Goal: Task Accomplishment & Management: Manage account settings

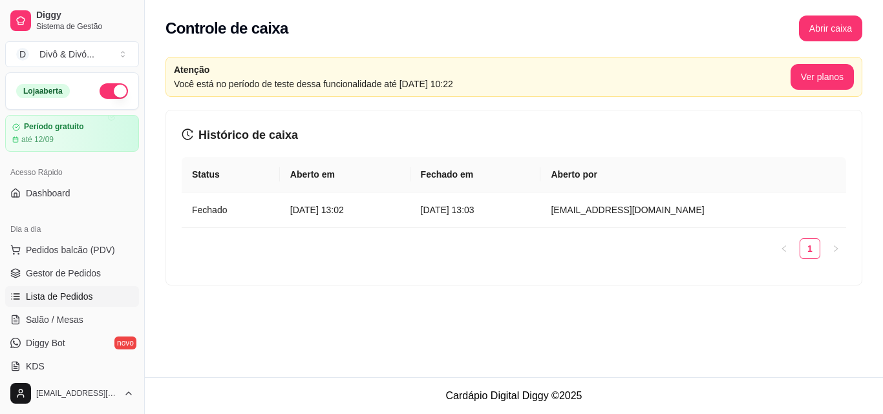
scroll to position [129, 0]
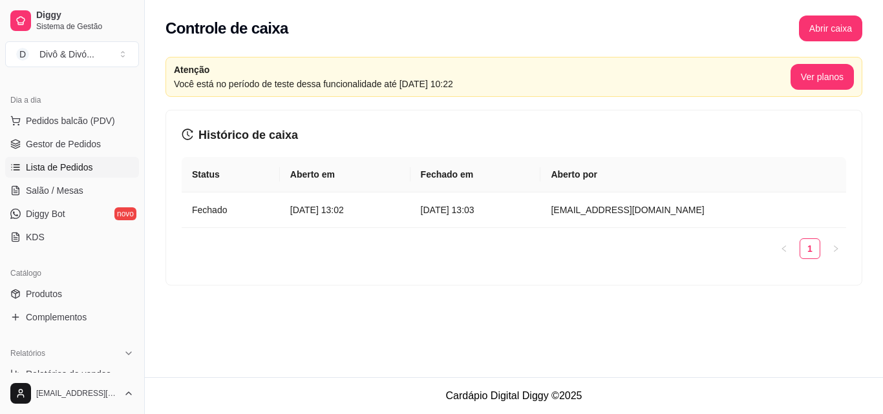
click at [83, 288] on link "Produtos" at bounding box center [72, 294] width 134 height 21
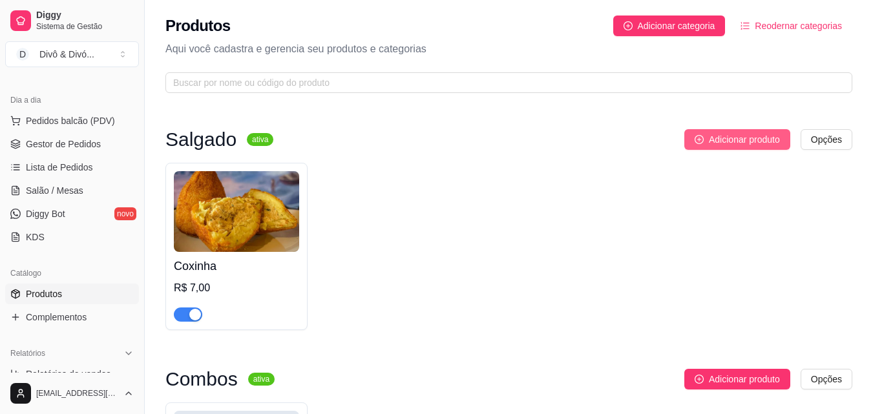
click at [762, 142] on span "Adicionar produto" at bounding box center [744, 139] width 71 height 14
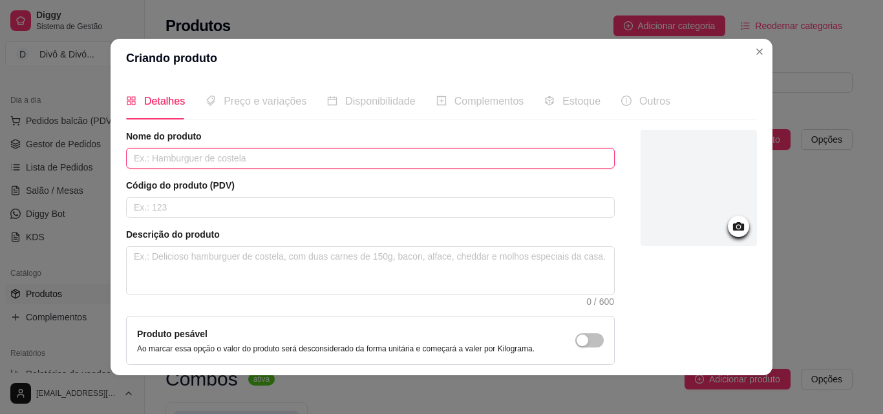
click at [229, 163] on input "text" at bounding box center [370, 158] width 488 height 21
click at [229, 163] on input "Kibe" at bounding box center [370, 158] width 488 height 21
type input "Quibe"
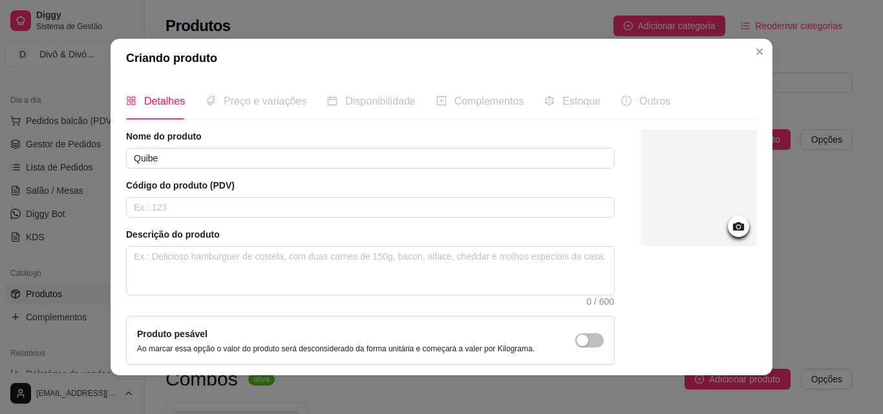
click at [709, 227] on div at bounding box center [698, 188] width 116 height 116
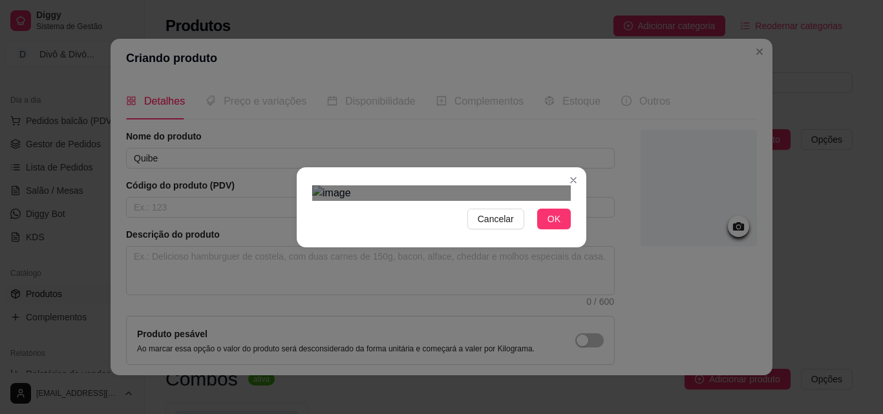
click at [576, 235] on div "Cancelar OK" at bounding box center [441, 207] width 289 height 54
click at [297, 180] on div "Cancelar OK" at bounding box center [441, 207] width 289 height 54
click at [552, 226] on span "OK" at bounding box center [553, 219] width 13 height 14
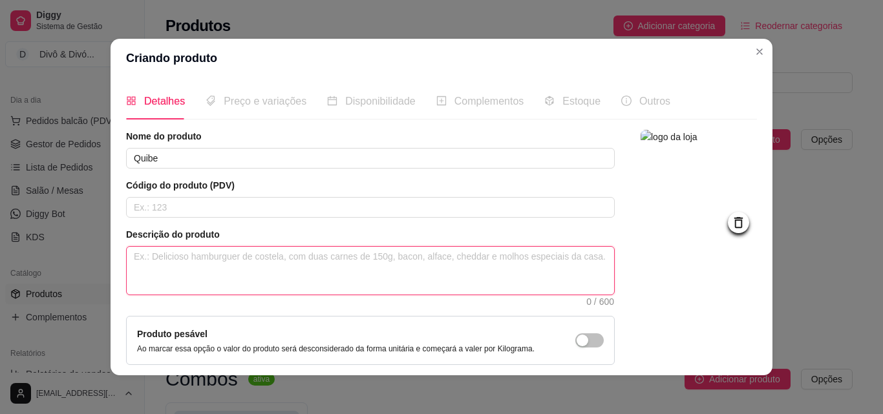
click at [188, 264] on textarea at bounding box center [370, 271] width 487 height 48
paste textarea "Um clássico da culinária árabe com o sabor que todo mundo ama! Nosso Kibe de 15…"
type textarea "Um clássico da culinária árabe com o sabor que todo mundo ama! Nosso Kibe de 15…"
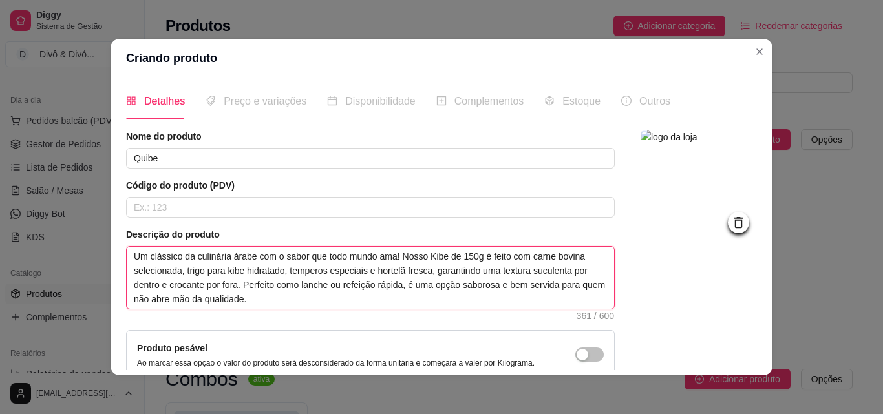
scroll to position [126, 0]
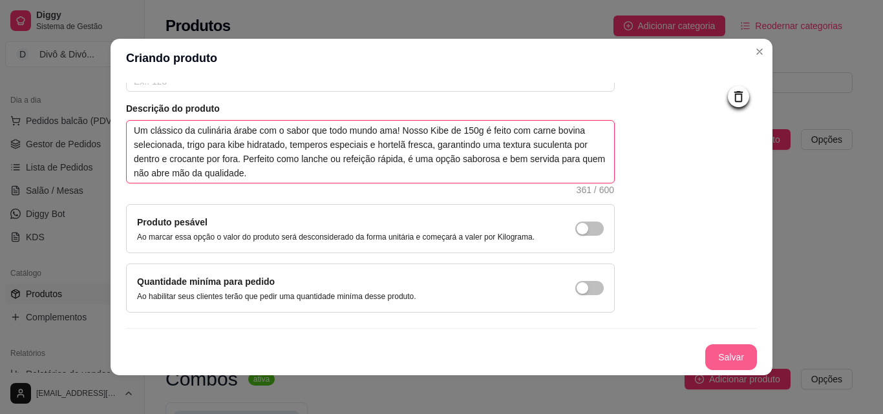
type textarea "Um clássico da culinária árabe com o sabor que todo mundo ama! Nosso Kibe de 15…"
click at [720, 355] on button "Salvar" at bounding box center [731, 357] width 52 height 26
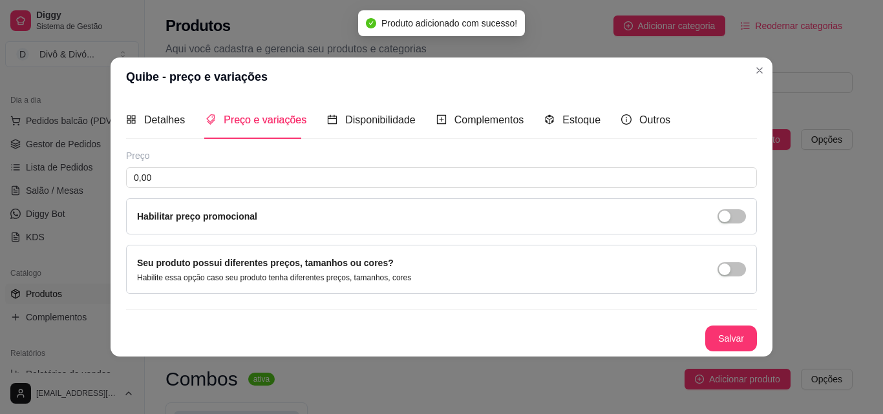
scroll to position [0, 0]
click at [166, 116] on span "Detalhes" at bounding box center [164, 119] width 41 height 11
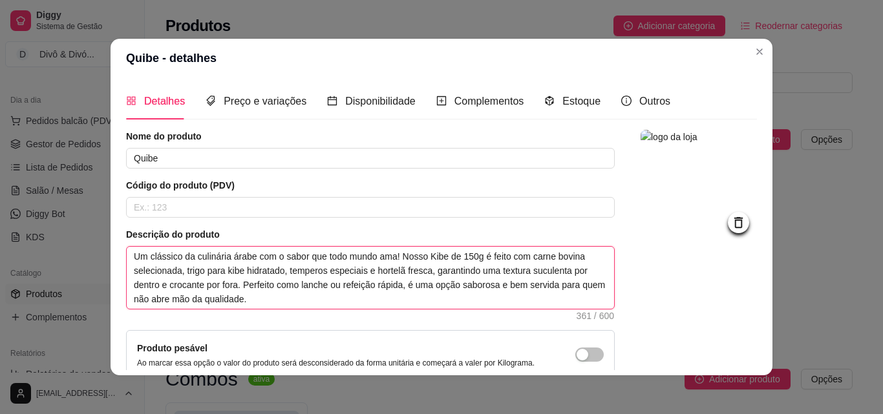
type textarea "Um clássico da culinária árabe com o sabor que todo mundo ama! Nosso Quibe de 1…"
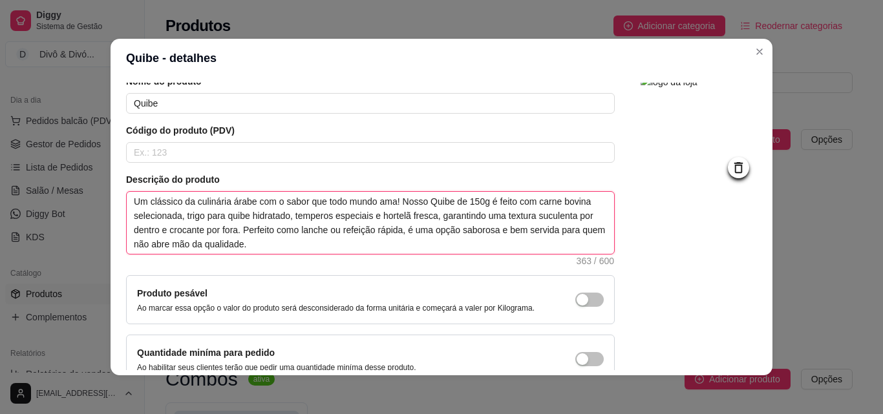
scroll to position [126, 0]
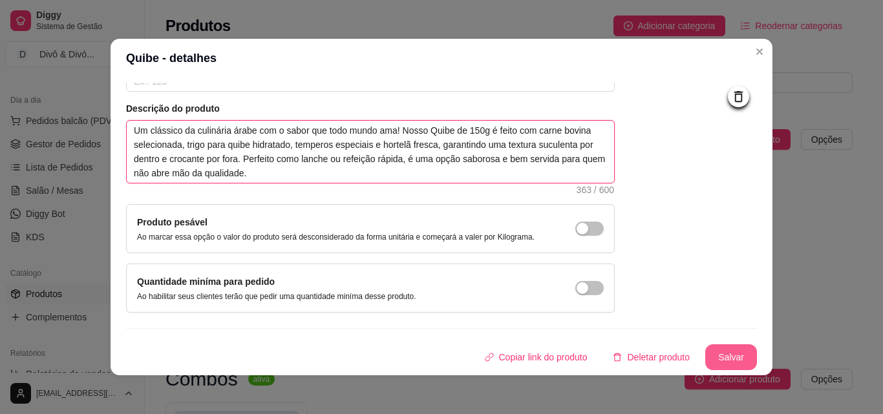
type textarea "Um clássico da culinária árabe com o sabor que todo mundo ama! Nosso Quibe de 1…"
click at [713, 359] on button "Salvar" at bounding box center [731, 357] width 50 height 25
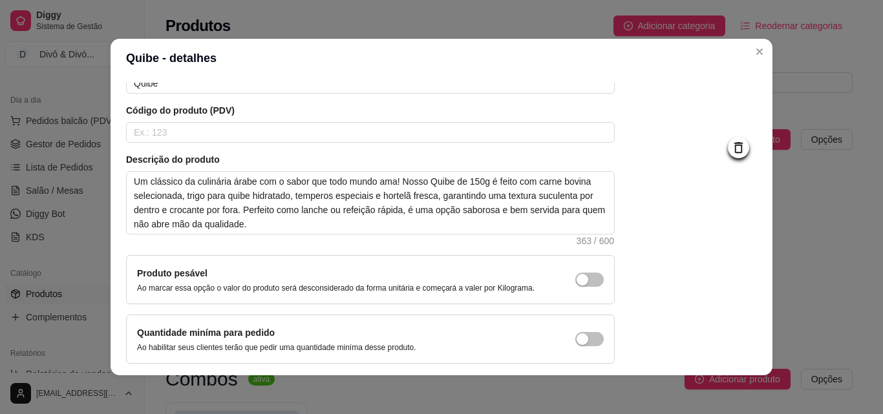
scroll to position [0, 0]
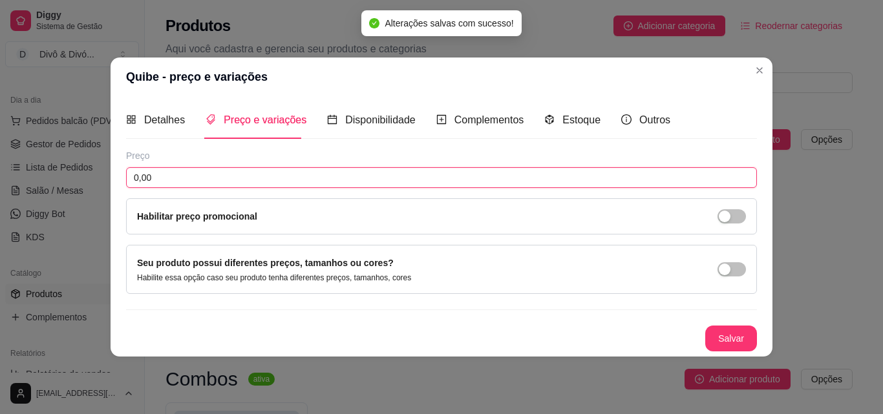
click at [247, 178] on input "0,00" at bounding box center [441, 177] width 631 height 21
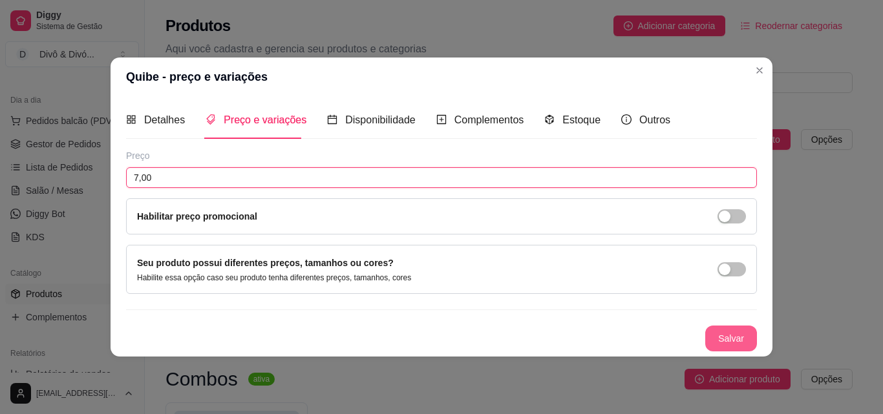
type input "7,00"
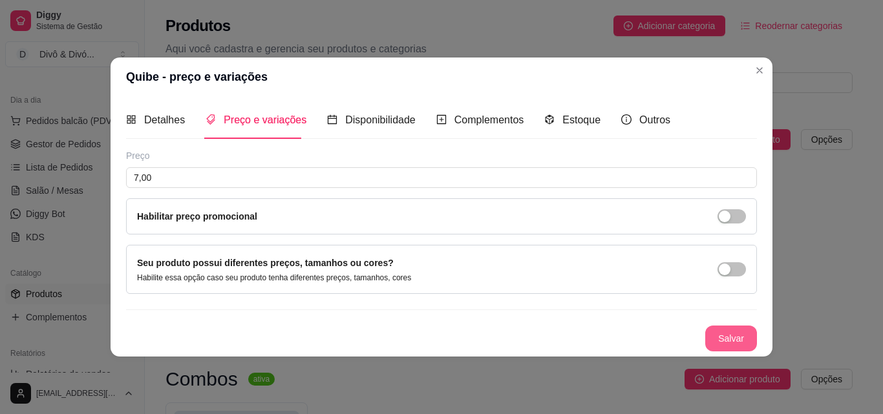
click at [746, 338] on button "Salvar" at bounding box center [731, 339] width 52 height 26
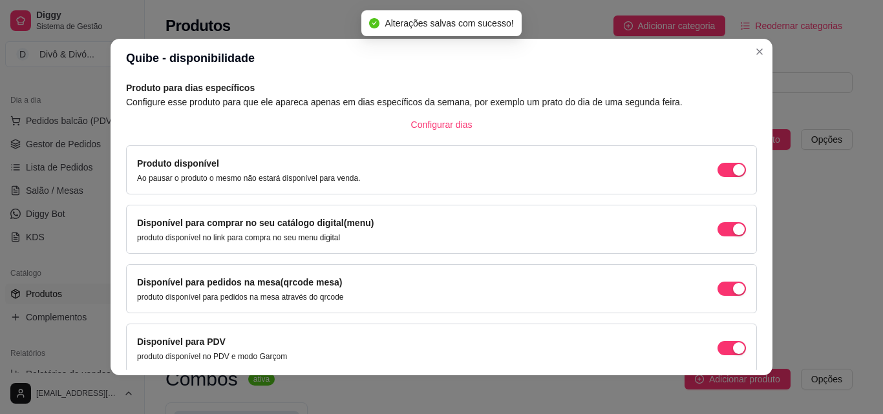
scroll to position [117, 0]
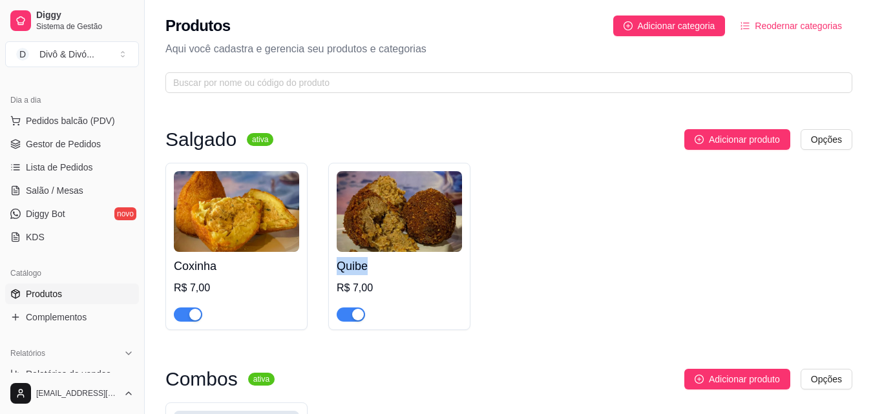
drag, startPoint x: 428, startPoint y: 256, endPoint x: 335, endPoint y: 256, distance: 93.0
click at [335, 256] on div "Quibe R$ 7,00" at bounding box center [399, 246] width 142 height 167
click at [777, 19] on span "Reodernar categorias" at bounding box center [798, 26] width 87 height 14
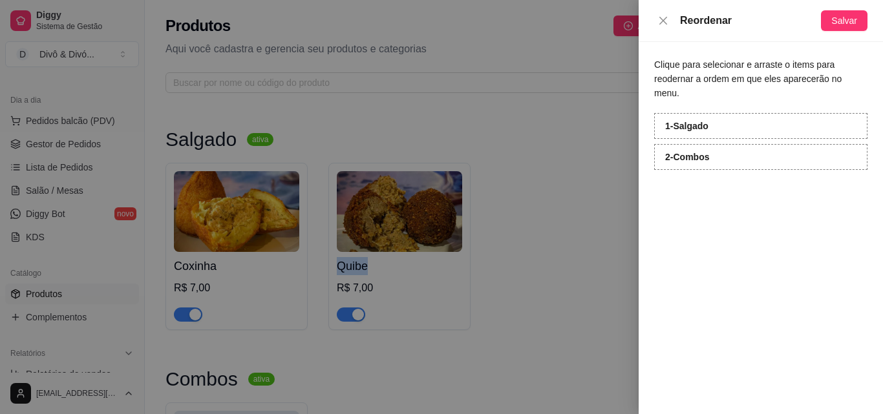
click at [660, 113] on div "1 - Salgado" at bounding box center [760, 126] width 213 height 26
click at [489, 127] on div at bounding box center [441, 207] width 883 height 414
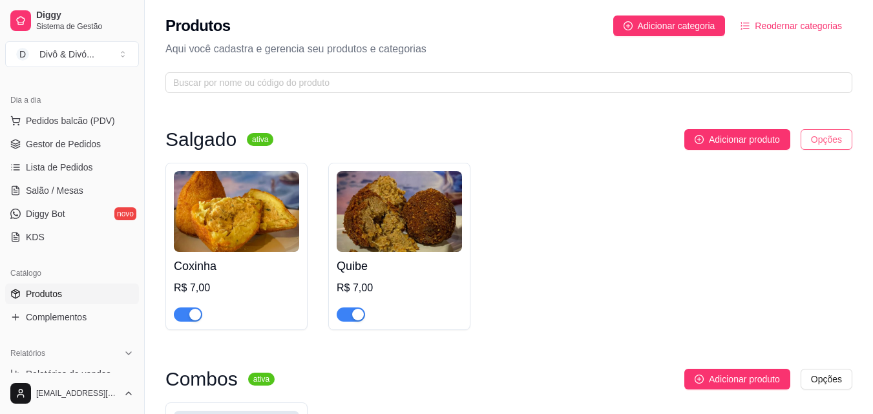
click at [827, 140] on html "Diggy Sistema de Gestão D Divô & Divó ... Loja aberta Período gratuito até 12/0…" at bounding box center [436, 207] width 873 height 414
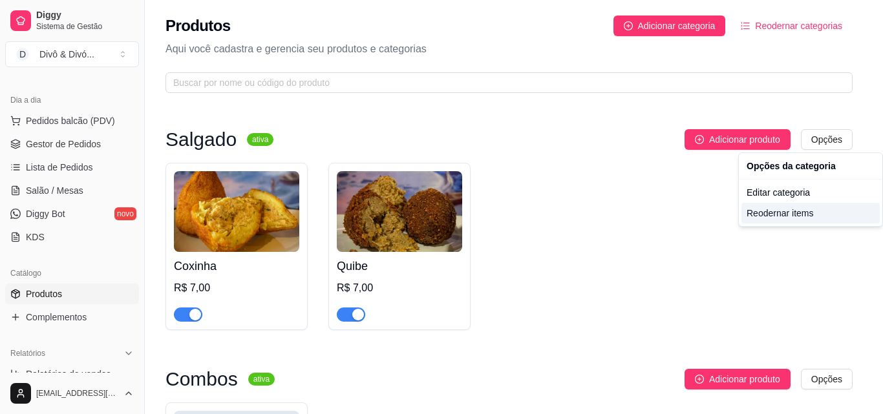
click at [800, 216] on div "Reodernar items" at bounding box center [810, 213] width 138 height 21
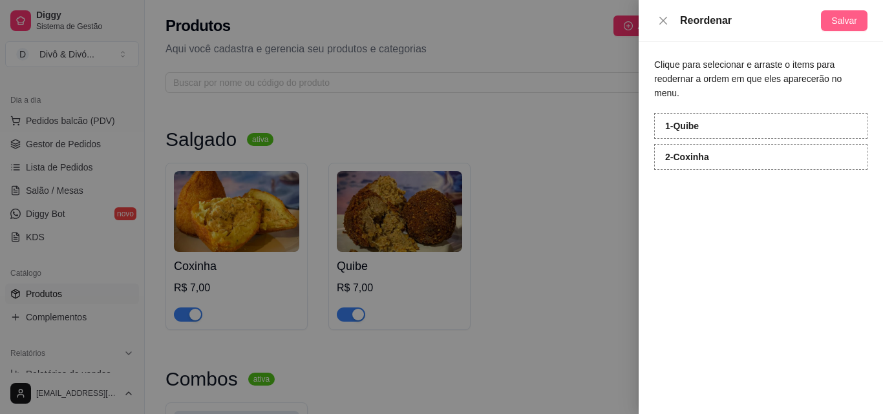
click at [841, 18] on span "Salvar" at bounding box center [844, 21] width 26 height 14
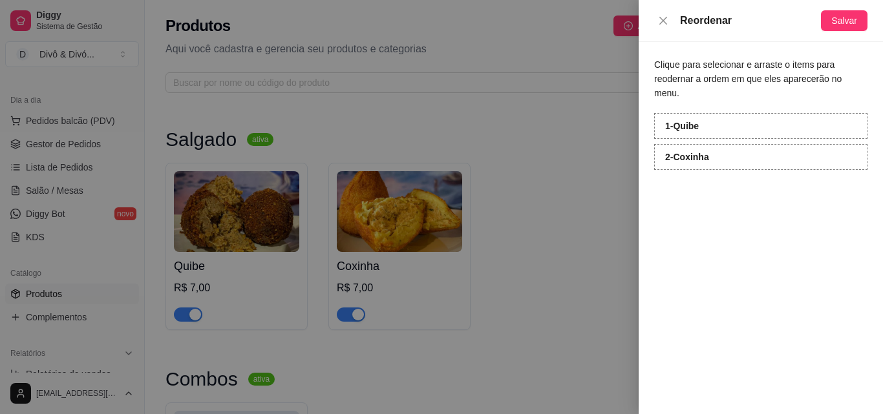
click at [587, 180] on div at bounding box center [441, 207] width 883 height 414
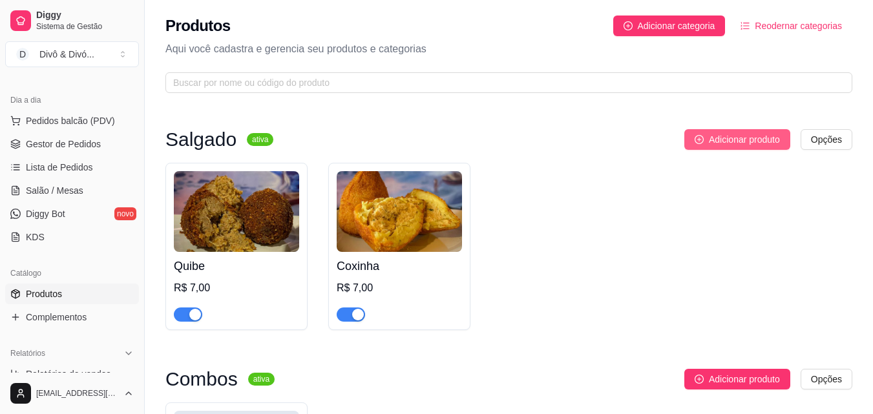
click at [747, 145] on span "Adicionar produto" at bounding box center [744, 139] width 71 height 14
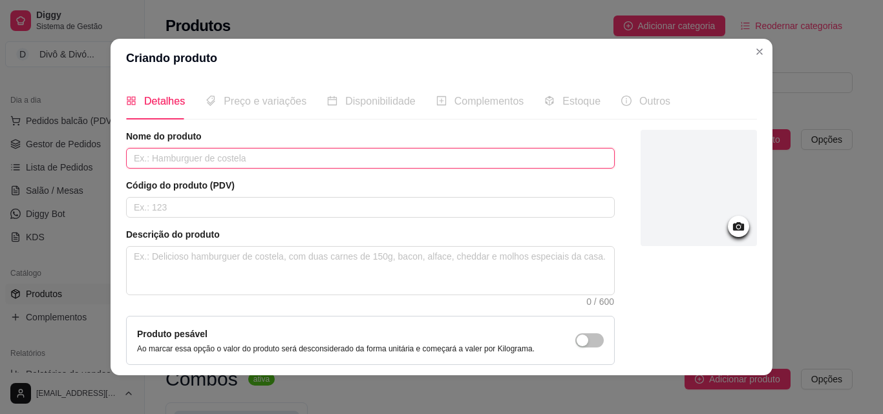
click at [241, 156] on input "text" at bounding box center [370, 158] width 488 height 21
type input "Enrolado de Calabresa"
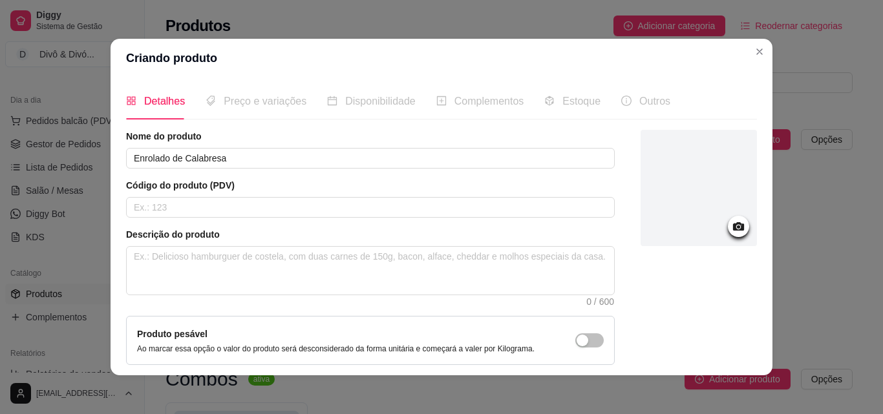
click at [728, 227] on div at bounding box center [738, 226] width 21 height 21
click at [731, 229] on icon at bounding box center [738, 226] width 15 height 15
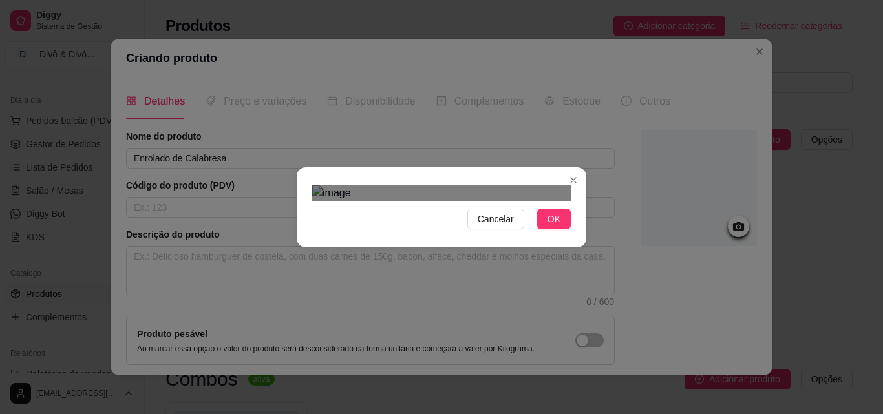
click at [594, 346] on div "Cancelar OK" at bounding box center [441, 207] width 883 height 414
click at [278, 46] on div "Cancelar OK" at bounding box center [441, 207] width 883 height 414
click at [550, 226] on span "OK" at bounding box center [553, 219] width 13 height 14
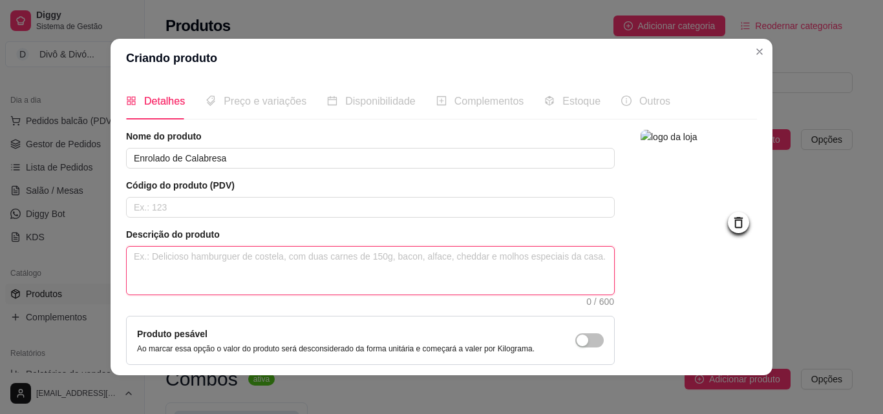
click at [285, 273] on textarea at bounding box center [370, 271] width 487 height 48
paste textarea "Uma explosão de sabor em cada mordida! Nossa coxinha de calabresa de 150g traz …"
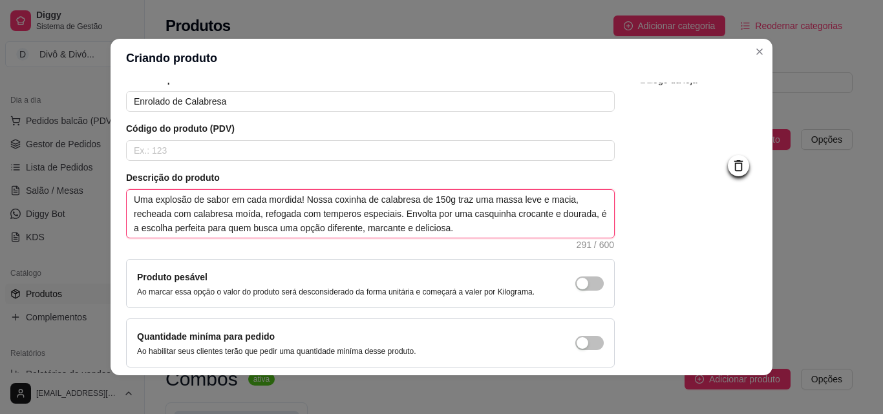
scroll to position [112, 0]
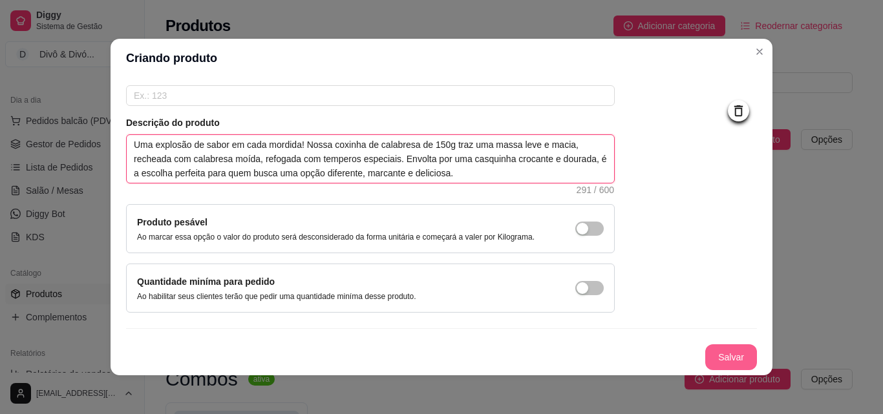
type textarea "Uma explosão de sabor em cada mordida! Nossa coxinha de calabresa de 150g traz …"
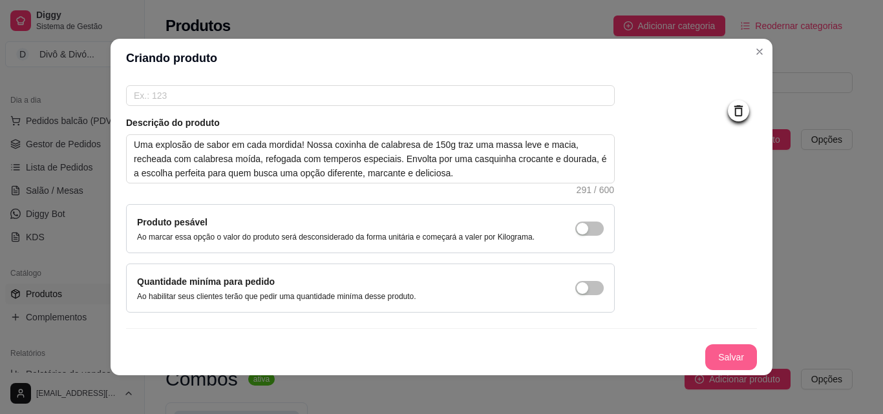
click at [729, 355] on button "Salvar" at bounding box center [731, 357] width 52 height 26
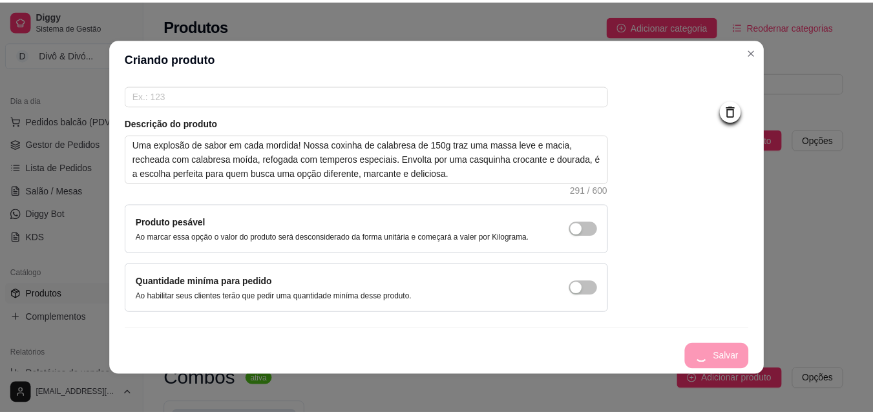
scroll to position [0, 0]
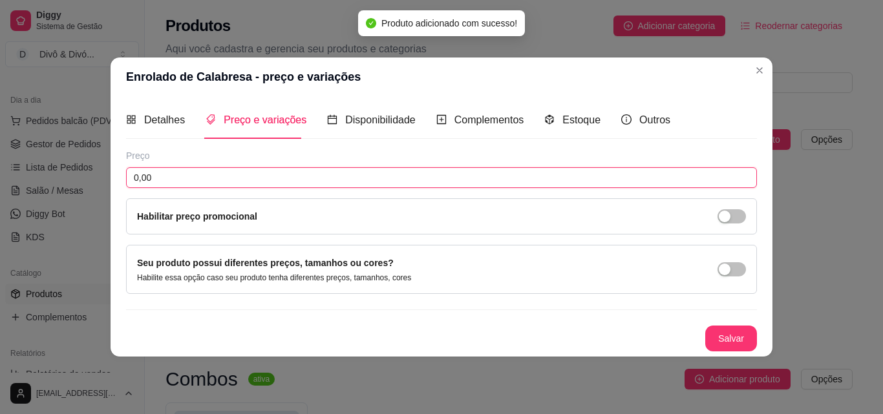
click at [339, 182] on input "0,00" at bounding box center [441, 177] width 631 height 21
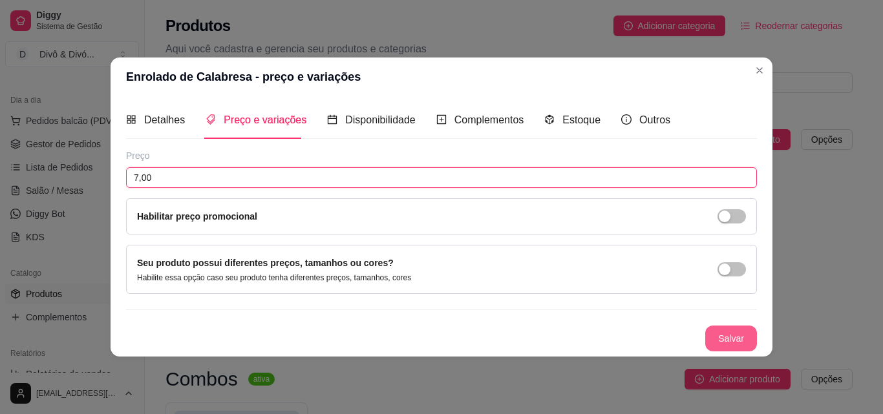
type input "7,00"
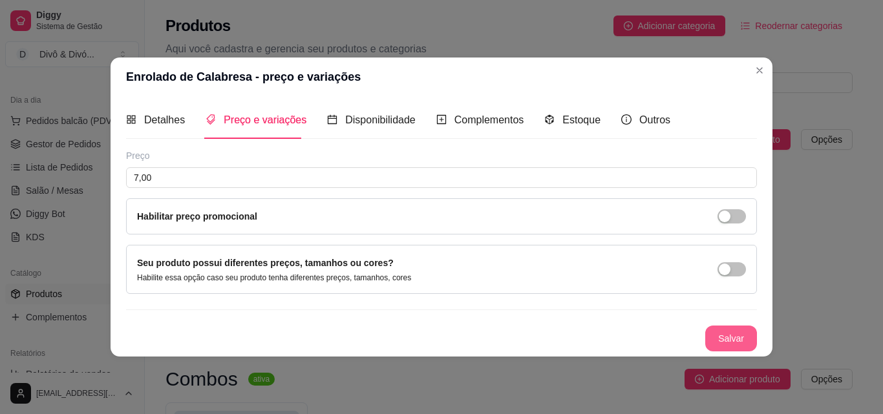
click at [726, 327] on button "Salvar" at bounding box center [731, 339] width 52 height 26
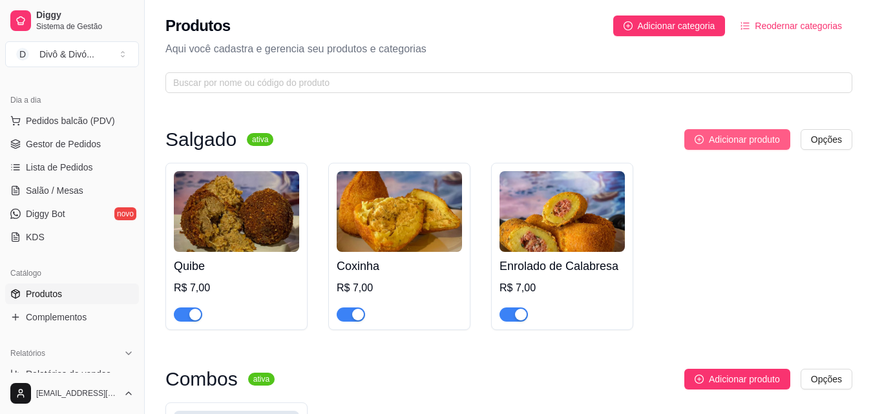
click at [769, 143] on span "Adicionar produto" at bounding box center [744, 139] width 71 height 14
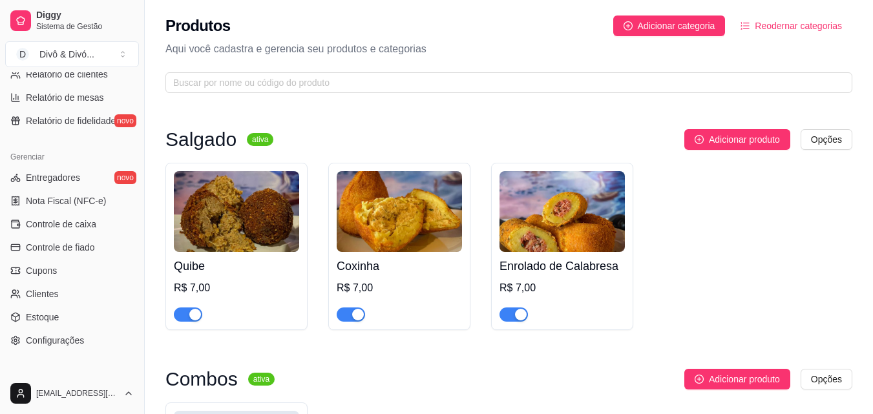
scroll to position [323, 0]
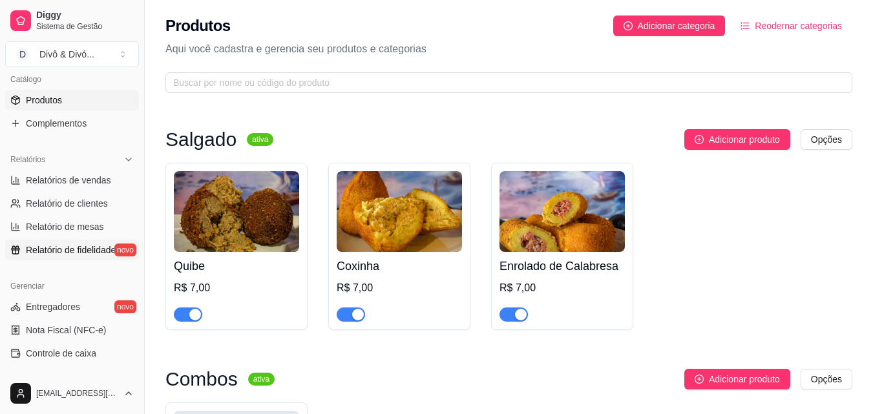
click at [84, 251] on span "Relatório de fidelidade" at bounding box center [71, 250] width 90 height 13
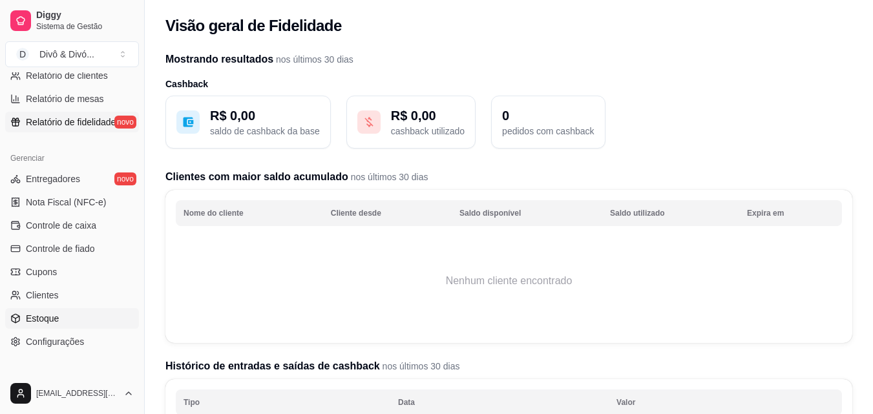
scroll to position [516, 0]
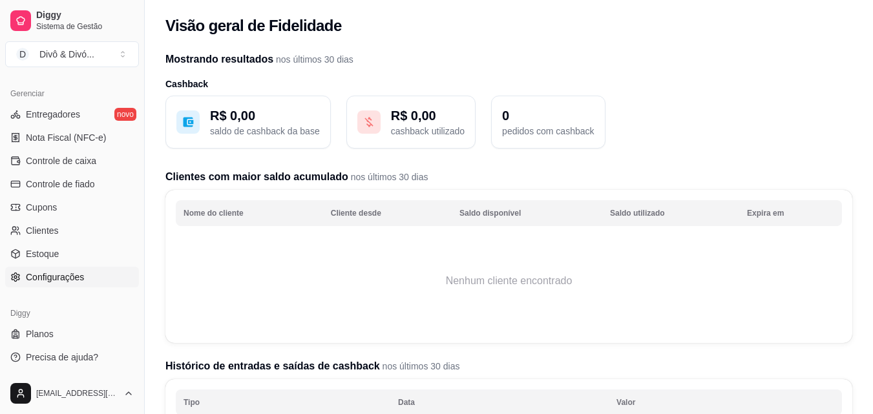
click at [58, 281] on span "Configurações" at bounding box center [55, 277] width 58 height 13
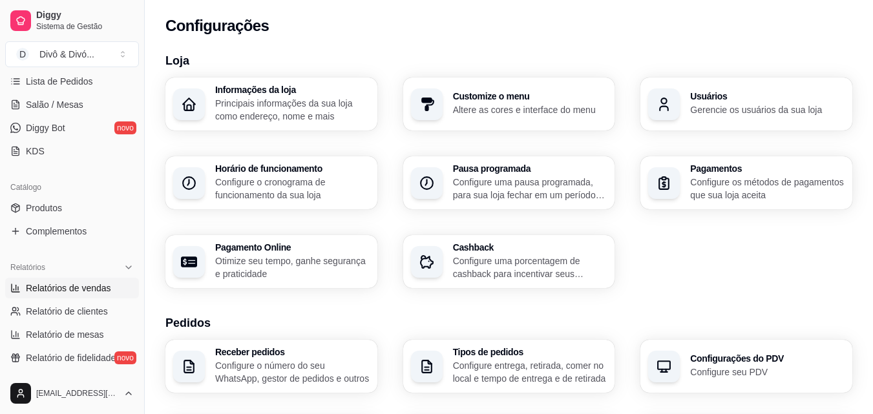
scroll to position [193, 0]
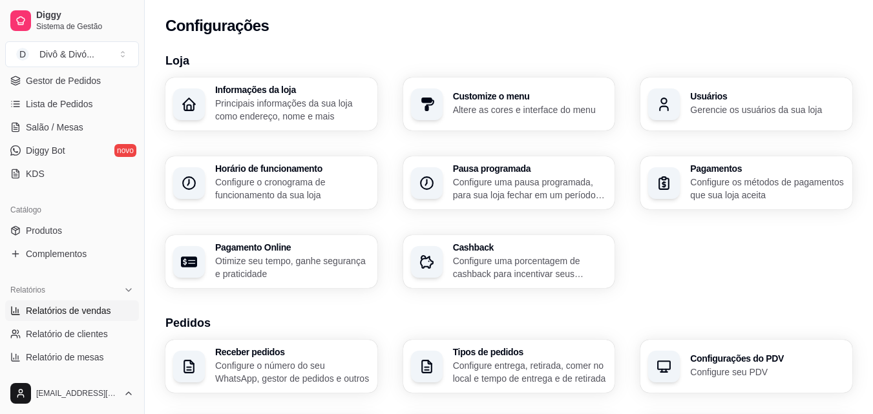
click at [79, 310] on span "Relatórios de vendas" at bounding box center [68, 310] width 85 height 13
select select "ALL"
select select "0"
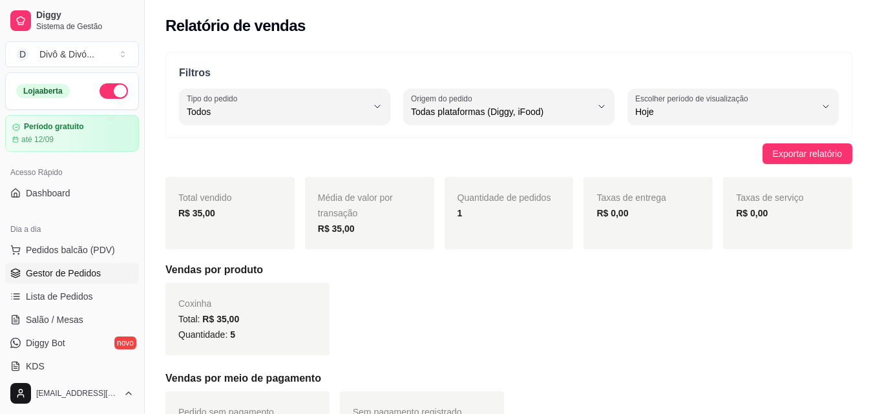
click at [75, 268] on span "Gestor de Pedidos" at bounding box center [63, 273] width 75 height 13
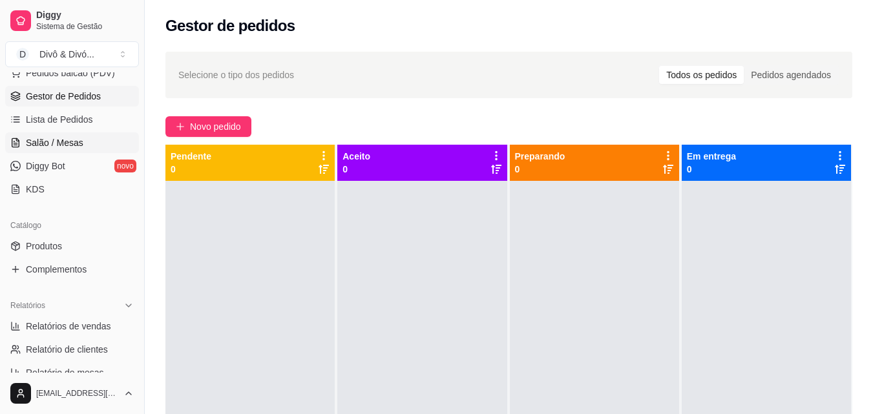
scroll to position [194, 0]
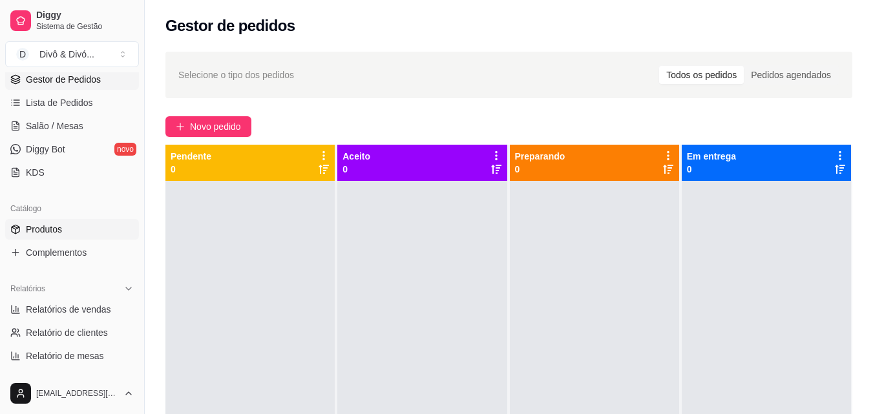
click at [73, 237] on link "Produtos" at bounding box center [72, 229] width 134 height 21
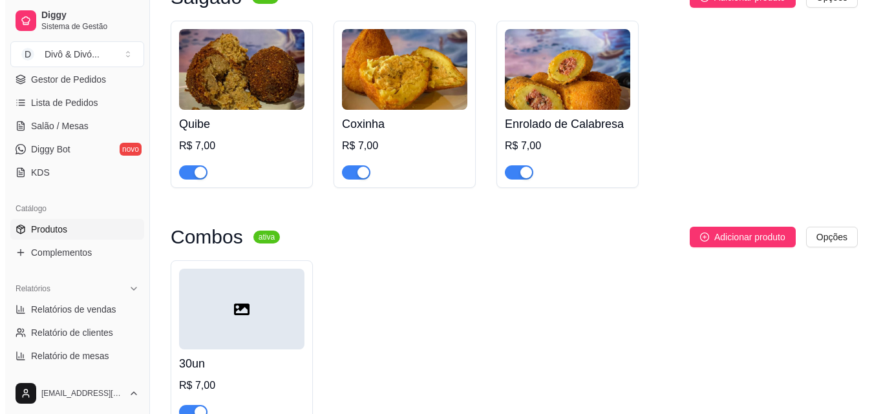
scroll to position [194, 0]
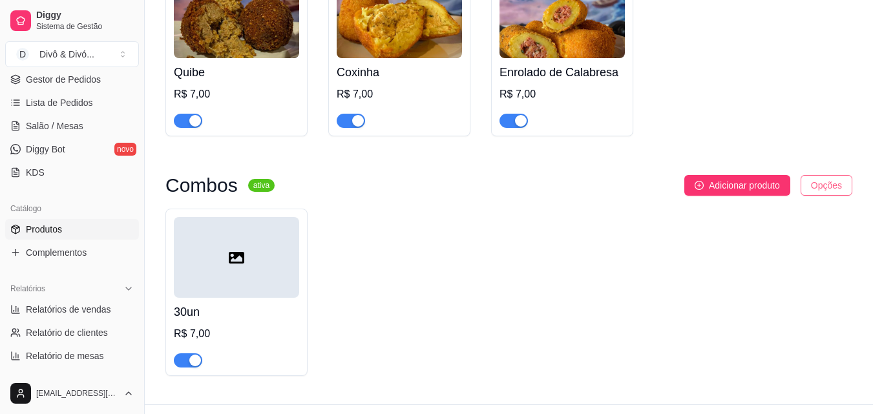
click at [807, 194] on html "Diggy Sistema de Gestão D Divô & Divó ... Loja aberta Período gratuito até 12/0…" at bounding box center [436, 13] width 873 height 414
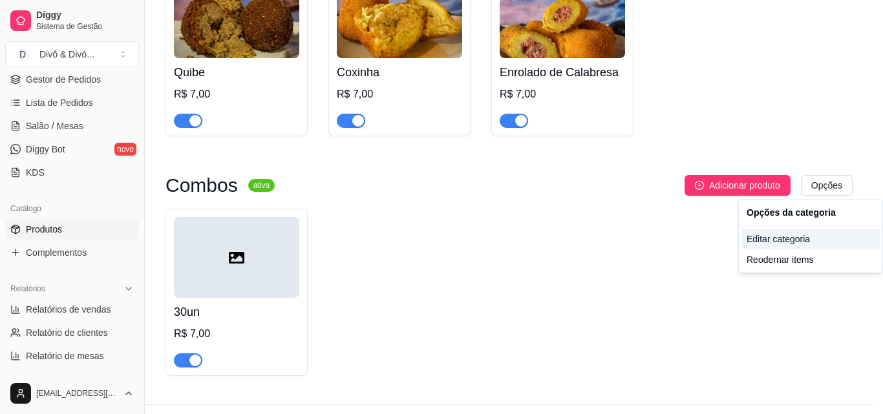
click at [786, 238] on div "Editar categoria" at bounding box center [810, 239] width 138 height 21
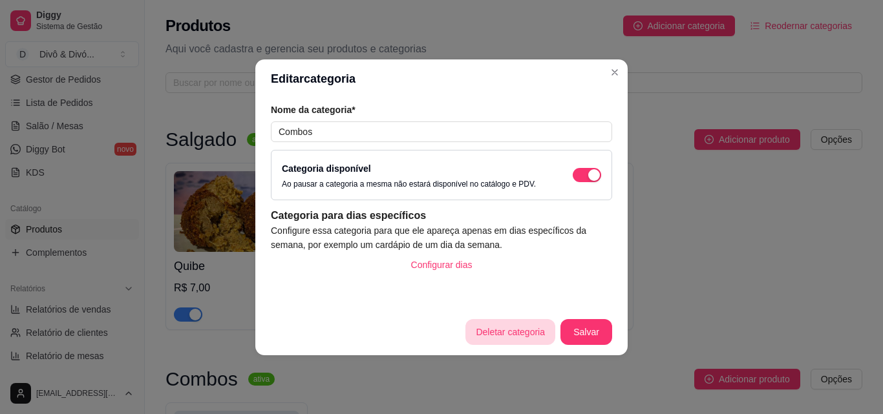
click at [517, 330] on button "Deletar categoria" at bounding box center [510, 332] width 90 height 26
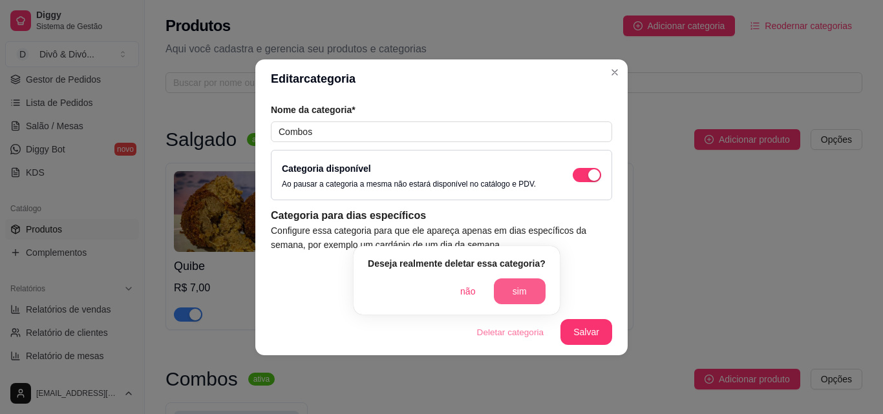
click at [523, 282] on button "sim" at bounding box center [520, 291] width 52 height 26
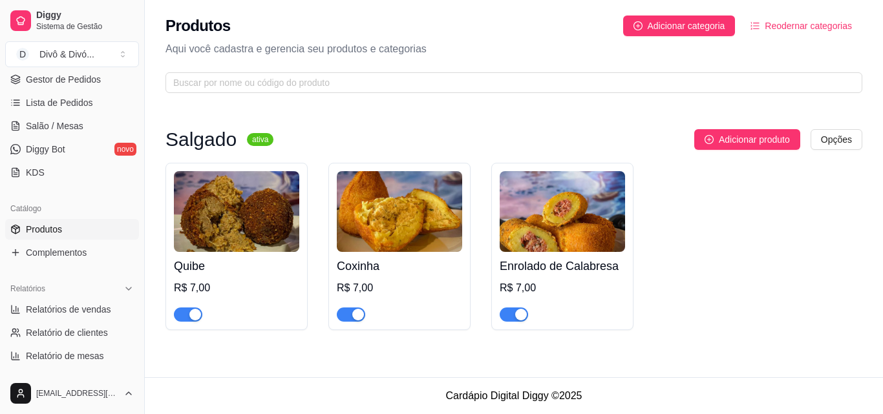
click at [248, 284] on div "R$ 7,00" at bounding box center [236, 288] width 125 height 16
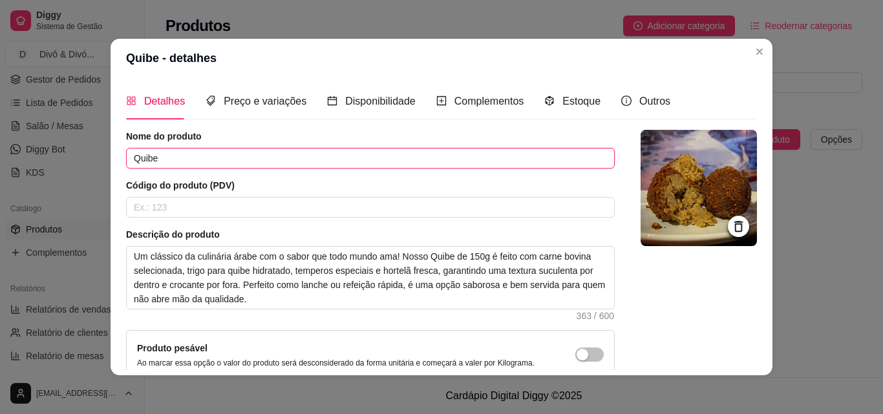
click at [209, 168] on input "Quibe" at bounding box center [370, 158] width 488 height 21
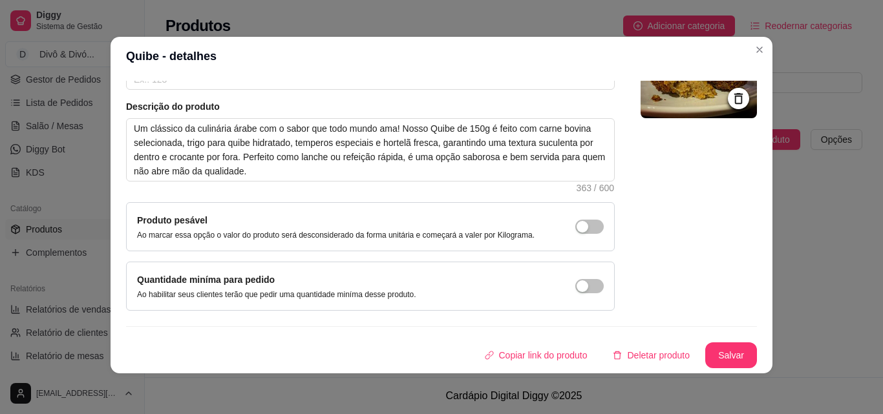
scroll to position [3, 0]
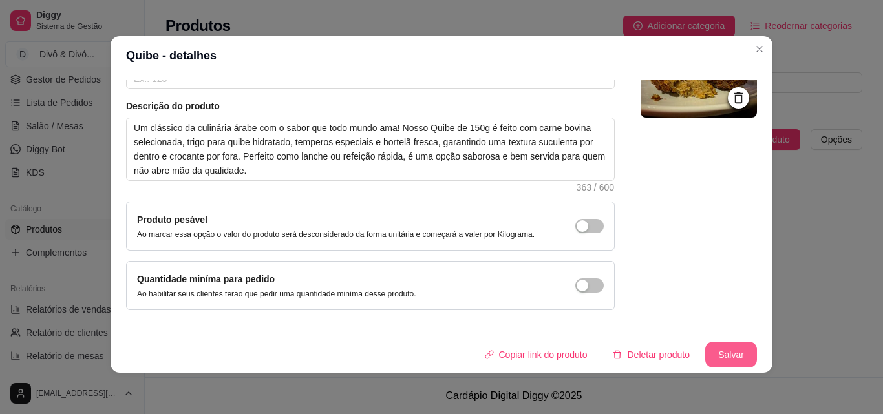
type input "Quibe Tradicional"
click at [723, 357] on button "Salvar" at bounding box center [731, 354] width 50 height 25
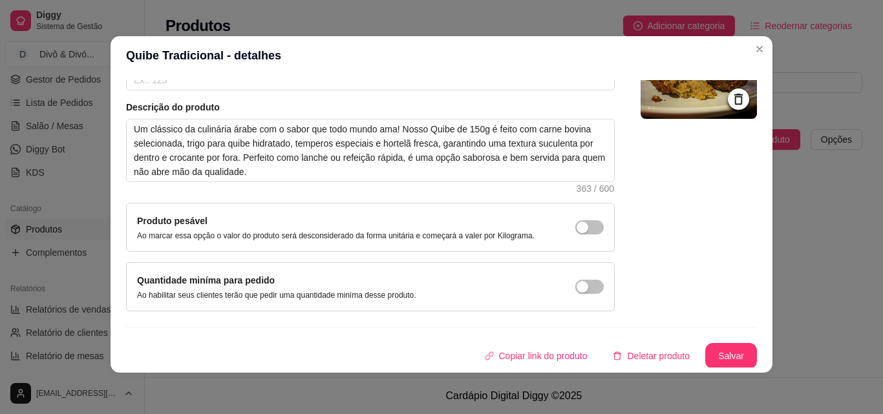
scroll to position [126, 0]
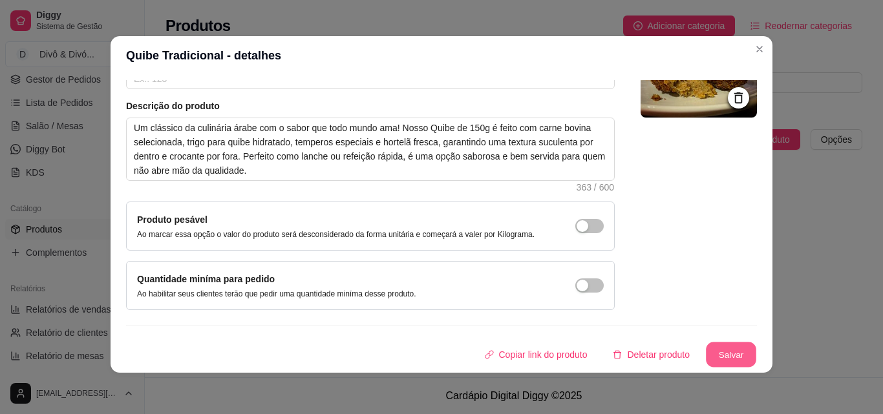
click at [719, 360] on button "Salvar" at bounding box center [731, 354] width 50 height 25
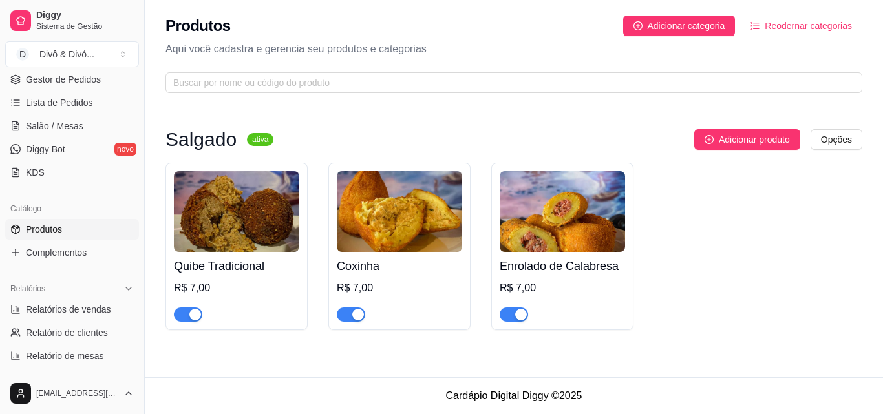
click at [394, 251] on img at bounding box center [399, 211] width 125 height 81
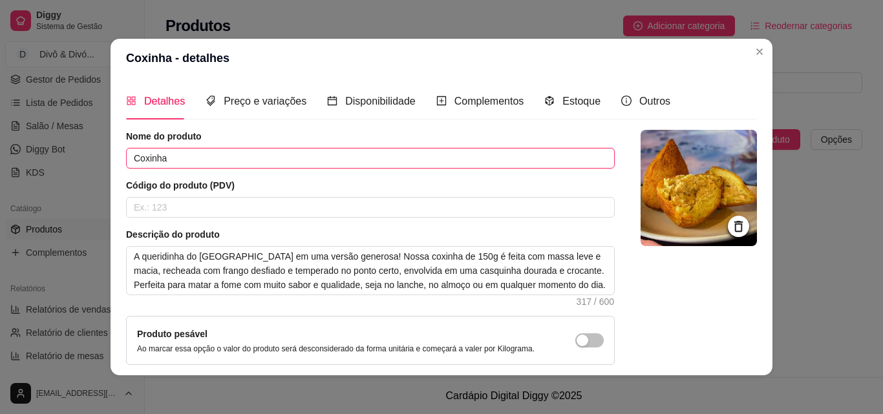
click at [343, 167] on input "Coxinha" at bounding box center [370, 158] width 488 height 21
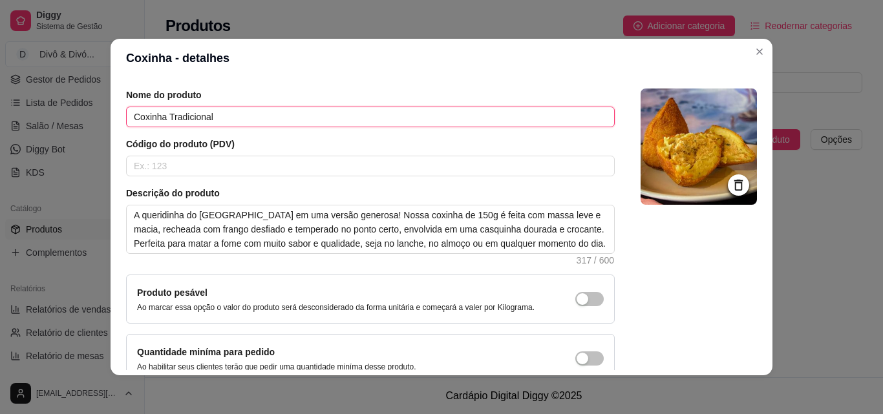
scroll to position [112, 0]
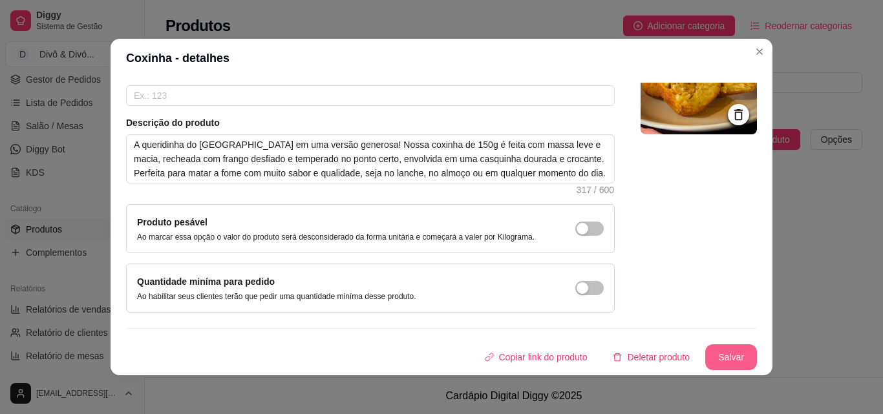
type input "Coxinha Tradicional"
click at [713, 348] on button "Salvar" at bounding box center [731, 357] width 50 height 25
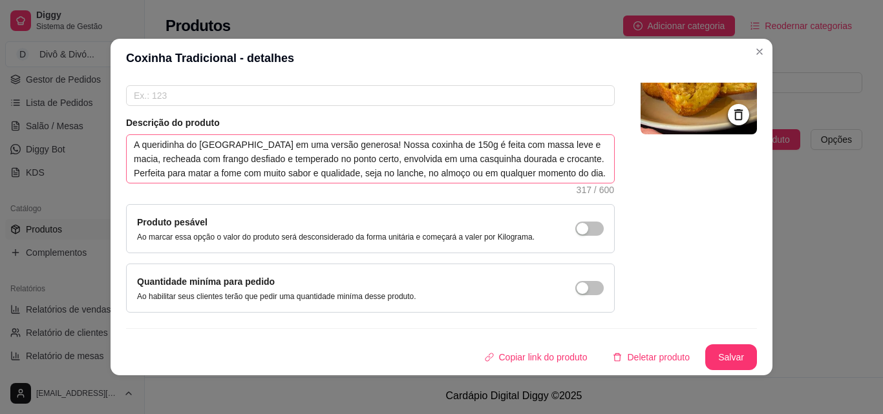
scroll to position [0, 0]
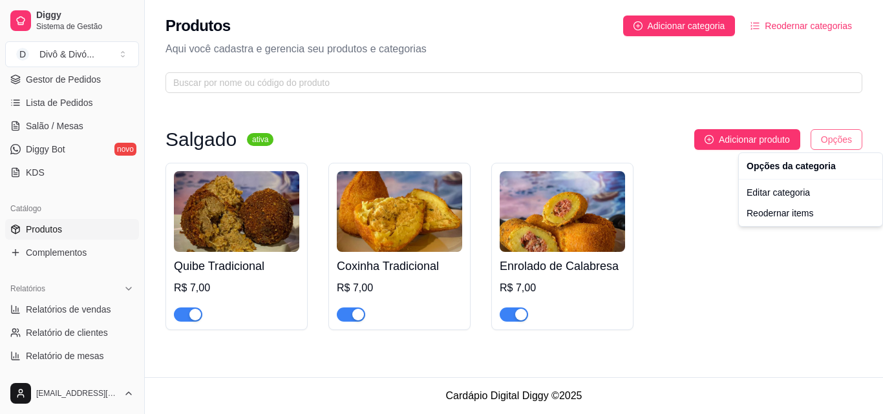
click at [828, 140] on html "Diggy Sistema de Gestão D Divô & Divó ... Loja aberta Período gratuito até 12/0…" at bounding box center [441, 207] width 883 height 414
click at [828, 140] on span "Opções" at bounding box center [836, 139] width 31 height 14
click at [779, 129] on div "Salgado ativa Adicionar produto Opções Quibe Tradicional R$ 7,00 Coxinha Tradic…" at bounding box center [514, 230] width 738 height 258
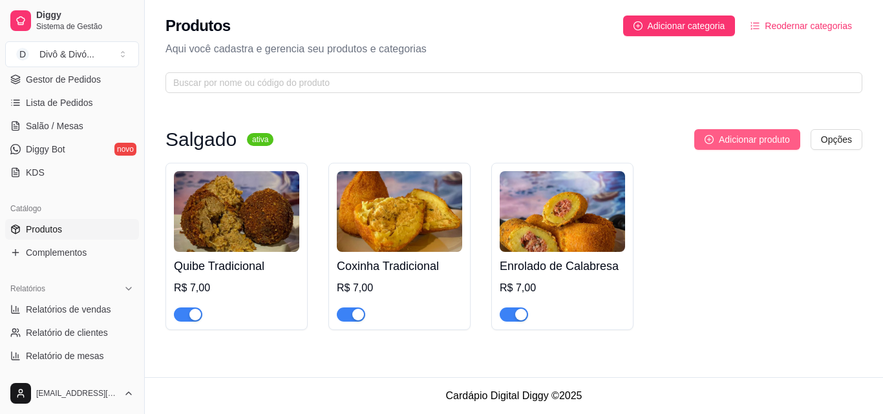
click at [779, 135] on span "Adicionar produto" at bounding box center [754, 139] width 71 height 14
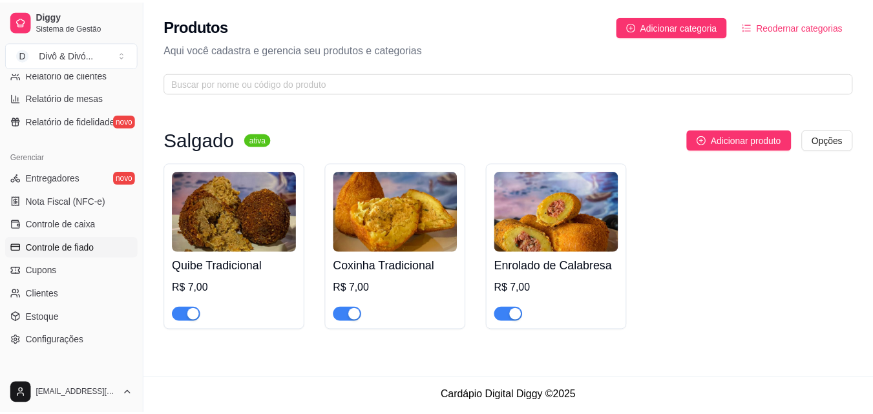
scroll to position [516, 0]
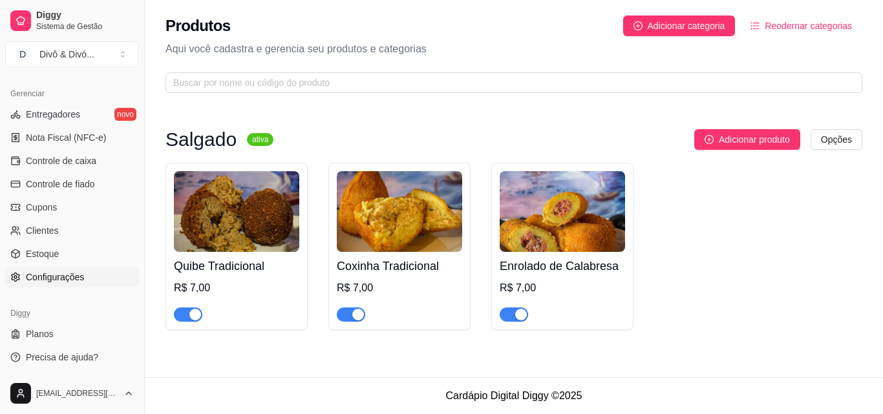
click at [63, 271] on span "Configurações" at bounding box center [55, 277] width 58 height 13
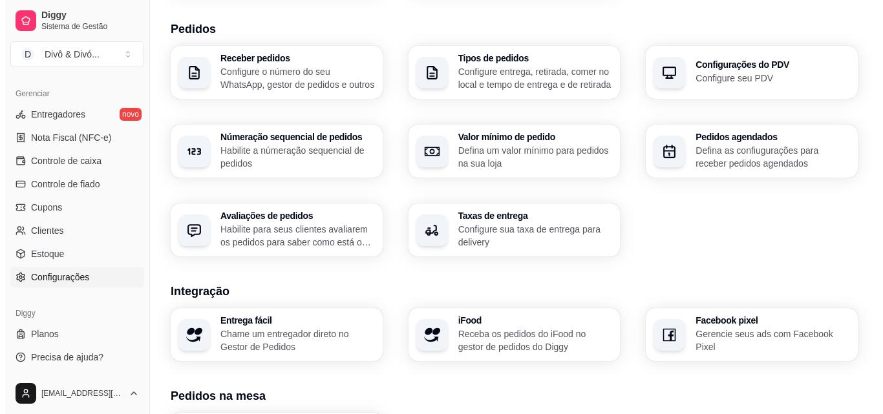
scroll to position [323, 0]
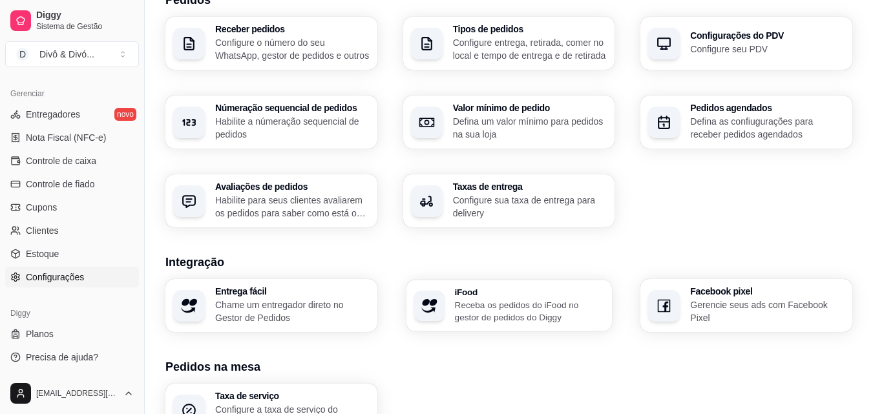
click at [543, 314] on p "Receba os pedidos do iFood no gestor de pedidos do Diggy" at bounding box center [529, 311] width 150 height 25
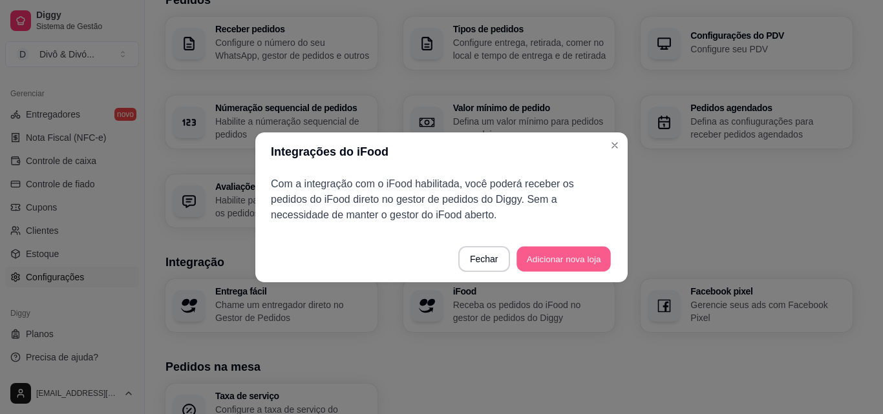
click at [558, 262] on button "Adicionar nova loja" at bounding box center [563, 258] width 94 height 25
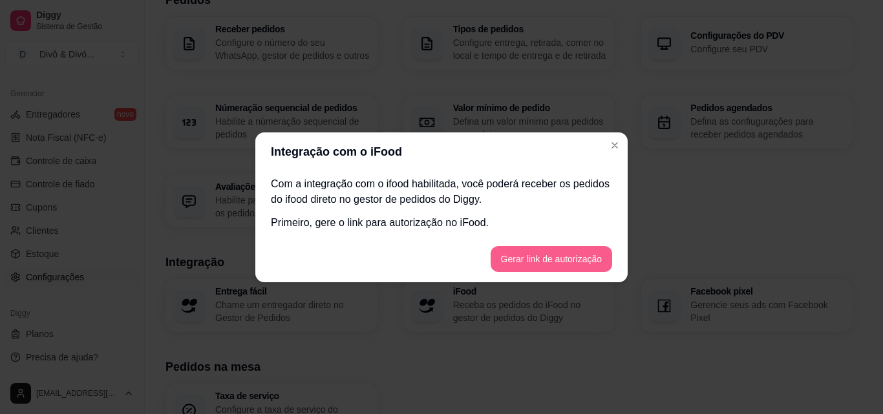
click at [558, 262] on button "Gerar link de autorização" at bounding box center [550, 259] width 121 height 26
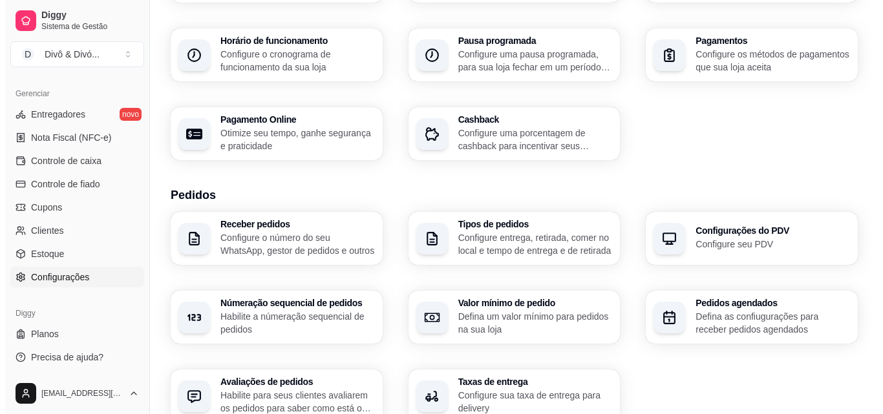
scroll to position [129, 0]
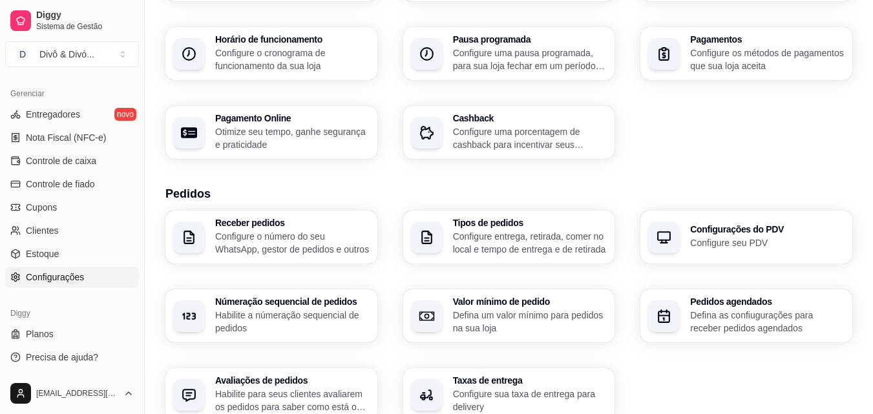
click at [324, 237] on p "Configure o número do seu WhatsApp, gestor de pedidos e outros" at bounding box center [292, 243] width 154 height 26
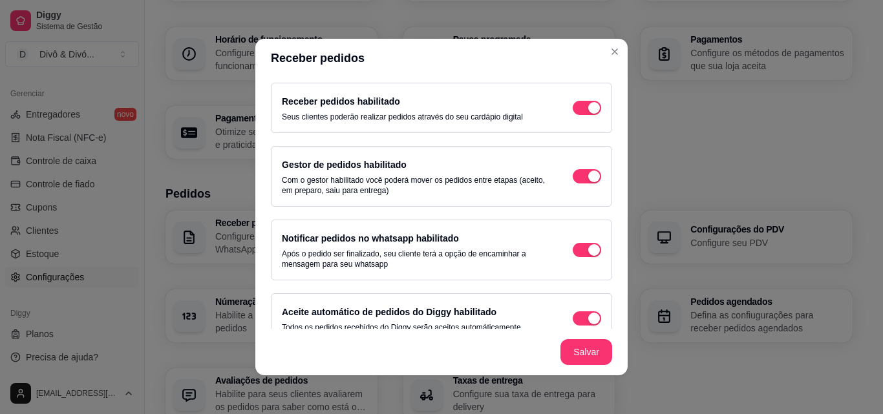
scroll to position [69, 0]
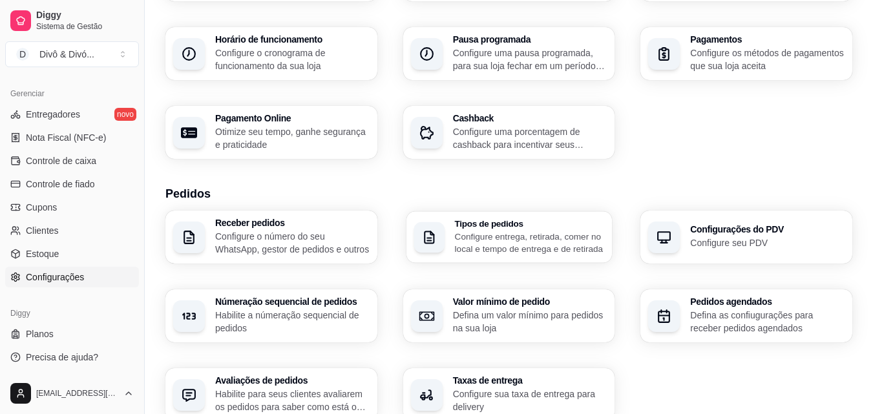
click at [510, 254] on p "Configure entrega, retirada, comer no local e tempo de entrega e de retirada" at bounding box center [529, 242] width 150 height 25
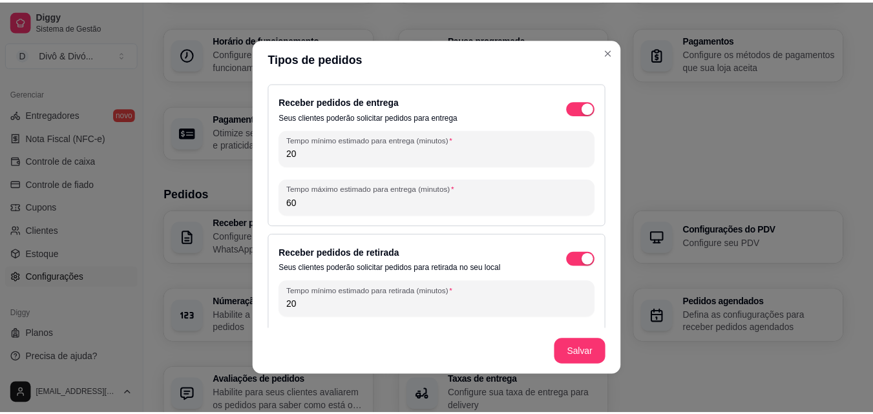
scroll to position [112, 0]
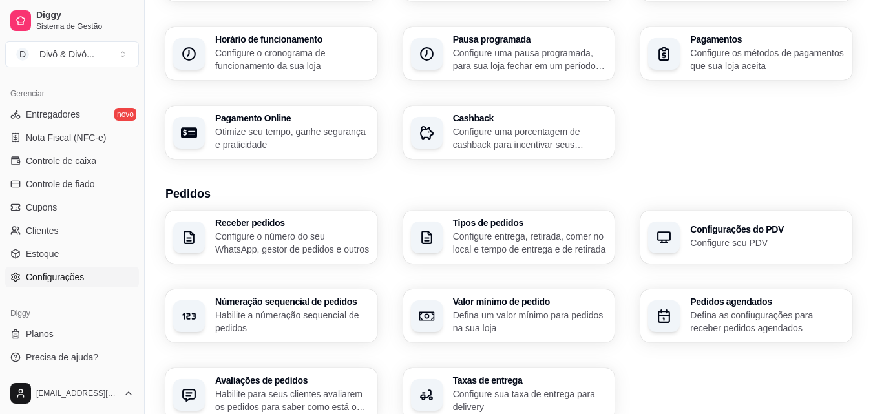
click at [759, 234] on h3 "Configurações do PDV" at bounding box center [767, 229] width 154 height 9
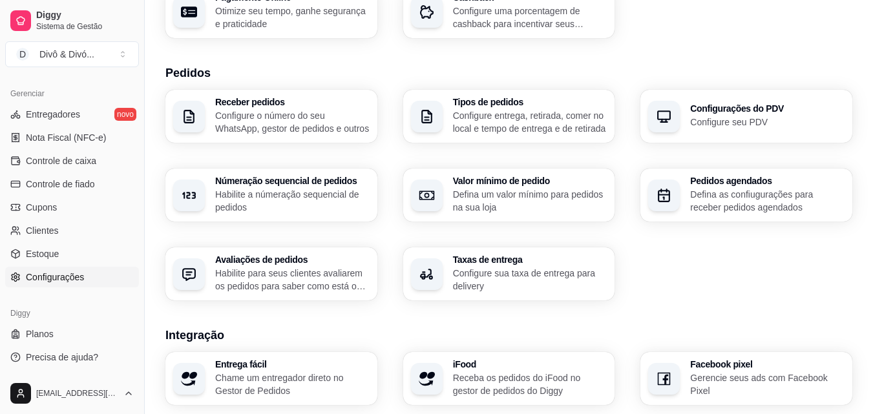
scroll to position [258, 0]
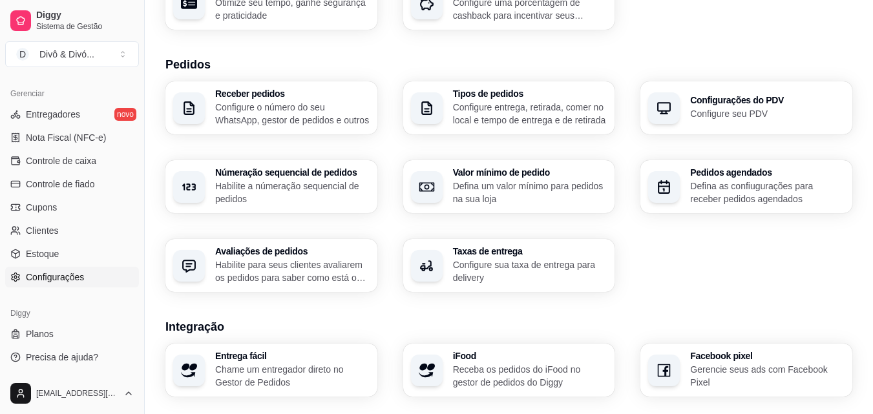
click at [527, 187] on p "Defina um valor mínimo para pedidos na sua loja" at bounding box center [530, 193] width 154 height 26
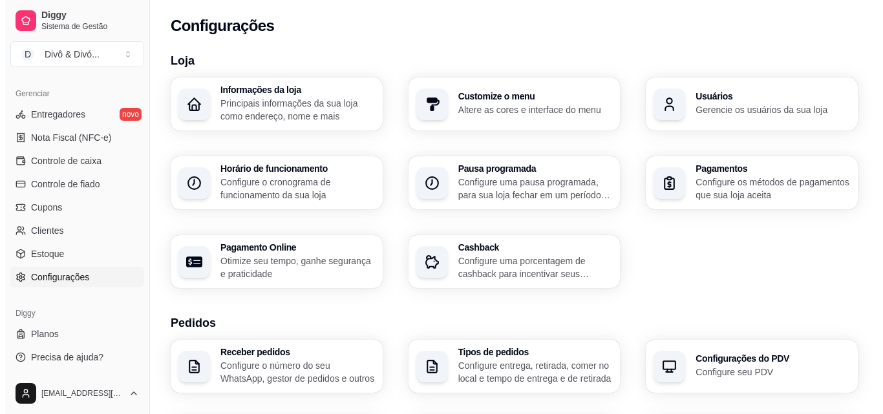
scroll to position [65, 0]
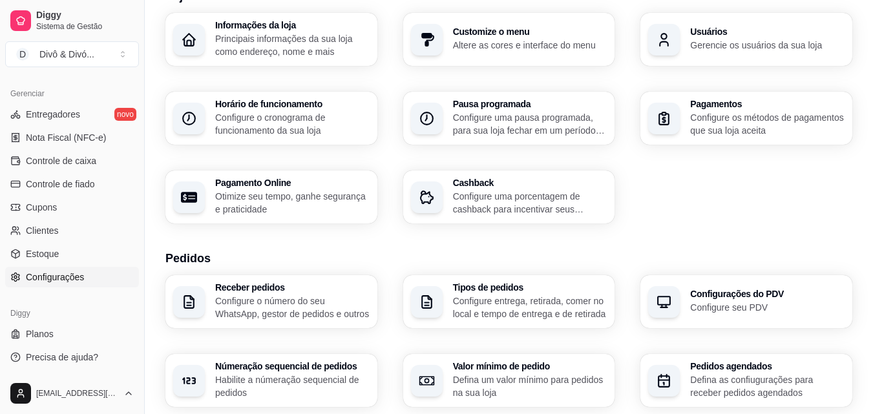
click at [557, 299] on p "Configure entrega, retirada, comer no local e tempo de entrega e de retirada" at bounding box center [530, 308] width 154 height 26
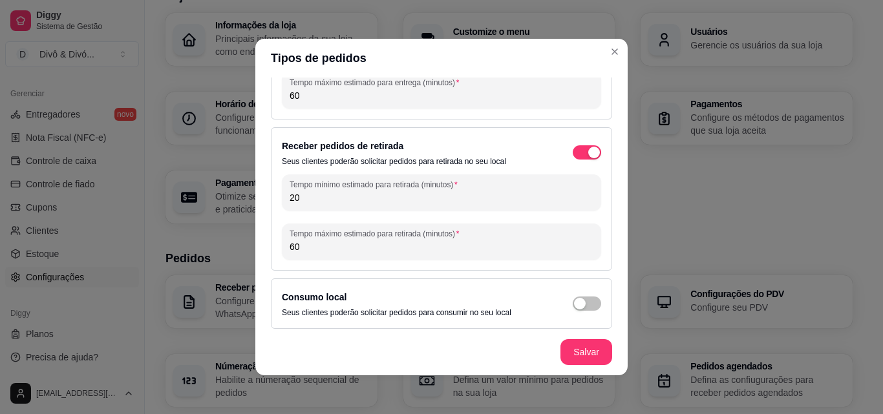
scroll to position [112, 0]
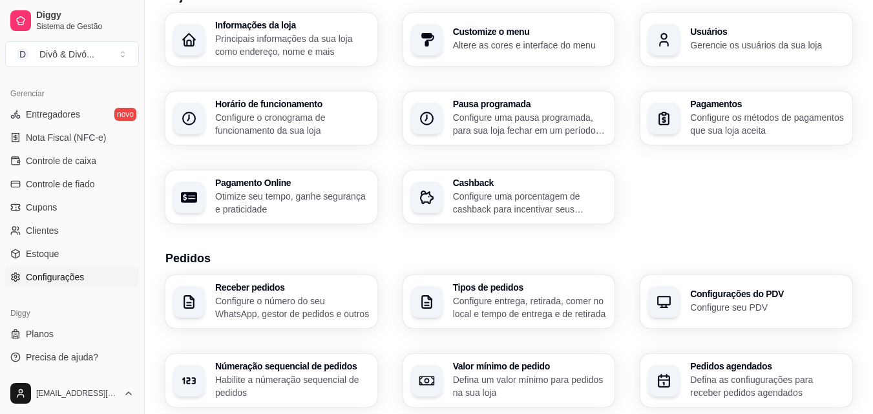
click at [498, 377] on p "Defina um valor mínimo para pedidos na sua loja" at bounding box center [530, 386] width 154 height 26
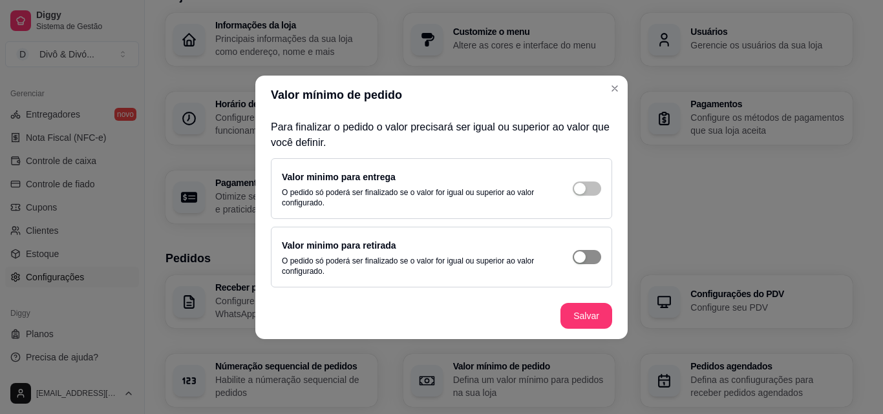
click at [579, 194] on div "button" at bounding box center [580, 189] width 12 height 12
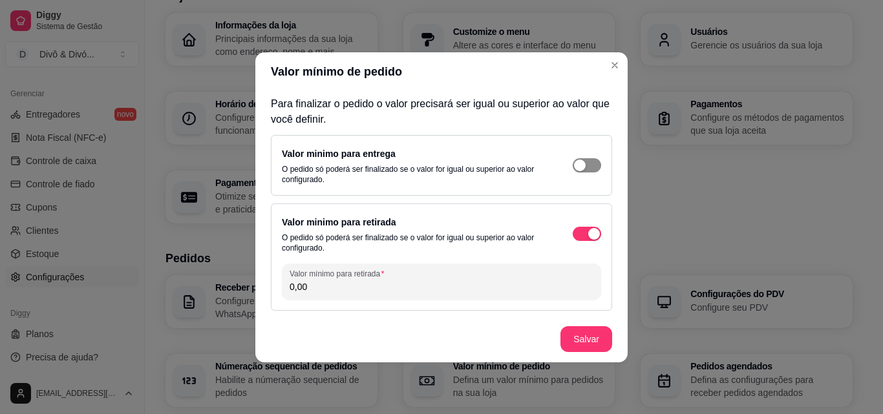
click at [581, 162] on div "button" at bounding box center [580, 166] width 12 height 12
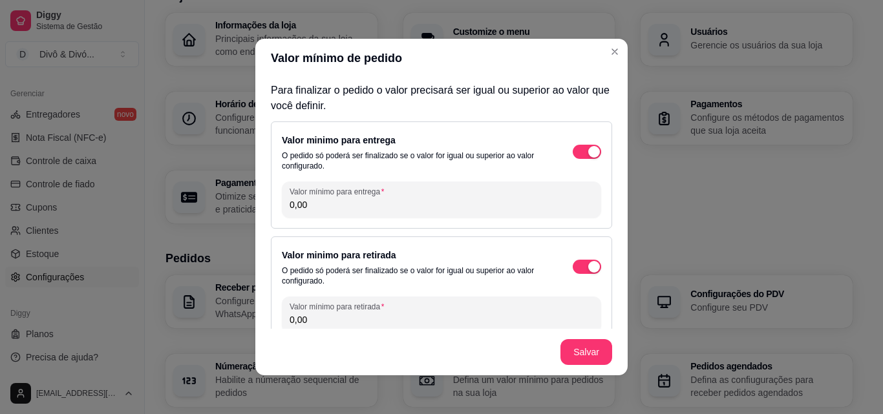
click at [354, 202] on input "0,00" at bounding box center [441, 204] width 304 height 13
click at [354, 202] on input "13,20" at bounding box center [441, 204] width 304 height 13
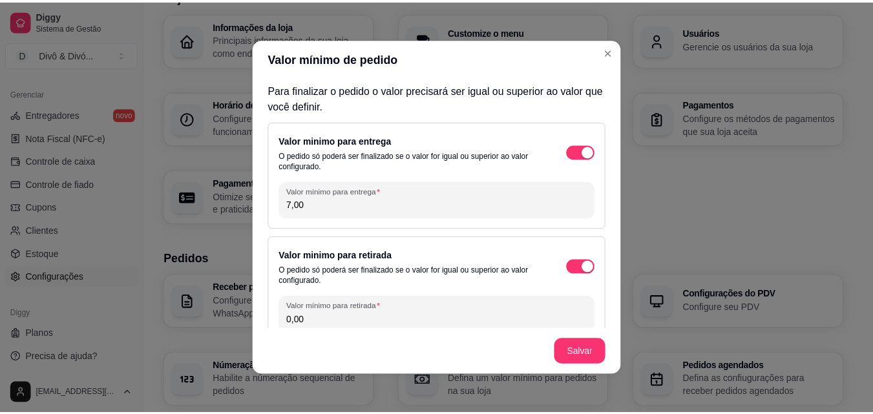
scroll to position [20, 0]
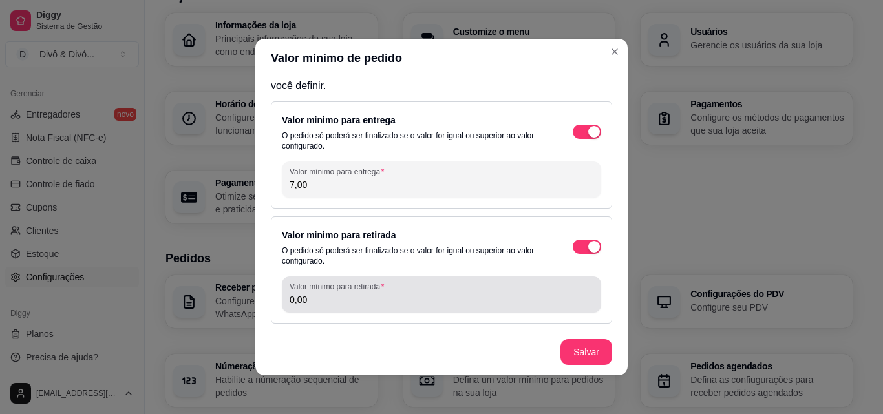
type input "7,00"
click at [326, 298] on input "0,00" at bounding box center [441, 299] width 304 height 13
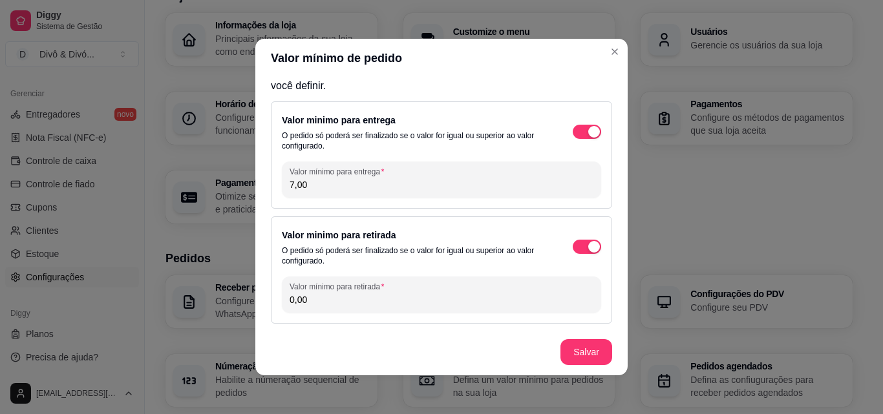
click at [327, 298] on input "0,00" at bounding box center [441, 299] width 304 height 13
type input "7,00"
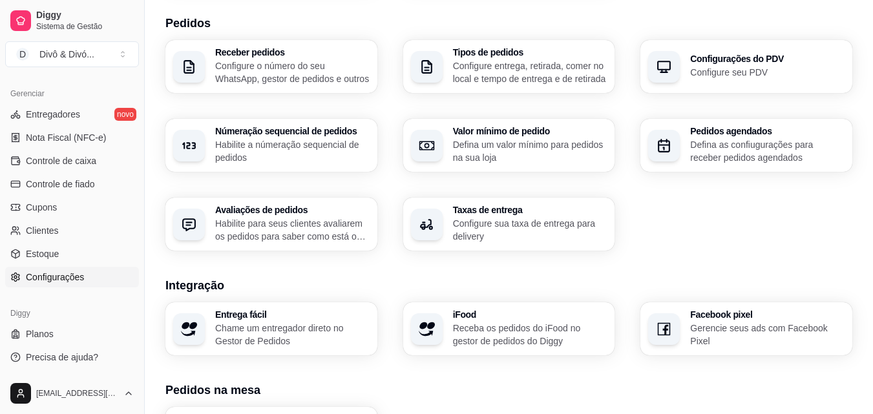
scroll to position [168, 0]
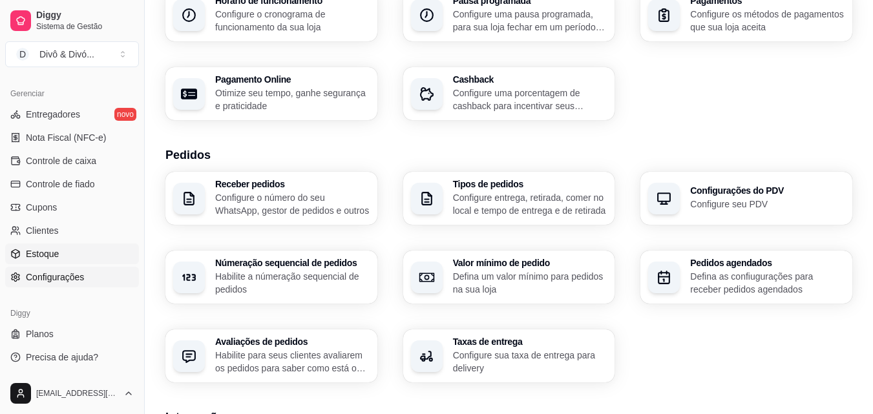
click at [90, 253] on link "Estoque" at bounding box center [72, 254] width 134 height 21
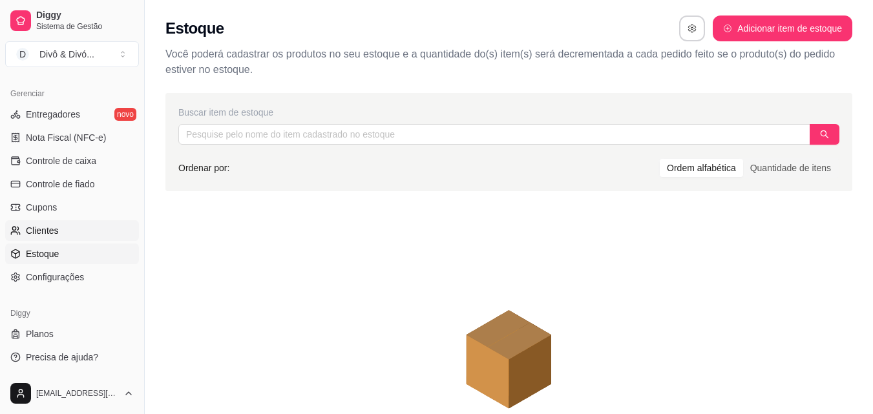
click at [94, 235] on link "Clientes" at bounding box center [72, 230] width 134 height 21
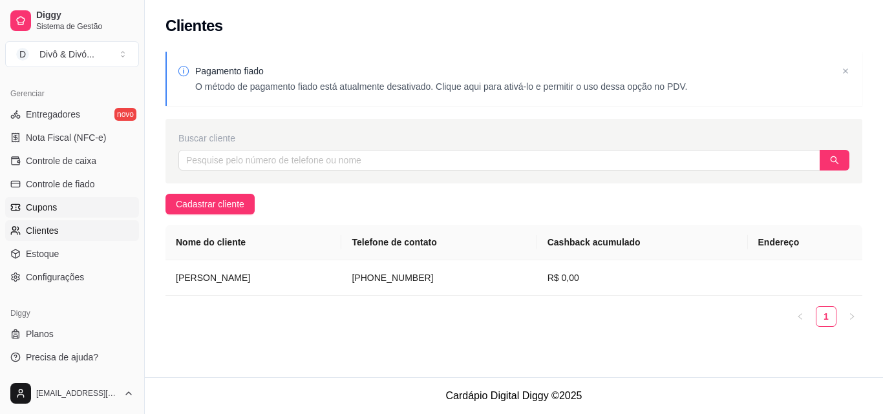
click at [94, 209] on link "Cupons" at bounding box center [72, 207] width 134 height 21
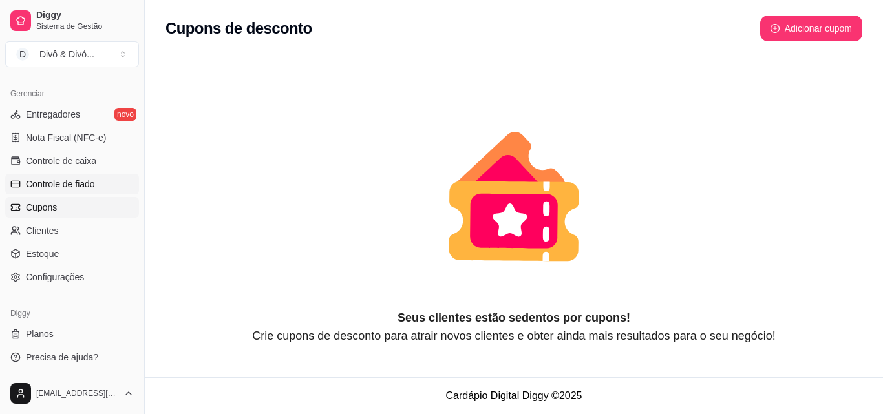
click at [87, 181] on span "Controle de fiado" at bounding box center [60, 184] width 69 height 13
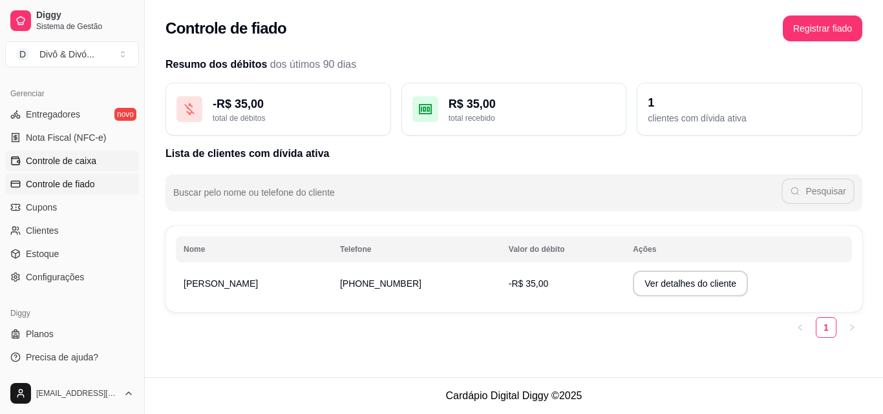
click at [94, 162] on span "Controle de caixa" at bounding box center [61, 160] width 70 height 13
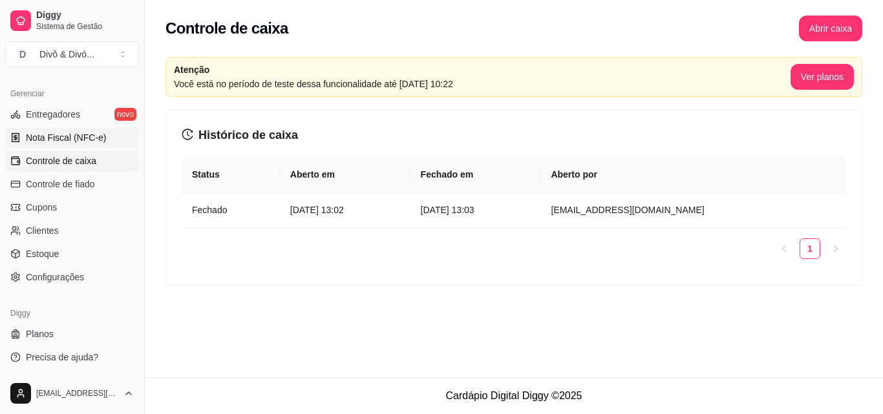
click at [100, 136] on span "Nota Fiscal (NFC-e)" at bounding box center [66, 137] width 80 height 13
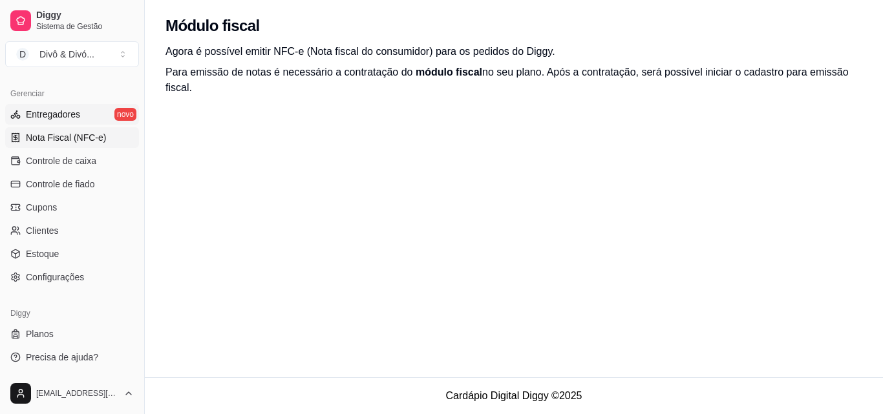
click at [67, 111] on span "Entregadores" at bounding box center [53, 114] width 54 height 13
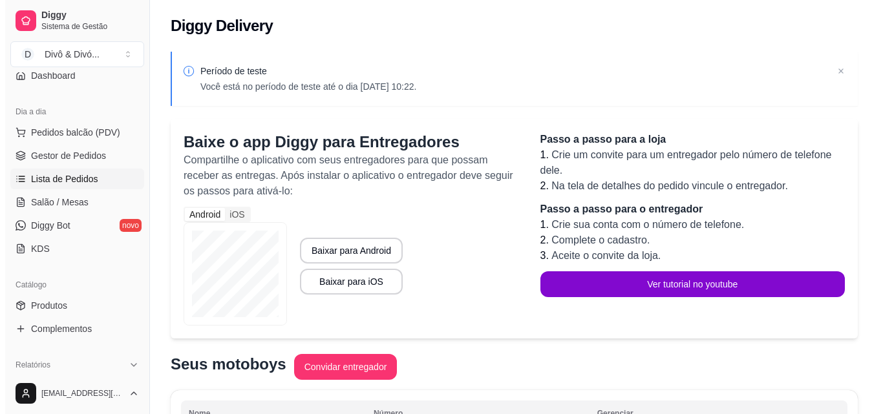
scroll to position [129, 0]
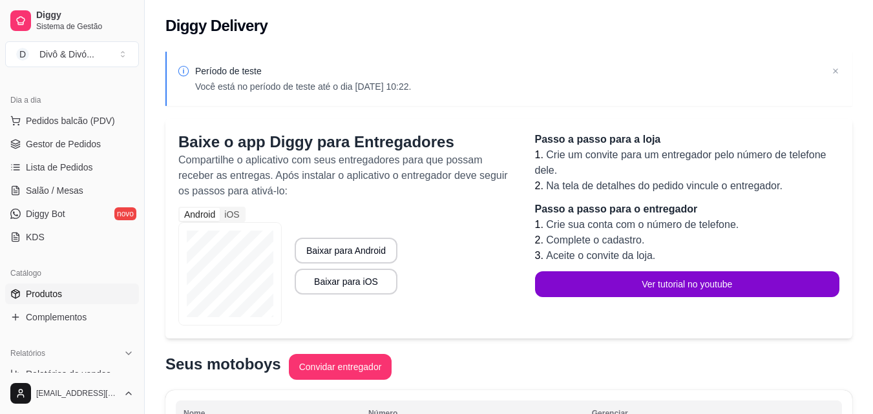
click at [58, 299] on span "Produtos" at bounding box center [44, 294] width 36 height 13
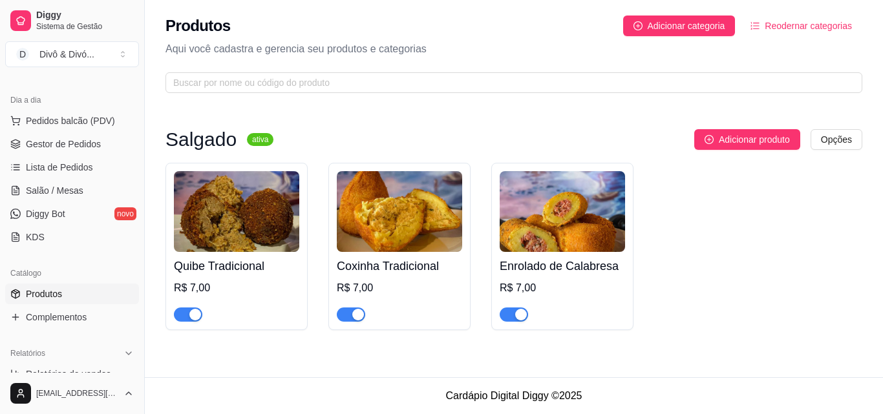
click at [746, 208] on div "Quibe Tradicional R$ 7,00 Coxinha Tradicional R$ 7,00 Enrolado de Calabresa R$ …" at bounding box center [513, 246] width 697 height 167
click at [748, 132] on button "Adicionar produto" at bounding box center [747, 139] width 106 height 21
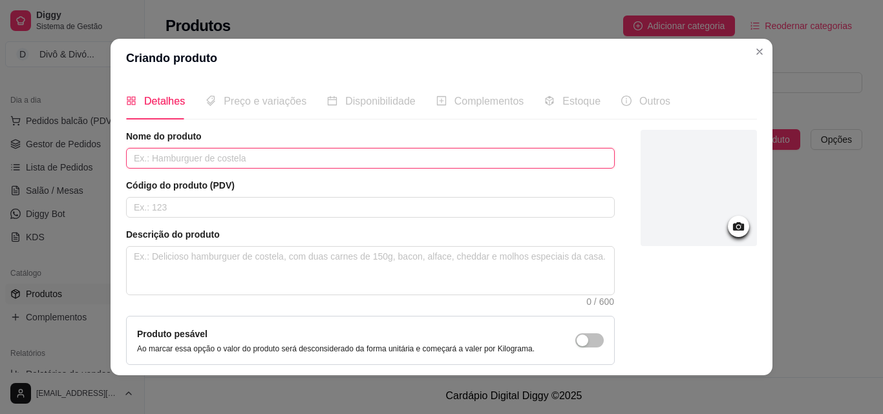
click at [410, 149] on input "text" at bounding box center [370, 158] width 488 height 21
type input "Enrolado de Presunto e Queijo"
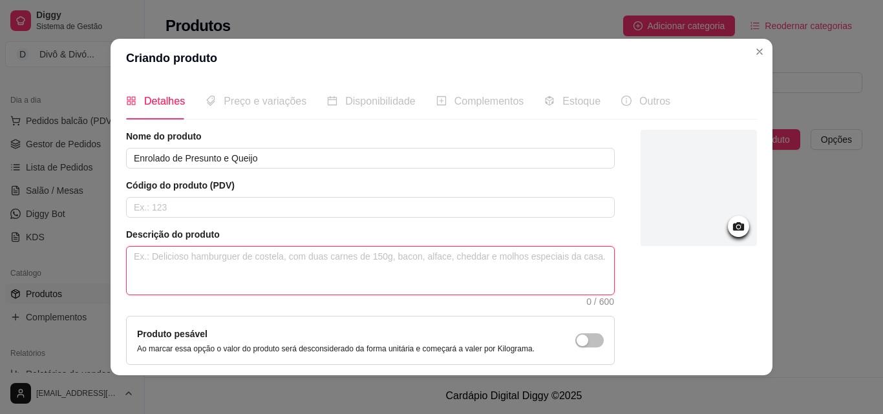
click at [166, 268] on textarea at bounding box center [370, 271] width 487 height 48
click at [350, 283] on textarea at bounding box center [370, 271] width 487 height 48
paste textarea "Uma combinação clássica e irresistível! Nosso salgado de presunto e queijo de 1…"
type textarea "Uma combinação clássica e irresistível! Nosso salgado de presunto e queijo de 1…"
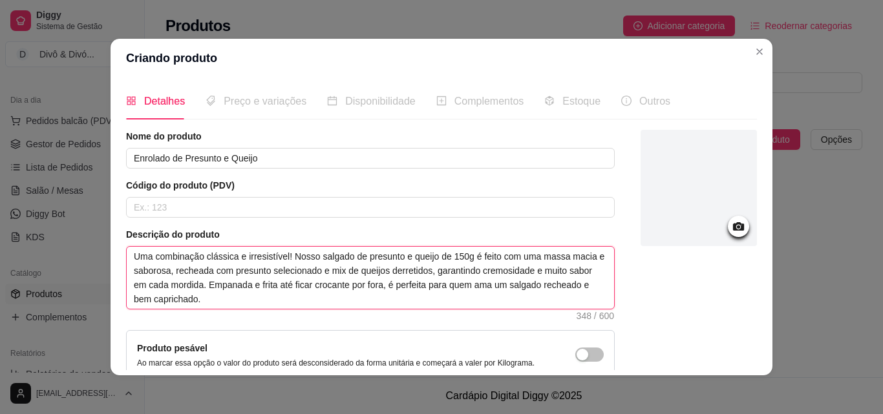
type textarea "Uma combinação clássica e irresistível! Nosso salgado de presunto e queijo de 1…"
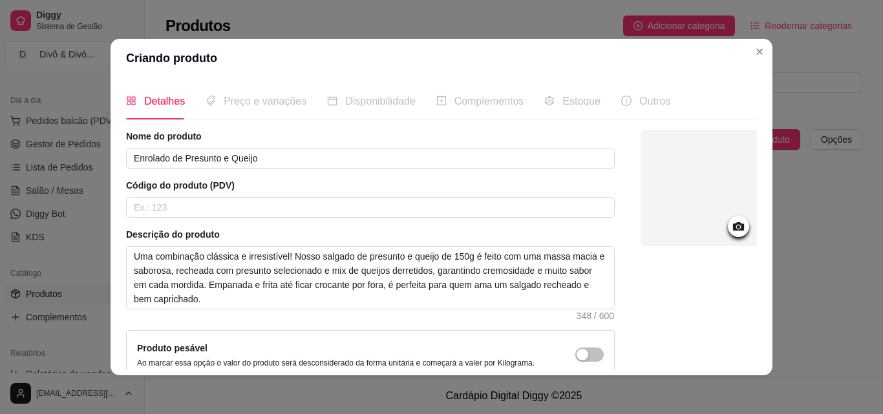
click at [731, 222] on icon at bounding box center [738, 226] width 15 height 15
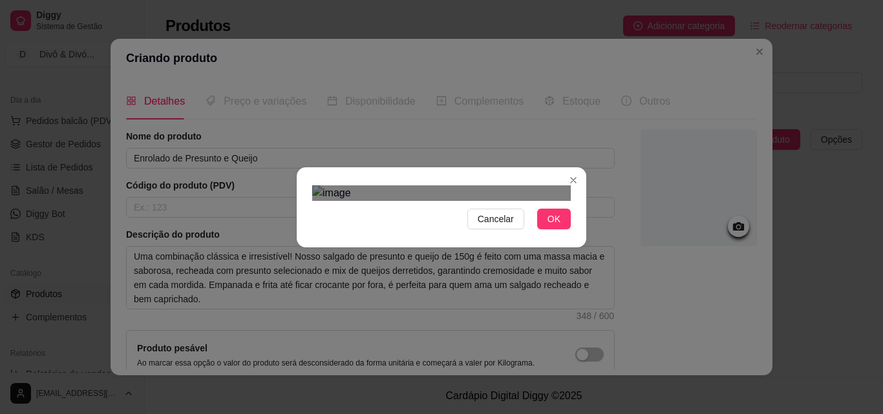
click at [289, 57] on div "Cancelar OK" at bounding box center [441, 207] width 883 height 414
click at [589, 47] on div "Cancelar OK" at bounding box center [441, 207] width 883 height 414
click at [520, 308] on div "Use the arrow keys to move the crop selection area" at bounding box center [441, 400] width 258 height 258
click at [571, 235] on div "Cancelar OK" at bounding box center [441, 207] width 289 height 54
click at [560, 229] on button "OK" at bounding box center [554, 219] width 34 height 21
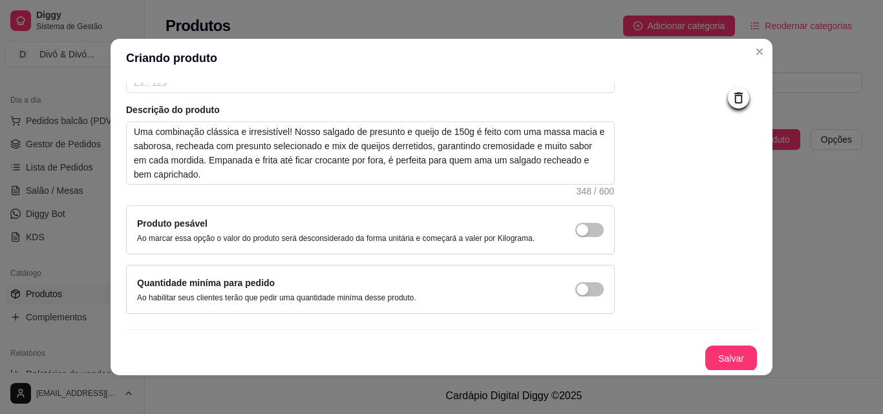
scroll to position [126, 0]
click at [724, 357] on button "Salvar" at bounding box center [731, 357] width 52 height 26
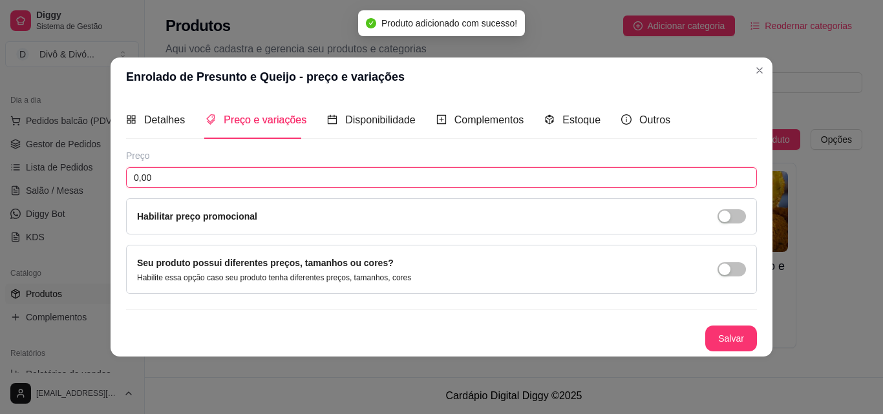
click at [178, 175] on input "0,00" at bounding box center [441, 177] width 631 height 21
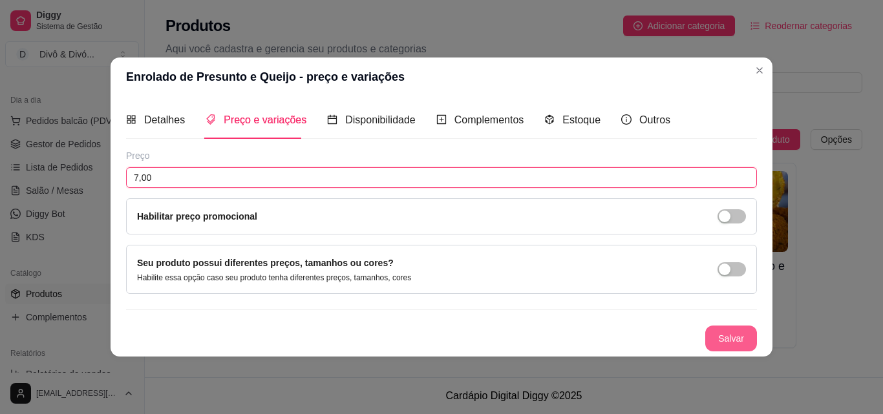
type input "7,00"
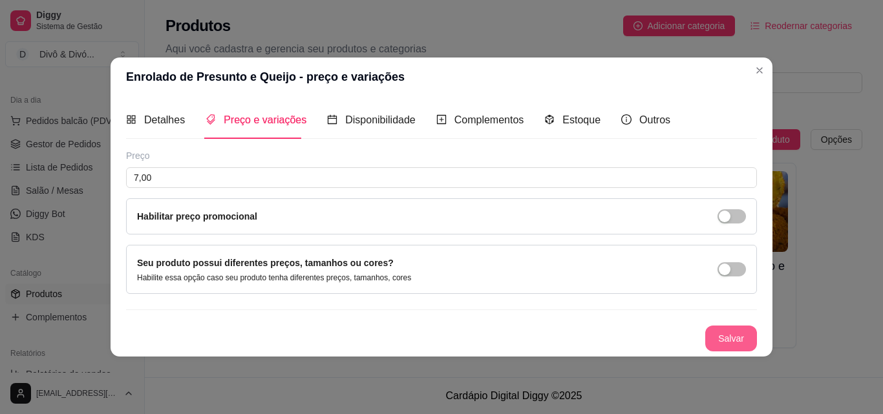
click at [742, 333] on button "Salvar" at bounding box center [731, 339] width 52 height 26
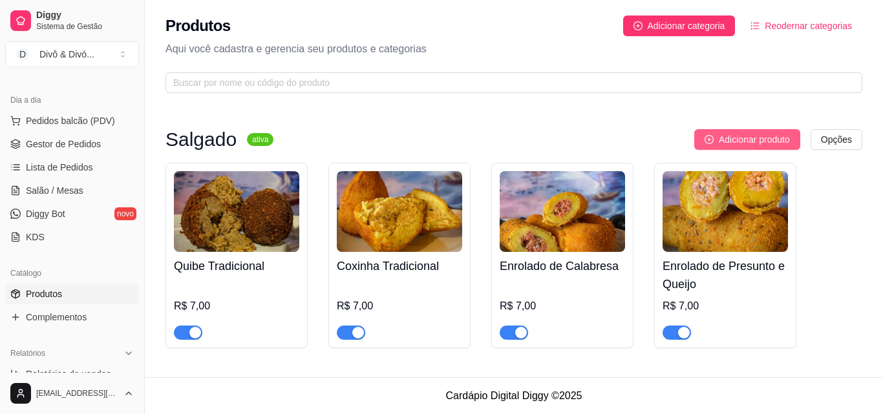
click at [735, 134] on span "Adicionar produto" at bounding box center [754, 139] width 71 height 14
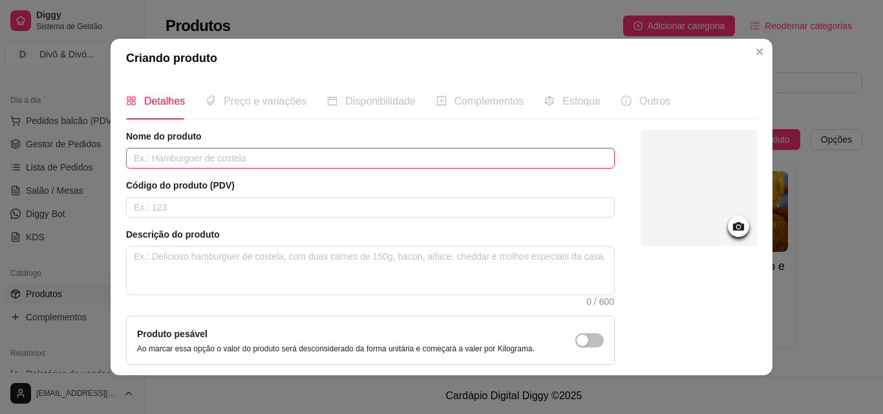
click at [351, 160] on input "text" at bounding box center [370, 158] width 488 height 21
type input "Enrolado de Salsicha"
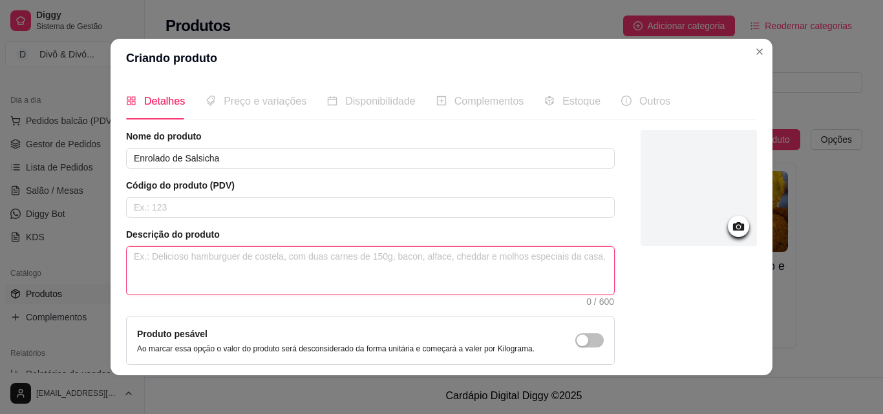
click at [250, 275] on textarea at bounding box center [370, 271] width 487 height 48
paste textarea "Crocante por fora, [PERSON_NAME] e suculenta por dentro! Empanada de 150g e env…"
type textarea "Crocante por fora, [PERSON_NAME] e suculenta por dentro! Empanada de 150g e env…"
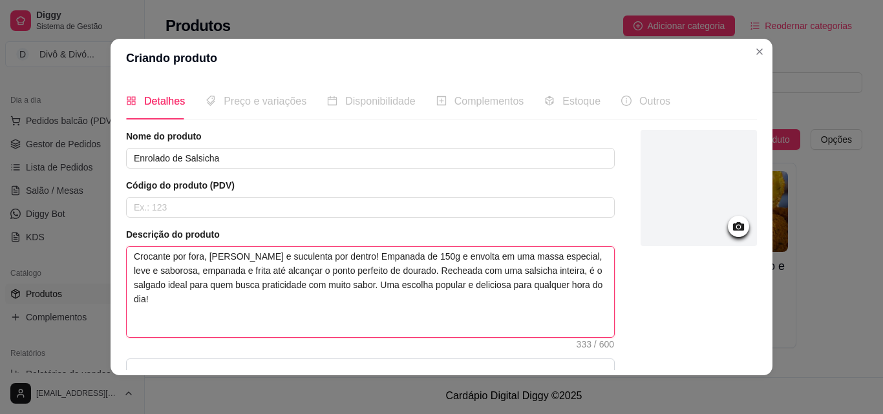
type textarea "Crocante por fora, [PERSON_NAME] e suculenta por dentro! Empanada de 150g e env…"
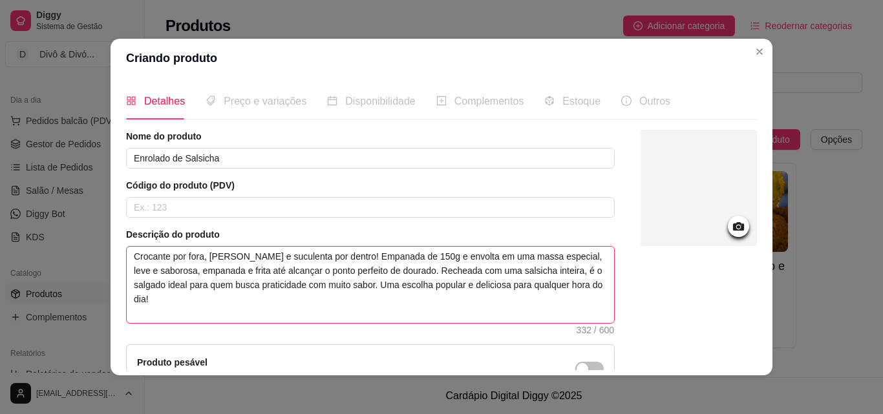
type textarea "Crocante por fora, [PERSON_NAME] e suculenta por dentro! Empanada de 150g e env…"
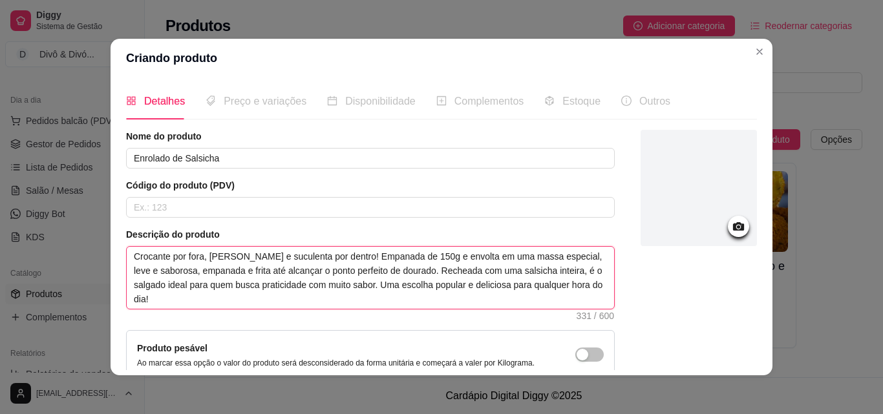
type textarea "Crocante por fora, [PERSON_NAME] e suculenta por dentro! Empanada de 150g e env…"
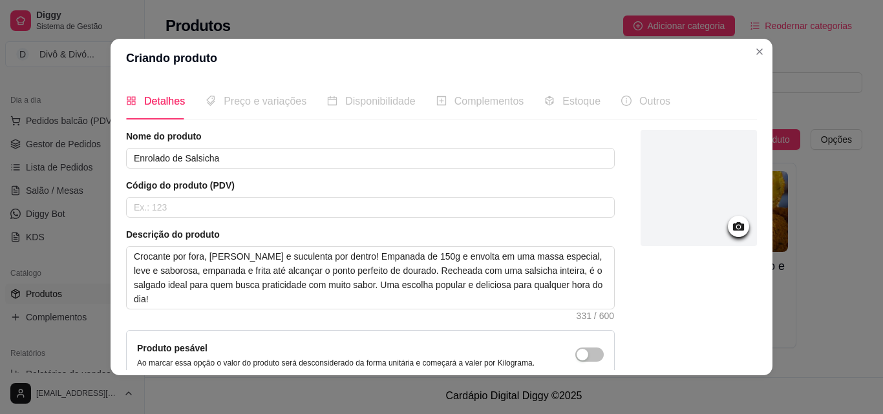
click at [713, 230] on div at bounding box center [698, 188] width 116 height 116
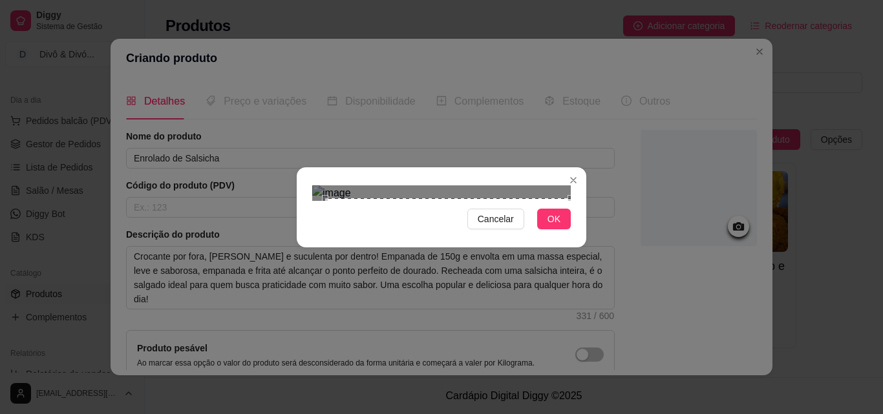
click at [594, 351] on div "Cancelar OK" at bounding box center [441, 207] width 883 height 414
click at [271, 11] on div "Cancelar OK" at bounding box center [441, 207] width 883 height 414
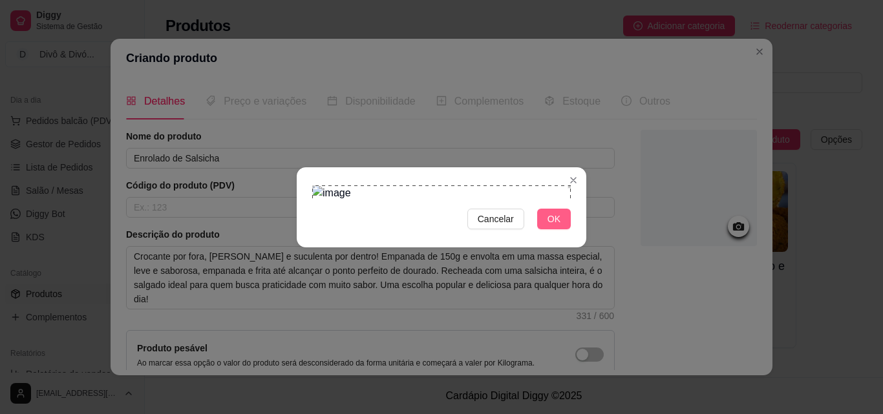
click at [559, 226] on span "OK" at bounding box center [553, 219] width 13 height 14
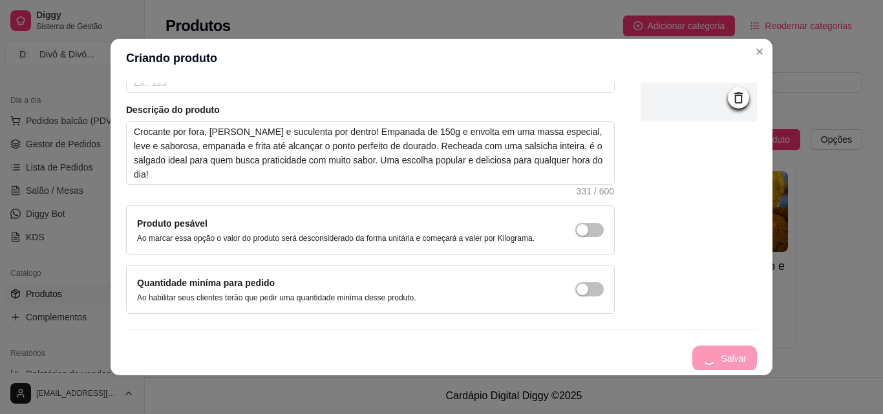
scroll to position [126, 0]
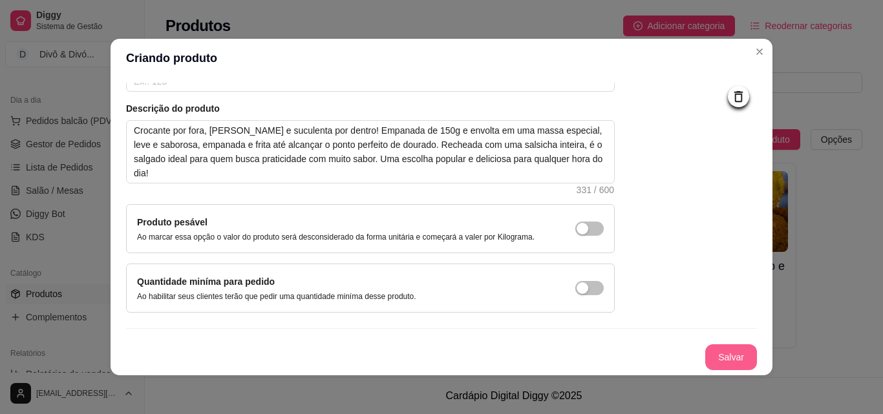
click at [717, 356] on button "Salvar" at bounding box center [731, 357] width 52 height 26
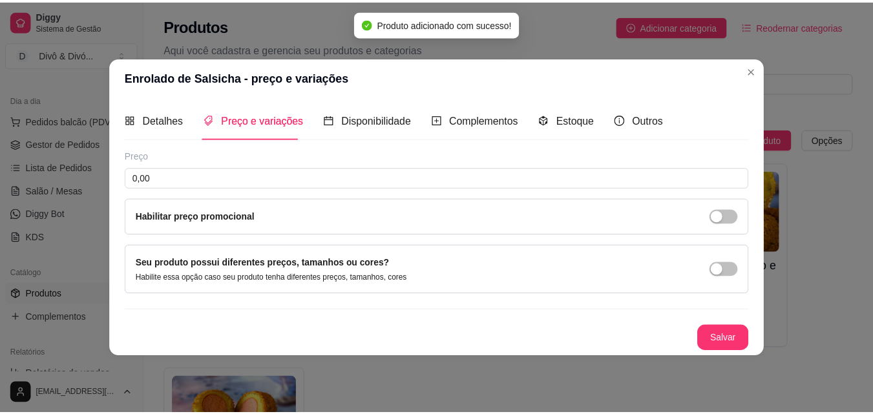
scroll to position [0, 0]
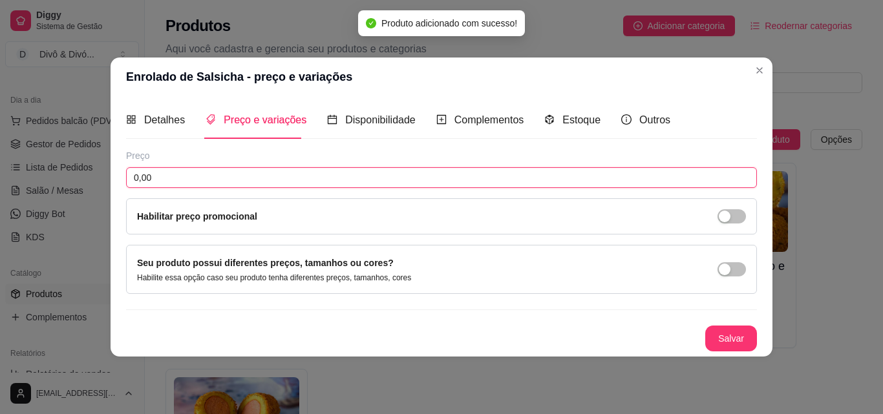
click at [163, 182] on input "0,00" at bounding box center [441, 177] width 631 height 21
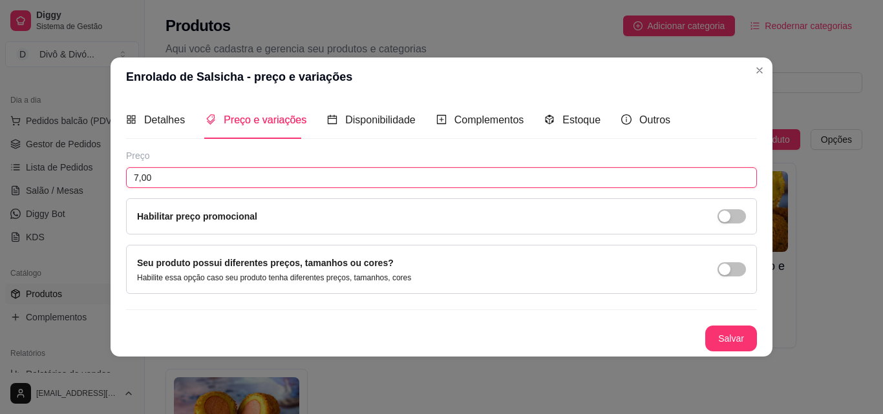
type input "7,00"
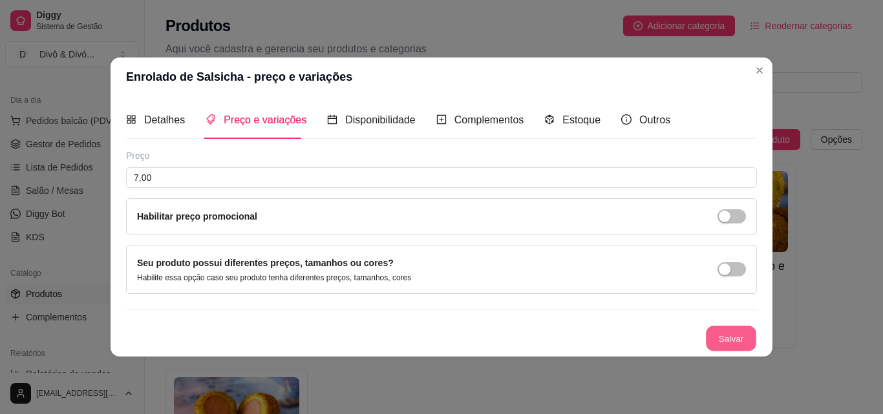
click at [729, 343] on button "Salvar" at bounding box center [731, 338] width 50 height 25
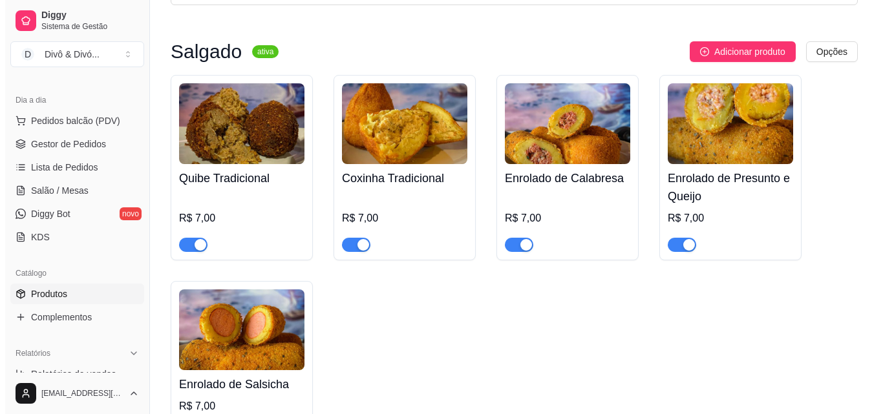
scroll to position [65, 0]
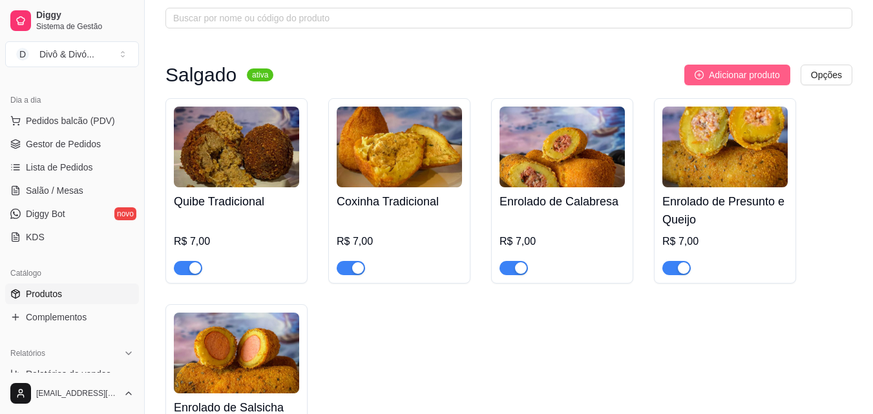
click at [739, 75] on span "Adicionar produto" at bounding box center [744, 75] width 71 height 14
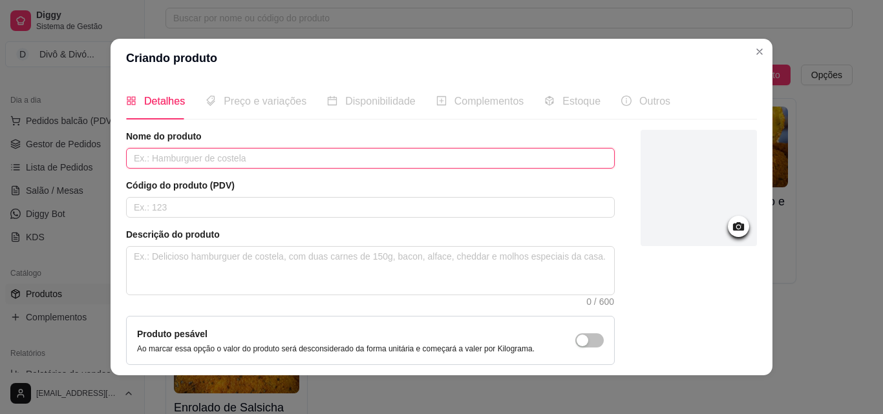
click at [276, 157] on input "text" at bounding box center [370, 158] width 488 height 21
type input "Bolinho de Milho"
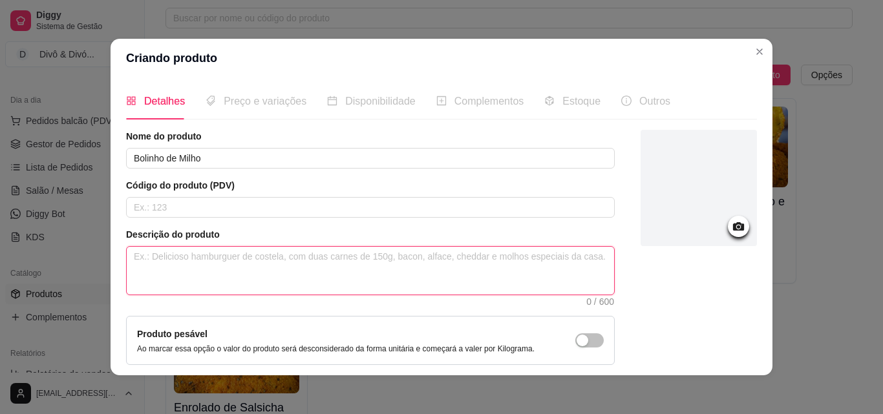
click at [234, 263] on textarea at bounding box center [370, 271] width 487 height 48
click at [266, 270] on textarea at bounding box center [370, 271] width 487 height 48
paste textarea "Uma explosão de sabor! Esse salgado une o milho com a suavidade do catupiry e o…"
type textarea "Uma explosão de sabor! Esse salgado une o milho com a suavidade do catupiry e o…"
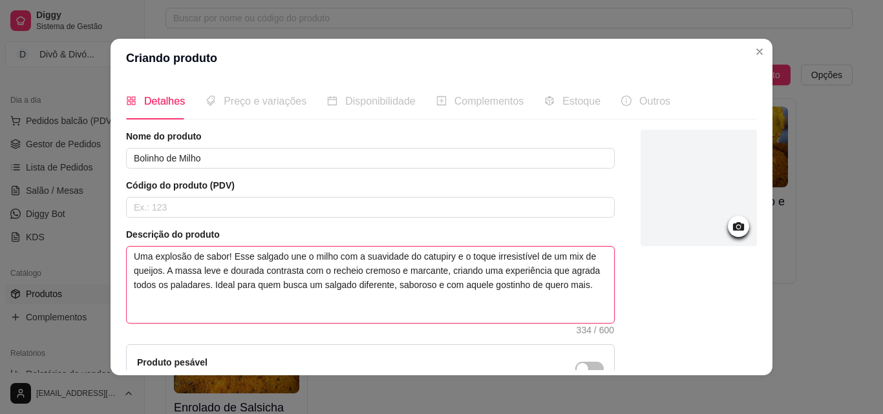
type textarea "Uma explosão de sabor! Esse salgado une o milho com a suavidade do catupiry e o…"
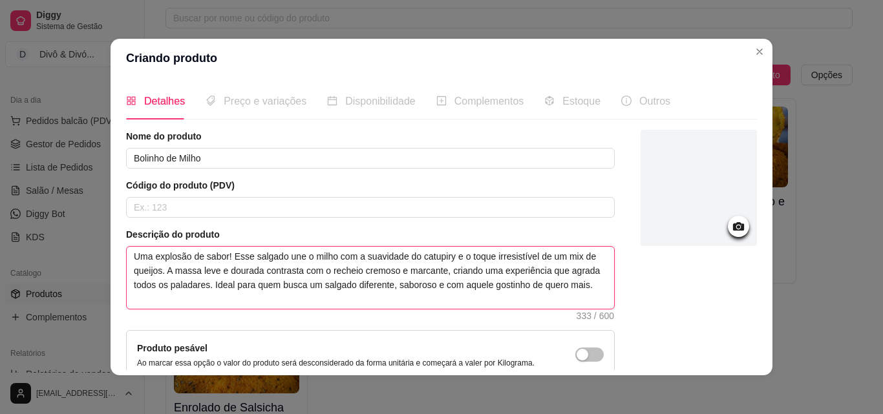
type textarea "Uma explosão de sabor! Esse salgado une o milho com a suavidade do catupiry e o…"
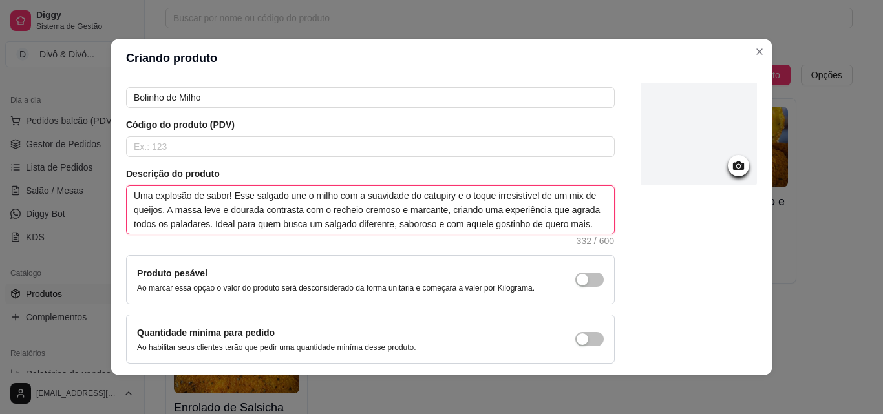
scroll to position [0, 0]
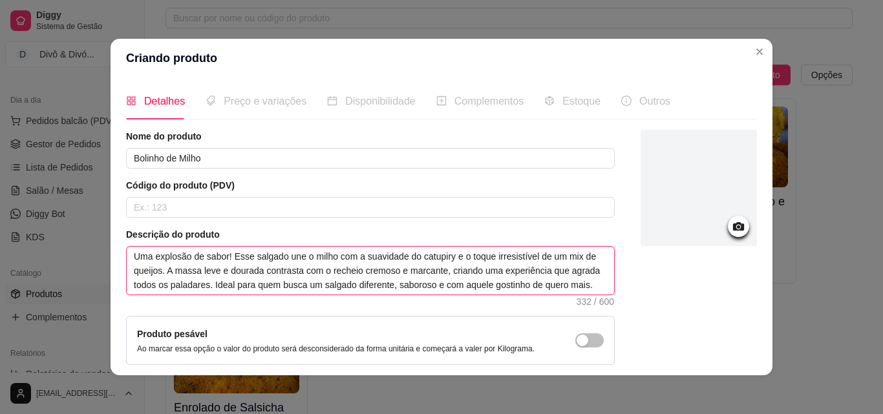
type textarea "Uma explosão de sabor! Esse salgado une o milho com a suavidade do catupiry e o…"
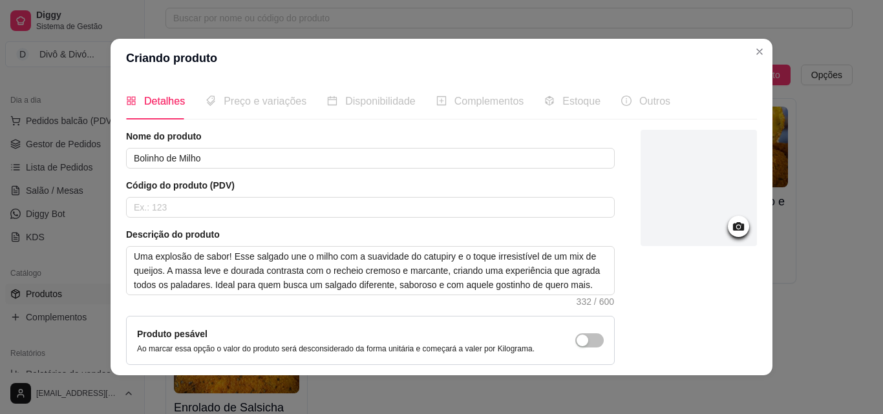
click at [738, 218] on div at bounding box center [698, 188] width 116 height 116
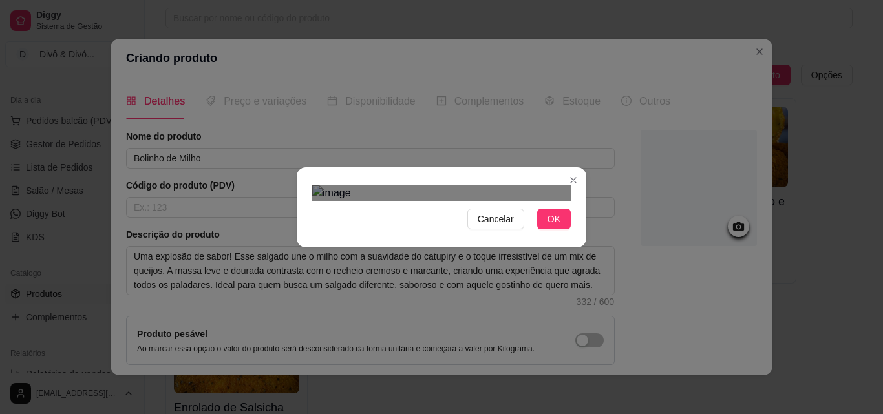
click at [587, 342] on div "Cancelar OK" at bounding box center [441, 207] width 883 height 414
click at [286, 32] on div "Cancelar OK" at bounding box center [441, 207] width 883 height 414
click at [547, 226] on span "OK" at bounding box center [553, 219] width 13 height 14
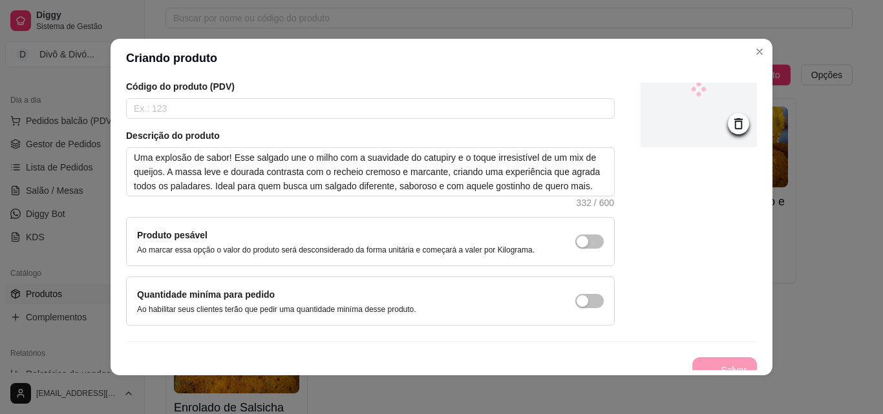
scroll to position [112, 0]
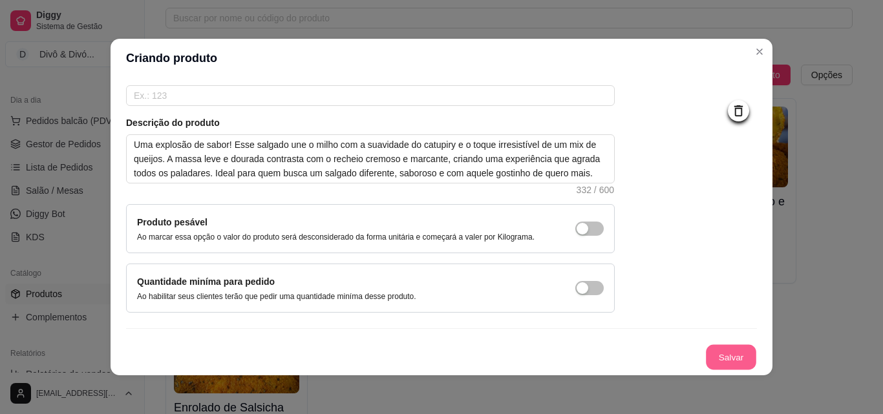
click at [706, 356] on button "Salvar" at bounding box center [731, 357] width 50 height 25
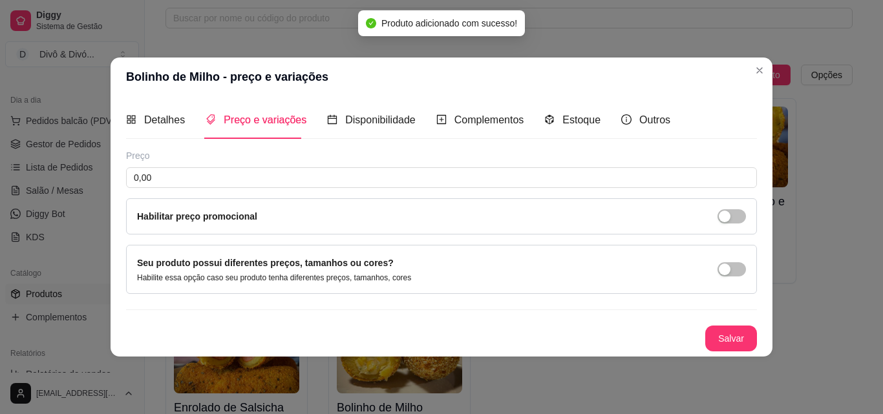
scroll to position [0, 0]
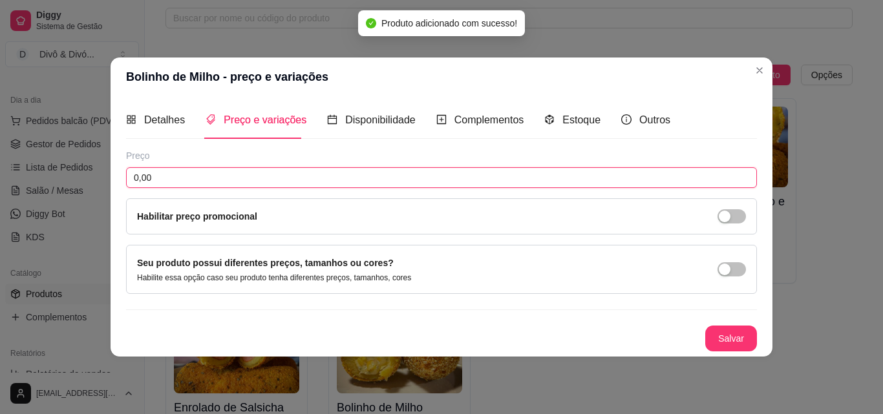
click at [341, 182] on input "0,00" at bounding box center [441, 177] width 631 height 21
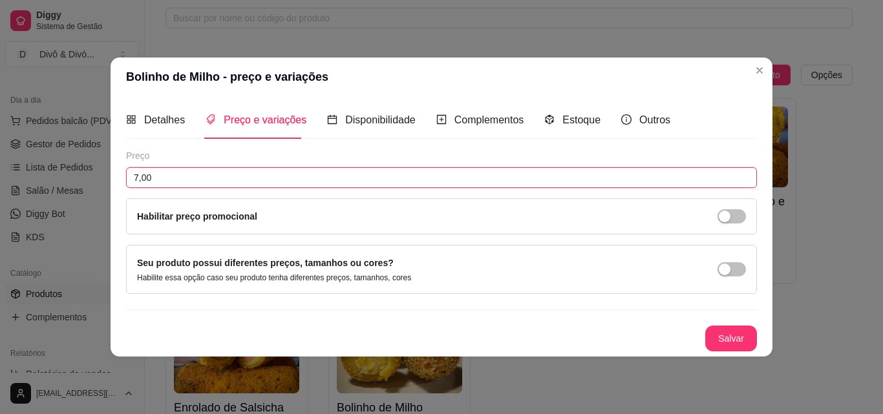
type input "7,00"
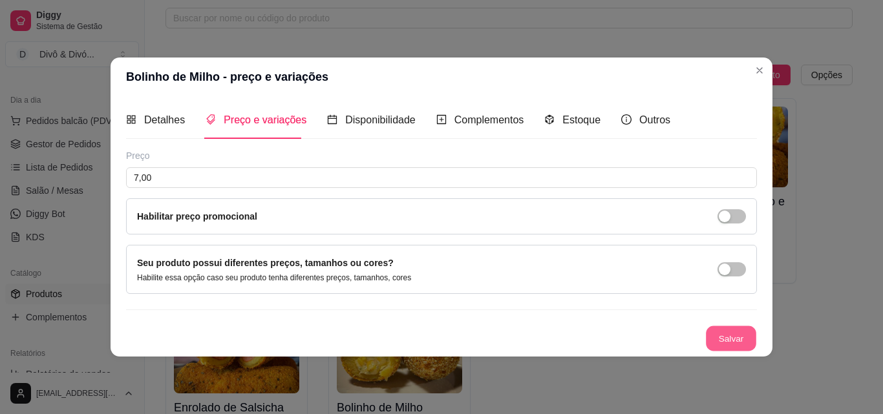
click at [742, 345] on button "Salvar" at bounding box center [731, 338] width 50 height 25
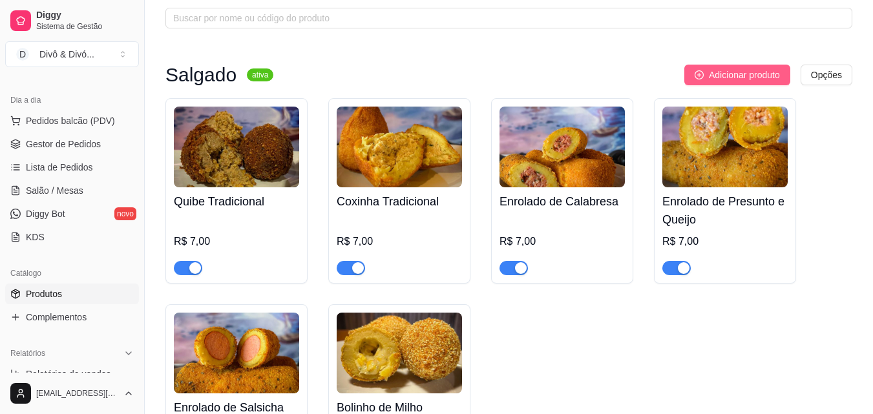
click at [738, 78] on span "Adicionar produto" at bounding box center [744, 75] width 71 height 14
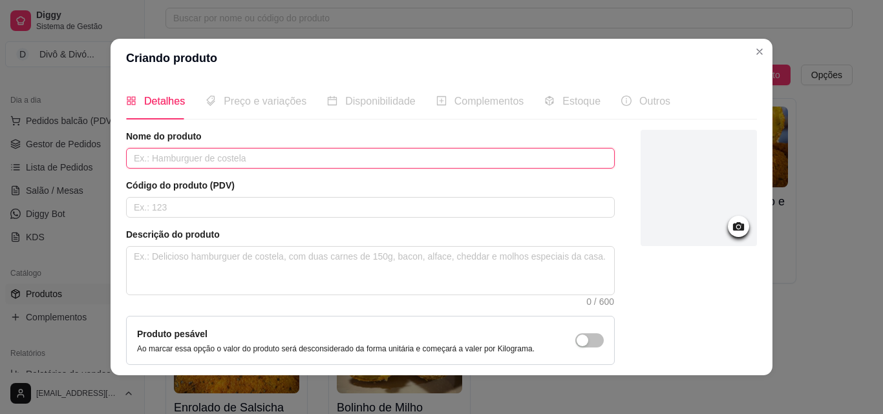
click at [287, 153] on input "text" at bounding box center [370, 158] width 488 height 21
type input "Coxinha de [GEOGRAPHIC_DATA]"
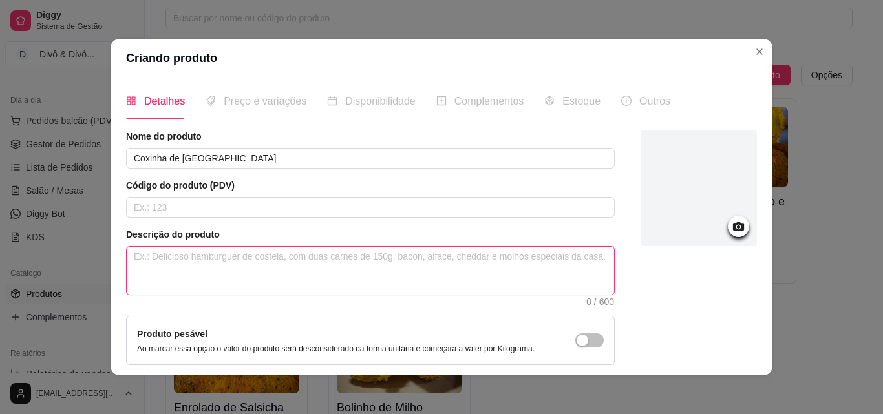
click at [229, 279] on textarea at bounding box center [370, 271] width 487 height 48
click at [362, 271] on textarea at bounding box center [370, 271] width 487 height 48
paste textarea "Delicada por fora, surpreendente por dentro. Nossa coxinha de brócolis combina …"
type textarea "Delicada por fora, surpreendente por dentro. Nossa coxinha de brócolis combina …"
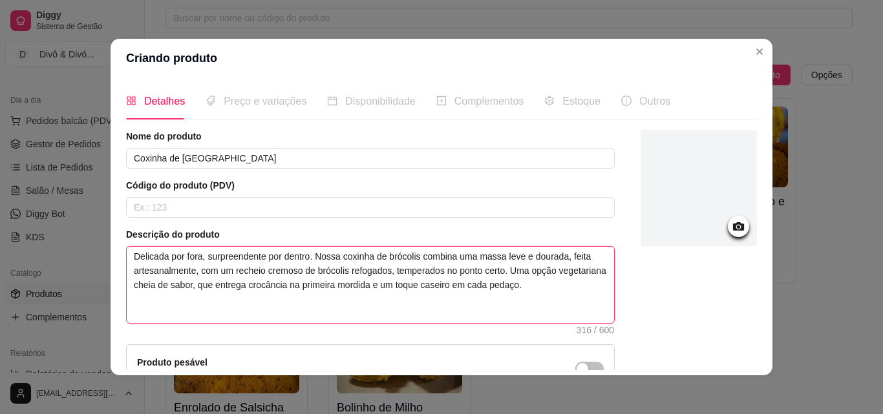
type textarea "Delicada por fora, surpreendente por dentro. Nossa coxinha de brócolis combina …"
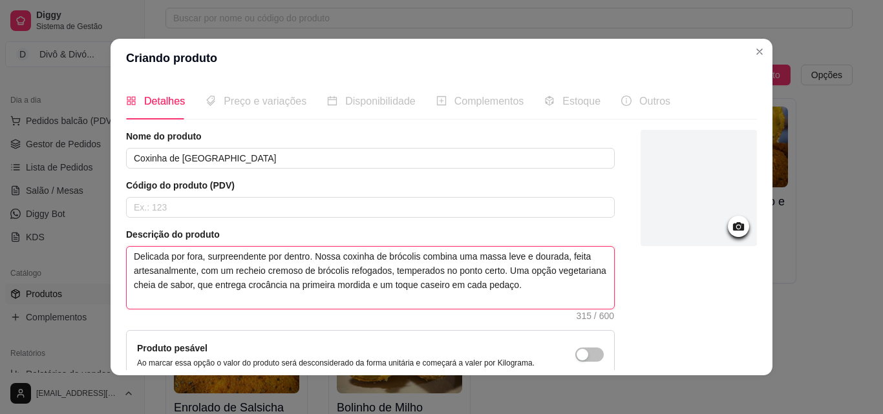
type textarea "Delicada por fora, surpreendente por dentro. Nossa coxinha de brócolis combina …"
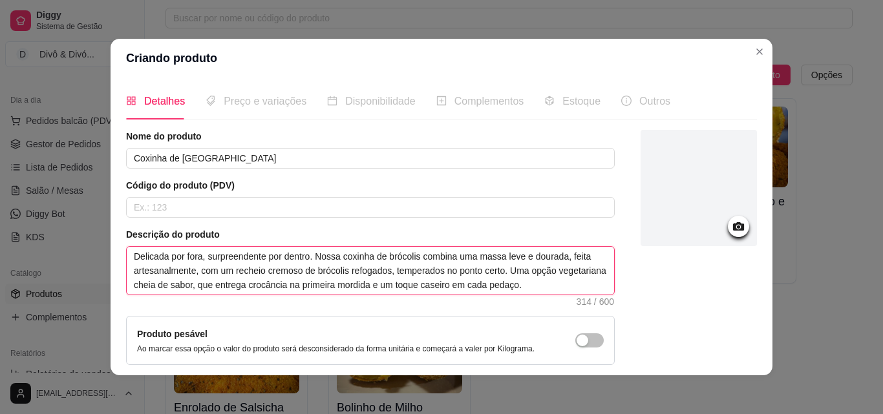
drag, startPoint x: 496, startPoint y: 271, endPoint x: 457, endPoint y: 268, distance: 39.5
click at [457, 268] on textarea "Delicada por fora, surpreendente por dentro. Nossa coxinha de brócolis combina …" at bounding box center [370, 271] width 487 height 48
type textarea "Delicada por fora, surpreendente por dentro. Nossa coxinha de brócolis combina …"
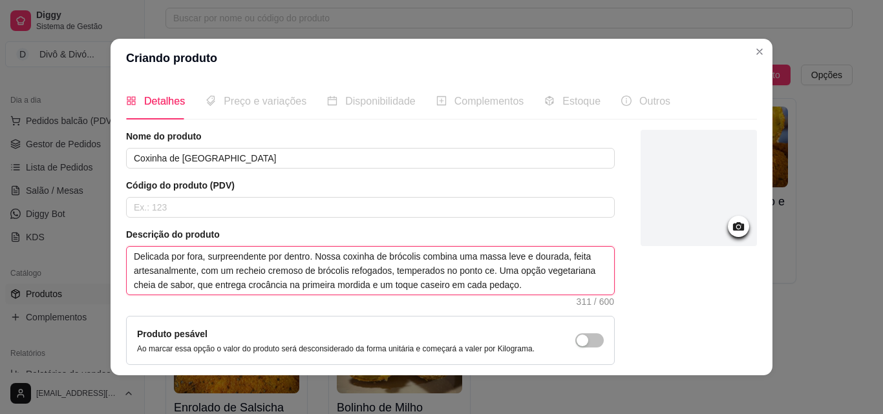
type textarea "Delicada por fora, surpreendente por dentro. Nossa coxinha de brócolis combina …"
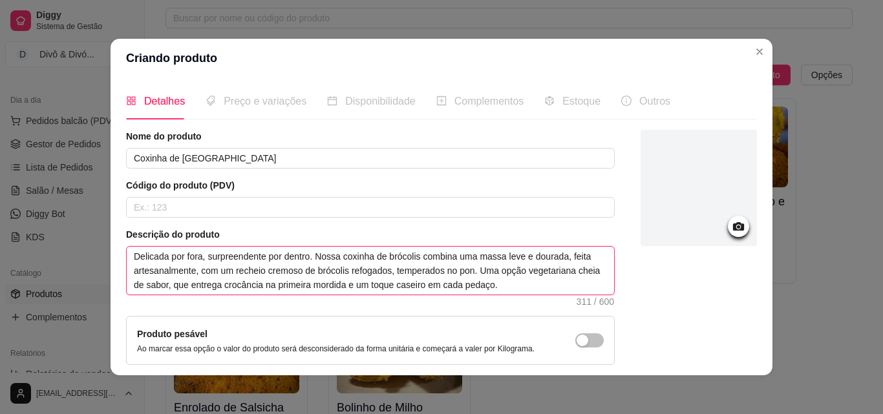
type textarea "Delicada por fora, surpreendente por dentro. Nossa coxinha de brócolis combina …"
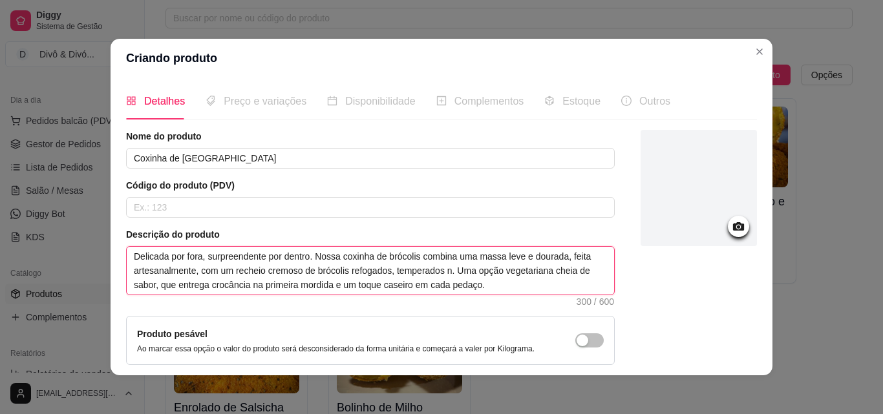
type textarea "Delicada por fora, surpreendente por dentro. Nossa coxinha de brócolis combina …"
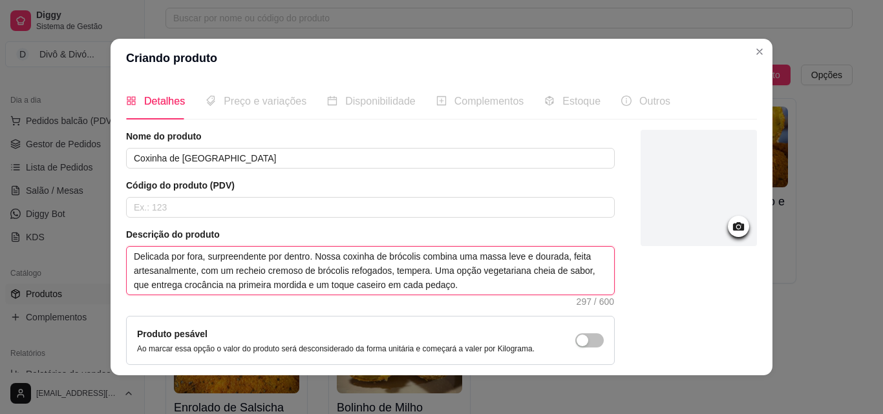
type textarea "Delicada por fora, surpreendente por dentro. Nossa coxinha de brócolis combina …"
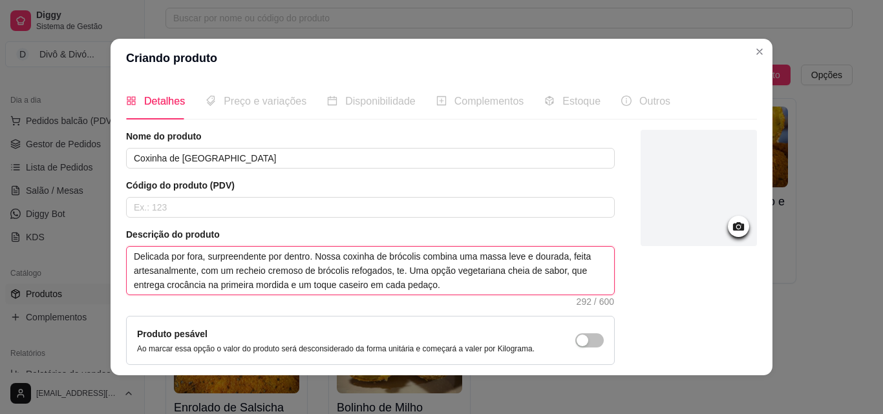
type textarea "Delicada por fora, surpreendente por dentro. Nossa coxinha de brócolis combina …"
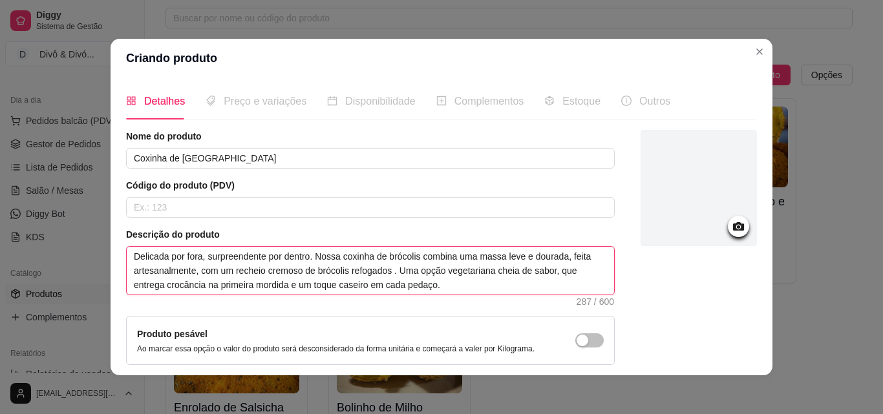
type textarea "Delicada por fora, surpreendente por dentro. Nossa coxinha de brócolis combina …"
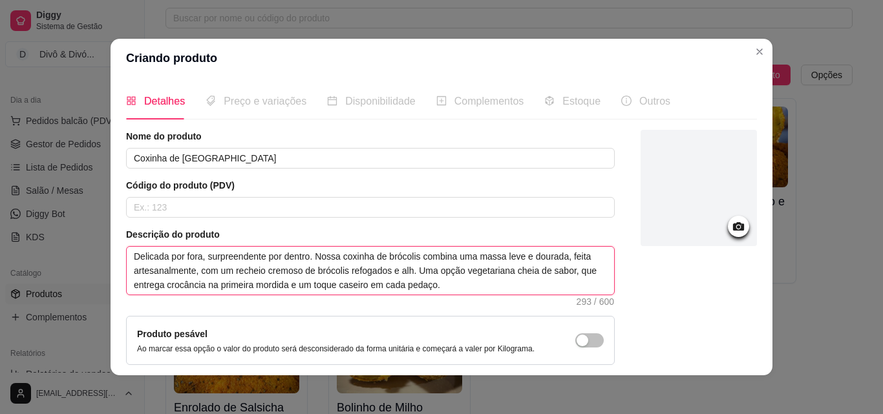
type textarea "Delicada por fora, surpreendente por dentro. Nossa coxinha de brócolis combina …"
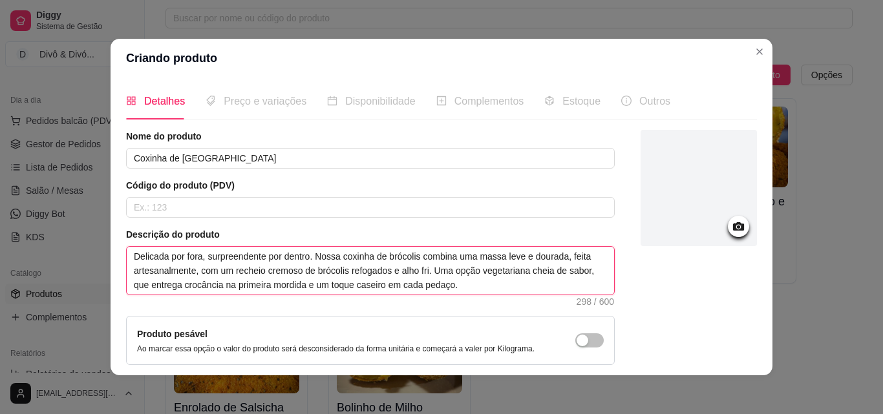
type textarea "Delicada por fora, surpreendente por dentro. Nossa coxinha de brócolis combina …"
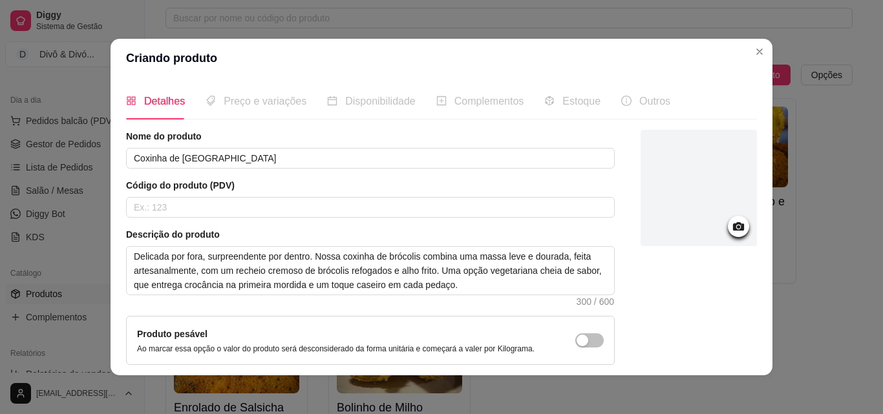
click at [711, 207] on div at bounding box center [698, 188] width 116 height 116
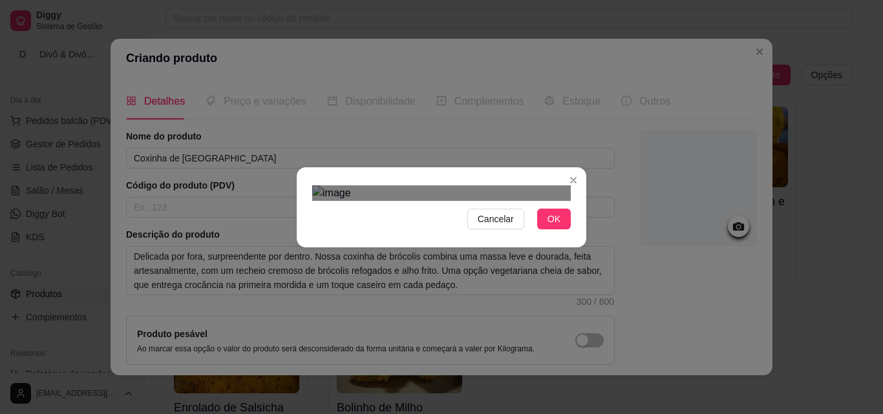
click at [574, 235] on div "Cancelar OK" at bounding box center [441, 207] width 289 height 54
click at [297, 180] on div "Cancelar OK" at bounding box center [441, 207] width 289 height 54
click at [547, 226] on span "OK" at bounding box center [553, 219] width 13 height 14
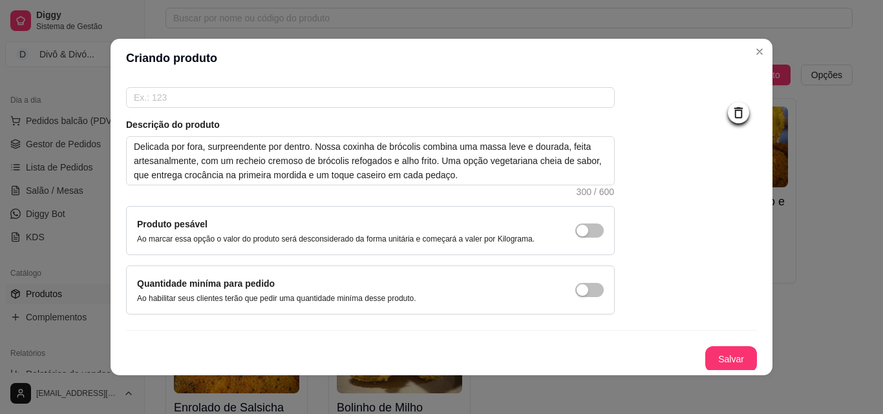
scroll to position [112, 0]
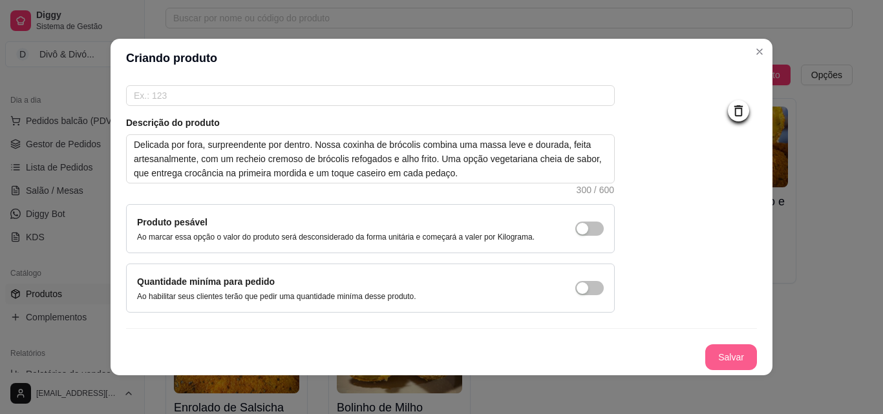
click at [715, 357] on button "Salvar" at bounding box center [731, 357] width 52 height 26
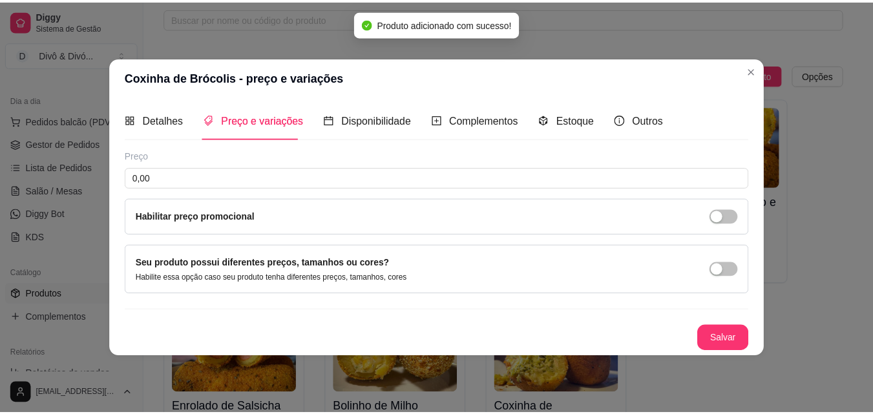
scroll to position [0, 0]
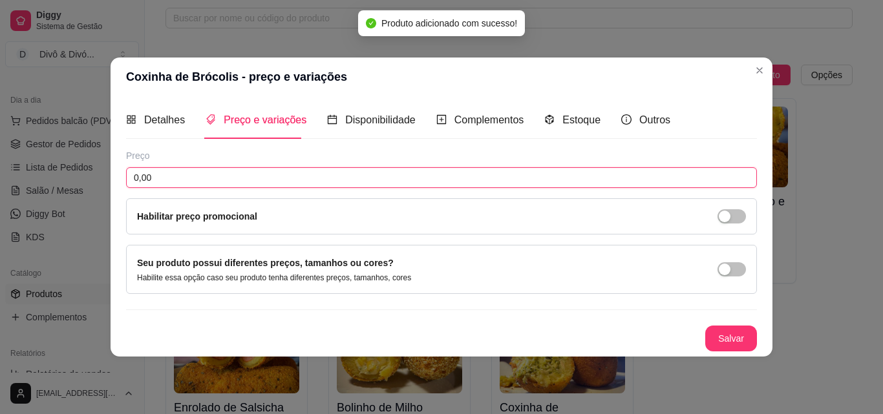
click at [371, 172] on input "0,00" at bounding box center [441, 177] width 631 height 21
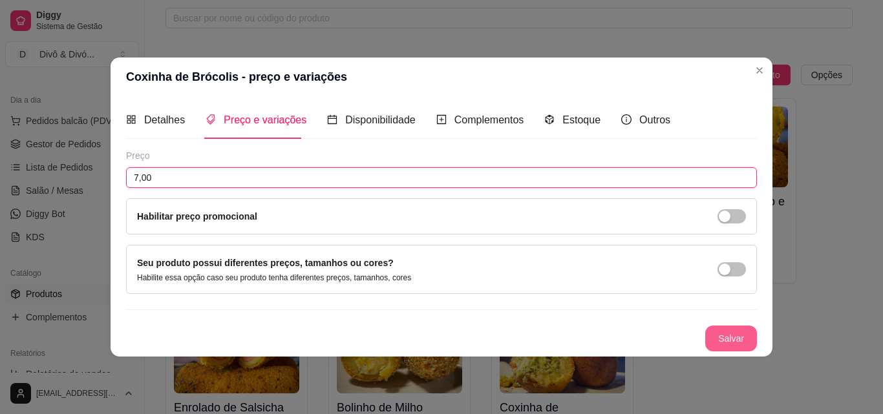
type input "7,00"
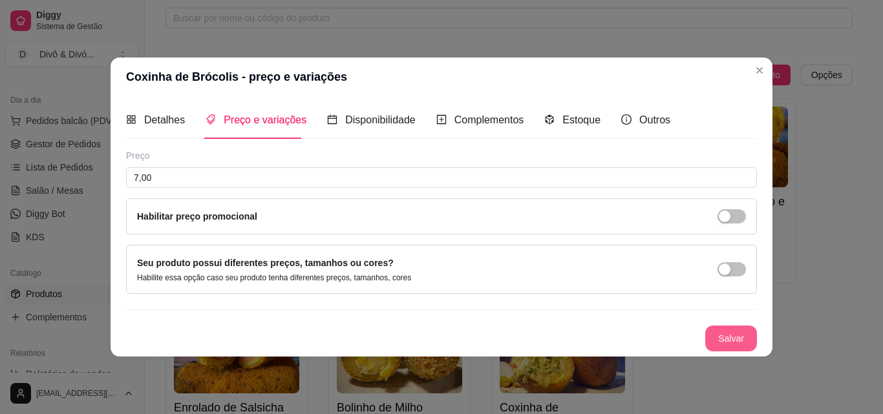
click at [705, 338] on button "Salvar" at bounding box center [731, 339] width 52 height 26
click at [734, 335] on button "Salvar" at bounding box center [731, 338] width 50 height 25
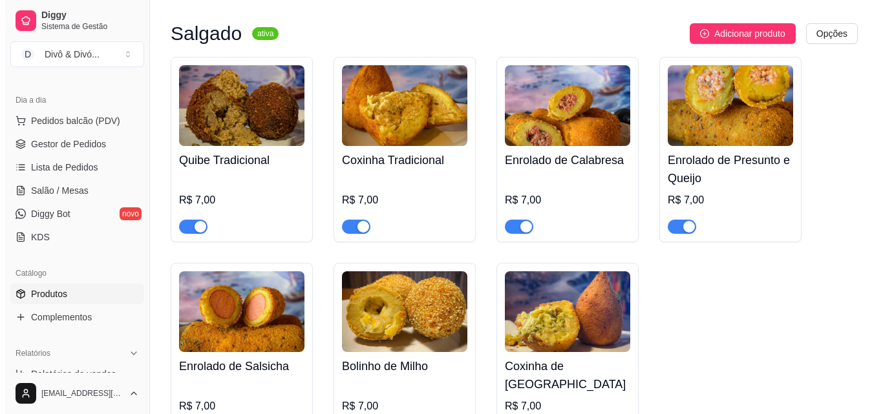
scroll to position [129, 0]
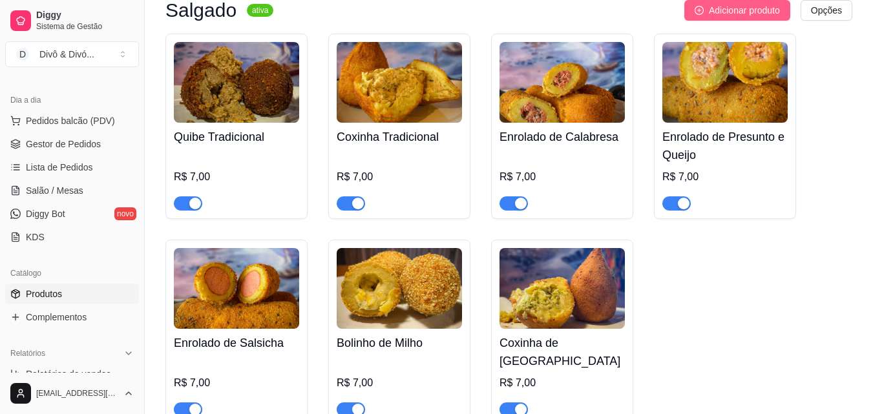
click at [744, 14] on span "Adicionar produto" at bounding box center [744, 10] width 71 height 14
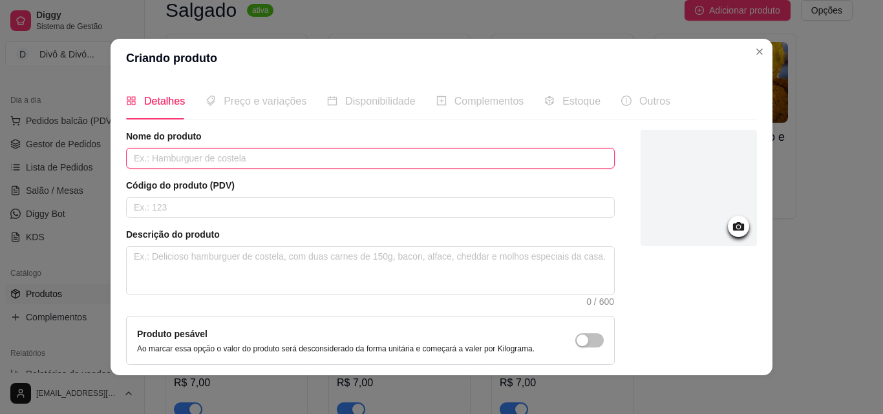
click at [269, 154] on input "text" at bounding box center [370, 158] width 488 height 21
type input "N"
type input "Bolinho de Carne"
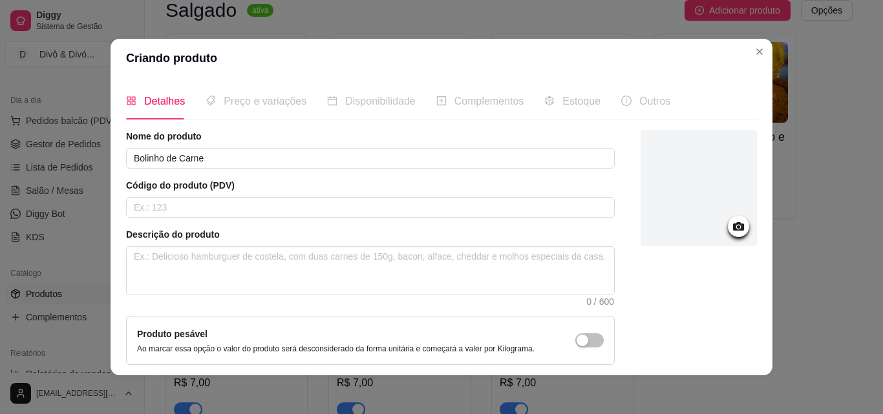
click at [689, 209] on div at bounding box center [698, 188] width 116 height 116
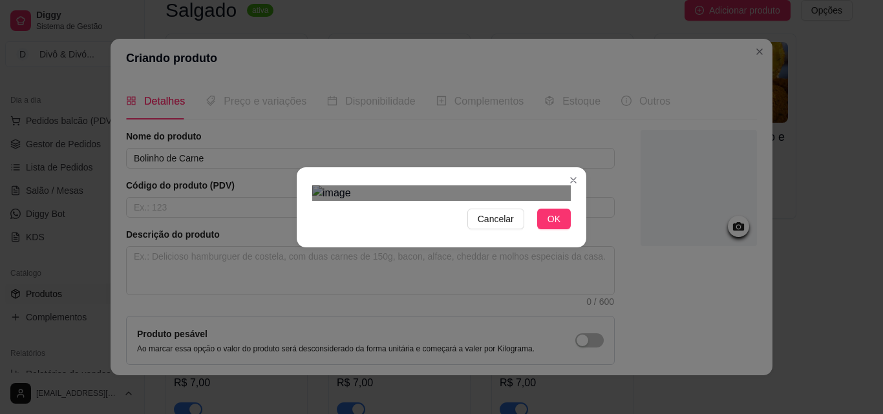
click at [446, 251] on div "Use the arrow keys to move the crop selection area" at bounding box center [454, 367] width 233 height 233
click at [433, 251] on div "Use the arrow keys to move the crop selection area" at bounding box center [454, 367] width 233 height 233
click at [378, 220] on div "Use the arrow keys to move the crop selection area" at bounding box center [428, 336] width 233 height 233
drag, startPoint x: 548, startPoint y: 387, endPoint x: 446, endPoint y: 288, distance: 141.6
click at [548, 226] on span "OK" at bounding box center [553, 219] width 13 height 14
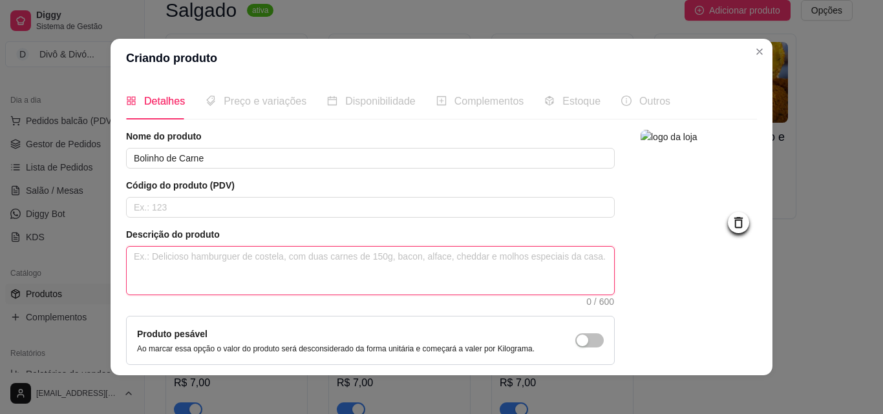
click at [360, 271] on textarea at bounding box center [370, 271] width 487 height 48
paste textarea "Sabor e personalidade no formato! Nosso salgado de carne com 150g tem um rechei…"
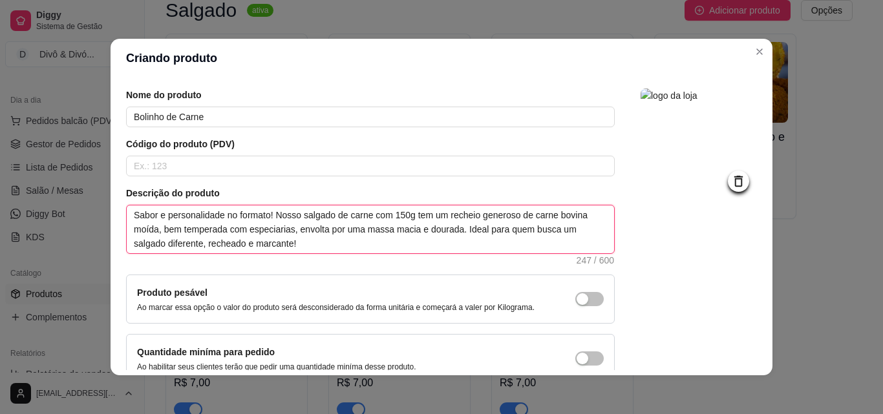
scroll to position [112, 0]
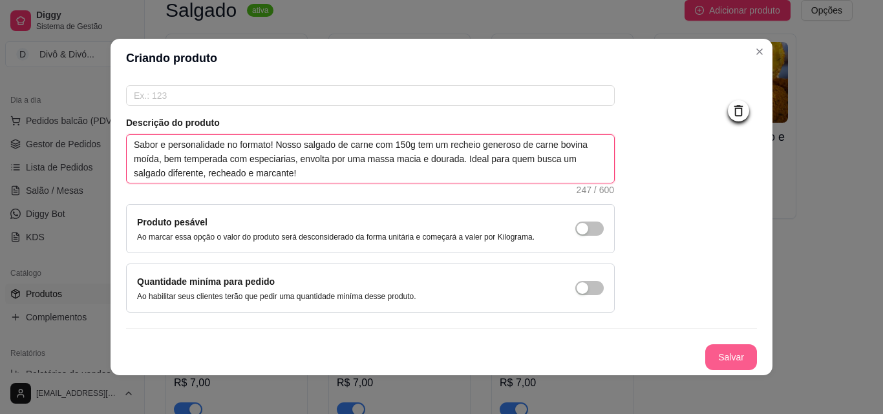
type textarea "Sabor e personalidade no formato! Nosso salgado de carne com 150g tem um rechei…"
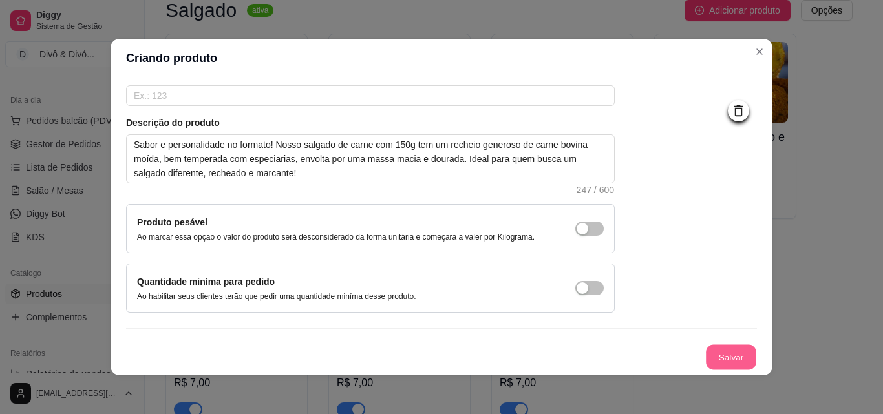
click at [707, 355] on button "Salvar" at bounding box center [731, 357] width 50 height 25
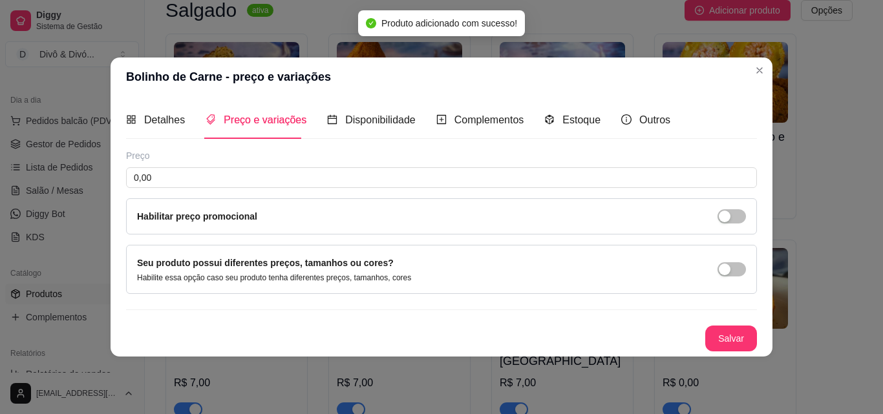
scroll to position [0, 0]
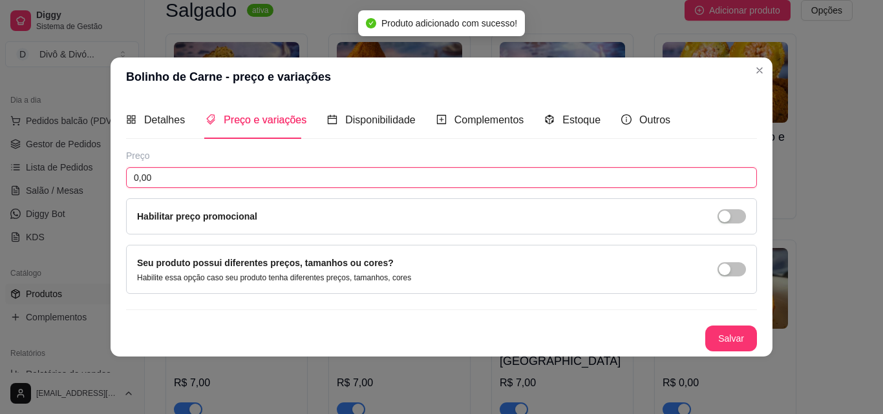
click at [322, 179] on input "0,00" at bounding box center [441, 177] width 631 height 21
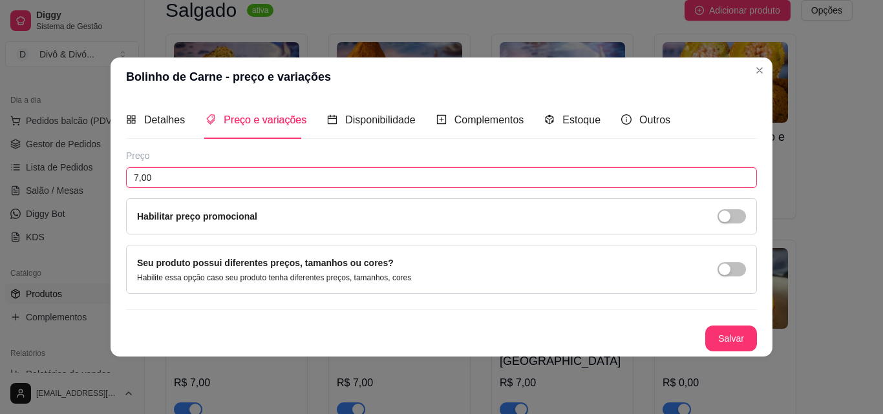
type input "7,00"
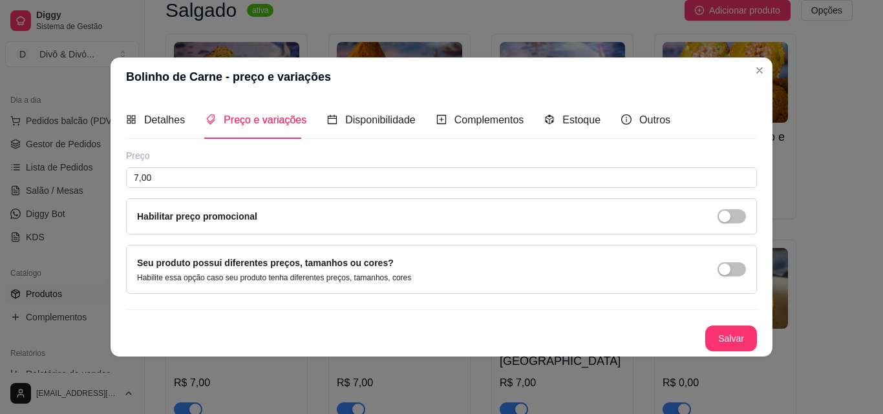
click at [744, 337] on button "Salvar" at bounding box center [731, 339] width 52 height 26
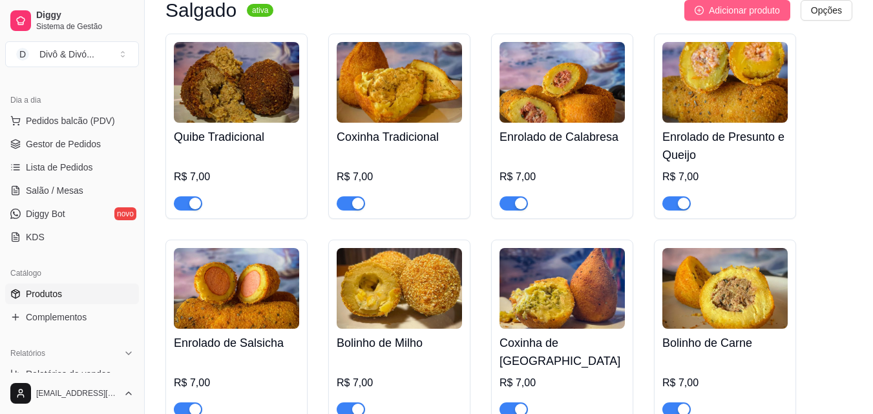
click at [746, 5] on span "Adicionar produto" at bounding box center [744, 10] width 71 height 14
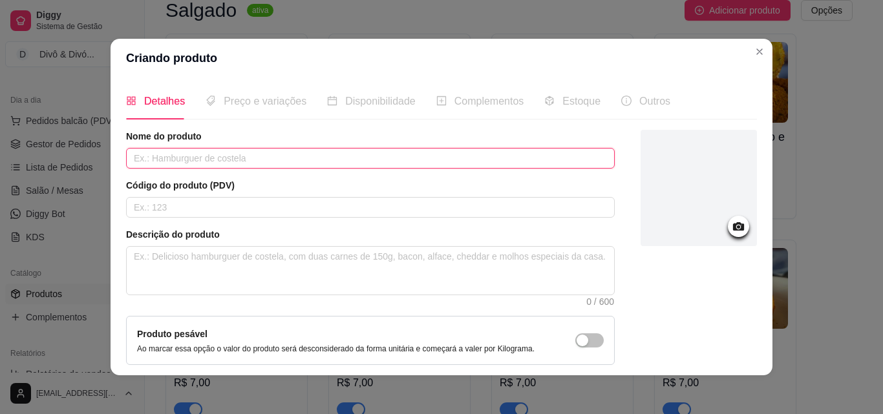
click at [268, 163] on input "text" at bounding box center [370, 158] width 488 height 21
type input "Croquete"
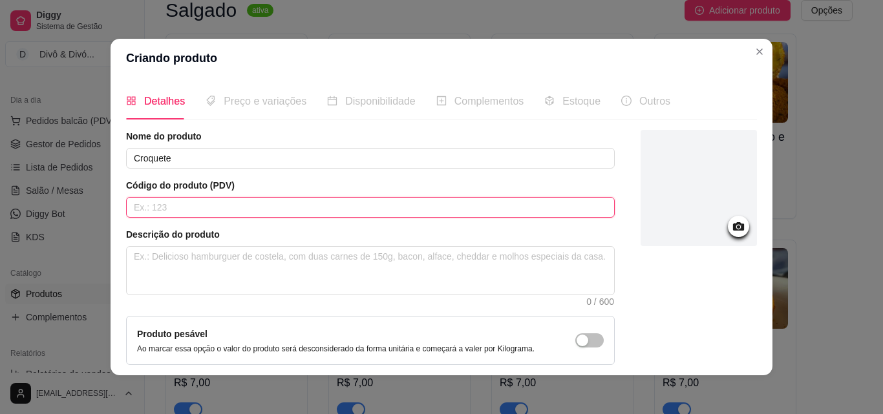
click at [182, 207] on input "text" at bounding box center [370, 207] width 488 height 21
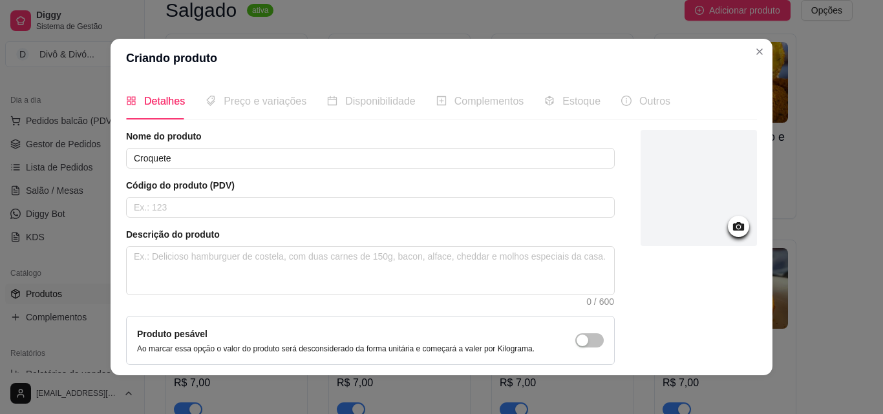
click at [731, 220] on icon at bounding box center [738, 226] width 15 height 15
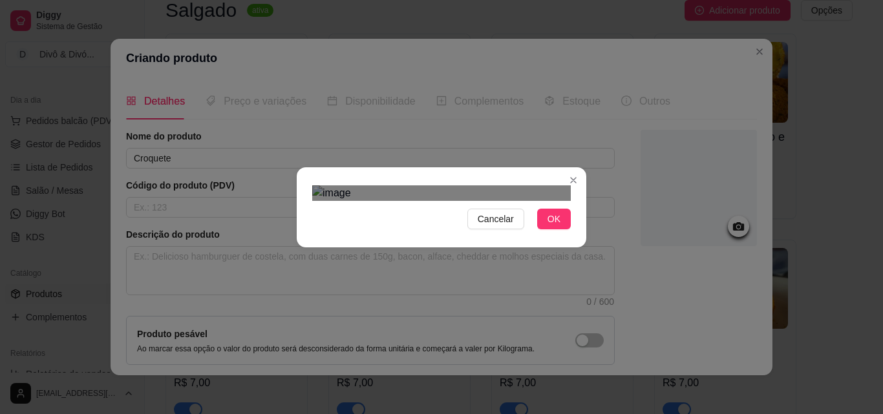
click at [392, 331] on div "Use the arrow keys to move the crop selection area" at bounding box center [428, 413] width 233 height 233
click at [596, 101] on div "Cancelar OK" at bounding box center [441, 207] width 883 height 414
click at [542, 229] on button "OK" at bounding box center [554, 219] width 34 height 21
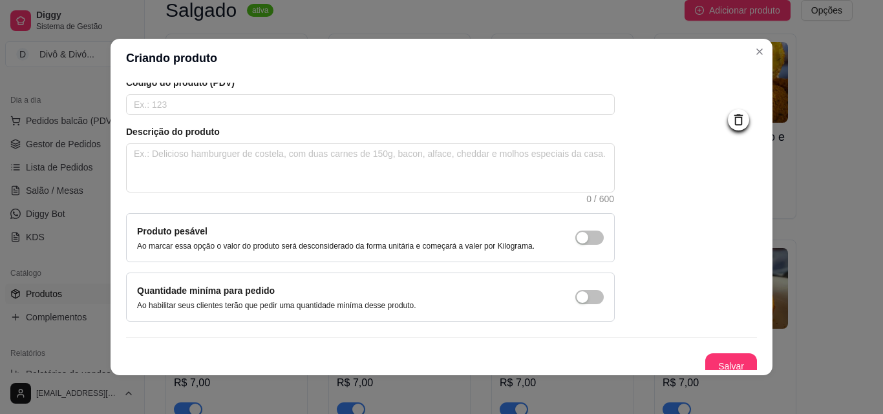
scroll to position [112, 0]
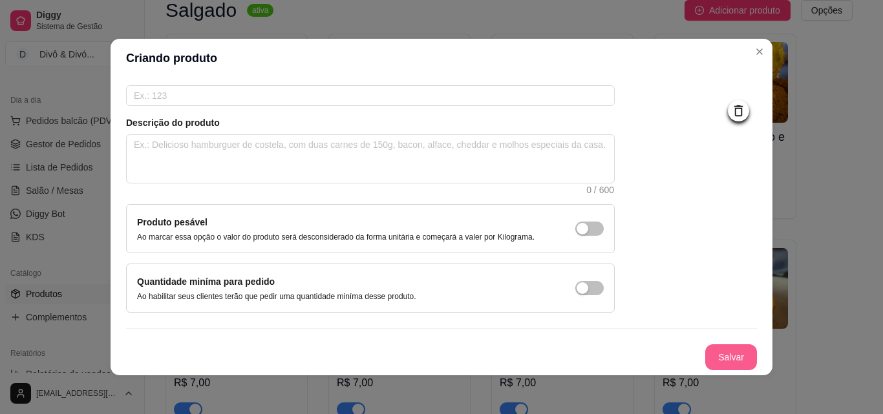
click at [705, 356] on button "Salvar" at bounding box center [731, 357] width 52 height 26
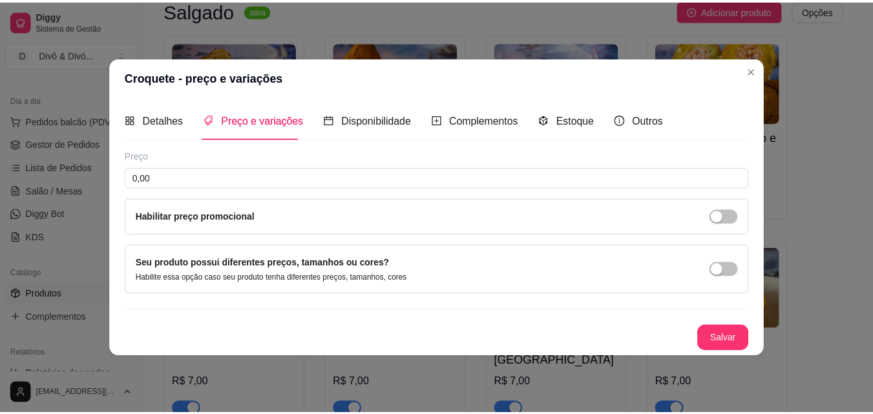
scroll to position [0, 0]
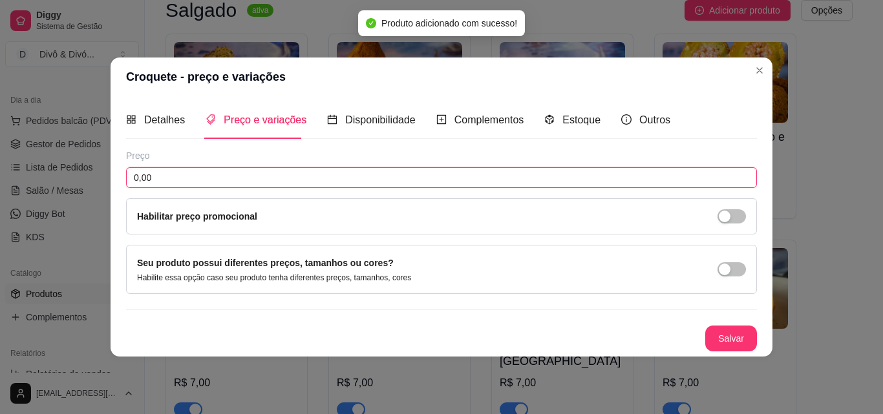
click at [299, 176] on input "0,00" at bounding box center [441, 177] width 631 height 21
type input "7,00"
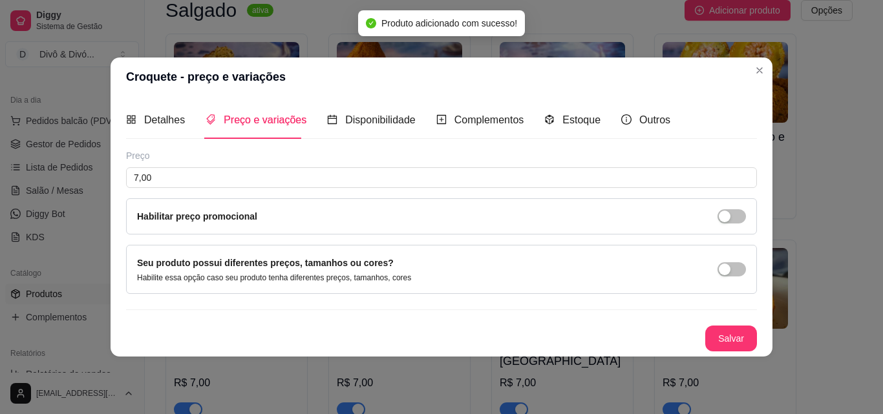
click at [737, 346] on button "Salvar" at bounding box center [731, 339] width 52 height 26
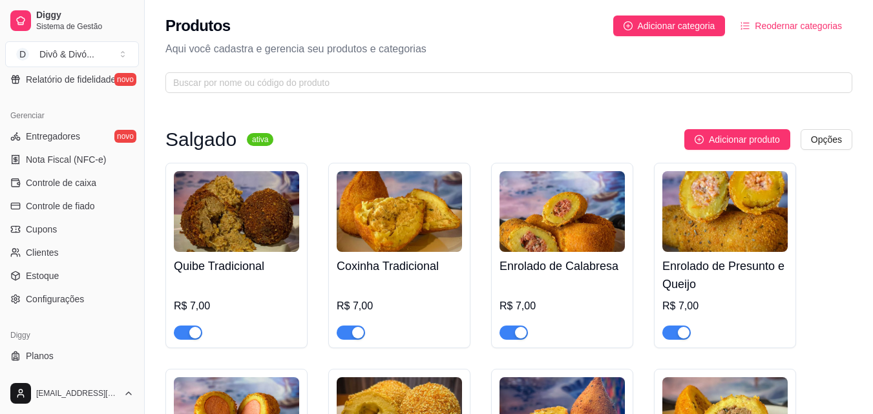
scroll to position [516, 0]
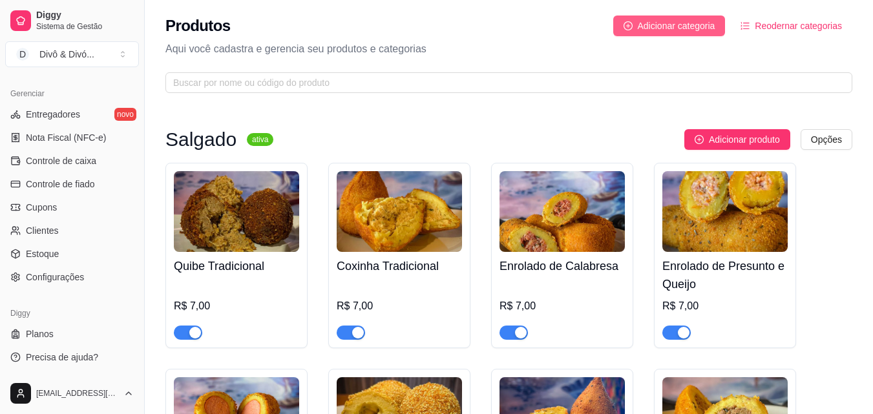
click at [673, 26] on span "Adicionar categoria" at bounding box center [677, 26] width 78 height 14
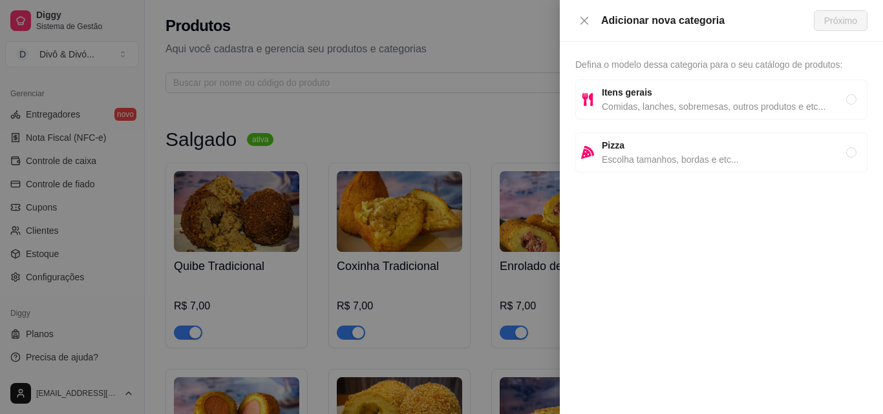
click at [638, 105] on span "Comidas, lanches, sobremesas, outros produtos e etc..." at bounding box center [724, 107] width 244 height 14
radio input "true"
click at [842, 18] on span "Próximo" at bounding box center [840, 21] width 33 height 14
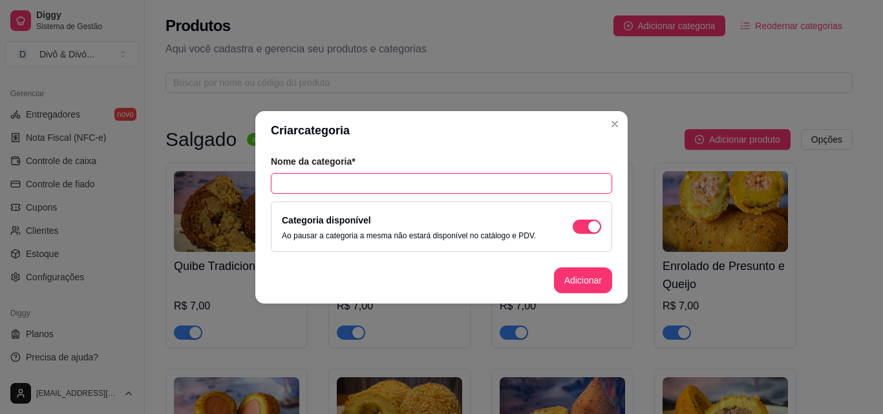
click at [419, 189] on input "text" at bounding box center [441, 183] width 341 height 21
type input "Mini Salgadinhos"
click at [582, 278] on button "Adicionar" at bounding box center [583, 281] width 58 height 26
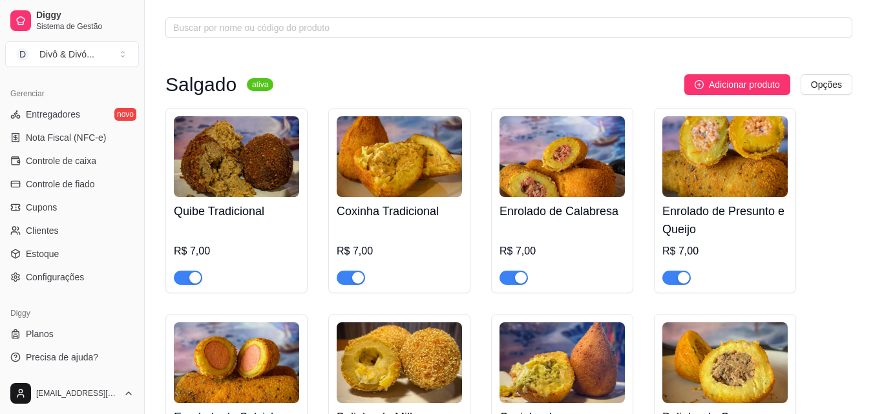
scroll to position [0, 0]
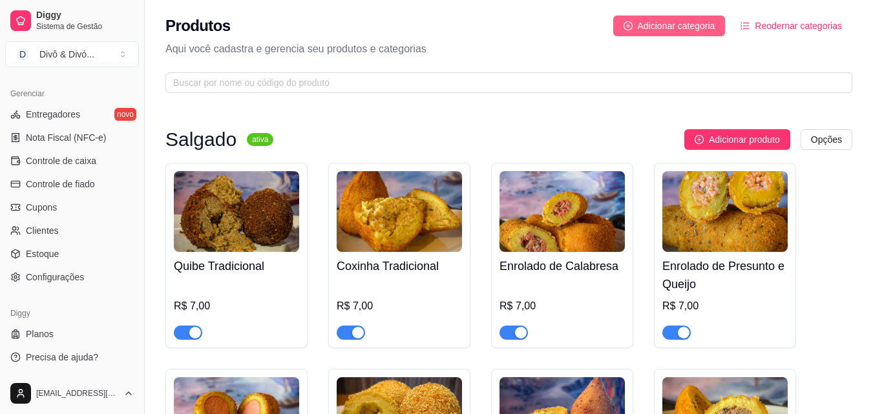
click at [648, 27] on span "Adicionar categoria" at bounding box center [677, 26] width 78 height 14
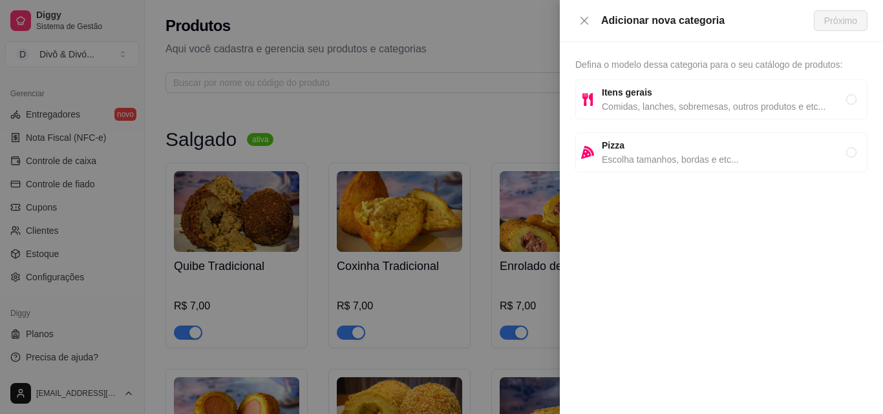
click at [622, 89] on strong "Itens gerais" at bounding box center [627, 92] width 50 height 10
radio input "true"
click at [839, 23] on span "Próximo" at bounding box center [840, 21] width 33 height 14
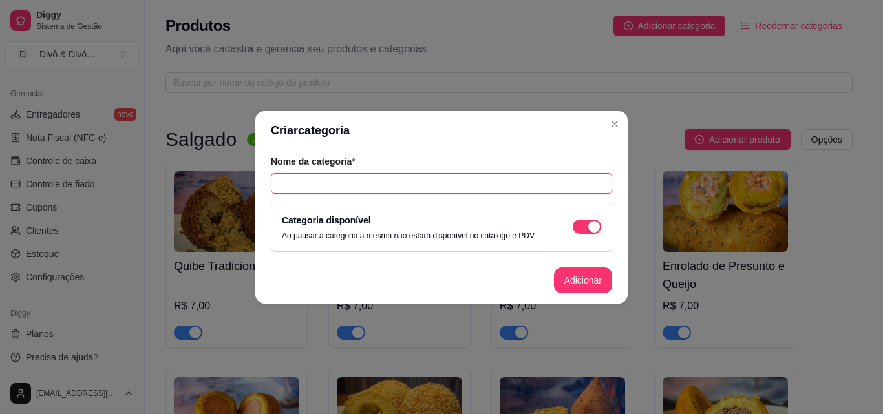
click at [391, 188] on input "text" at bounding box center [441, 183] width 341 height 21
type input "Refrigerantes"
click at [591, 286] on button "Adicionar" at bounding box center [583, 281] width 58 height 26
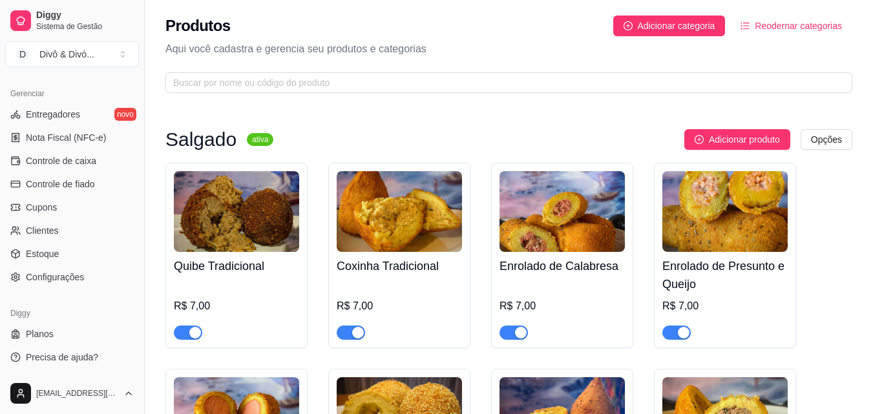
click at [777, 23] on span "Reodernar categorias" at bounding box center [798, 26] width 87 height 14
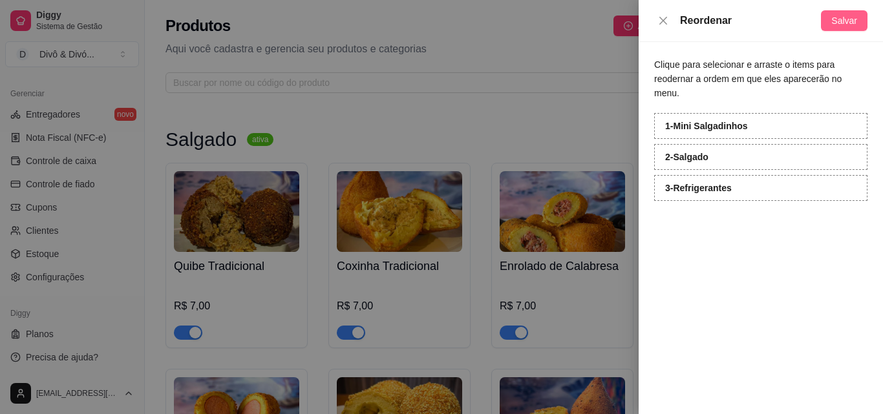
click at [837, 15] on span "Salvar" at bounding box center [844, 21] width 26 height 14
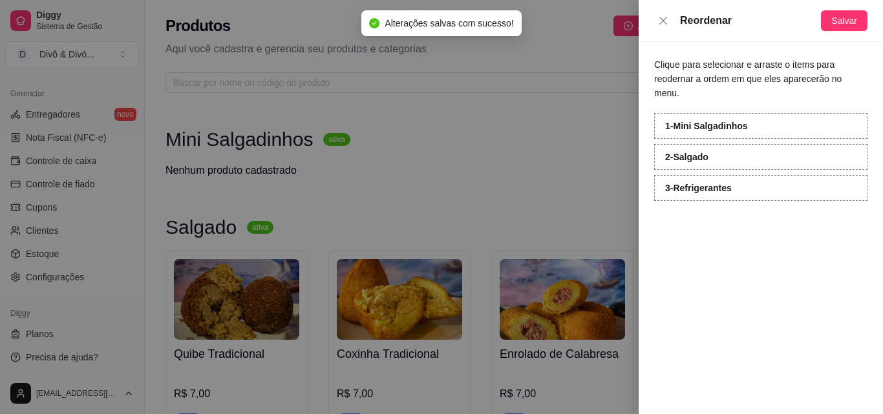
click at [514, 135] on div at bounding box center [441, 207] width 883 height 414
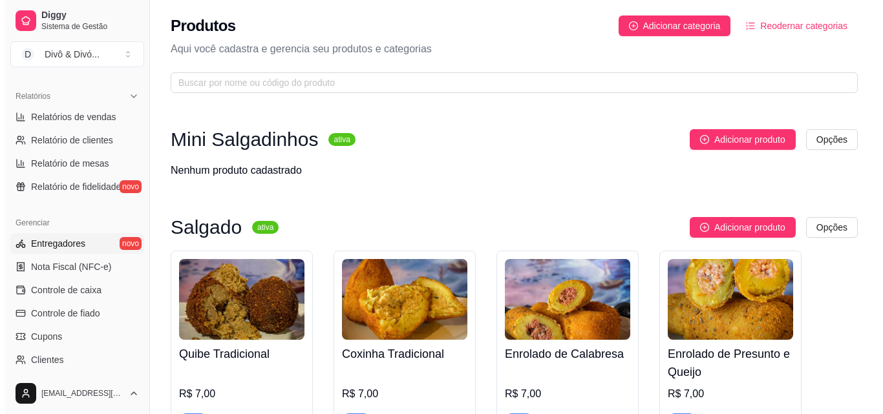
scroll to position [516, 0]
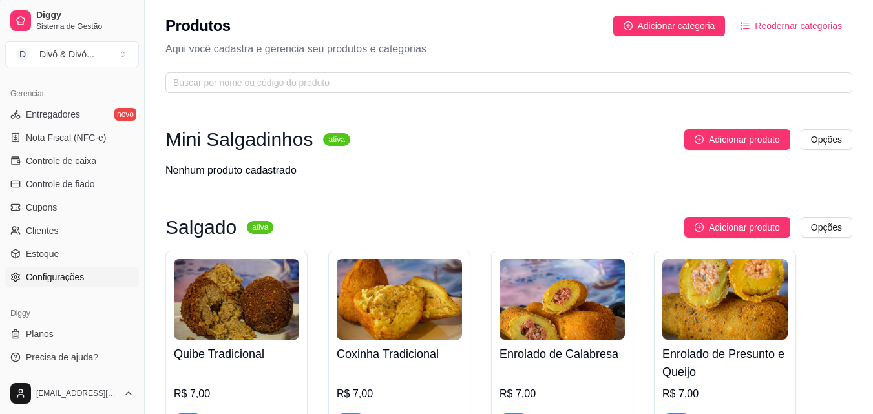
click at [47, 273] on span "Configurações" at bounding box center [55, 277] width 58 height 13
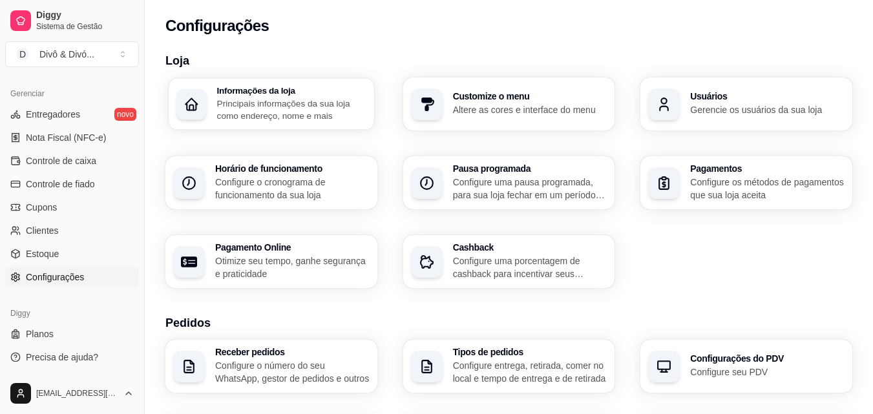
click at [302, 101] on p "Principais informações da sua loja como endereço, nome e mais" at bounding box center [291, 109] width 149 height 25
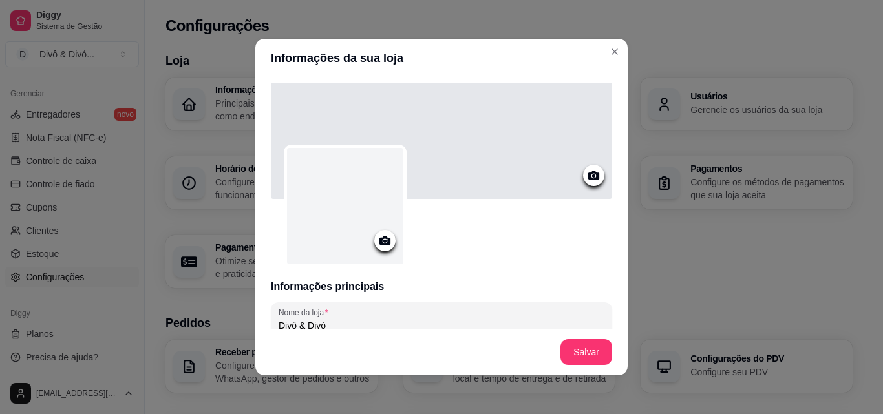
click at [382, 236] on icon at bounding box center [384, 240] width 15 height 15
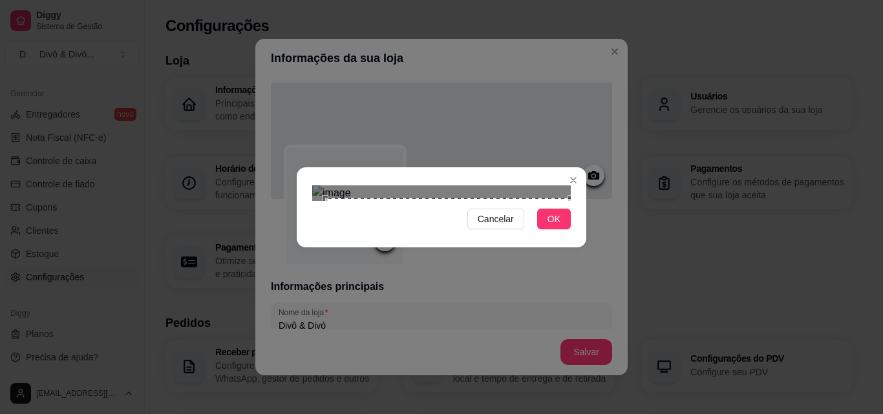
click at [587, 341] on div "Cancelar OK" at bounding box center [441, 207] width 883 height 414
click at [273, 34] on div "Cancelar OK" at bounding box center [441, 207] width 883 height 414
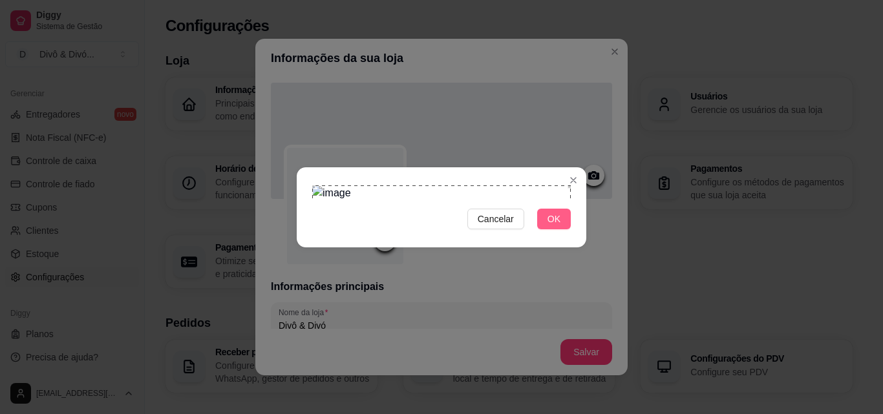
click at [554, 226] on span "OK" at bounding box center [553, 219] width 13 height 14
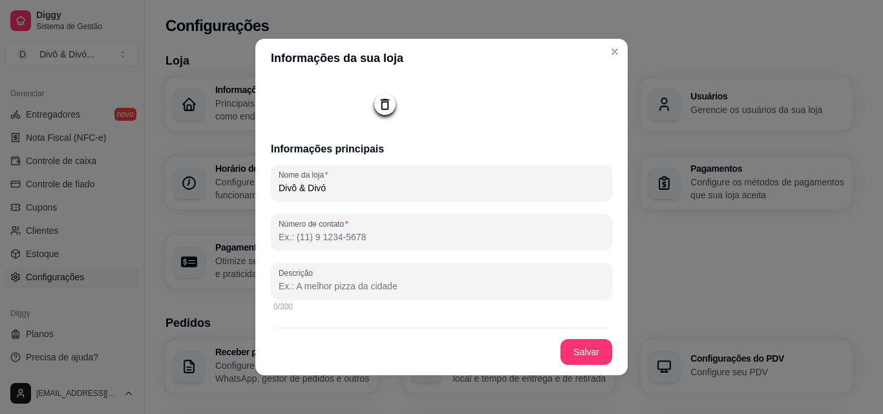
scroll to position [194, 0]
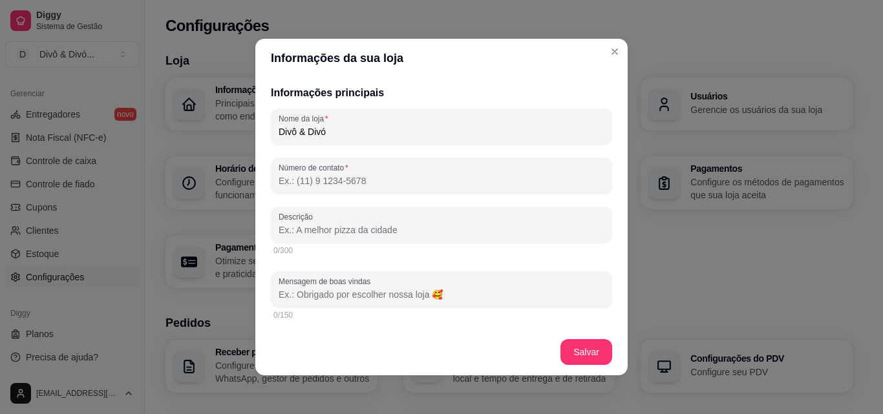
click at [342, 229] on input "Descrição" at bounding box center [441, 230] width 326 height 13
paste input "Receitas artesanais para momentos especiais Salgados com sabor caseiro e toque …"
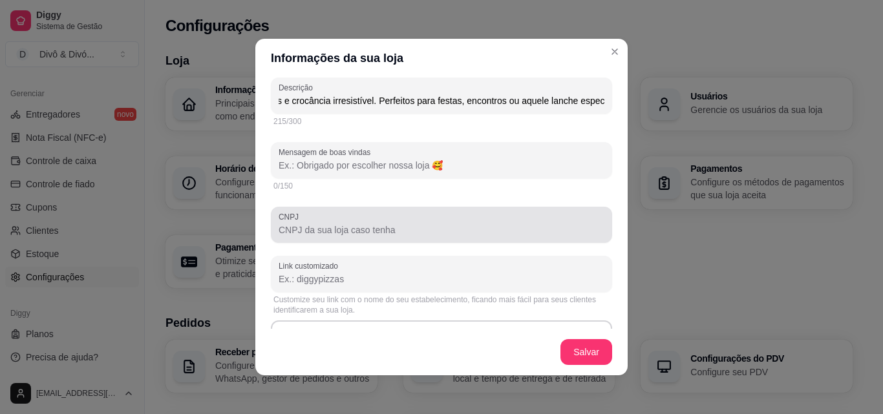
scroll to position [388, 0]
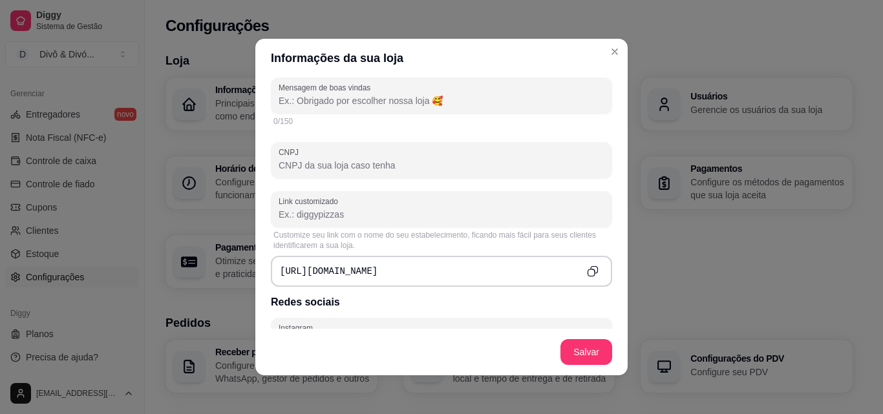
type input "Receitas artesanais para momentos especiais Salgados com sabor caseiro e toque …"
click at [383, 269] on div "[URL][DOMAIN_NAME]" at bounding box center [441, 271] width 341 height 31
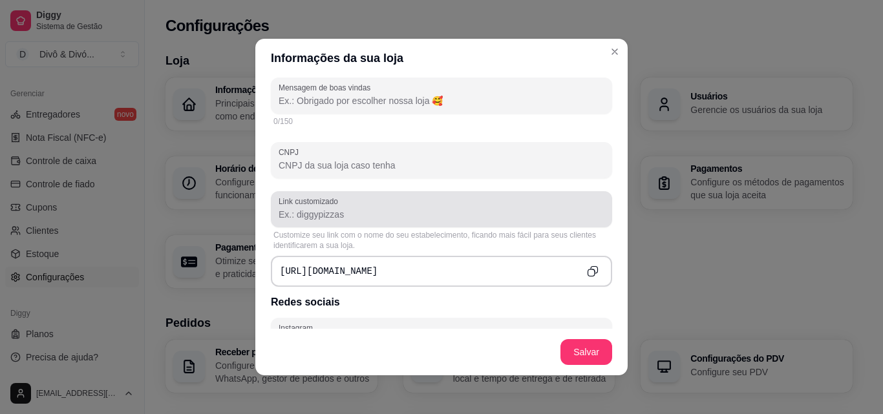
click at [331, 209] on input "Link customizado" at bounding box center [441, 214] width 326 height 13
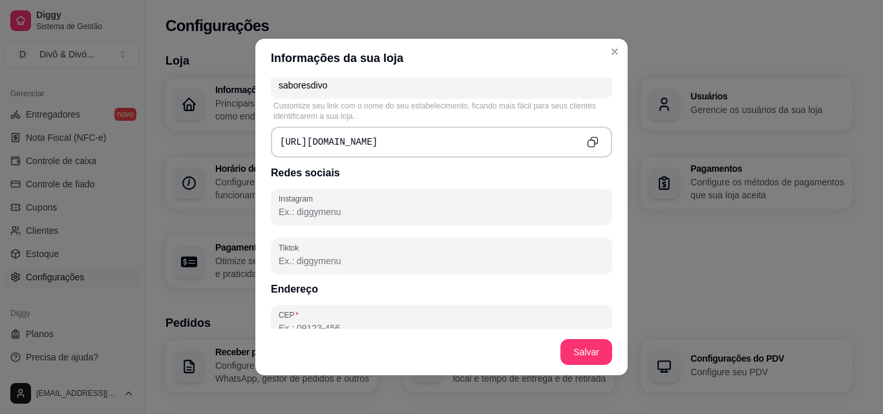
scroll to position [582, 0]
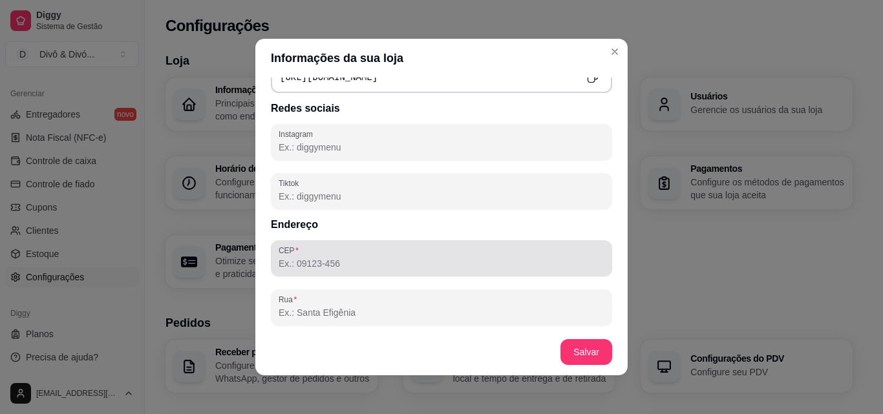
type input "saboresdivo"
click at [372, 273] on div "CEP" at bounding box center [441, 258] width 341 height 36
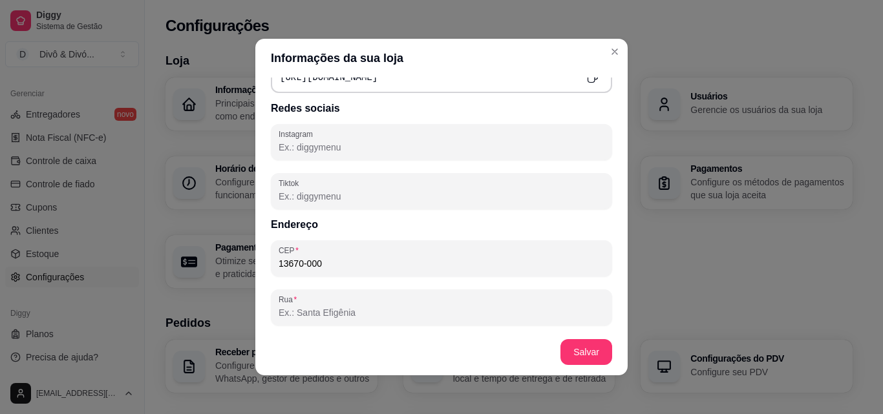
type input "13670-000"
type input "Santa Rita do Passa Quatro"
type input "SP"
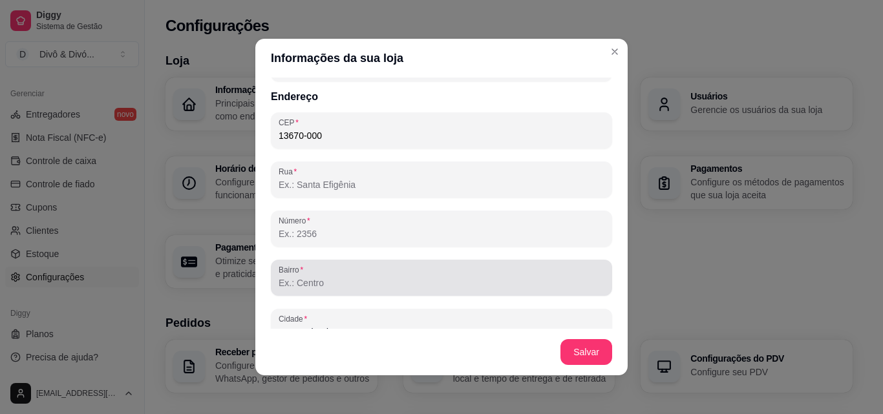
scroll to position [711, 0]
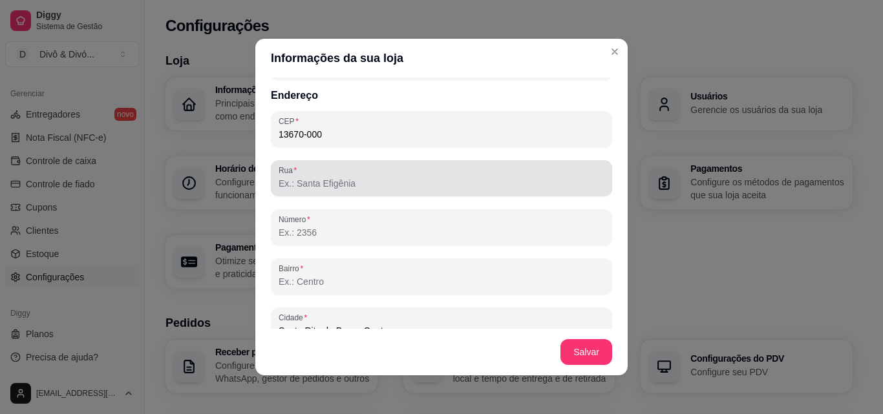
click at [287, 176] on div at bounding box center [441, 178] width 326 height 26
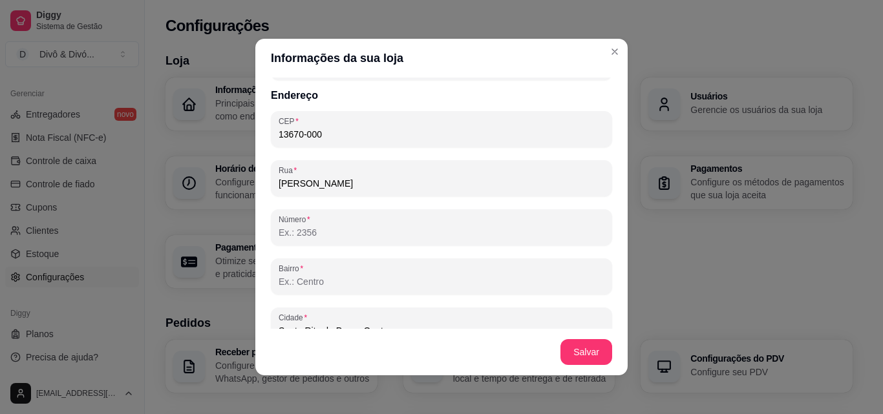
type input "[PERSON_NAME]"
click at [284, 232] on input "Número" at bounding box center [441, 232] width 326 height 13
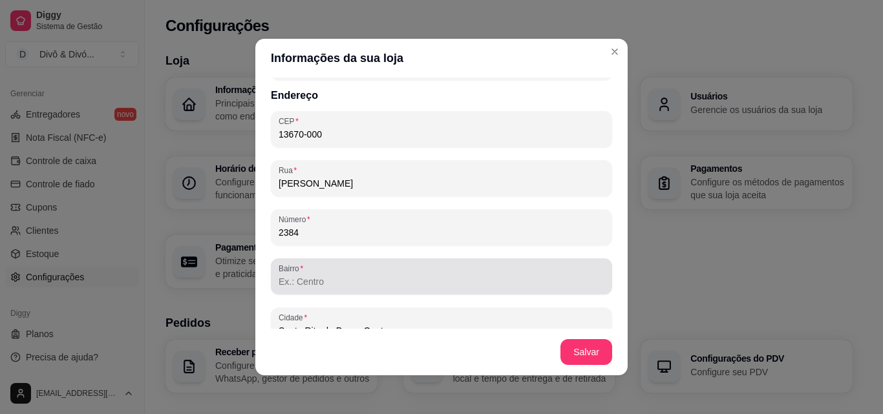
type input "2384"
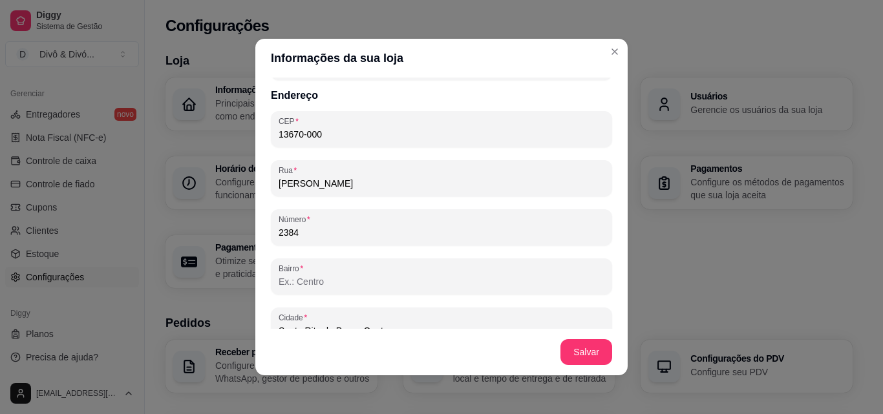
click at [330, 284] on input "Bairro" at bounding box center [441, 281] width 326 height 13
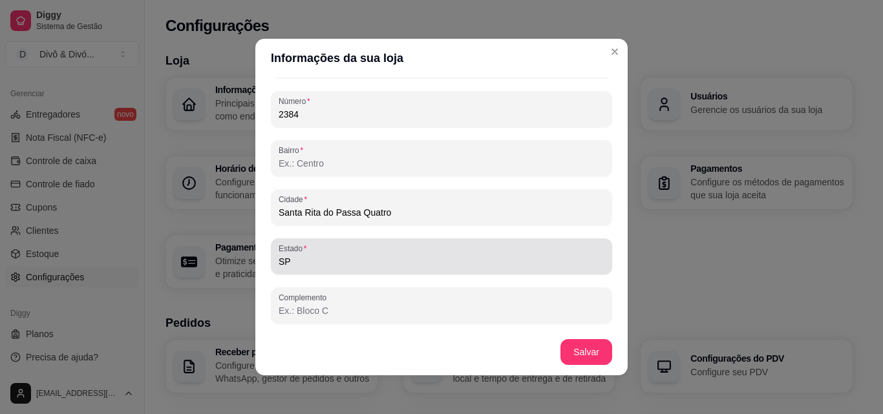
scroll to position [3, 0]
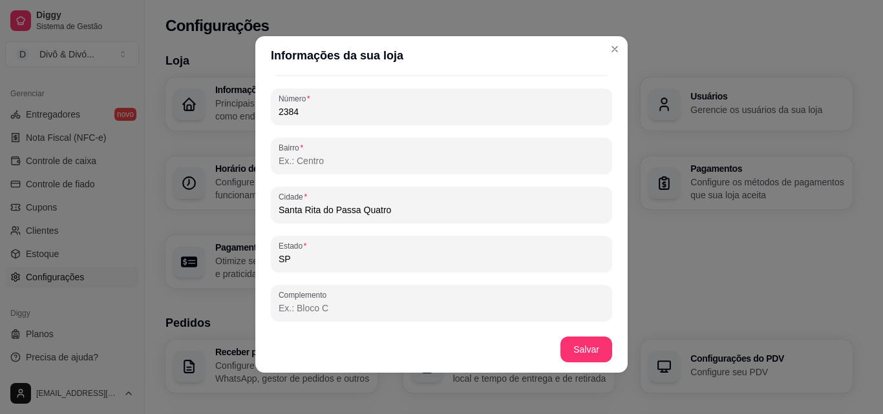
click at [316, 160] on input "Bairro" at bounding box center [441, 160] width 326 height 13
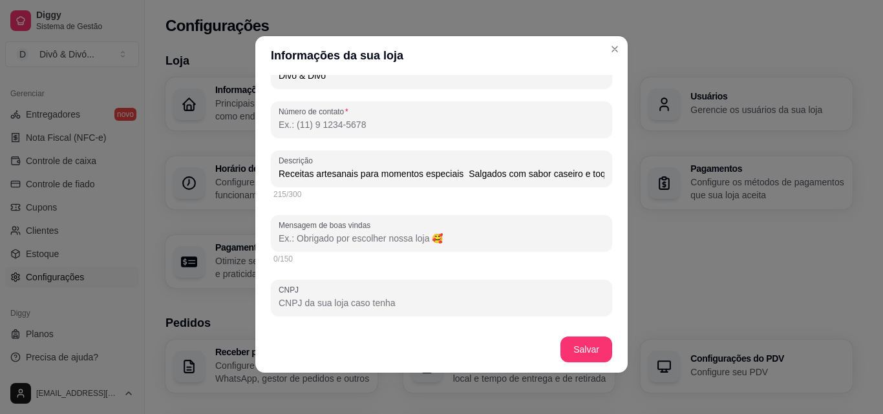
scroll to position [312, 0]
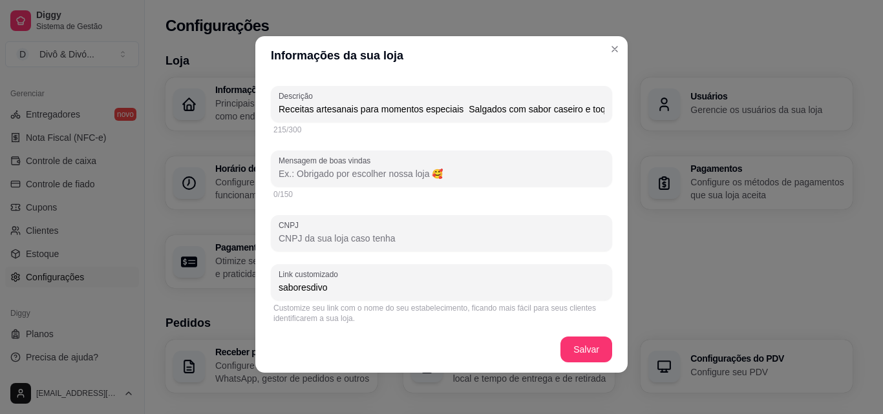
type input "Centro"
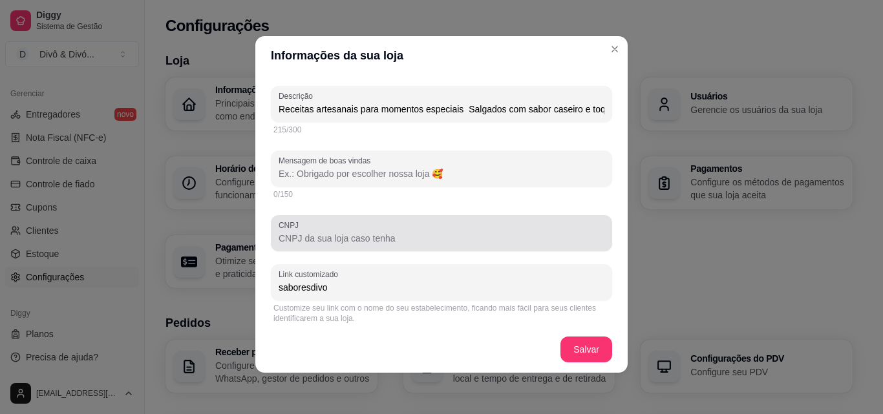
click at [339, 233] on input "CNPJ" at bounding box center [441, 238] width 326 height 13
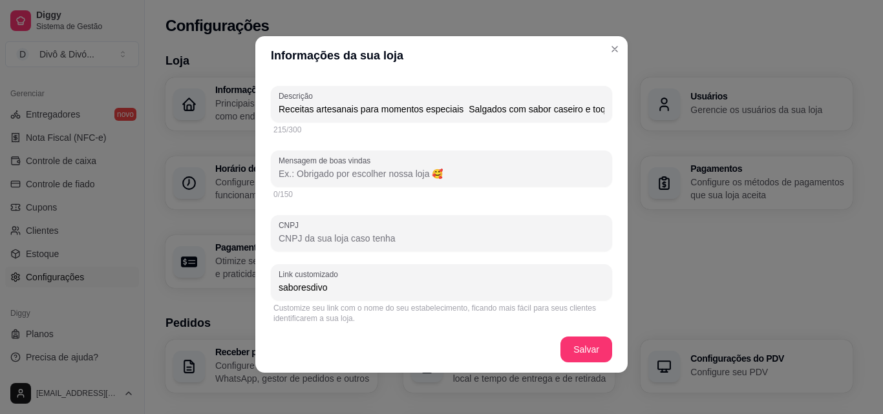
paste input "48.617.873/0001-74"
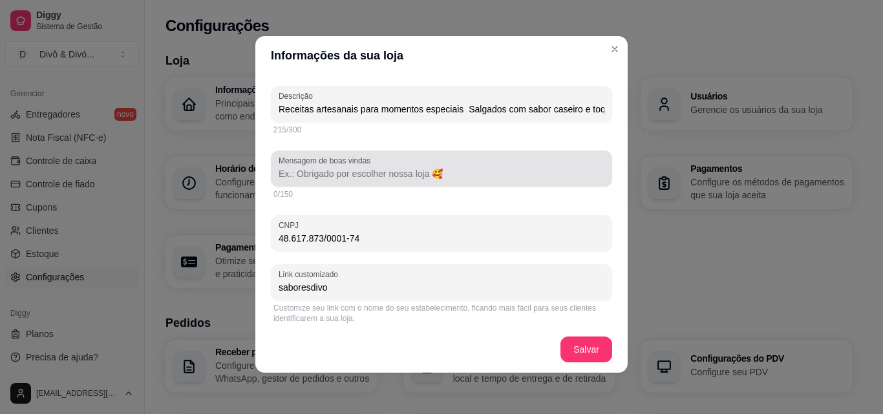
type input "48.617.873/0001-74"
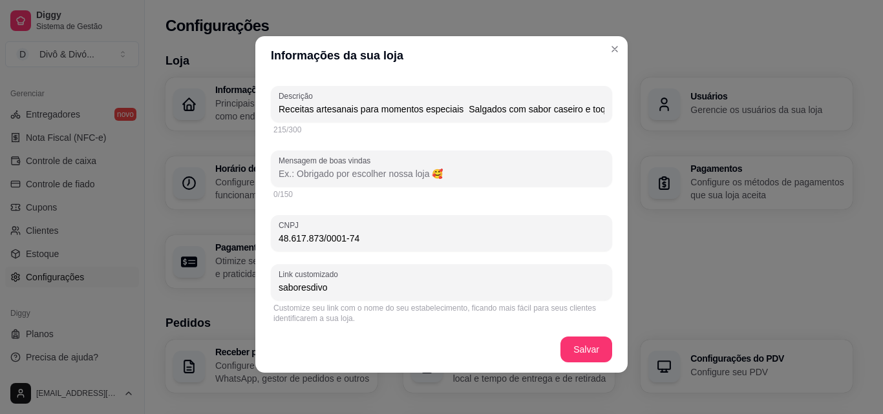
click at [353, 178] on input "Mensagem de boas vindas" at bounding box center [441, 173] width 326 height 13
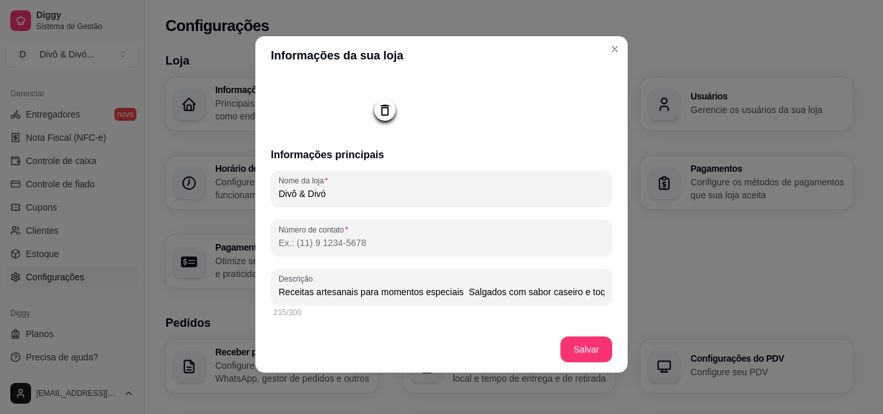
scroll to position [194, 0]
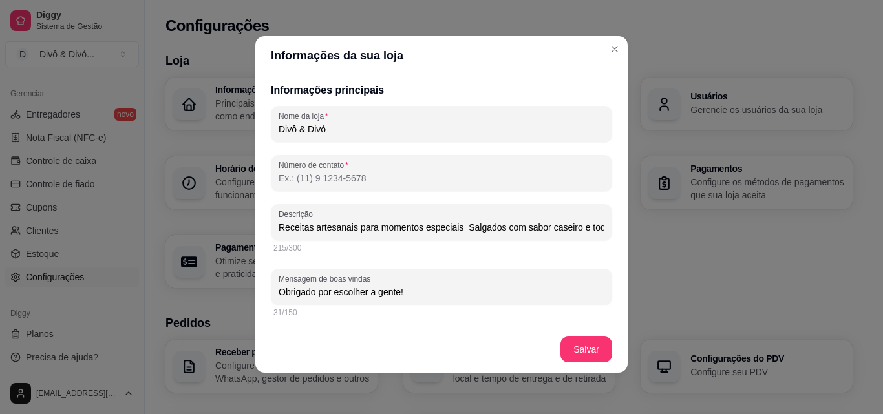
type input "Obrigado por escolher a gente!"
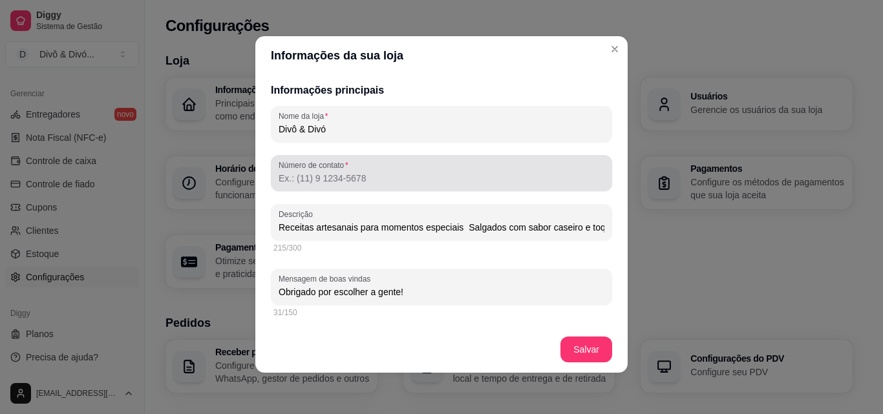
click at [347, 180] on input "Número de contato" at bounding box center [441, 178] width 326 height 13
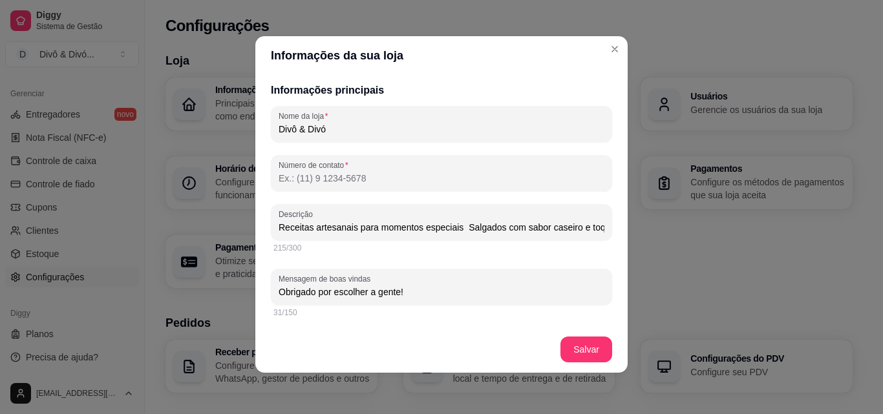
paste input "[PHONE_NUMBER]"
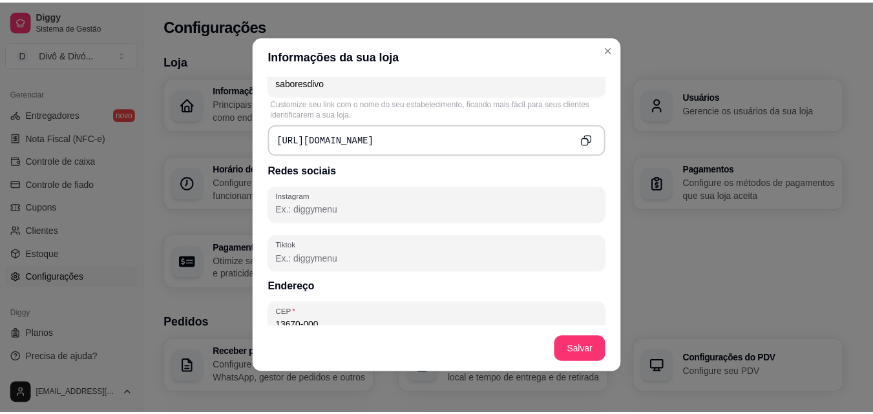
scroll to position [582, 0]
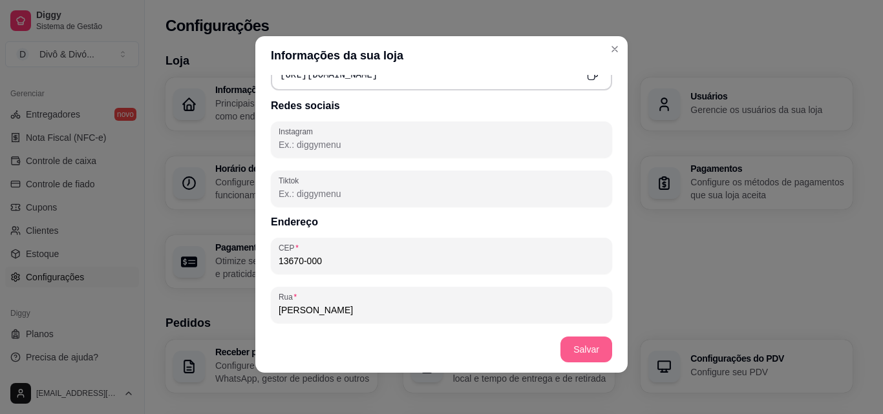
type input "[PHONE_NUMBER]"
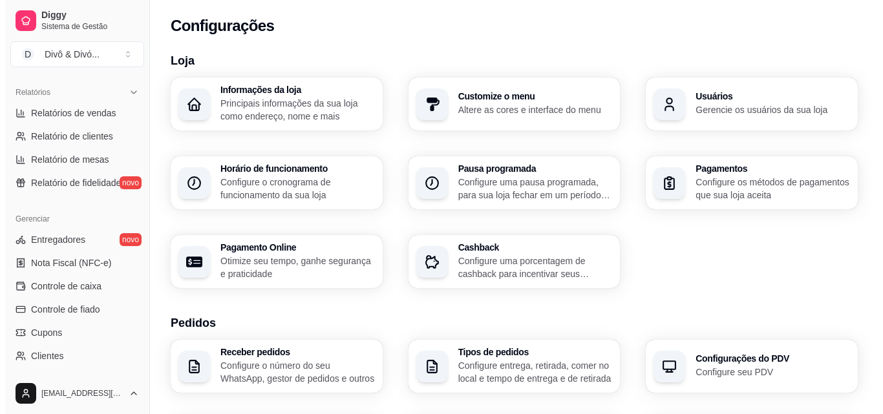
scroll to position [386, 0]
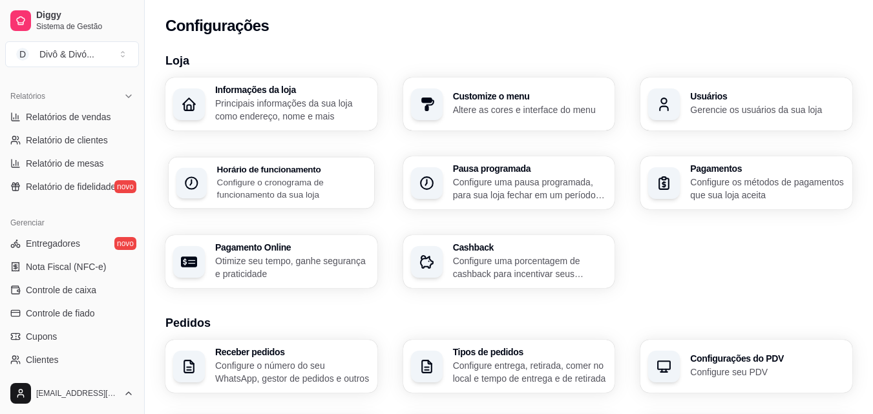
click at [314, 174] on h3 "Horário de funcionamento" at bounding box center [291, 169] width 149 height 9
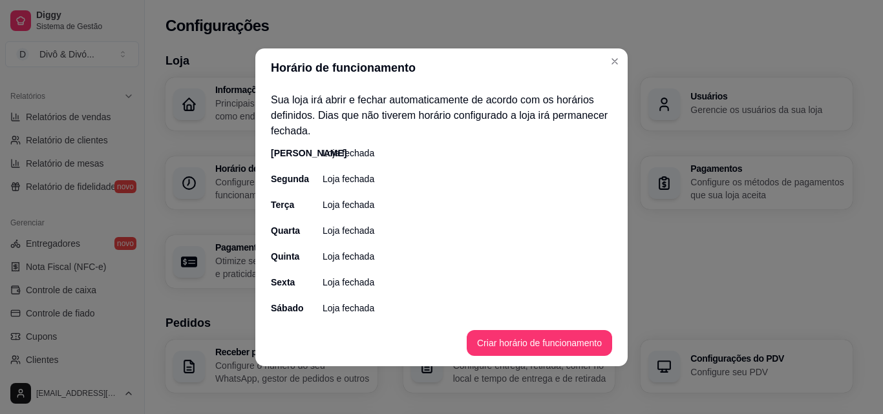
click at [549, 154] on div "[PERSON_NAME] fechada" at bounding box center [441, 153] width 341 height 13
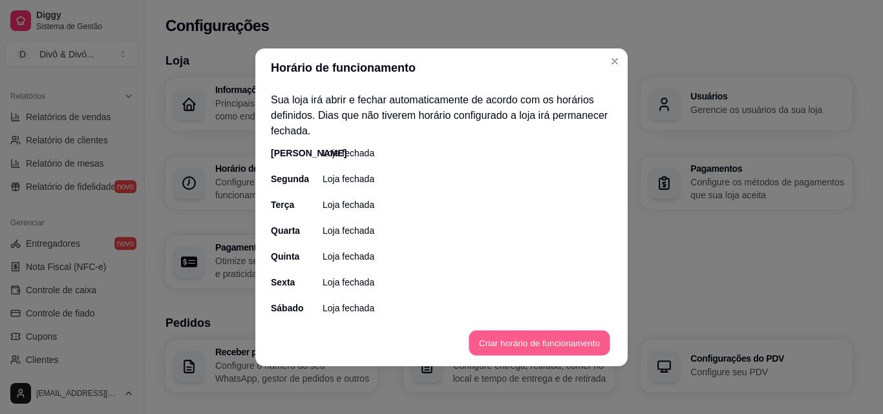
click at [520, 337] on button "Criar horário de funcionamento" at bounding box center [538, 342] width 141 height 25
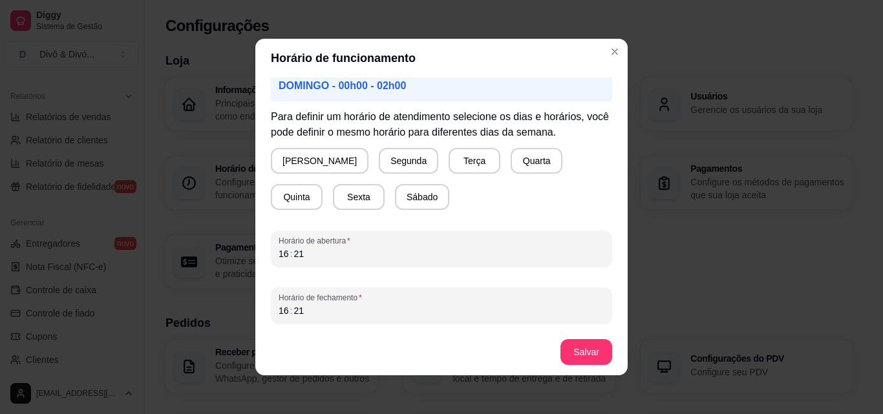
scroll to position [3, 0]
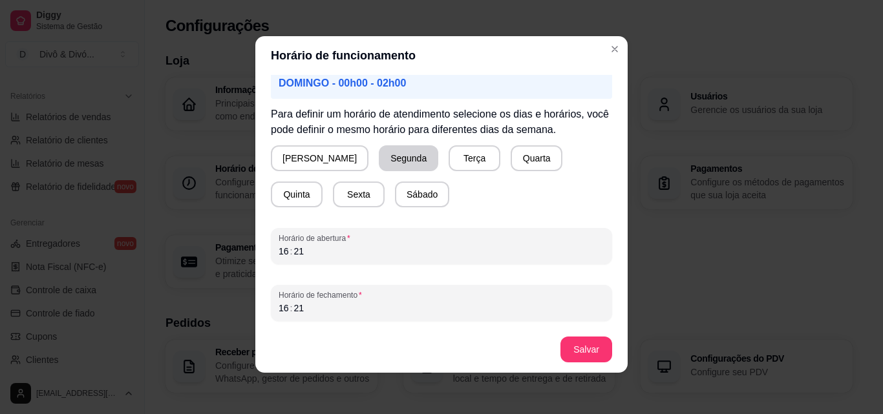
click at [379, 163] on button "Segunda" at bounding box center [408, 158] width 59 height 26
click at [446, 158] on button "Terça" at bounding box center [472, 158] width 52 height 26
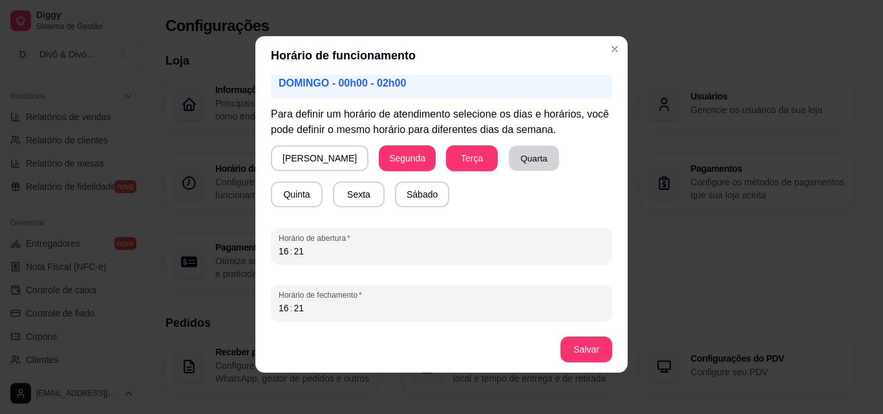
click at [509, 155] on button "Quarta" at bounding box center [534, 158] width 50 height 25
click at [322, 182] on button "Quinta" at bounding box center [296, 194] width 50 height 25
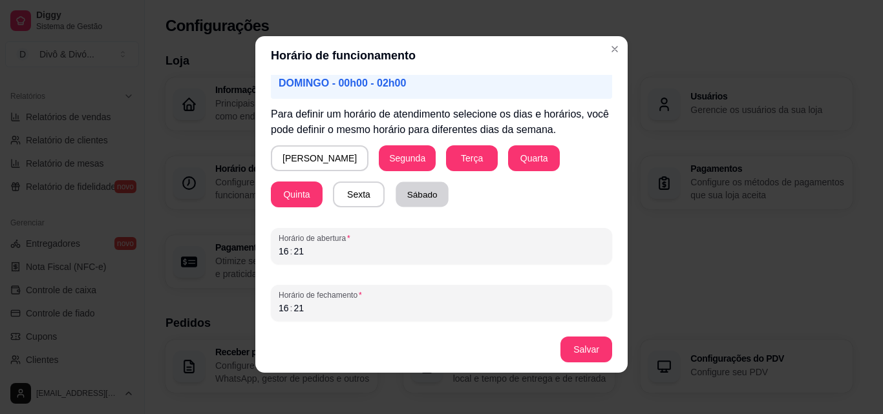
click at [395, 199] on button "Sábado" at bounding box center [421, 194] width 53 height 25
click at [338, 253] on div "16 : 21" at bounding box center [441, 252] width 326 height 16
click at [277, 250] on div "16" at bounding box center [283, 251] width 13 height 13
click at [289, 307] on div ":" at bounding box center [291, 308] width 5 height 13
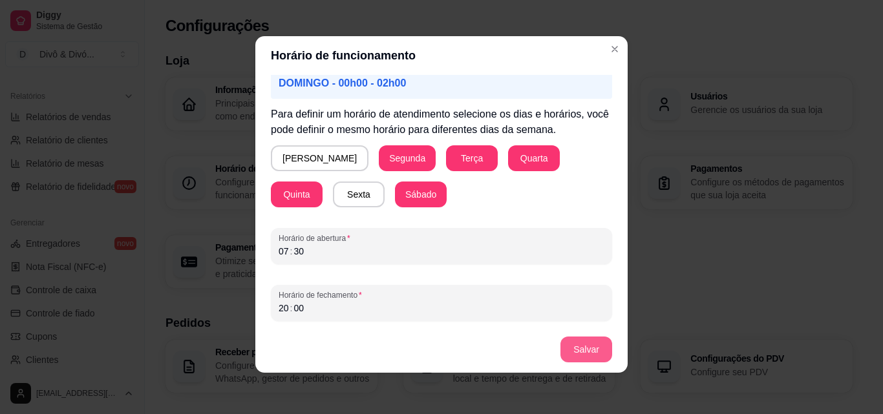
click at [586, 347] on button "Salvar" at bounding box center [586, 350] width 52 height 26
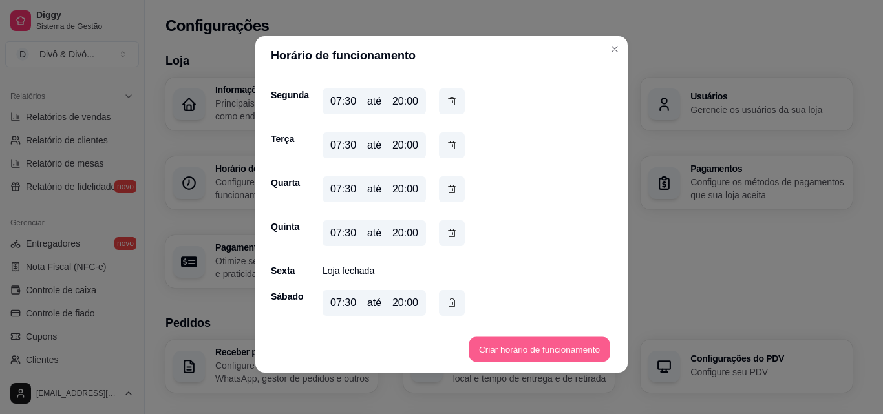
click at [511, 343] on button "Criar horário de funcionamento" at bounding box center [538, 349] width 141 height 25
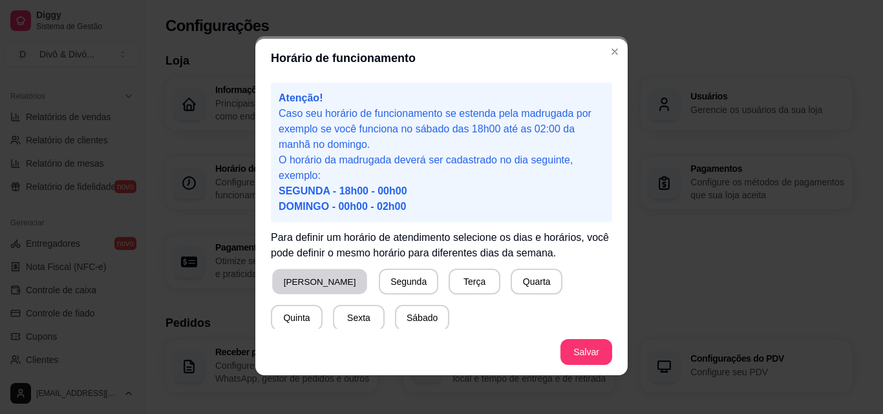
click at [303, 285] on button "[PERSON_NAME]" at bounding box center [319, 281] width 95 height 25
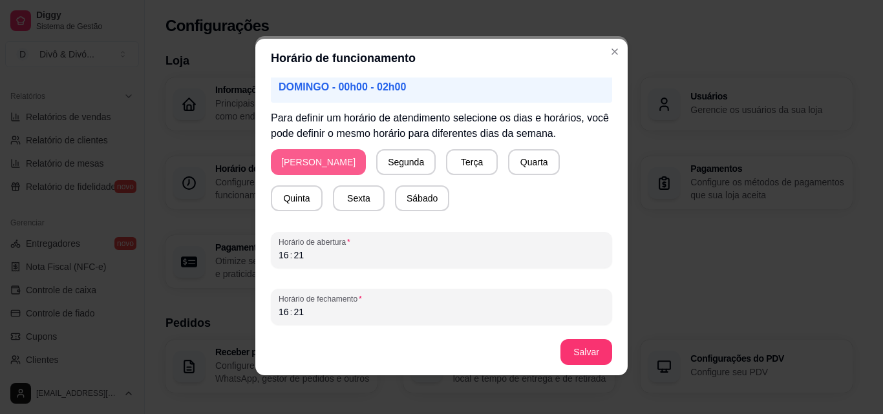
scroll to position [121, 0]
click at [277, 258] on div "16" at bounding box center [283, 253] width 13 height 13
click at [280, 315] on div "16 : 21" at bounding box center [441, 311] width 326 height 16
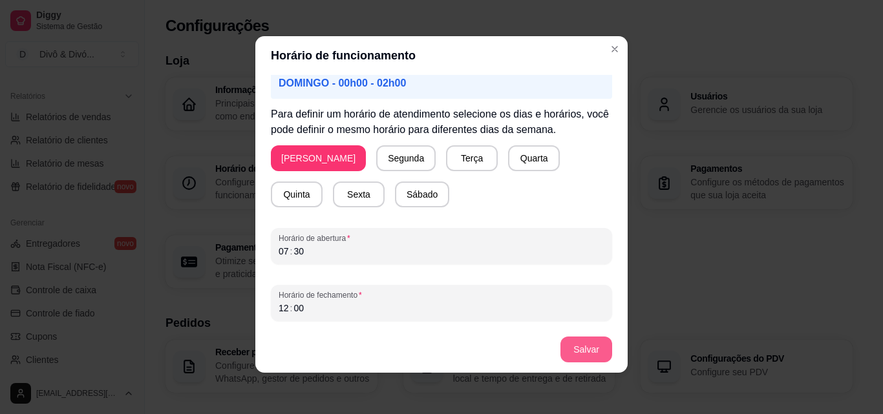
click at [581, 352] on button "Salvar" at bounding box center [586, 350] width 52 height 26
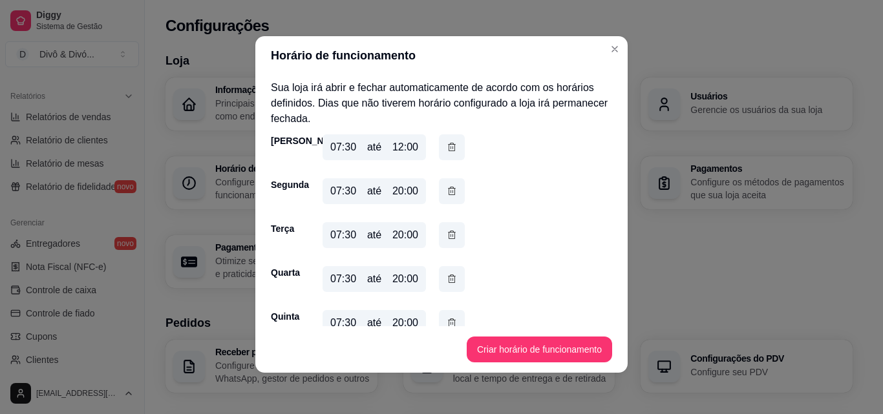
scroll to position [90, 0]
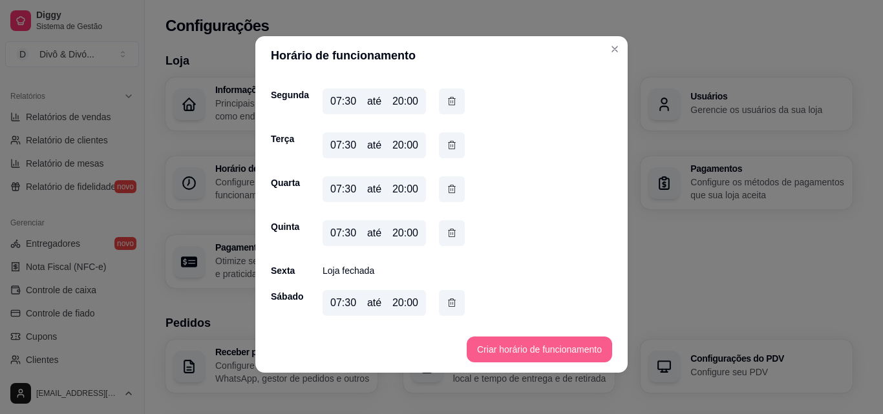
click at [494, 345] on button "Criar horário de funcionamento" at bounding box center [539, 350] width 145 height 26
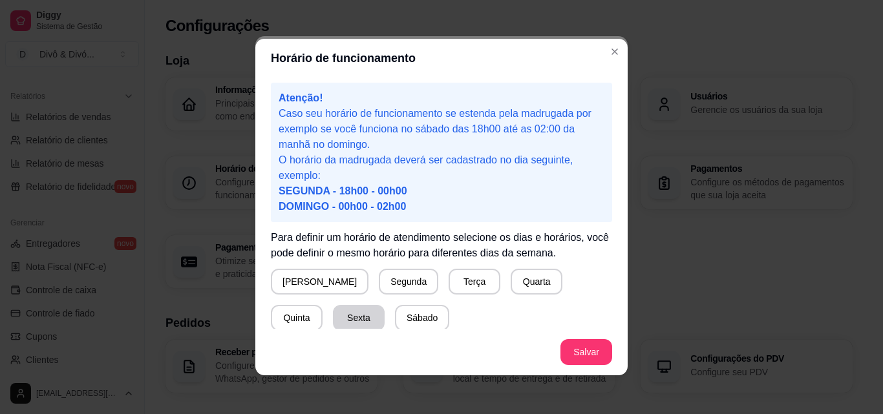
click at [333, 312] on button "Sexta" at bounding box center [359, 318] width 52 height 26
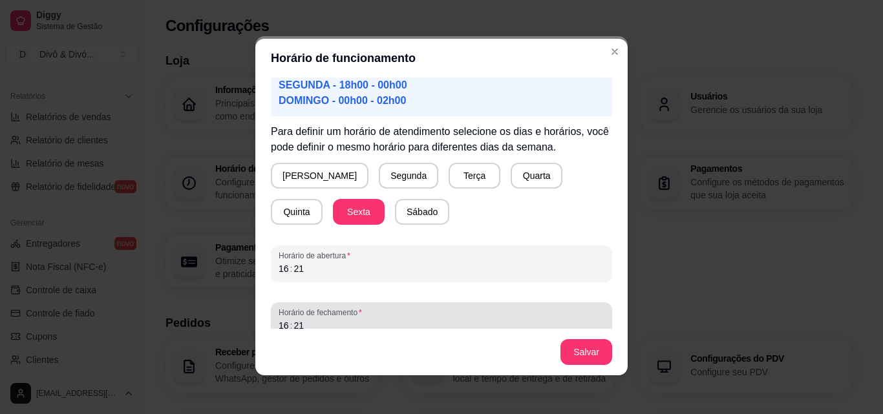
scroll to position [121, 0]
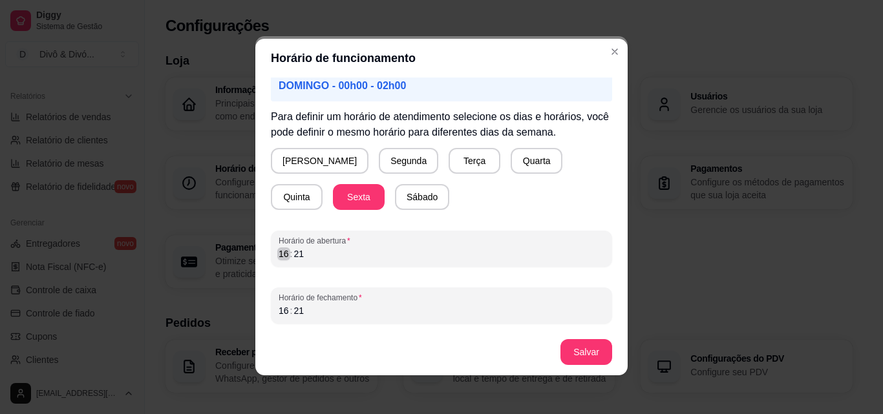
click at [277, 253] on div "16" at bounding box center [283, 253] width 13 height 13
click at [289, 309] on div ":" at bounding box center [291, 310] width 5 height 13
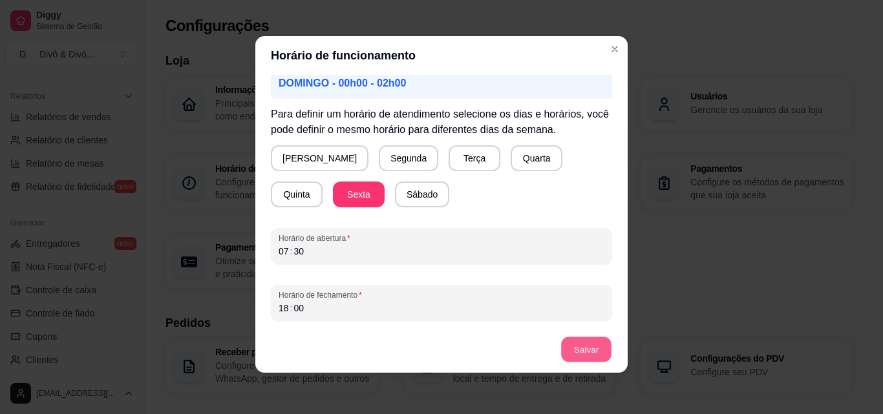
click at [586, 357] on button "Salvar" at bounding box center [586, 349] width 50 height 25
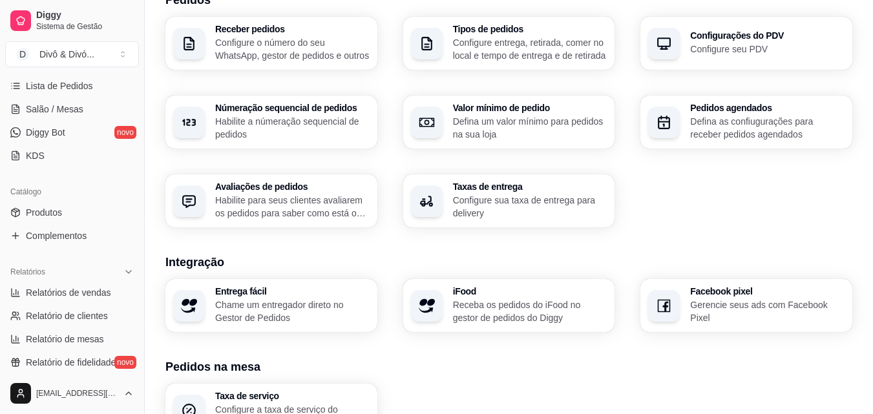
scroll to position [193, 0]
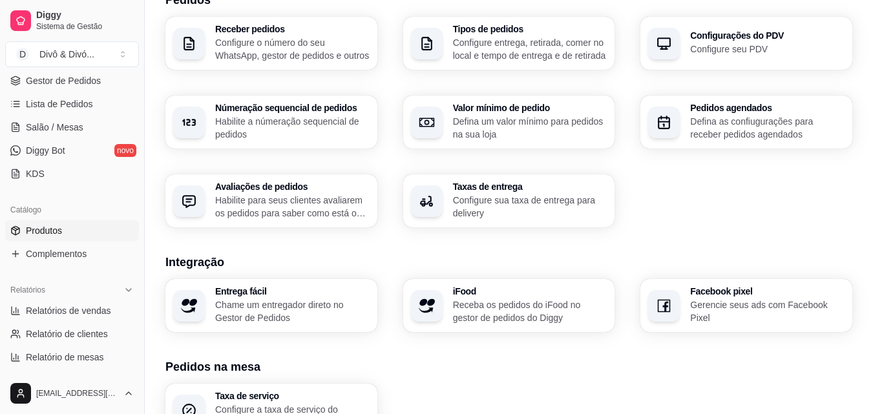
click at [53, 234] on span "Produtos" at bounding box center [44, 230] width 36 height 13
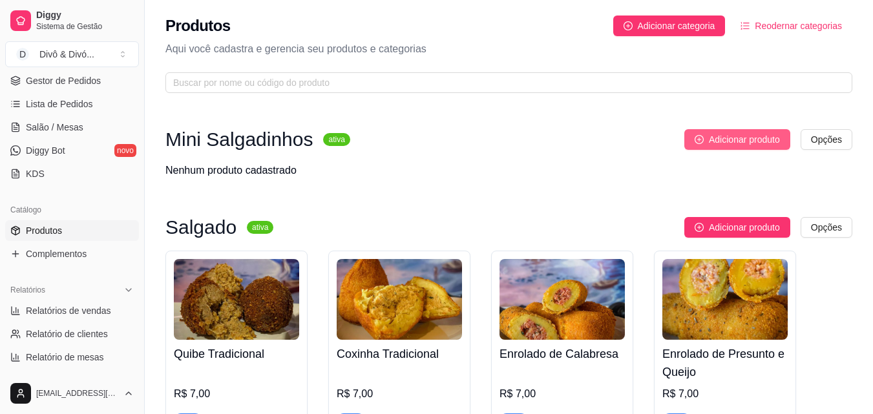
click at [760, 143] on span "Adicionar produto" at bounding box center [744, 139] width 71 height 14
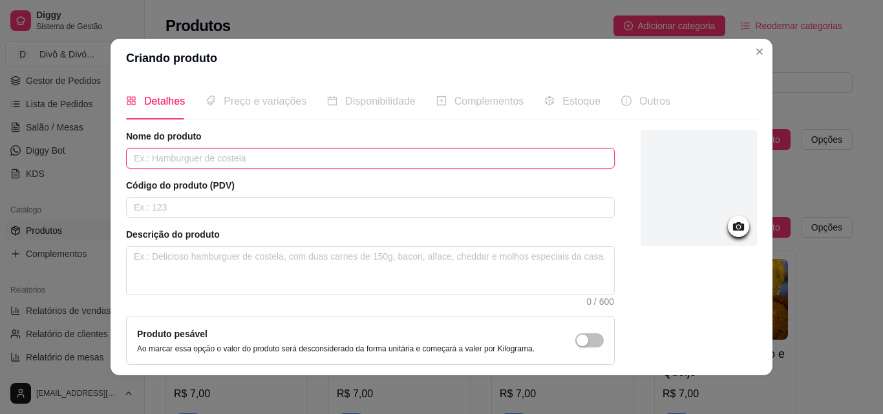
click at [437, 154] on input "text" at bounding box center [370, 158] width 488 height 21
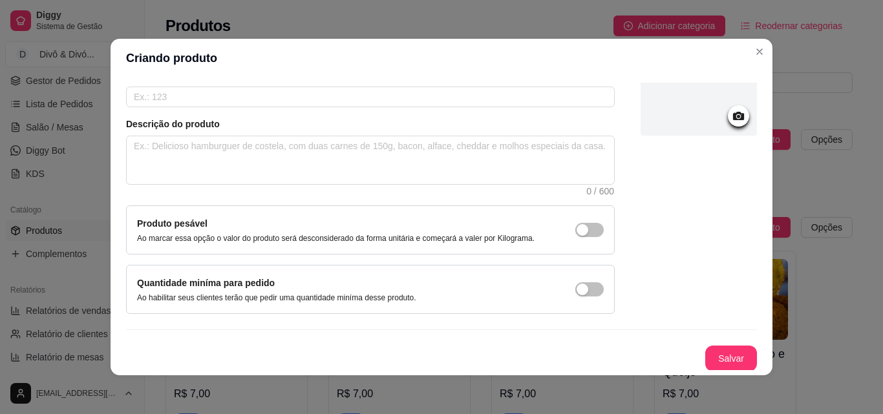
scroll to position [112, 0]
type input "Bolinha de Queijo"
click at [730, 361] on button "Salvar" at bounding box center [731, 357] width 50 height 25
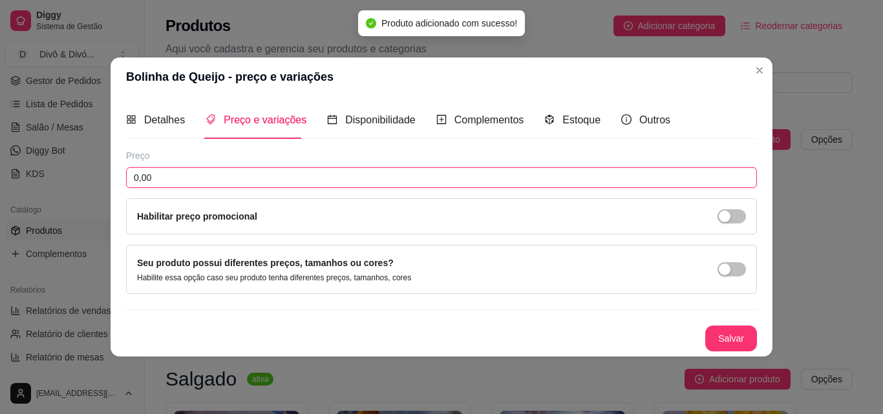
click at [227, 177] on input "0,00" at bounding box center [441, 177] width 631 height 21
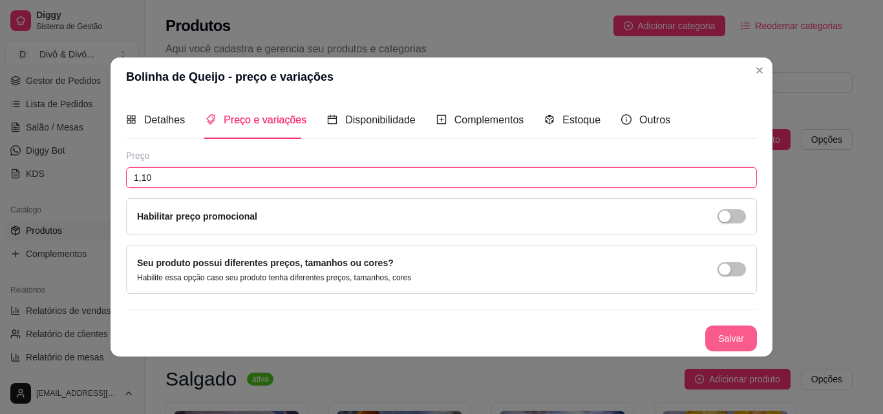
type input "1,10"
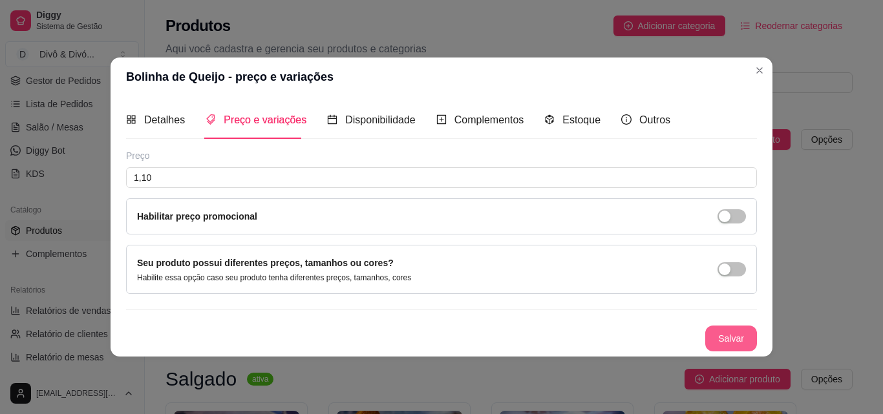
click at [733, 335] on button "Salvar" at bounding box center [731, 339] width 52 height 26
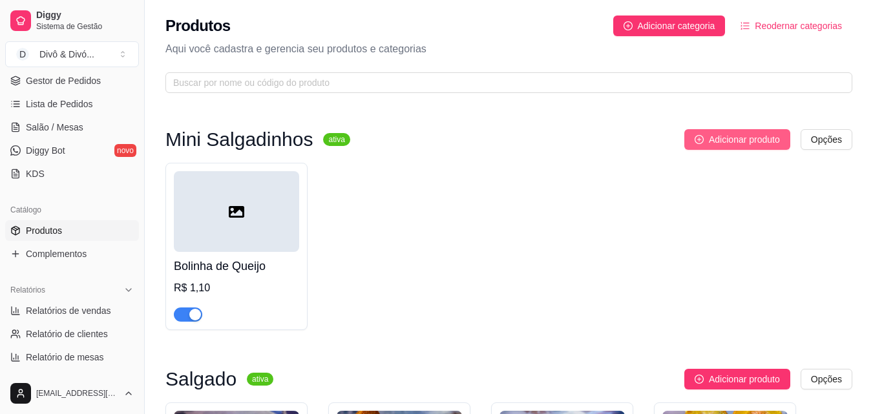
click at [762, 138] on span "Adicionar produto" at bounding box center [744, 139] width 71 height 14
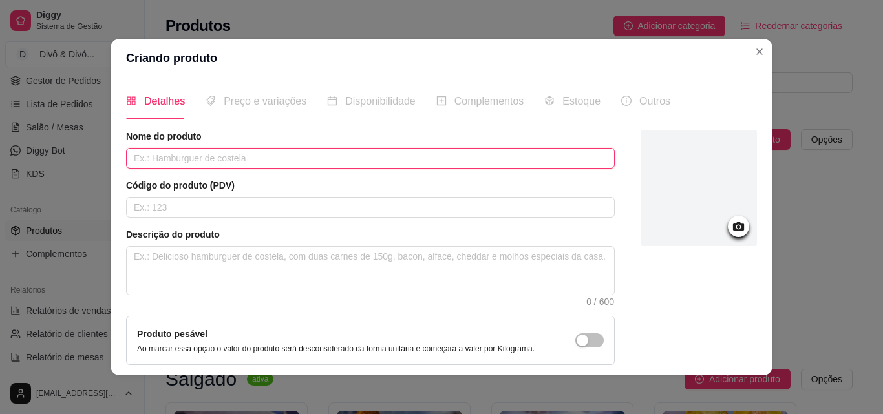
click at [241, 151] on input "text" at bounding box center [370, 158] width 488 height 21
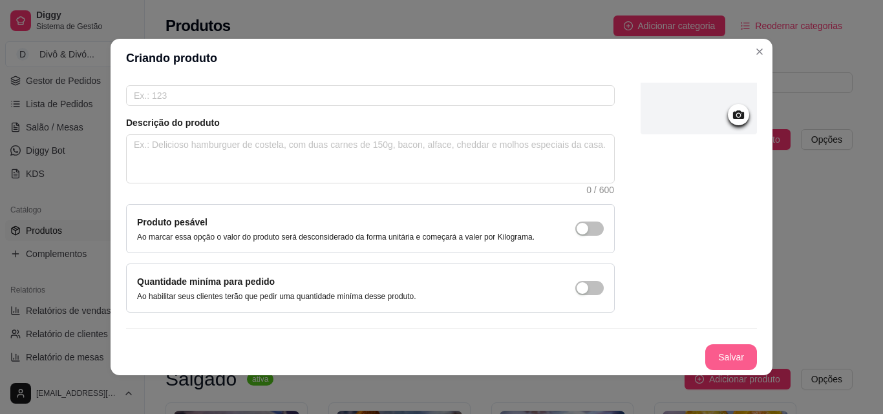
type input "Quibe"
click at [708, 360] on button "Salvar" at bounding box center [731, 357] width 52 height 26
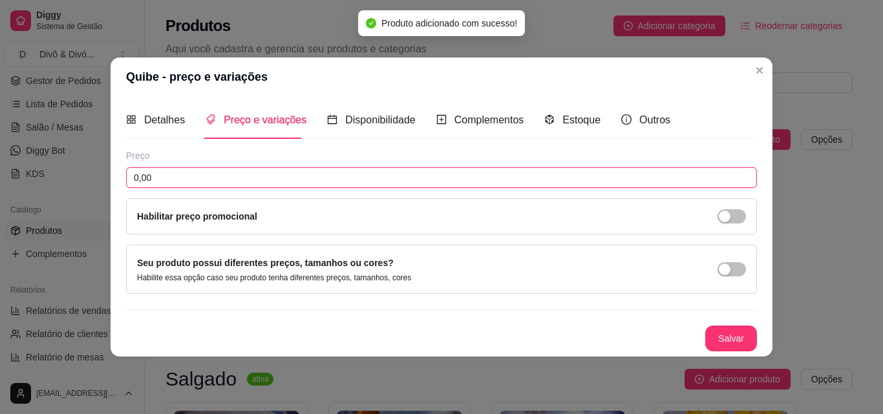
click at [157, 184] on input "0,00" at bounding box center [441, 177] width 631 height 21
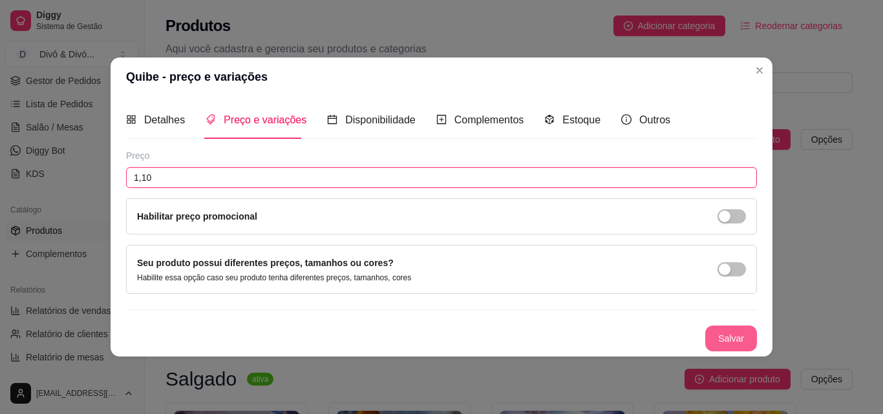
type input "1,10"
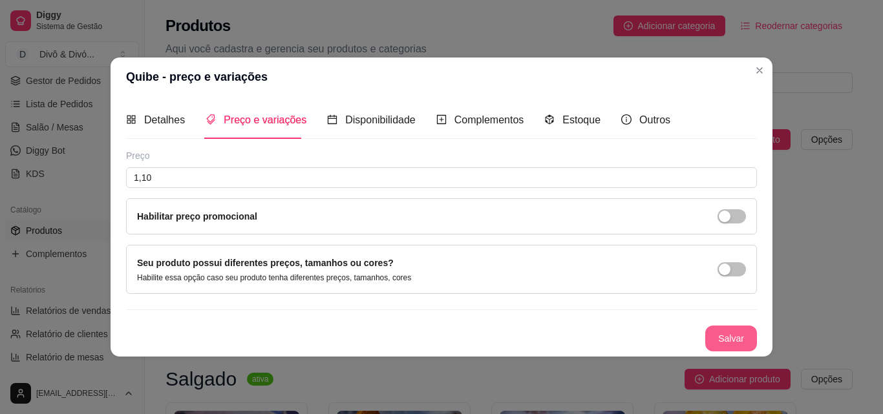
click at [744, 339] on button "Salvar" at bounding box center [731, 339] width 52 height 26
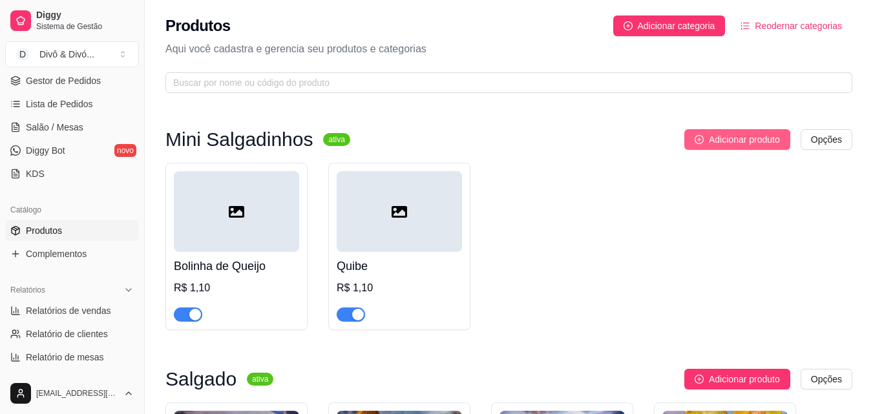
click at [743, 144] on span "Adicionar produto" at bounding box center [744, 139] width 71 height 14
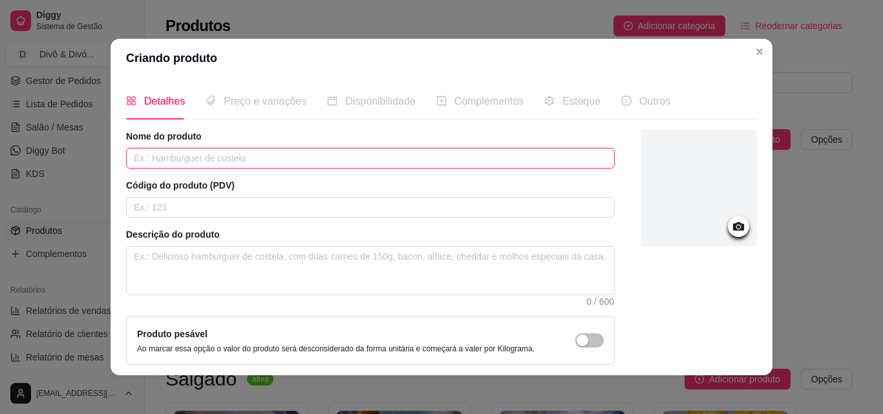
click at [162, 164] on input "text" at bounding box center [370, 158] width 488 height 21
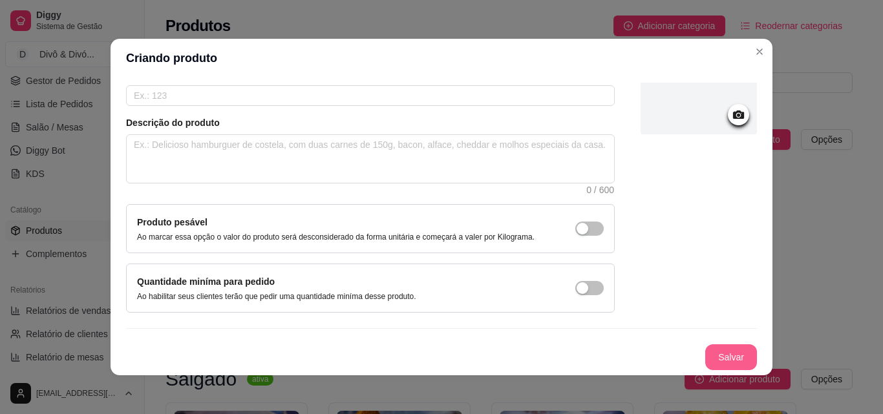
type input "Coxinha"
click at [730, 355] on button "Salvar" at bounding box center [731, 357] width 50 height 25
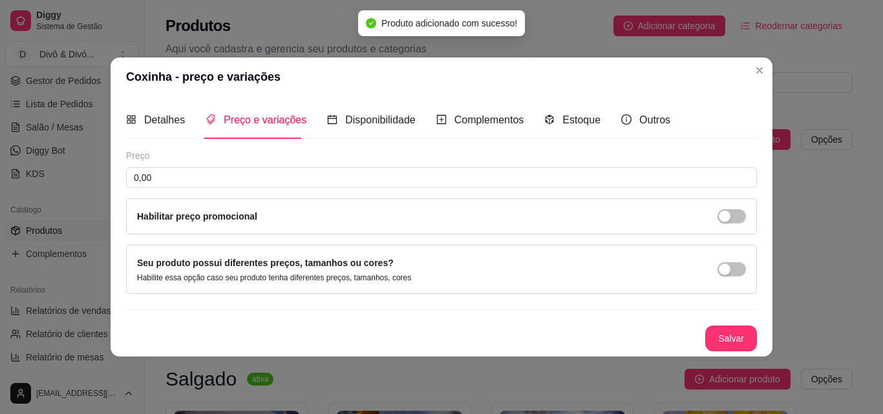
scroll to position [0, 0]
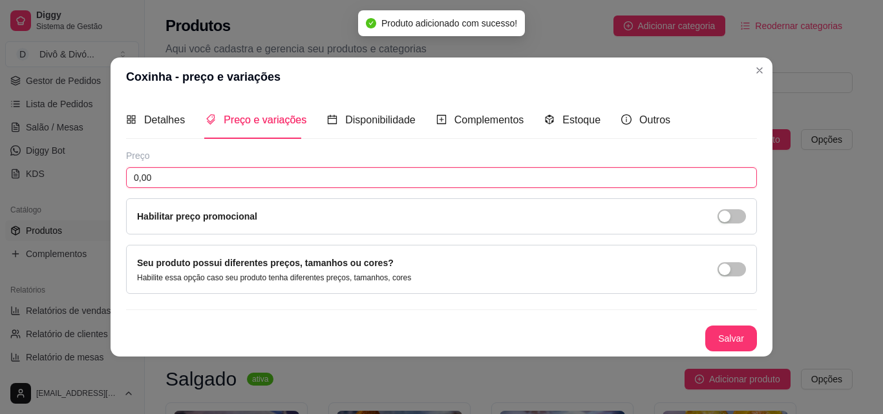
click at [238, 174] on input "0,00" at bounding box center [441, 177] width 631 height 21
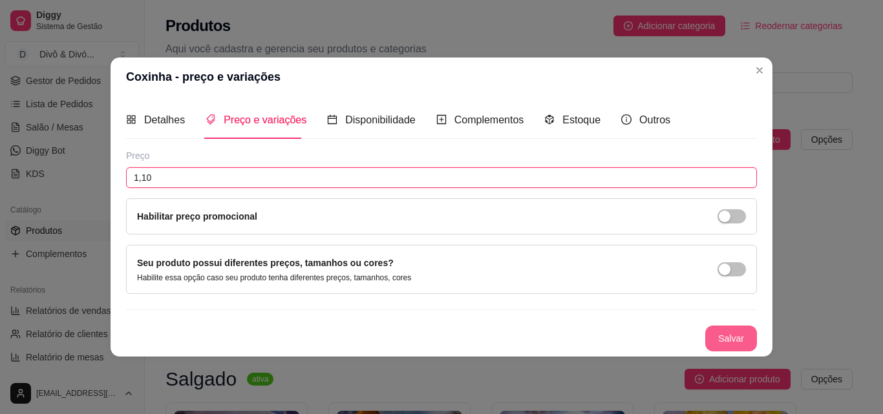
type input "1,10"
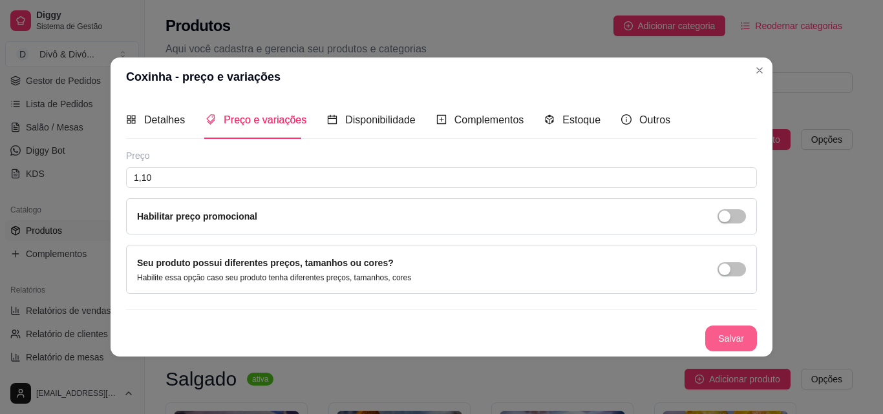
click at [749, 337] on button "Salvar" at bounding box center [731, 339] width 52 height 26
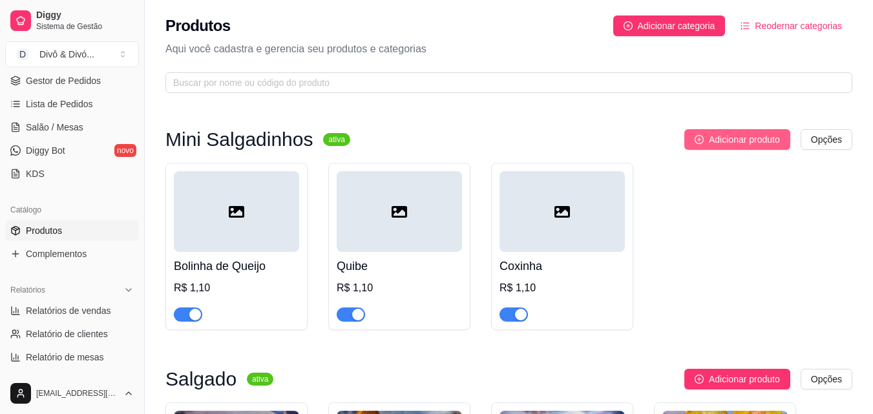
click at [747, 137] on span "Adicionar produto" at bounding box center [744, 139] width 71 height 14
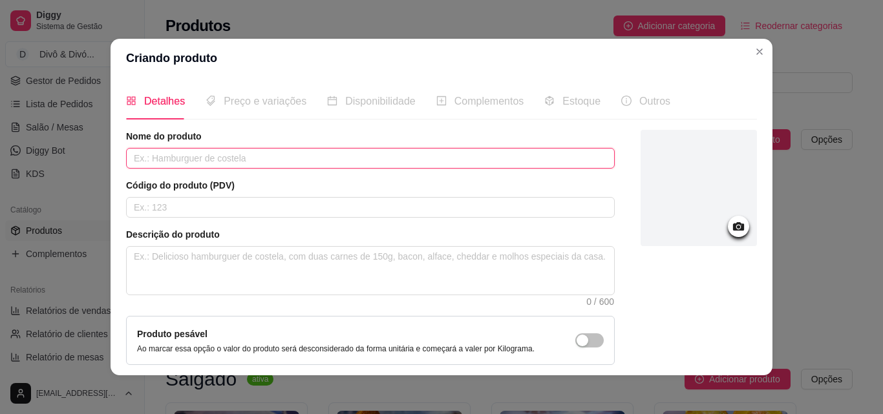
click at [275, 160] on input "text" at bounding box center [370, 158] width 488 height 21
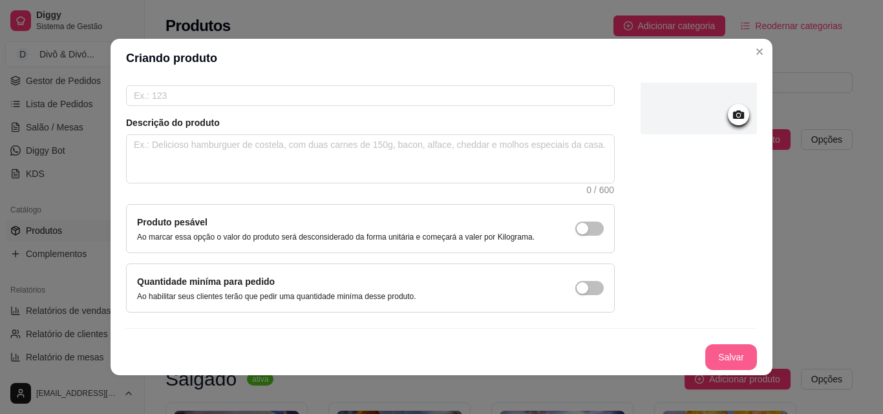
type input "Croquete"
click at [707, 350] on button "Salvar" at bounding box center [731, 357] width 52 height 26
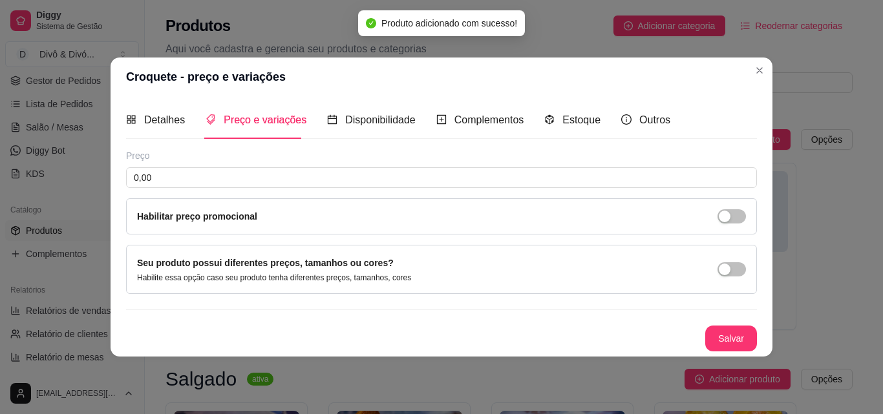
scroll to position [0, 0]
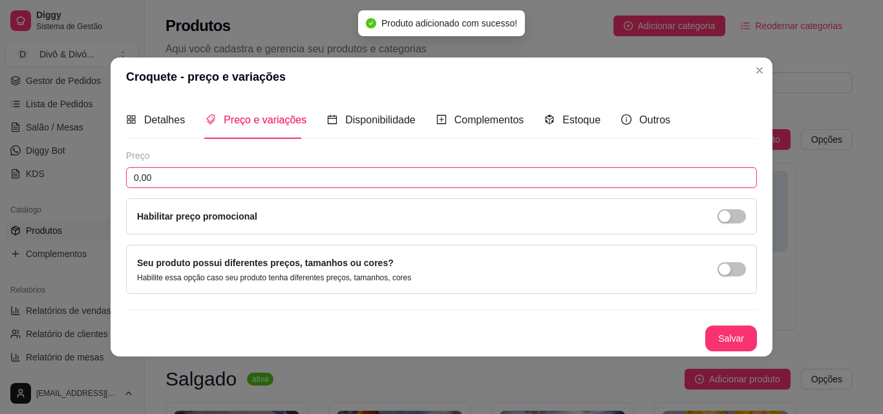
click at [296, 180] on input "0,00" at bounding box center [441, 177] width 631 height 21
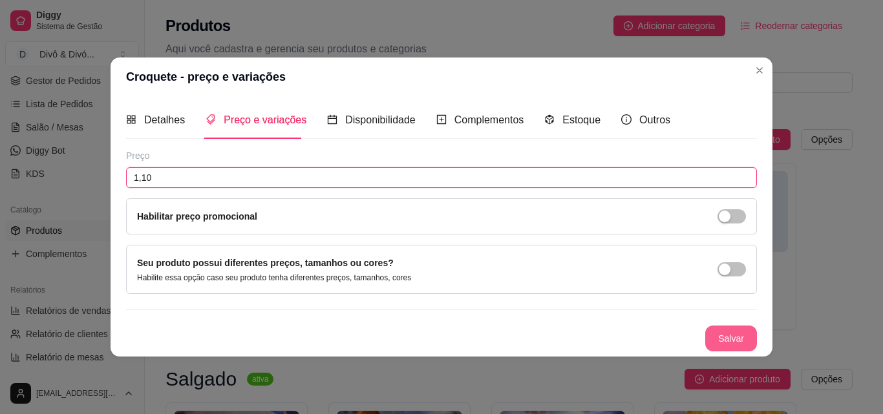
type input "1,10"
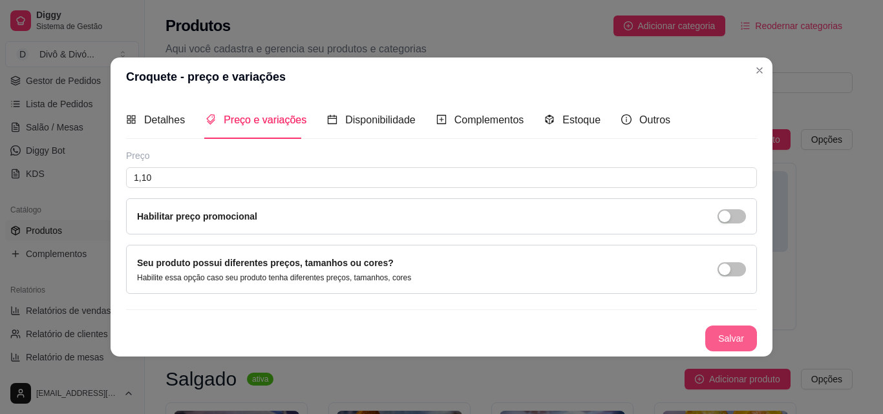
click at [737, 339] on button "Salvar" at bounding box center [731, 339] width 52 height 26
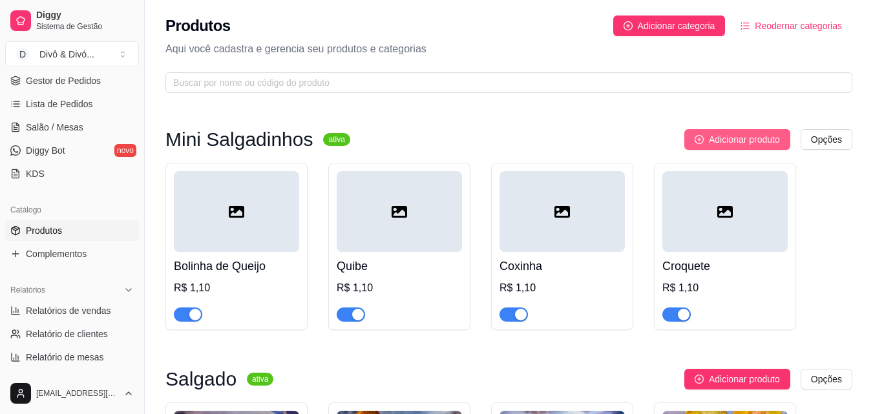
click at [740, 142] on span "Adicionar produto" at bounding box center [744, 139] width 71 height 14
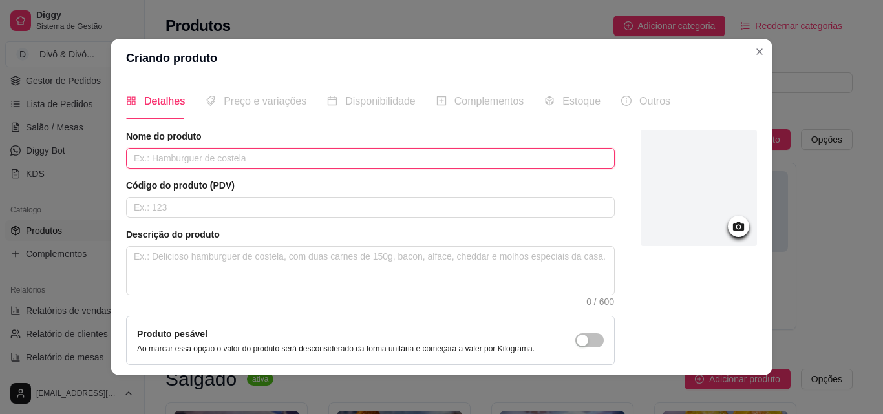
click at [417, 160] on input "text" at bounding box center [370, 158] width 488 height 21
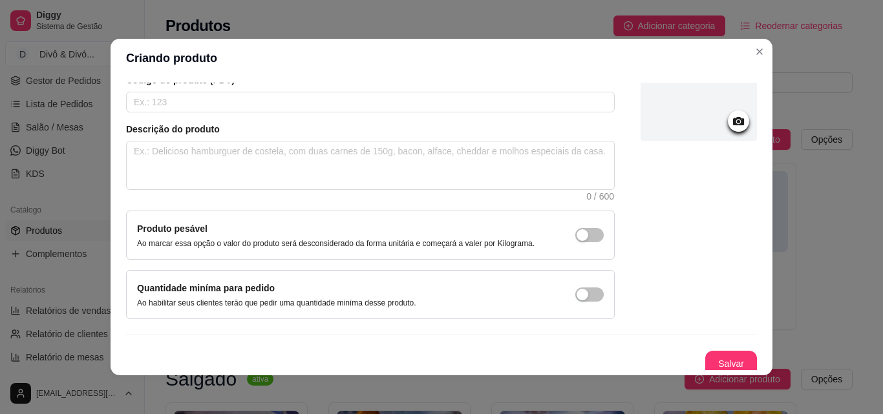
scroll to position [112, 0]
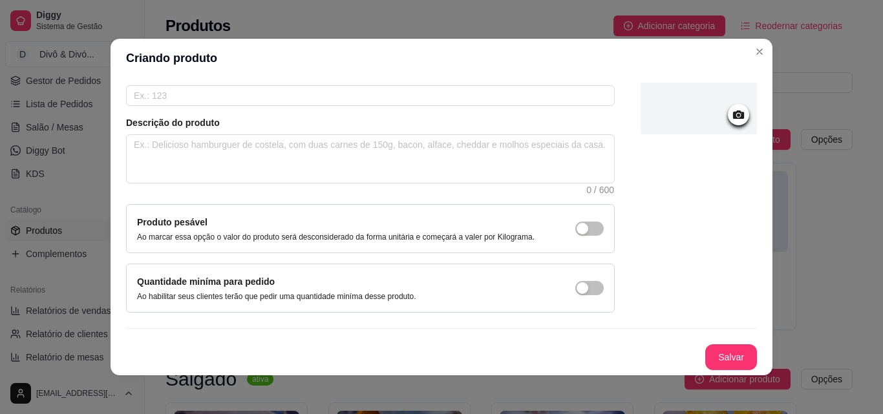
type input "Calabresa"
click at [713, 357] on button "Salvar" at bounding box center [731, 357] width 50 height 25
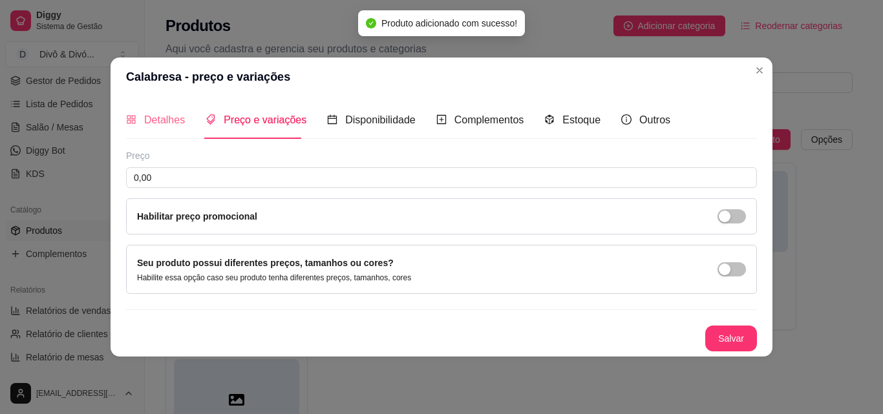
scroll to position [0, 0]
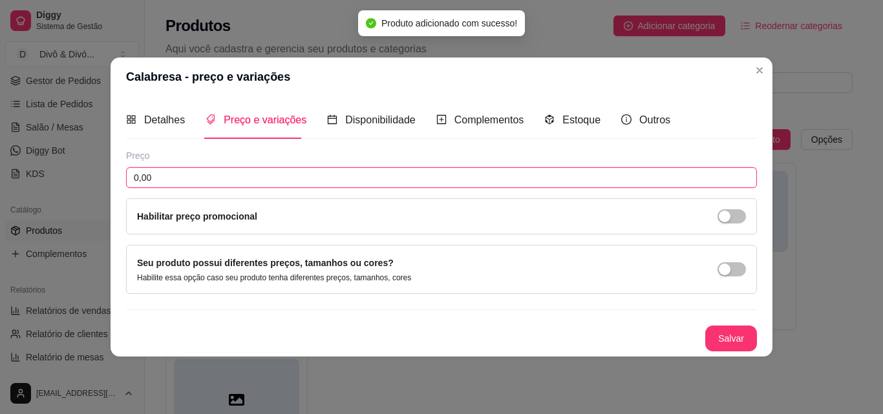
click at [173, 174] on input "0,00" at bounding box center [441, 177] width 631 height 21
type input "1,10"
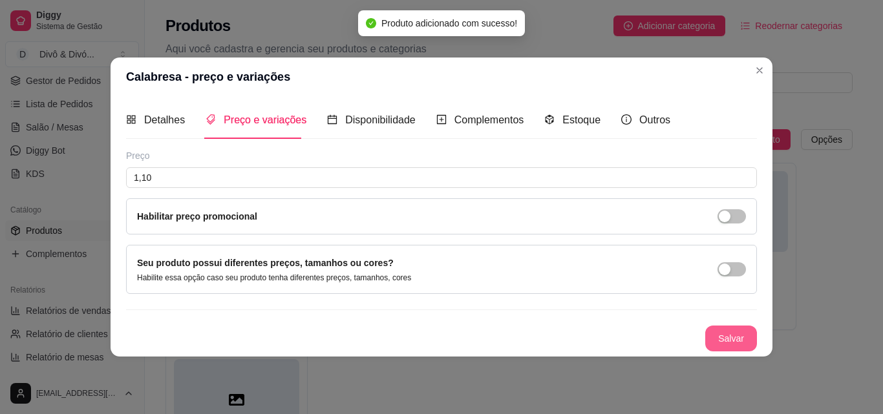
click at [753, 330] on button "Salvar" at bounding box center [731, 339] width 52 height 26
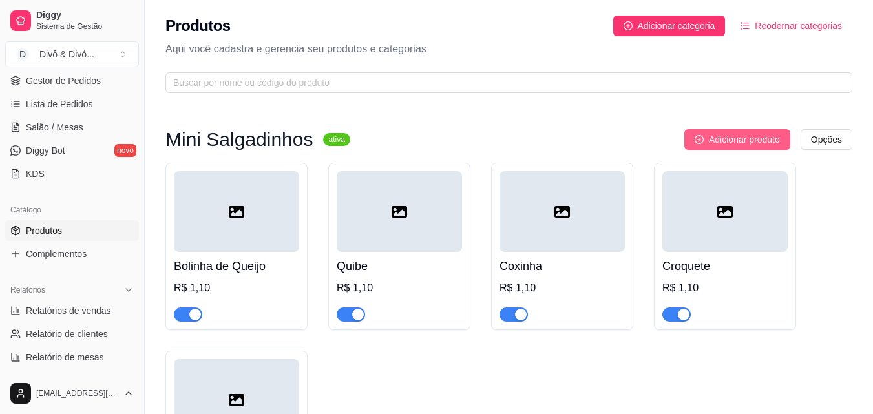
click at [753, 132] on button "Adicionar produto" at bounding box center [737, 139] width 106 height 21
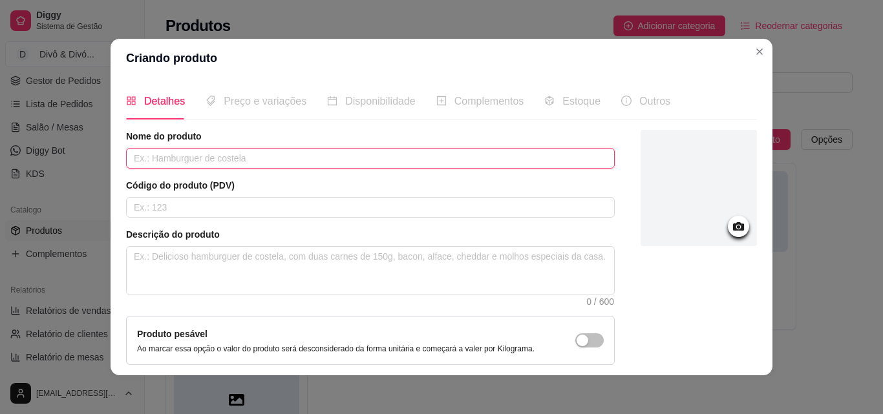
click at [371, 160] on input "text" at bounding box center [370, 158] width 488 height 21
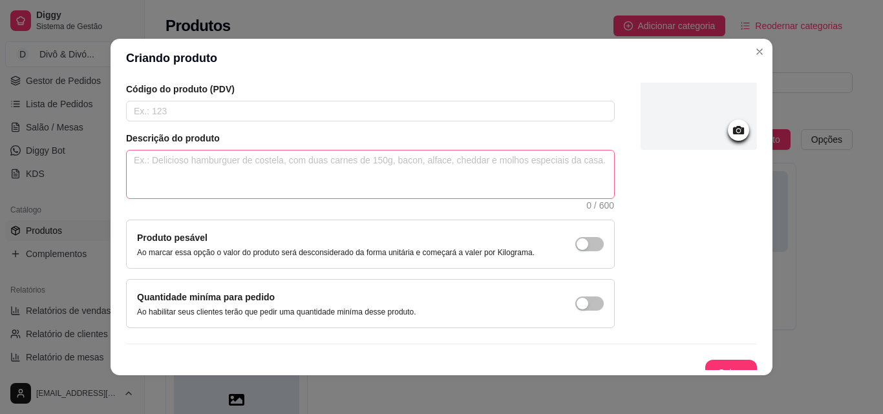
scroll to position [112, 0]
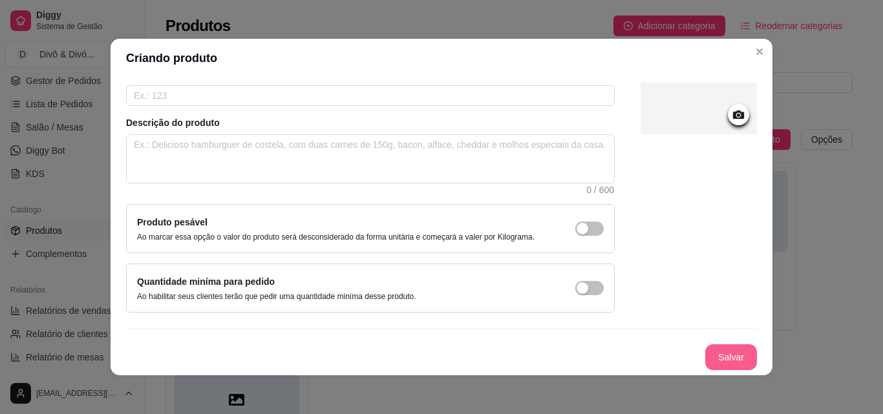
type input "Presunto e Queijo"
click at [735, 357] on button "Salvar" at bounding box center [731, 357] width 50 height 25
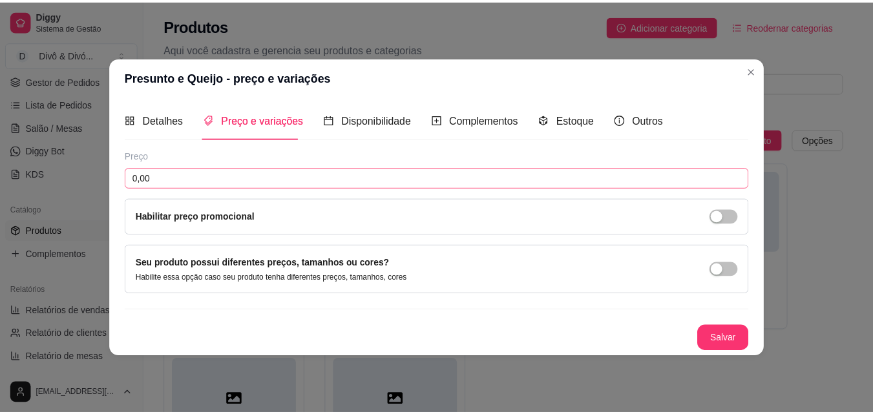
scroll to position [0, 0]
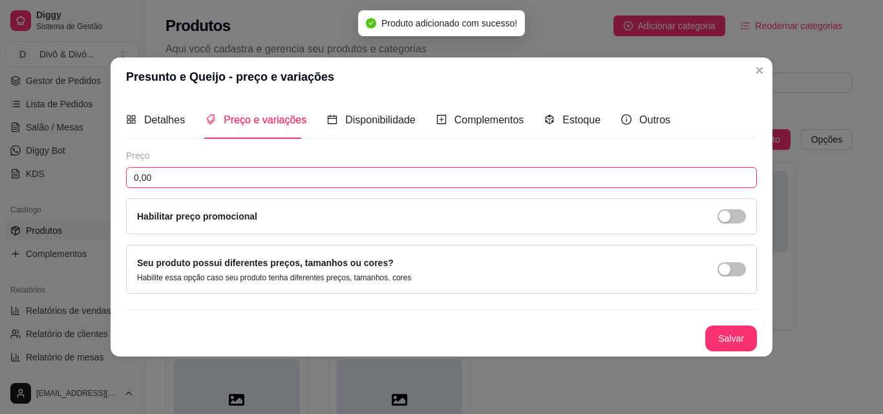
click at [236, 178] on input "0,00" at bounding box center [441, 177] width 631 height 21
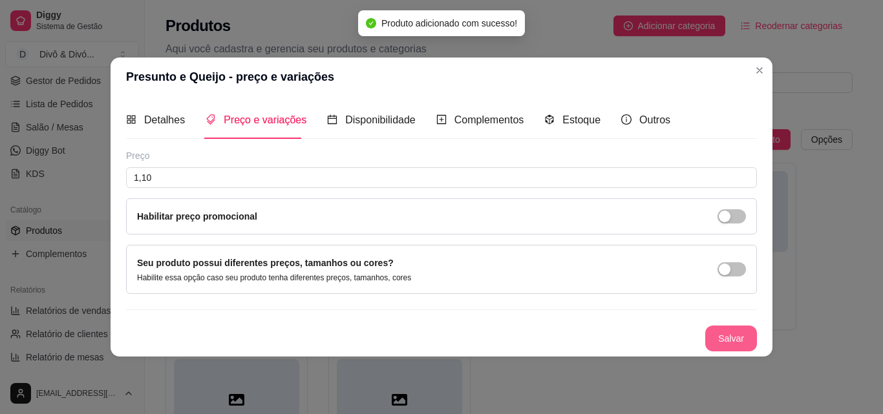
click at [733, 334] on button "Salvar" at bounding box center [731, 339] width 52 height 26
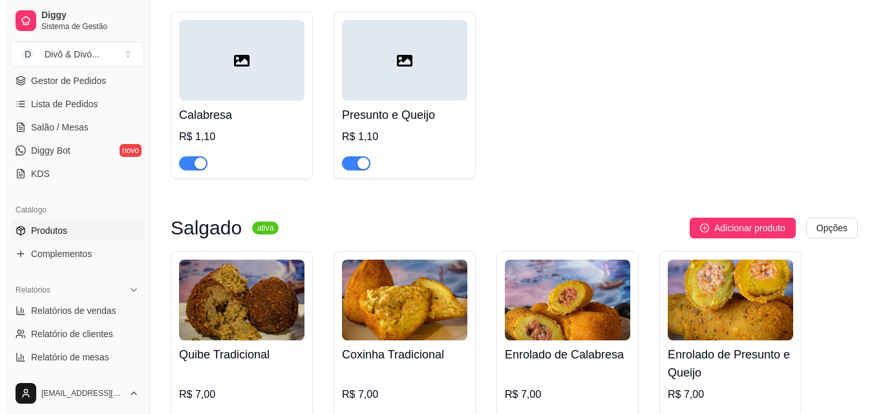
scroll to position [388, 0]
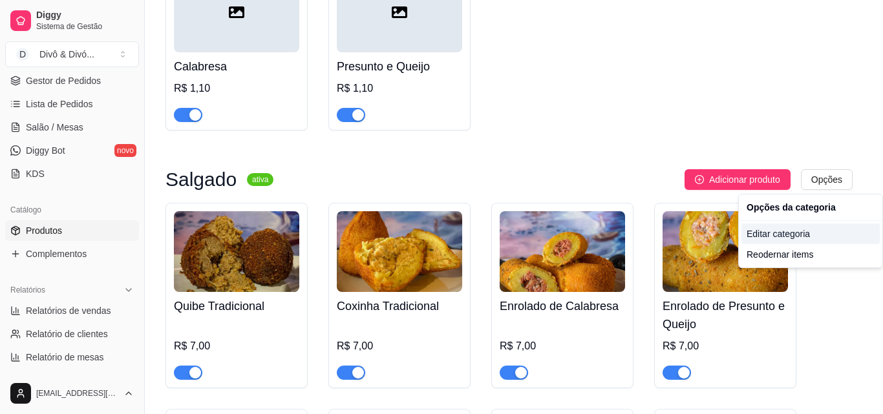
click at [786, 240] on div "Editar categoria" at bounding box center [810, 234] width 138 height 21
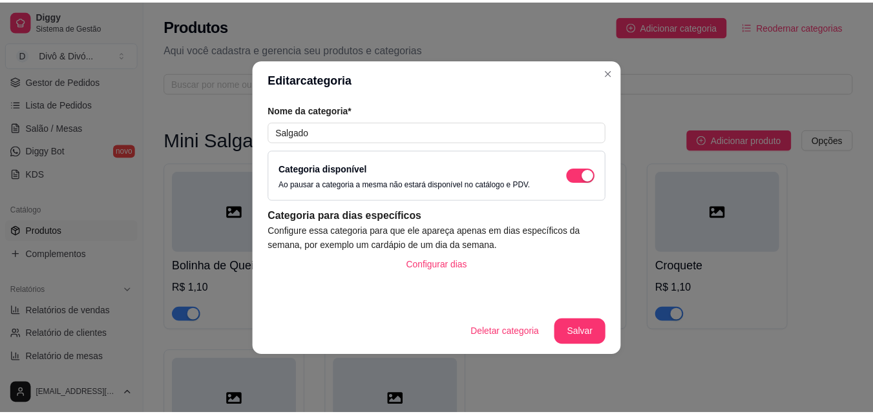
scroll to position [362, 0]
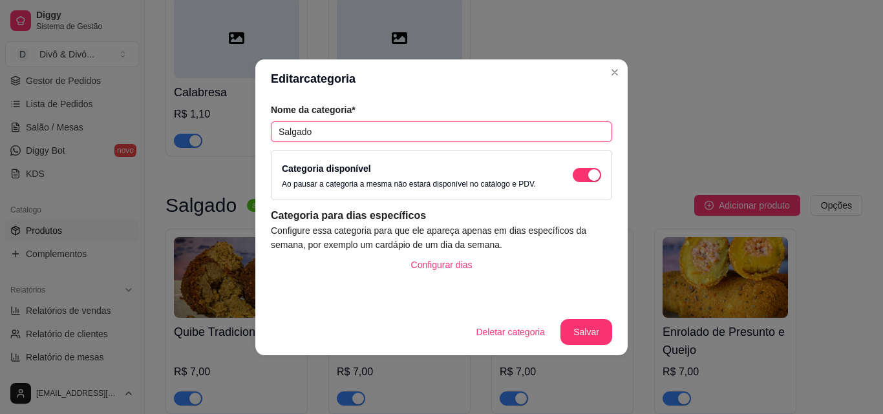
click at [342, 125] on input "Salgado" at bounding box center [441, 131] width 341 height 21
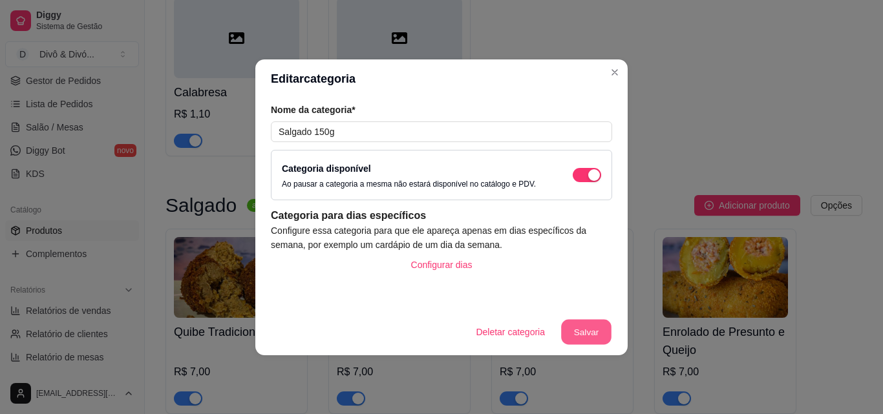
click at [578, 331] on button "Salvar" at bounding box center [586, 331] width 50 height 25
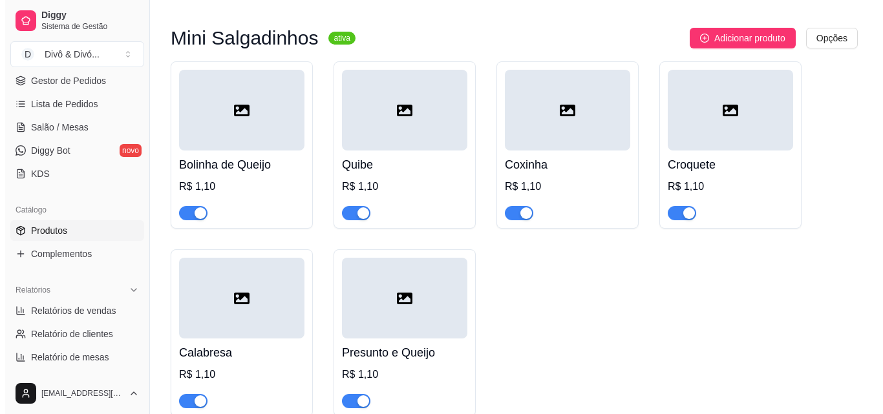
scroll to position [39, 0]
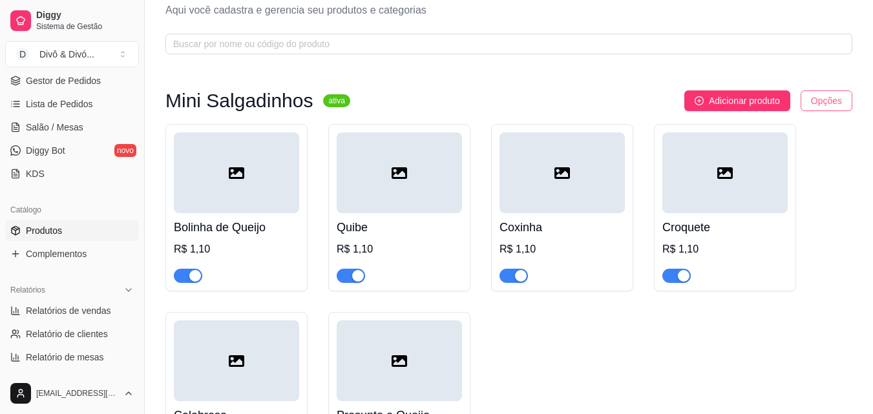
click at [823, 99] on html "Diggy Sistema de Gestão D Divô & Divó ... Loja aberta Período gratuito até 12/0…" at bounding box center [436, 168] width 873 height 414
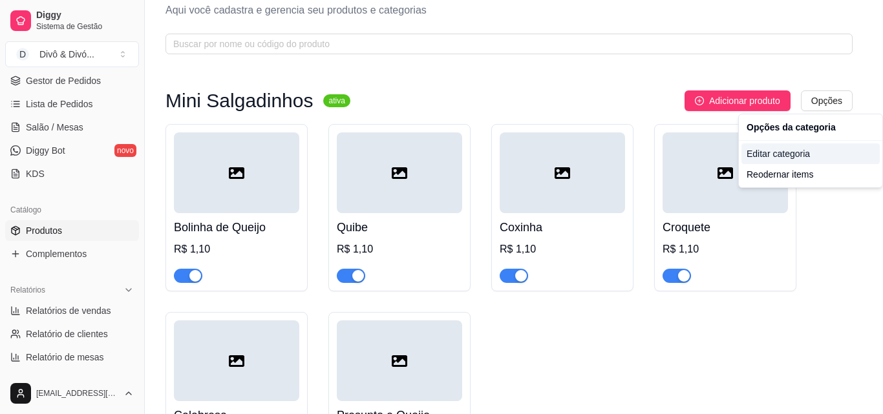
click at [797, 149] on div "Editar categoria" at bounding box center [810, 153] width 138 height 21
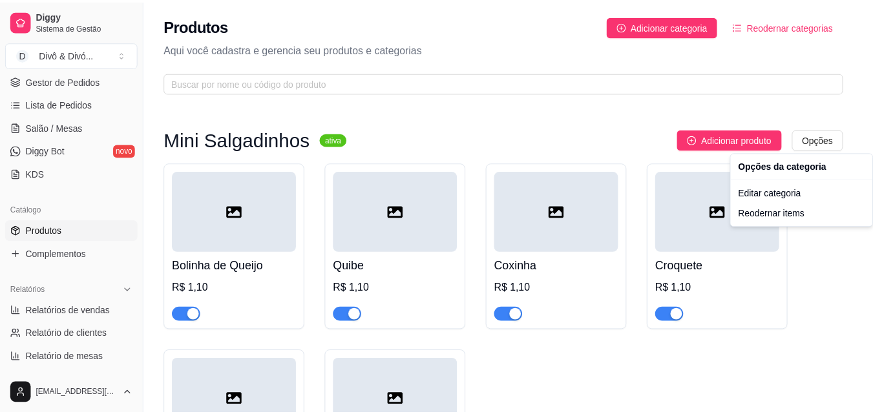
scroll to position [0, 0]
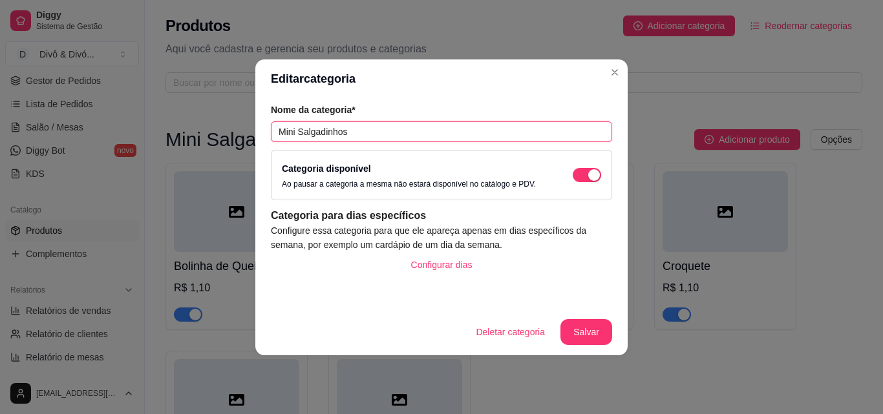
click at [384, 129] on input "Mini Salgadinhos" at bounding box center [441, 131] width 341 height 21
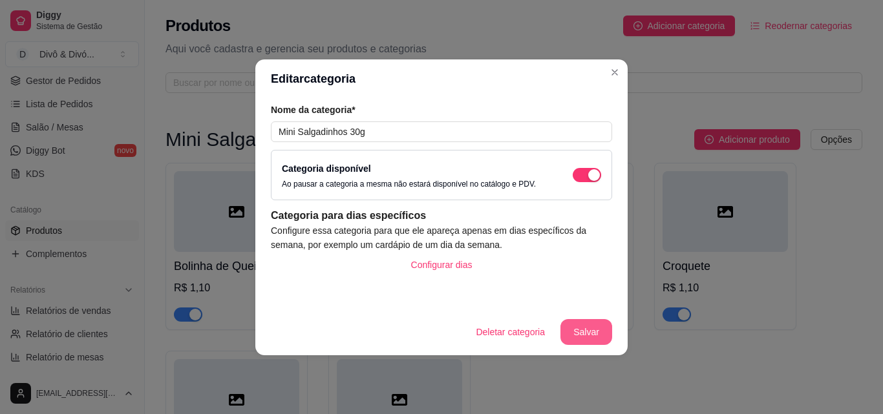
click at [574, 330] on button "Salvar" at bounding box center [586, 332] width 52 height 26
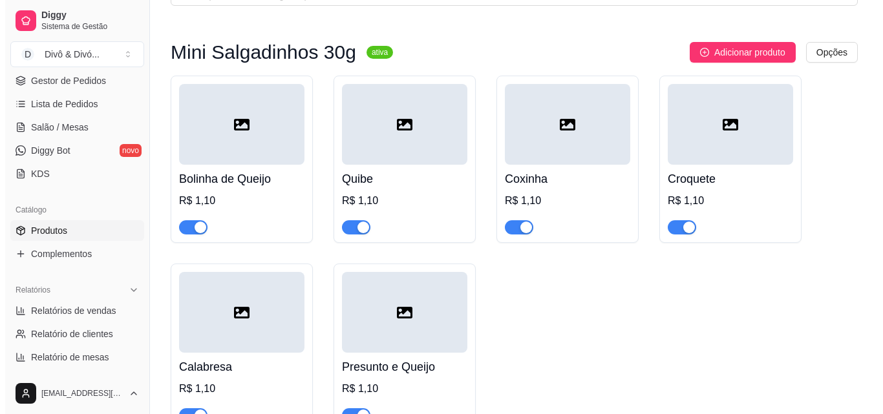
scroll to position [65, 0]
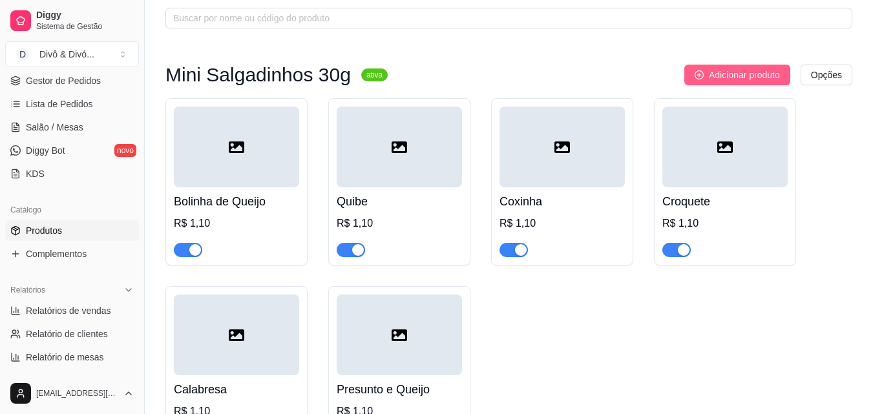
click at [742, 76] on span "Adicionar produto" at bounding box center [744, 75] width 71 height 14
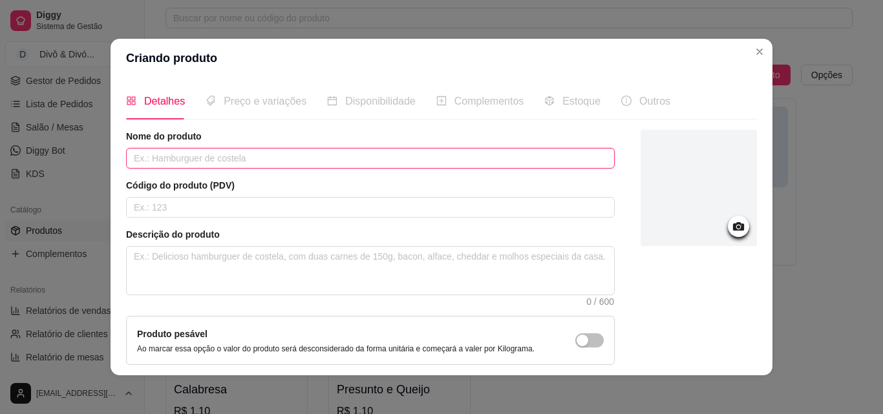
click at [328, 163] on input "text" at bounding box center [370, 158] width 488 height 21
click at [328, 162] on input "text" at bounding box center [370, 158] width 488 height 21
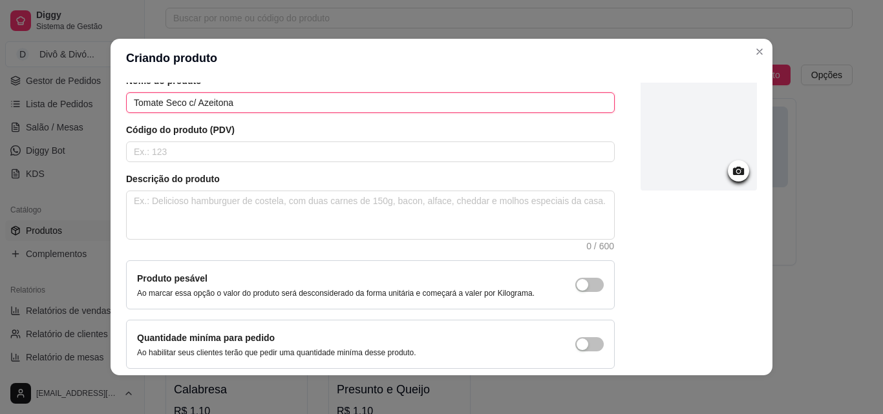
scroll to position [112, 0]
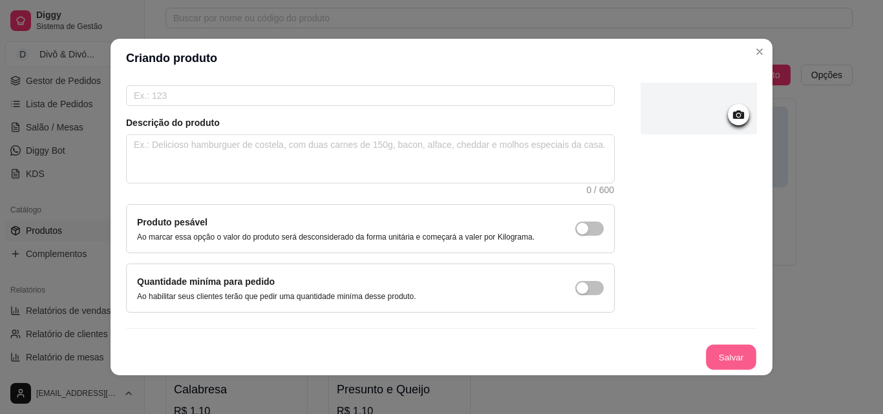
click at [710, 354] on button "Salvar" at bounding box center [731, 357] width 50 height 25
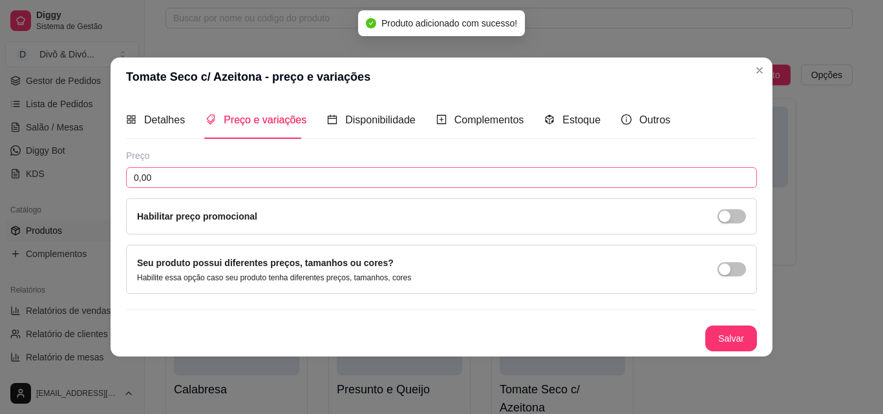
scroll to position [0, 0]
click at [272, 176] on input "0,00" at bounding box center [441, 177] width 631 height 21
click at [734, 334] on button "Salvar" at bounding box center [731, 338] width 50 height 25
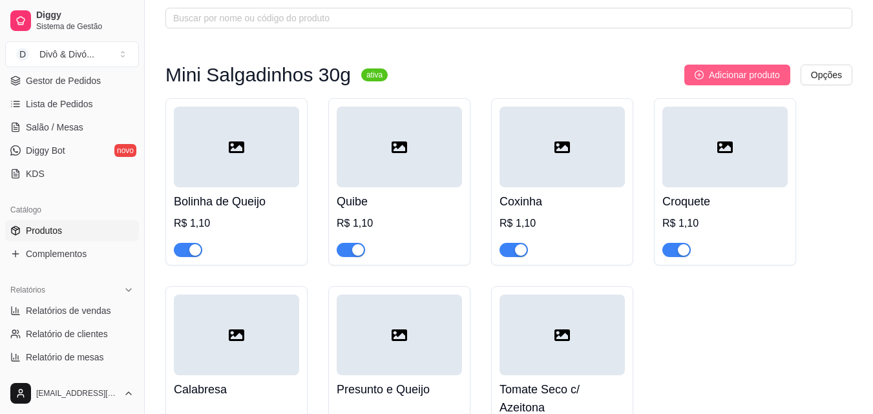
click at [742, 79] on span "Adicionar produto" at bounding box center [744, 75] width 71 height 14
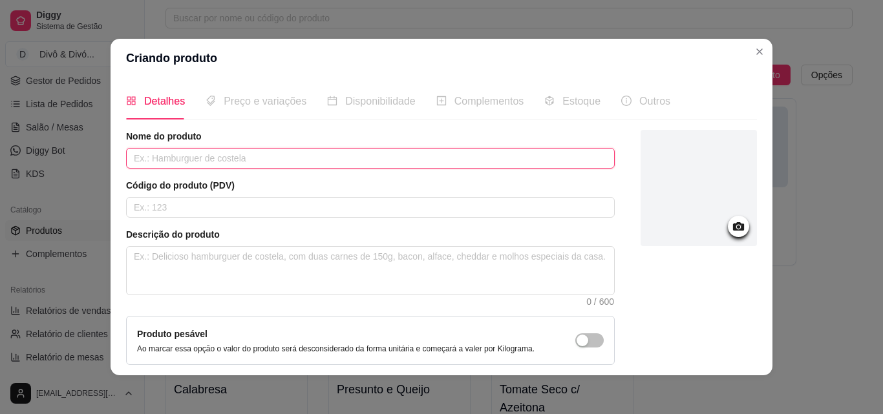
click at [257, 150] on input "text" at bounding box center [370, 158] width 488 height 21
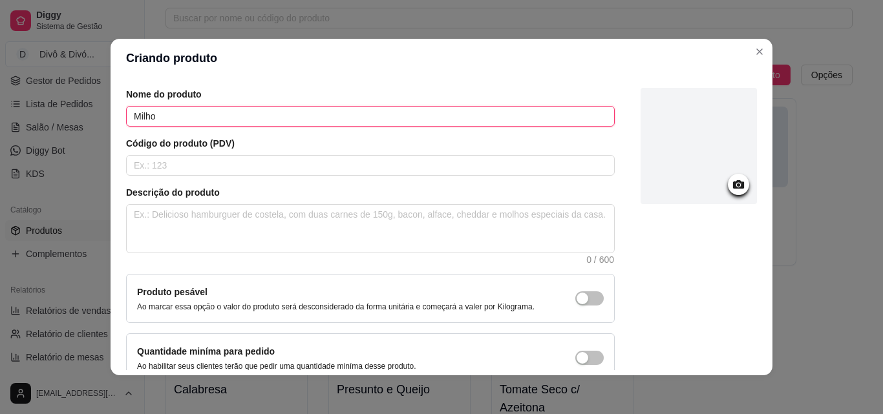
scroll to position [112, 0]
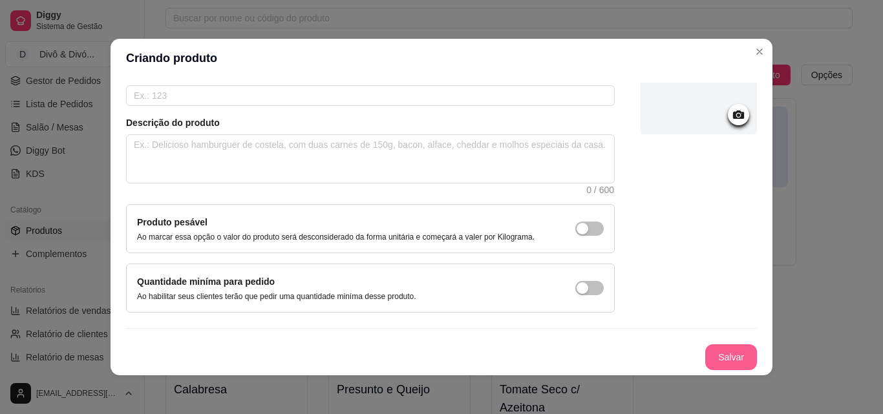
click at [715, 358] on button "Salvar" at bounding box center [731, 357] width 52 height 26
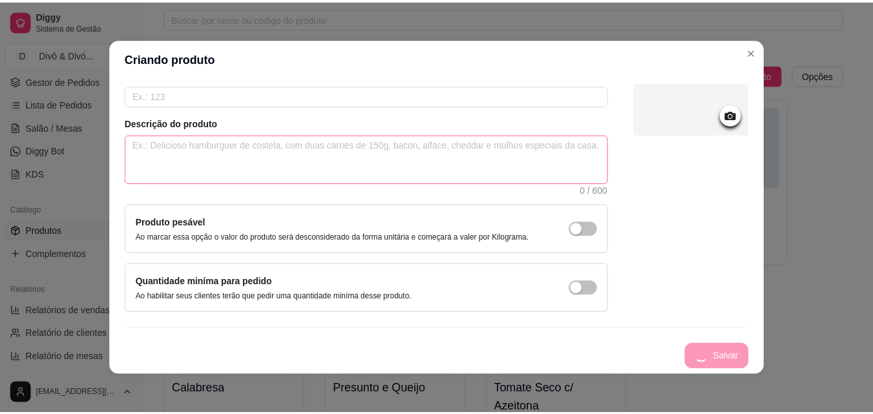
scroll to position [0, 0]
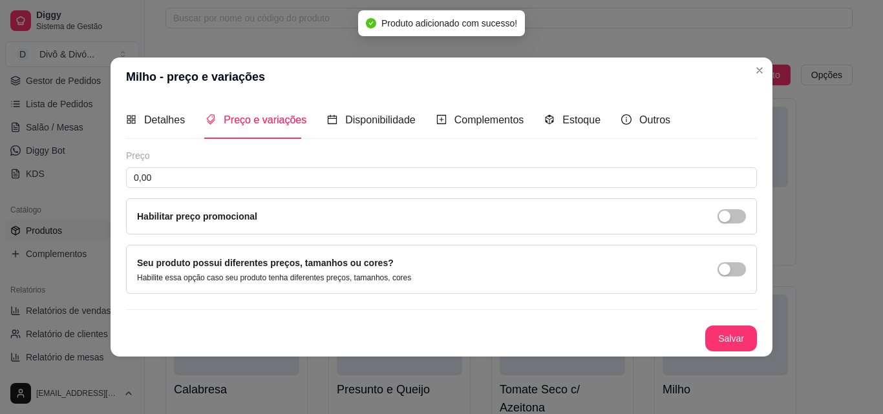
click at [184, 166] on div "Preço 0,00 Habilitar preço promocional" at bounding box center [441, 191] width 631 height 85
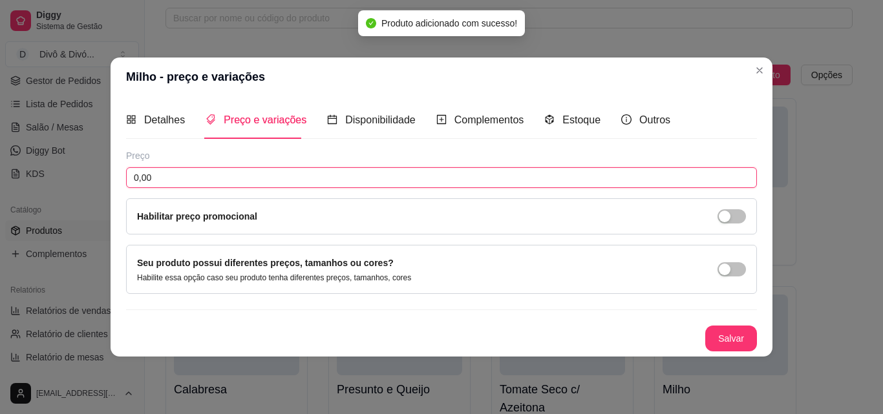
click at [176, 174] on input "0,00" at bounding box center [441, 177] width 631 height 21
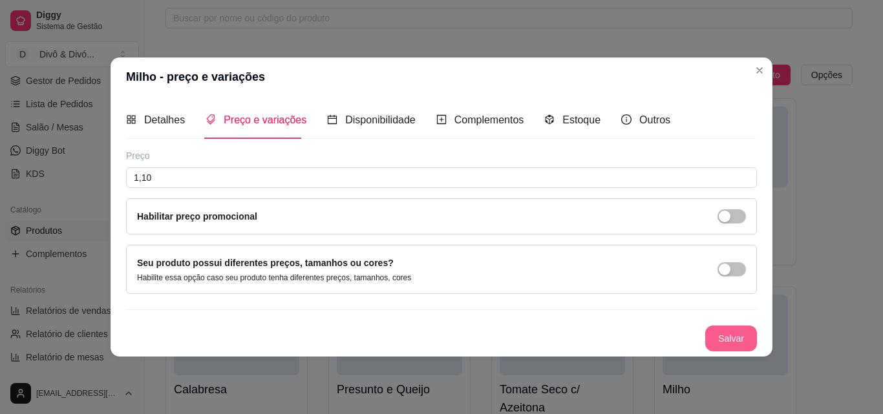
click at [733, 345] on button "Salvar" at bounding box center [731, 339] width 52 height 26
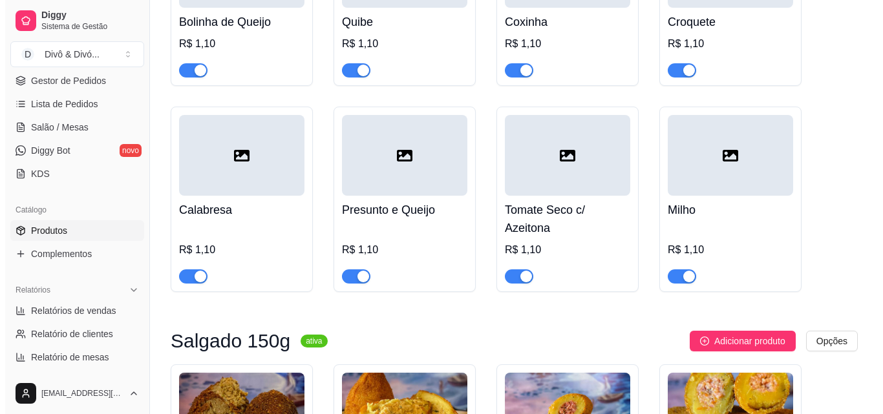
scroll to position [129, 0]
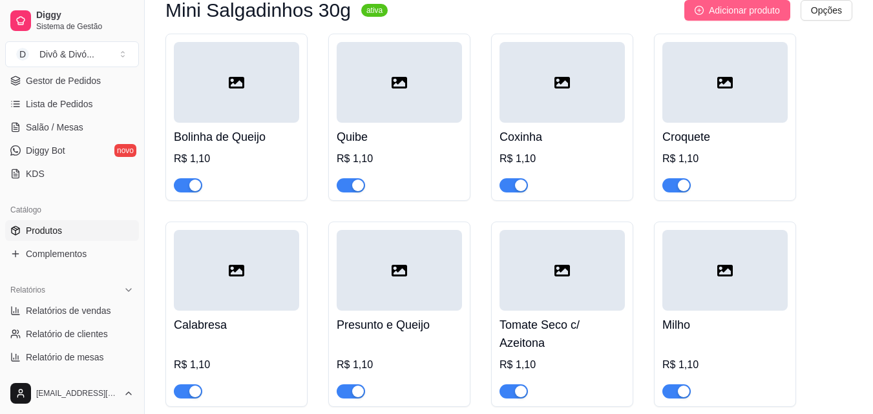
click at [752, 15] on span "Adicionar produto" at bounding box center [744, 10] width 71 height 14
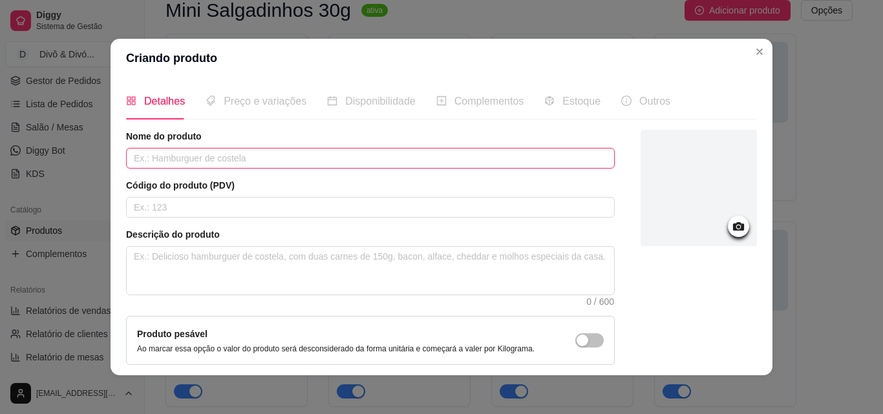
click at [430, 155] on input "text" at bounding box center [370, 158] width 488 height 21
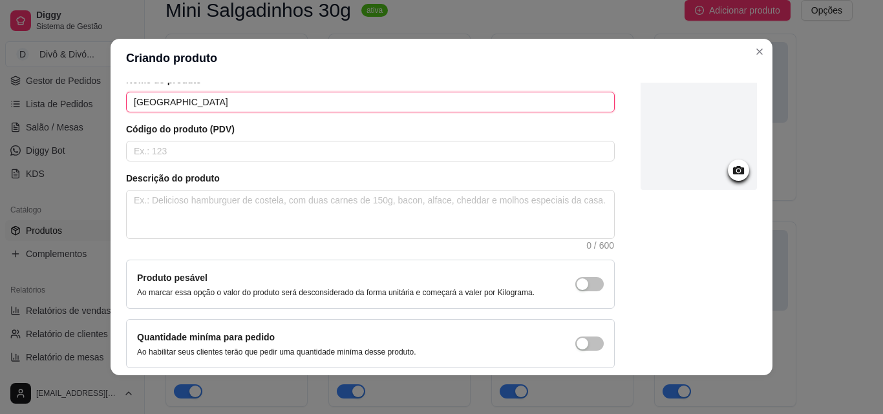
scroll to position [112, 0]
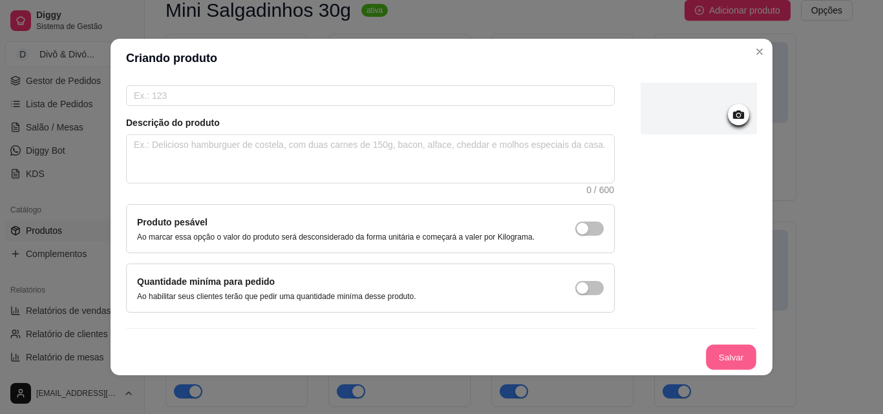
click at [710, 357] on button "Salvar" at bounding box center [731, 357] width 50 height 25
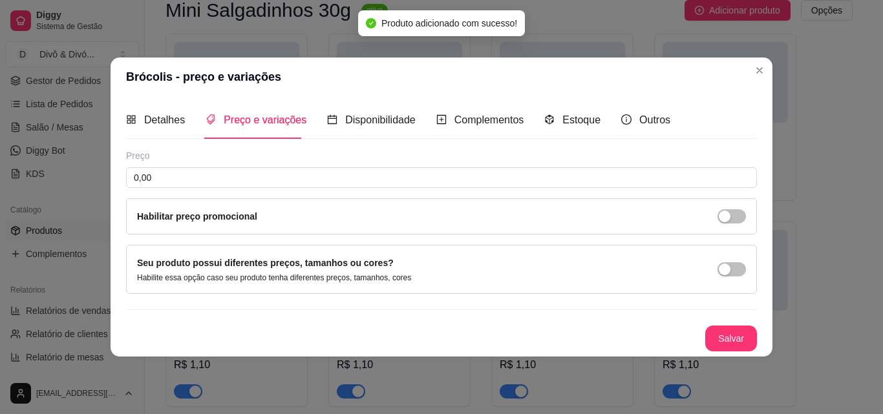
scroll to position [0, 0]
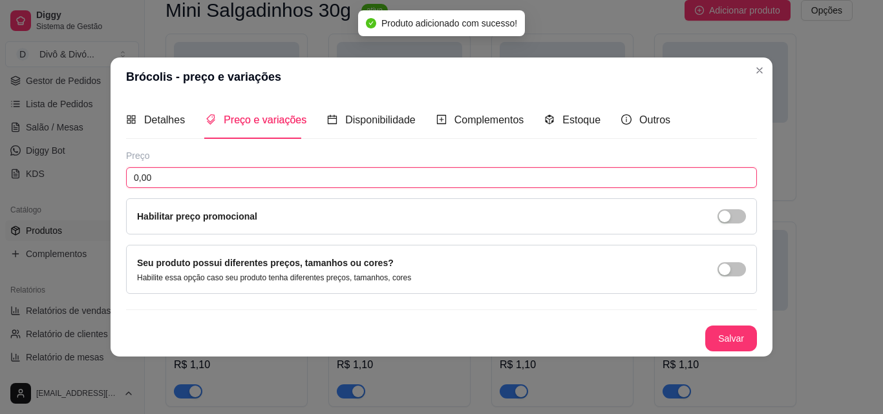
click at [274, 175] on input "0,00" at bounding box center [441, 177] width 631 height 21
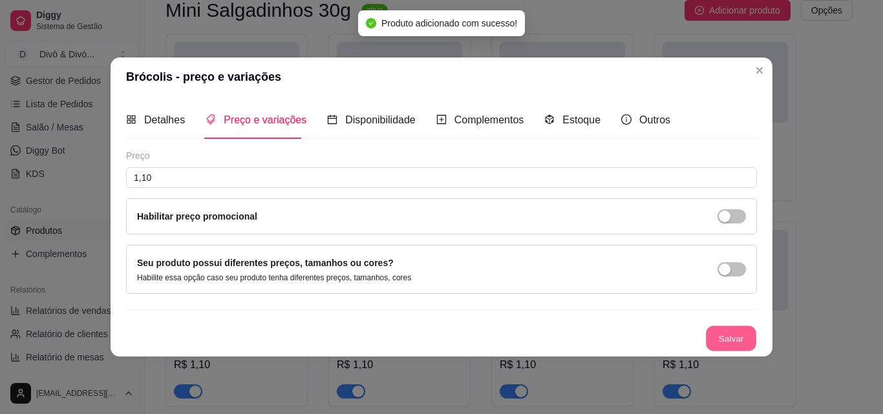
click at [747, 336] on button "Salvar" at bounding box center [731, 338] width 50 height 25
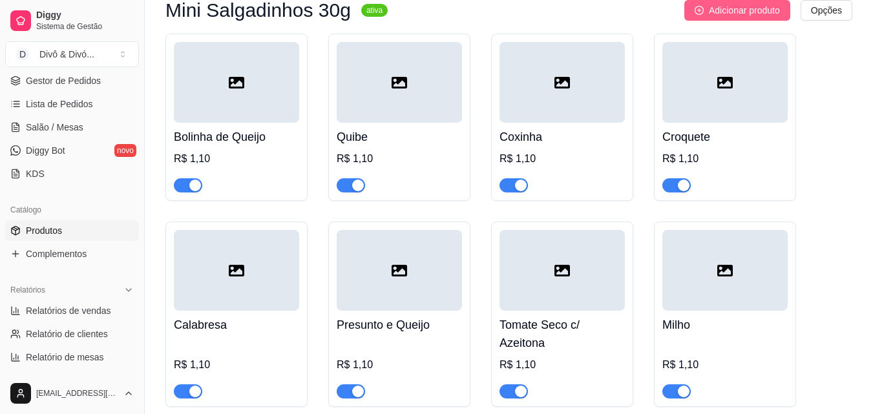
click at [750, 15] on span "Adicionar produto" at bounding box center [744, 10] width 71 height 14
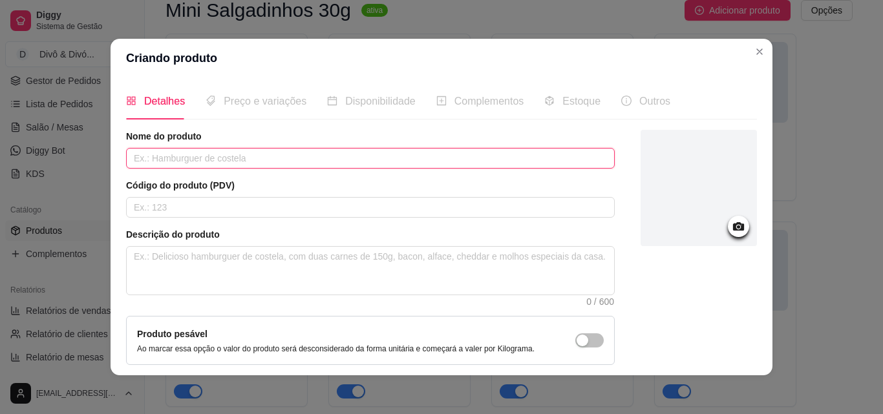
click at [427, 149] on input "text" at bounding box center [370, 158] width 488 height 21
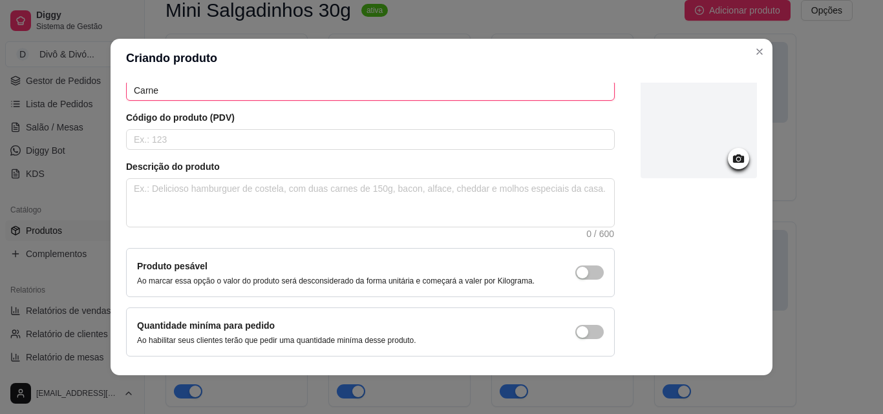
scroll to position [112, 0]
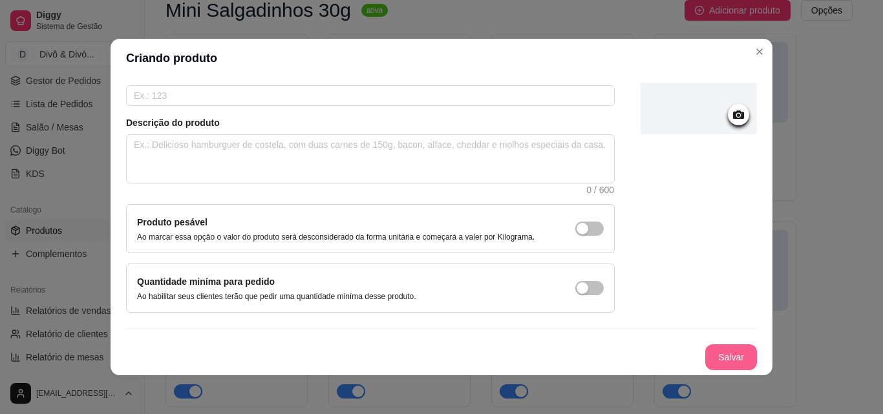
click at [731, 364] on button "Salvar" at bounding box center [731, 357] width 52 height 26
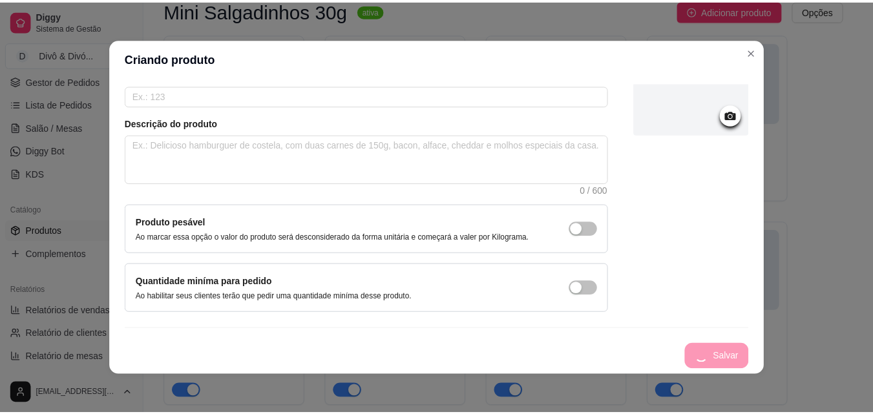
scroll to position [0, 0]
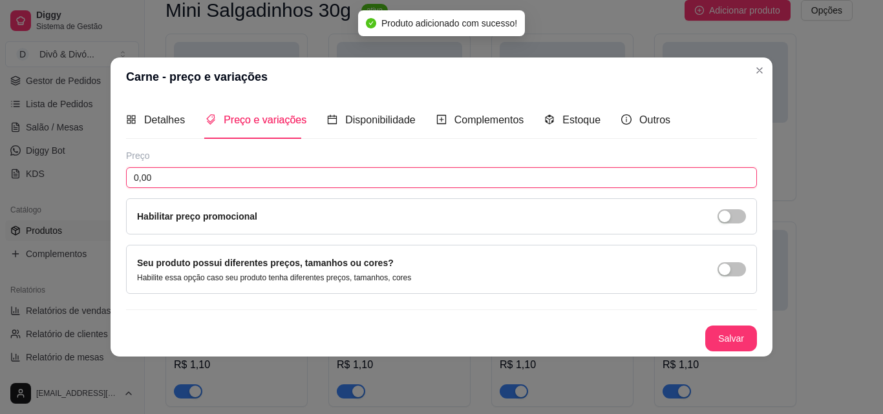
click at [334, 169] on input "0,00" at bounding box center [441, 177] width 631 height 21
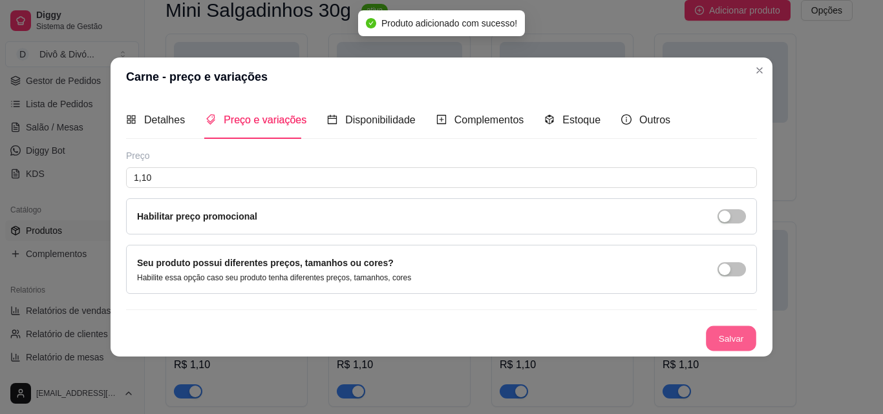
click at [733, 345] on button "Salvar" at bounding box center [731, 338] width 50 height 25
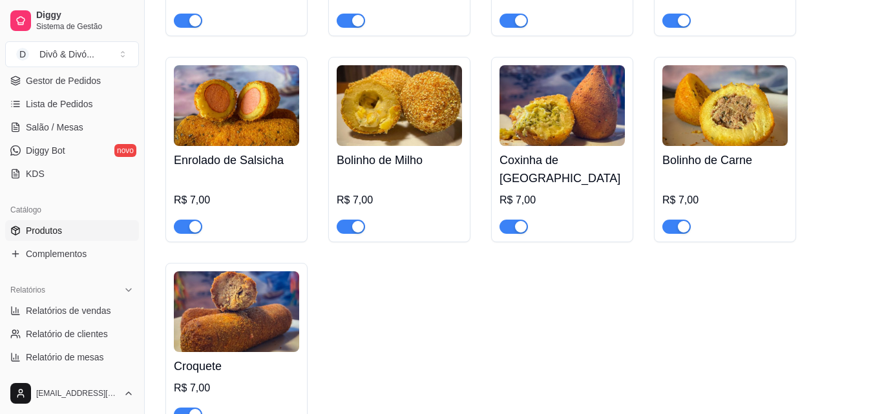
scroll to position [1101, 0]
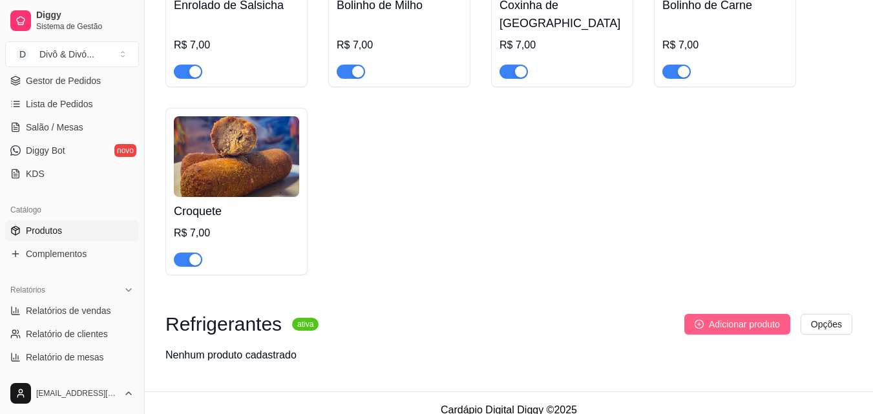
click at [731, 317] on span "Adicionar produto" at bounding box center [744, 324] width 71 height 14
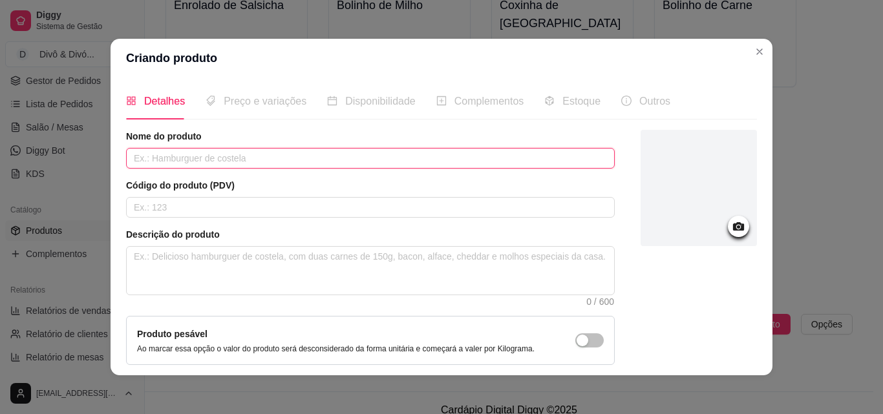
click at [322, 163] on input "text" at bounding box center [370, 158] width 488 height 21
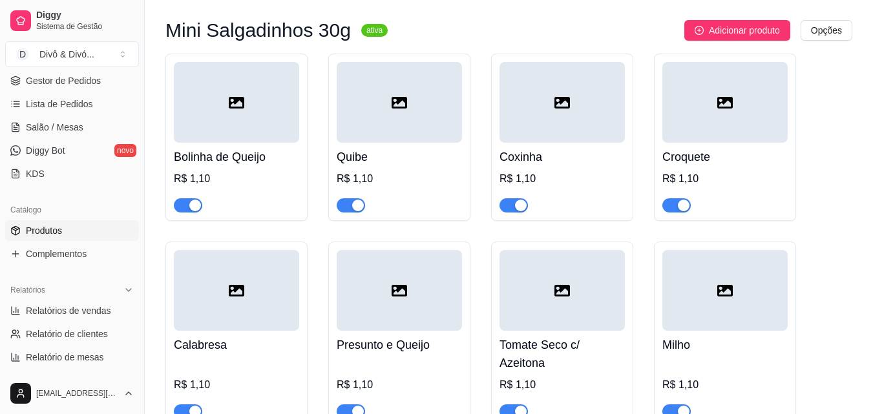
scroll to position [0, 0]
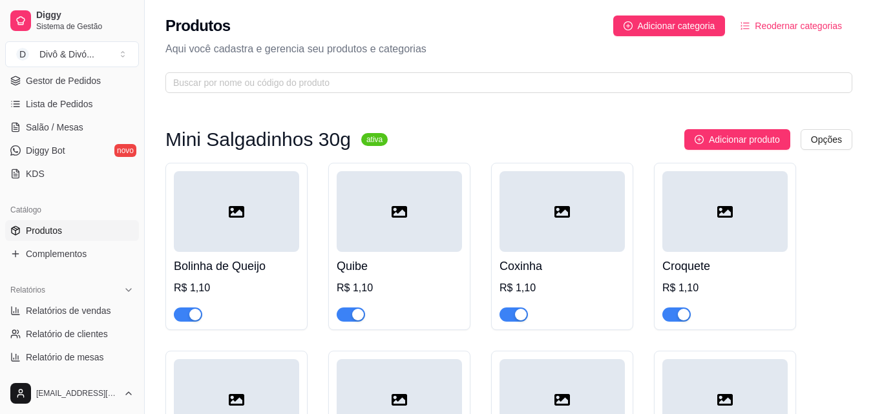
click at [89, 72] on div "Diggy Sistema de Gestão D Divô & Divó ..." at bounding box center [72, 36] width 144 height 72
click at [90, 85] on span "Gestor de Pedidos" at bounding box center [63, 80] width 75 height 13
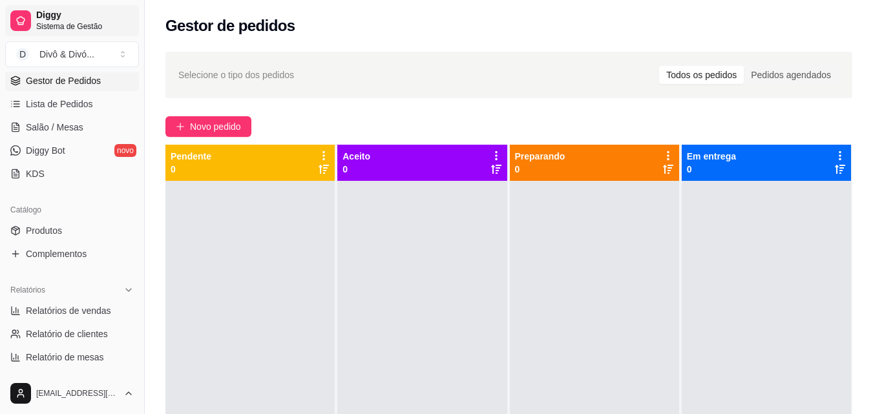
click at [83, 20] on span "Diggy" at bounding box center [85, 16] width 98 height 12
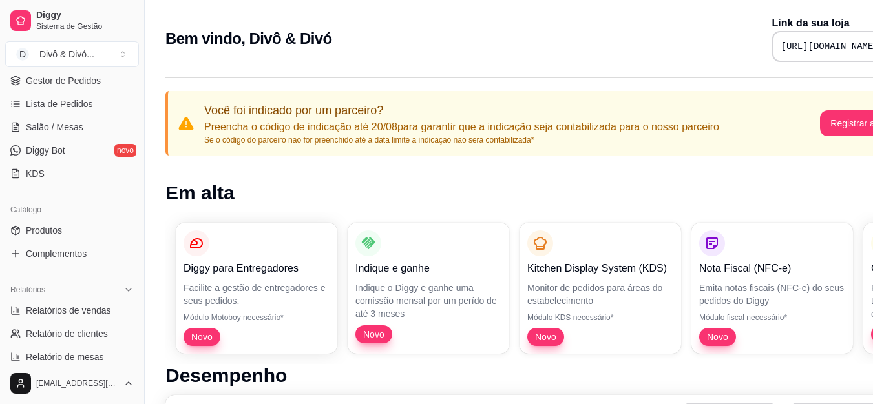
click at [799, 52] on pre "[URL][DOMAIN_NAME]" at bounding box center [830, 46] width 98 height 13
click at [799, 45] on pre "[URL][DOMAIN_NAME]" at bounding box center [830, 46] width 98 height 13
copy div "[URL][DOMAIN_NAME]"
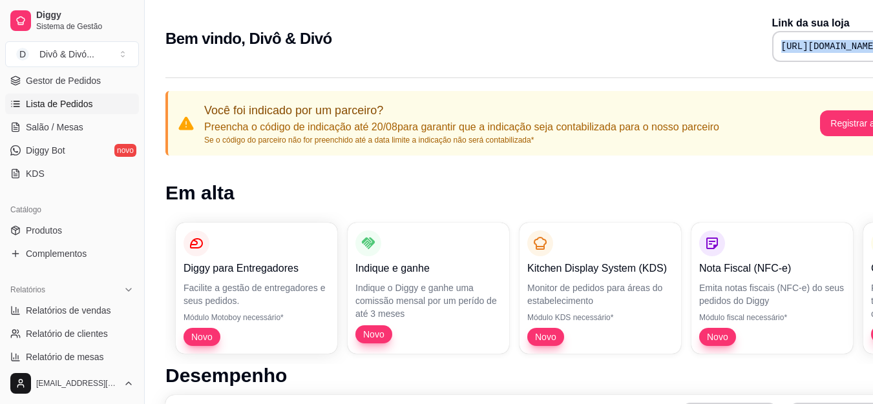
click at [43, 110] on span "Lista de Pedidos" at bounding box center [59, 104] width 67 height 13
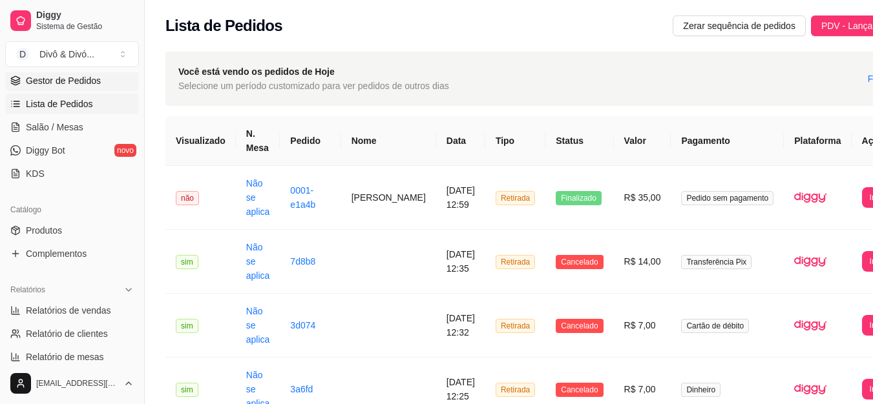
click at [71, 77] on span "Gestor de Pedidos" at bounding box center [63, 80] width 75 height 13
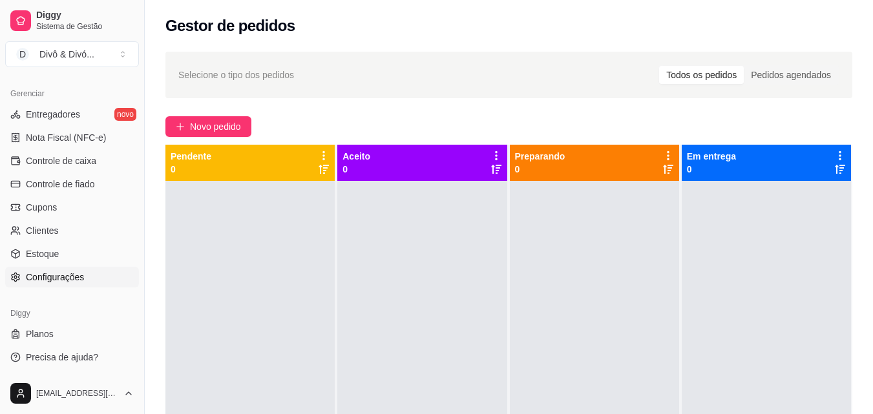
click at [48, 282] on span "Configurações" at bounding box center [55, 277] width 58 height 13
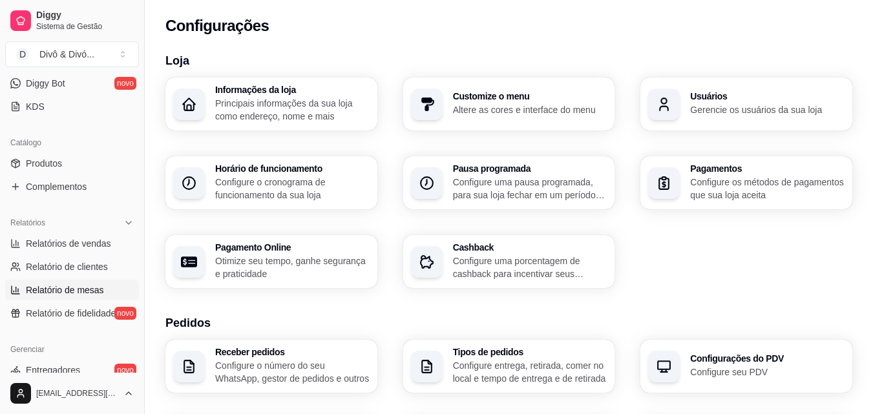
scroll to position [257, 0]
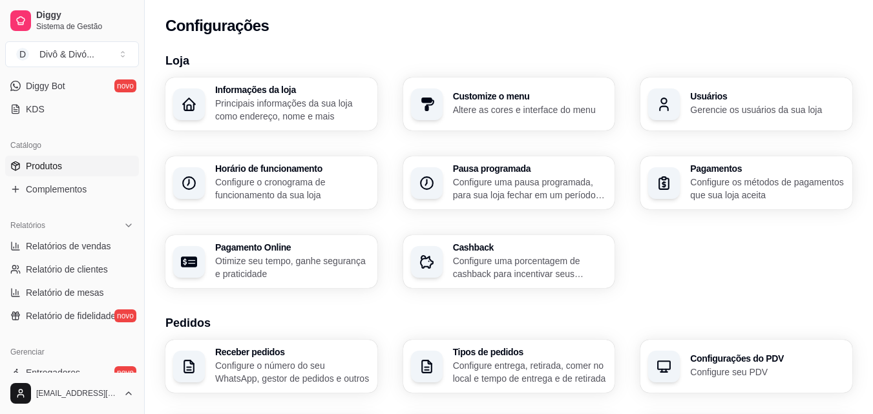
click at [54, 164] on span "Produtos" at bounding box center [44, 166] width 36 height 13
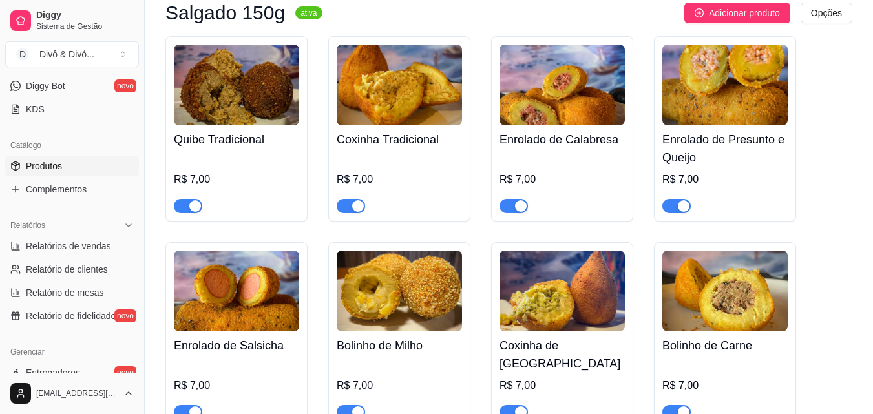
scroll to position [775, 0]
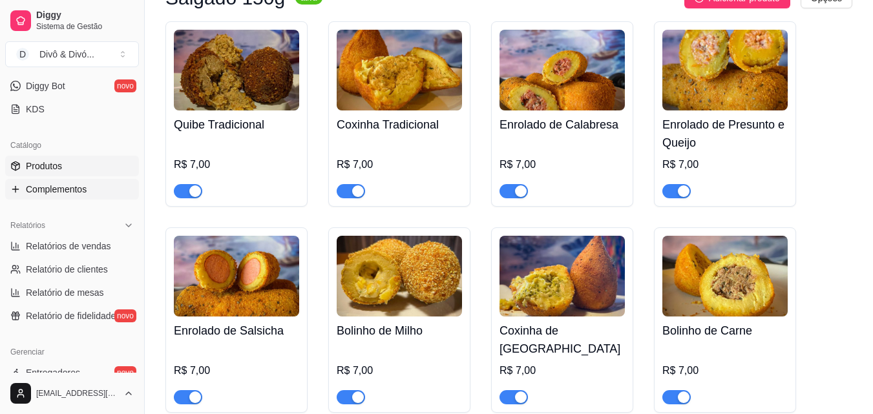
click at [50, 182] on link "Complementos" at bounding box center [72, 189] width 134 height 21
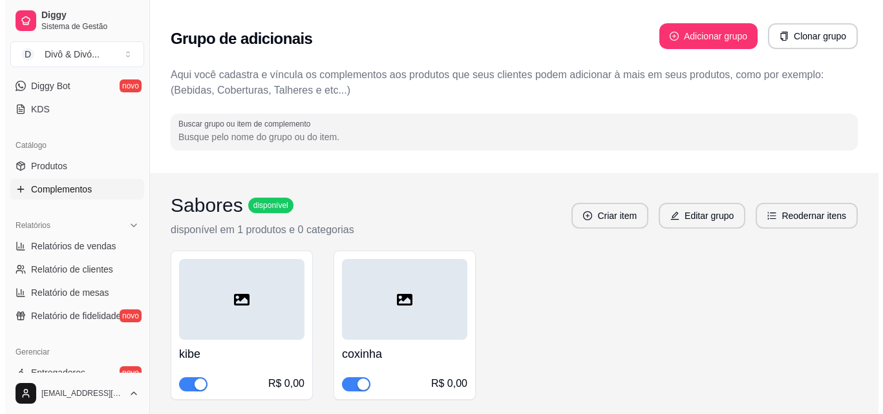
scroll to position [65, 0]
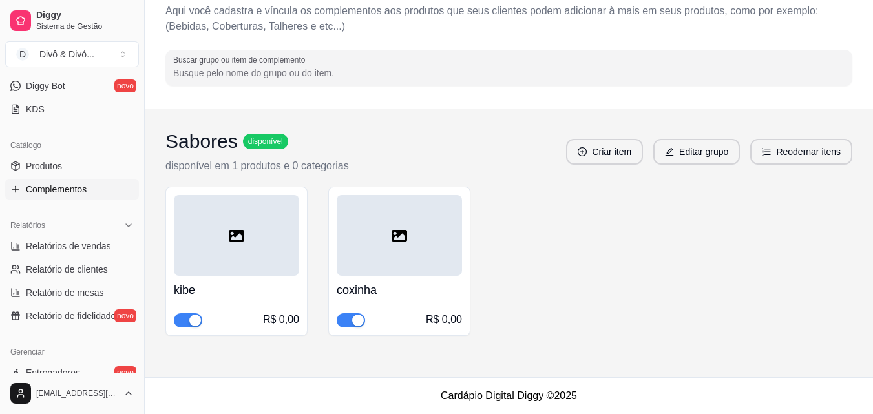
click at [287, 205] on div at bounding box center [236, 235] width 125 height 81
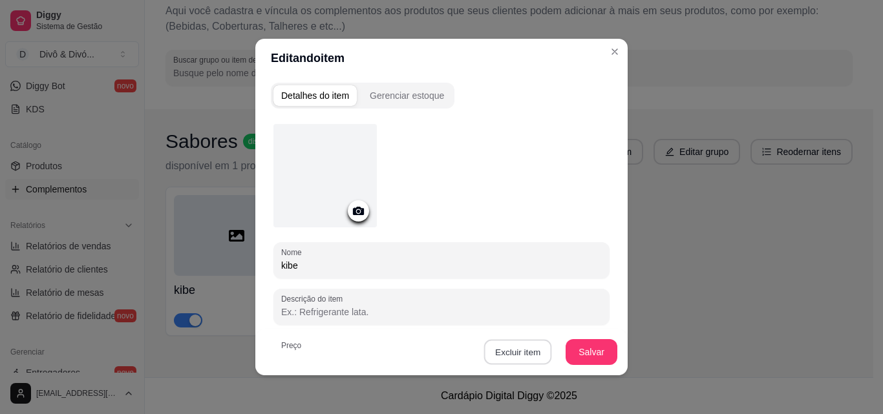
click at [525, 350] on button "Excluir item" at bounding box center [517, 352] width 68 height 25
click at [553, 323] on button "Sim" at bounding box center [565, 323] width 39 height 20
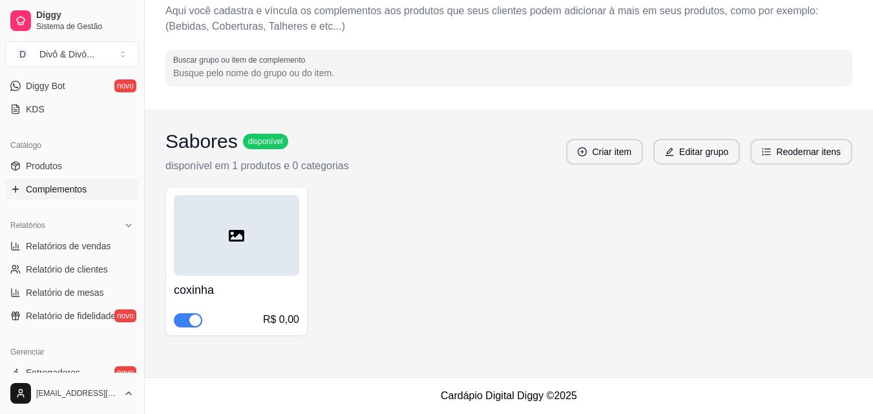
click at [215, 246] on div at bounding box center [236, 235] width 125 height 81
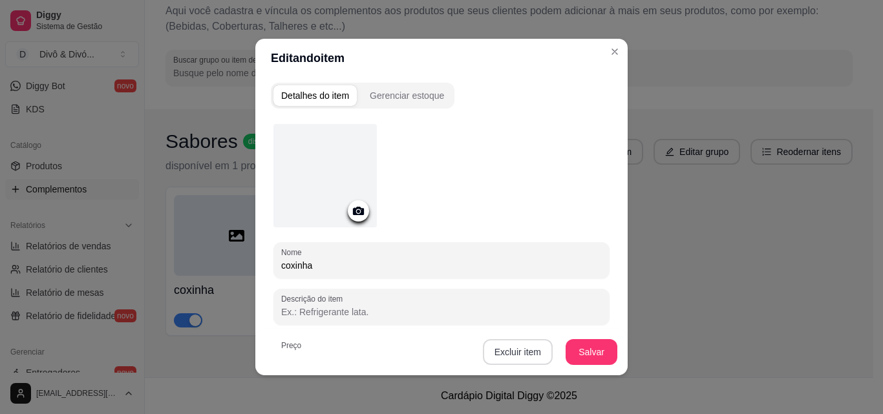
click at [505, 350] on button "Excluir item" at bounding box center [518, 352] width 70 height 26
click at [567, 325] on button "Sim" at bounding box center [567, 323] width 40 height 20
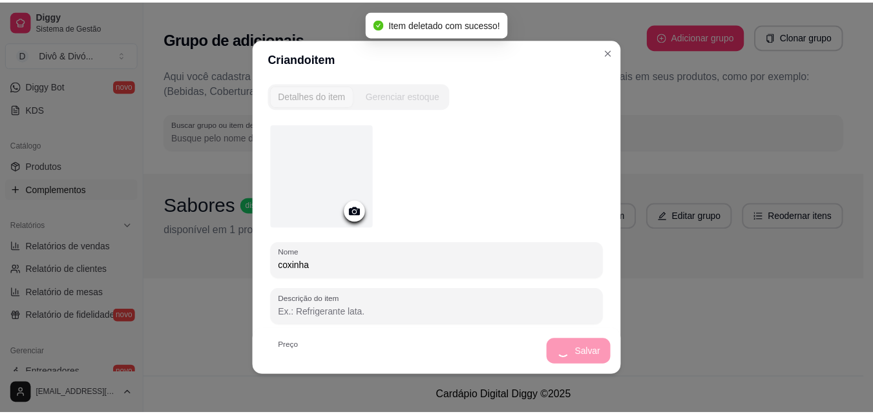
scroll to position [0, 0]
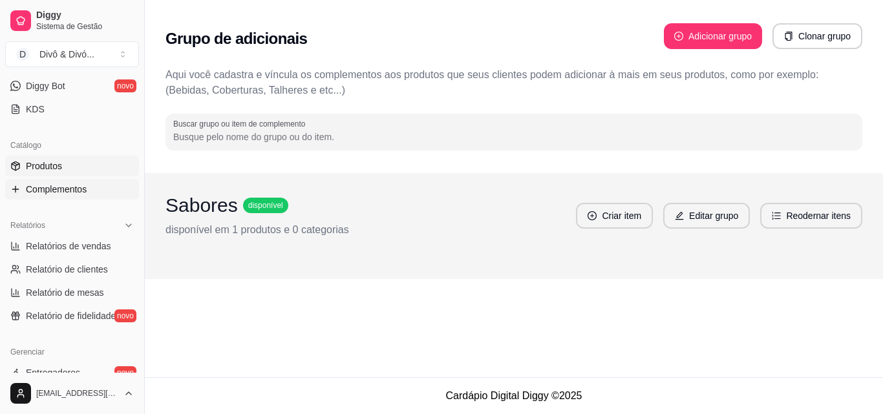
click at [77, 162] on link "Produtos" at bounding box center [72, 166] width 134 height 21
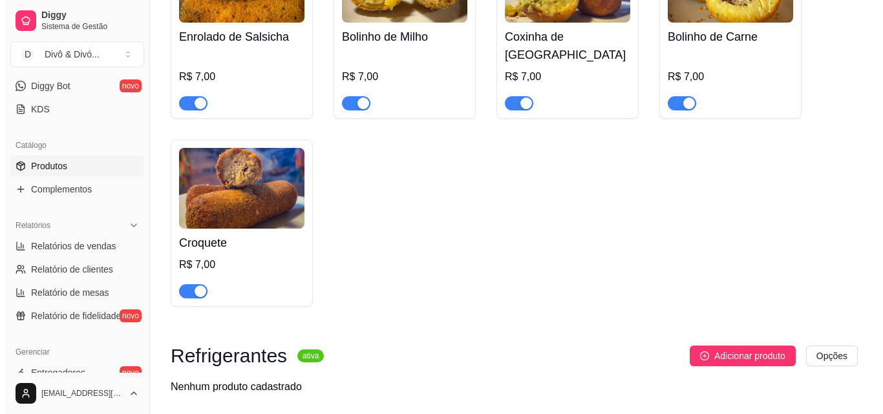
scroll to position [1101, 0]
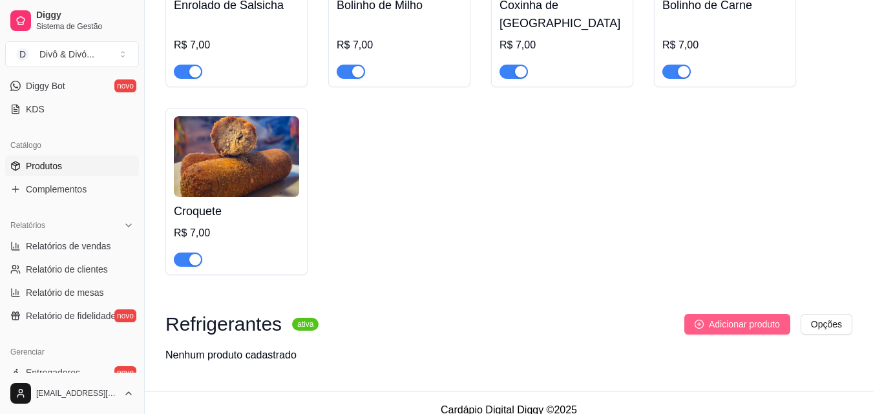
click at [720, 314] on button "Adicionar produto" at bounding box center [737, 324] width 106 height 21
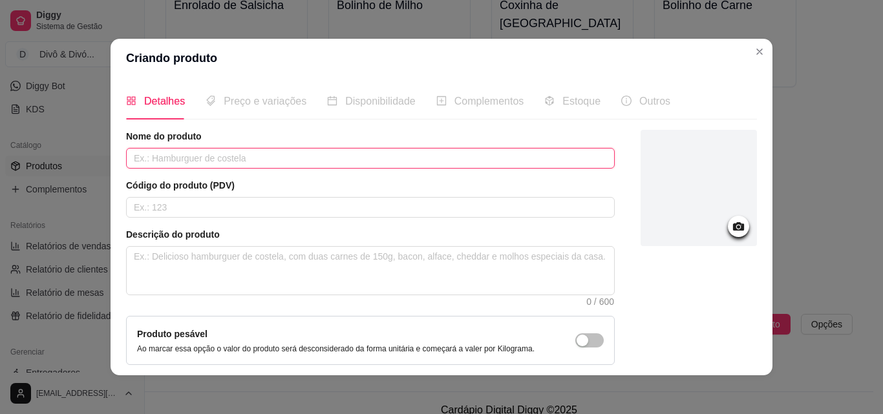
click at [236, 151] on input "text" at bounding box center [370, 158] width 488 height 21
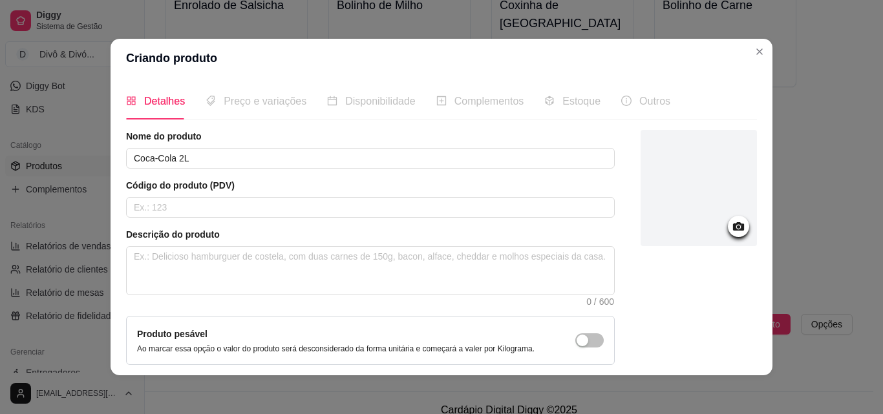
click at [733, 230] on icon at bounding box center [738, 226] width 11 height 8
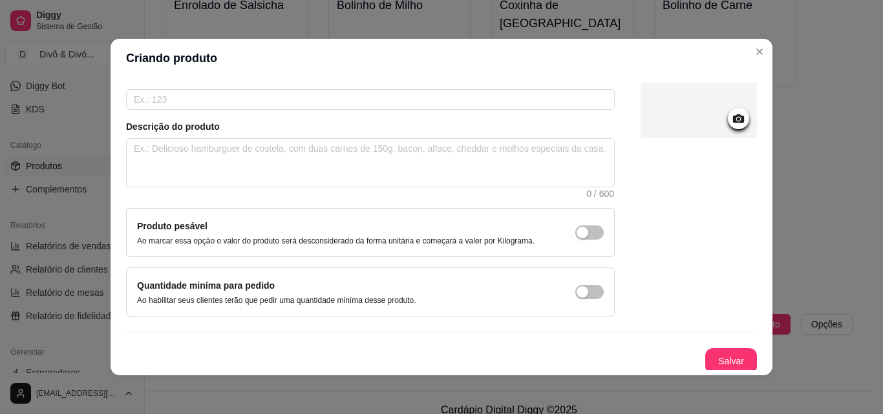
scroll to position [112, 0]
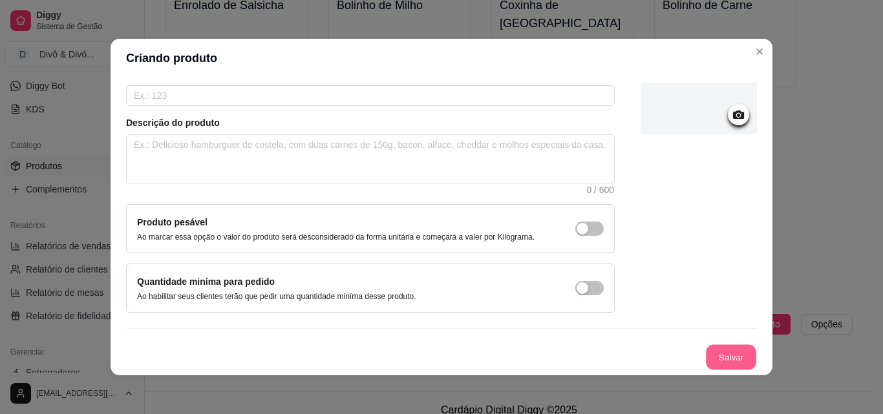
click at [726, 350] on button "Salvar" at bounding box center [731, 357] width 50 height 25
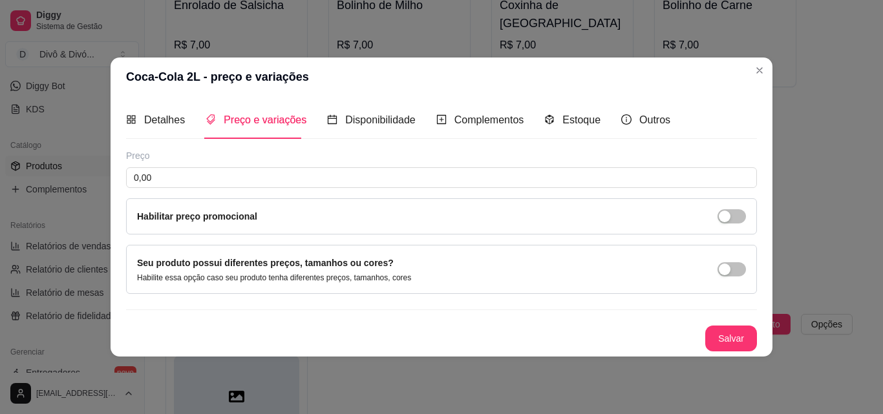
scroll to position [0, 0]
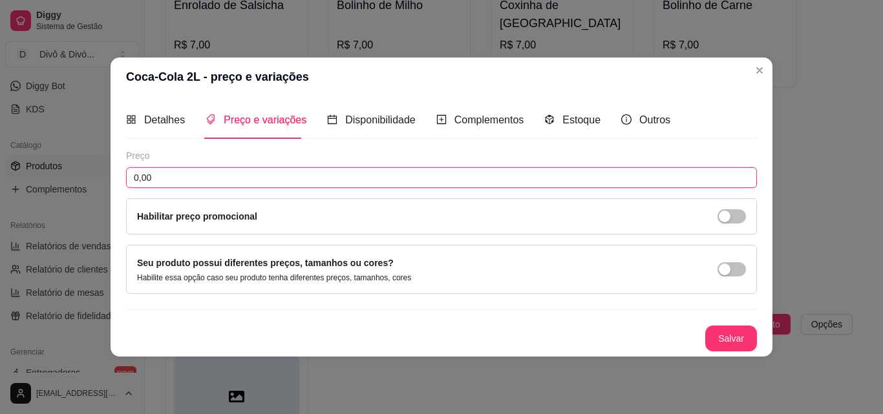
click at [277, 182] on input "0,00" at bounding box center [441, 177] width 631 height 21
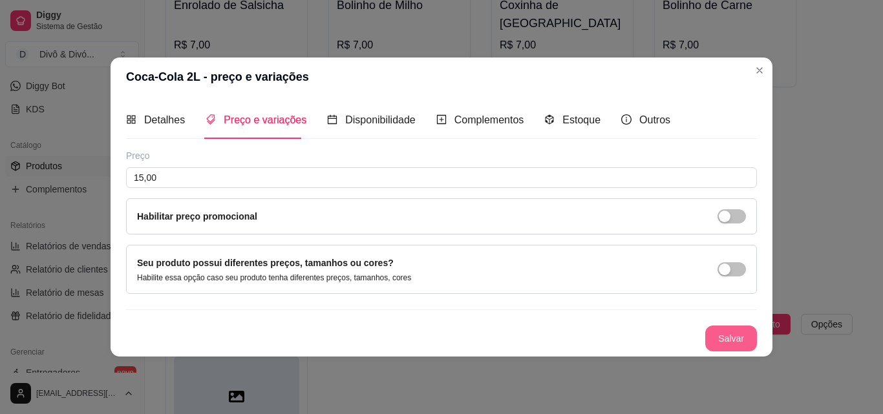
click at [744, 336] on button "Salvar" at bounding box center [731, 339] width 52 height 26
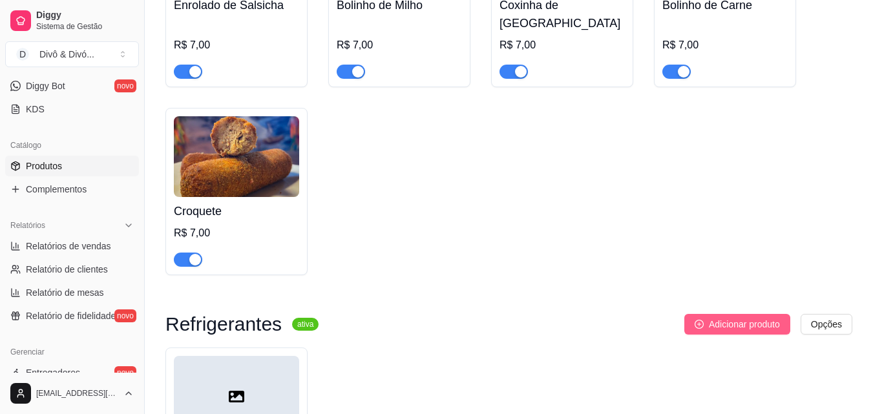
click at [736, 317] on span "Adicionar produto" at bounding box center [744, 324] width 71 height 14
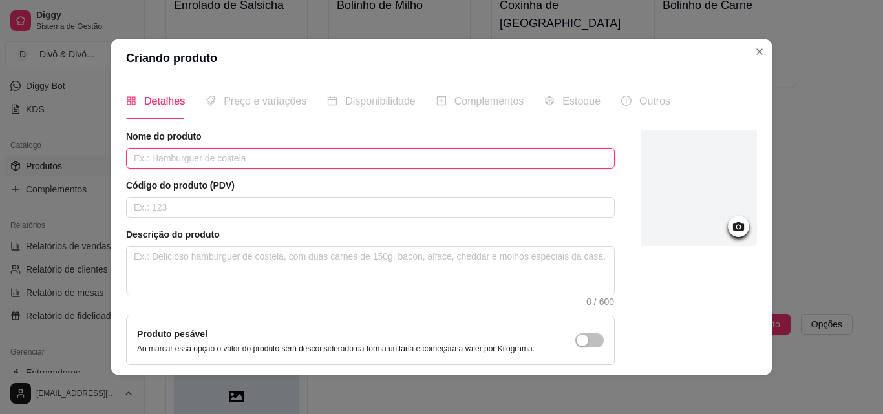
click at [350, 156] on input "text" at bounding box center [370, 158] width 488 height 21
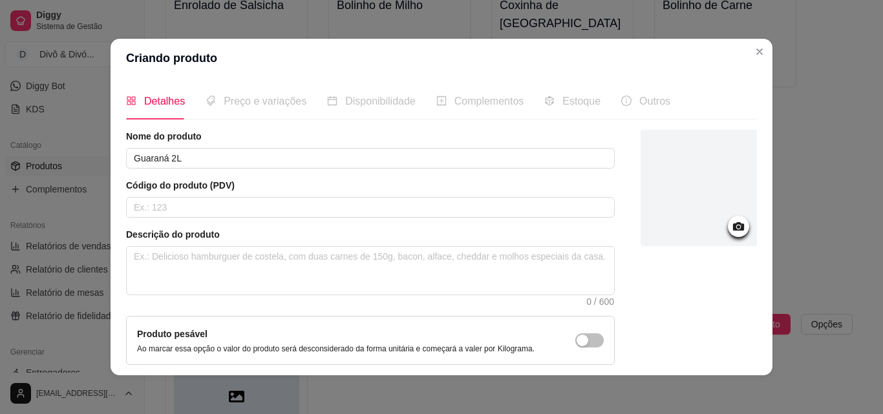
click at [649, 214] on div at bounding box center [698, 188] width 116 height 116
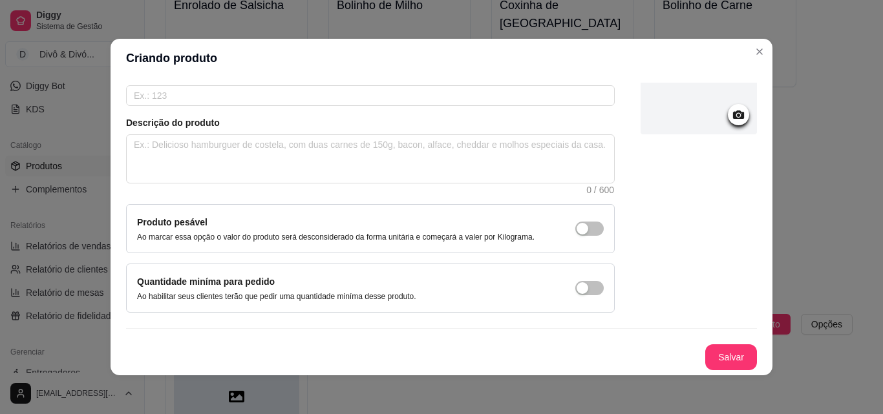
scroll to position [3, 0]
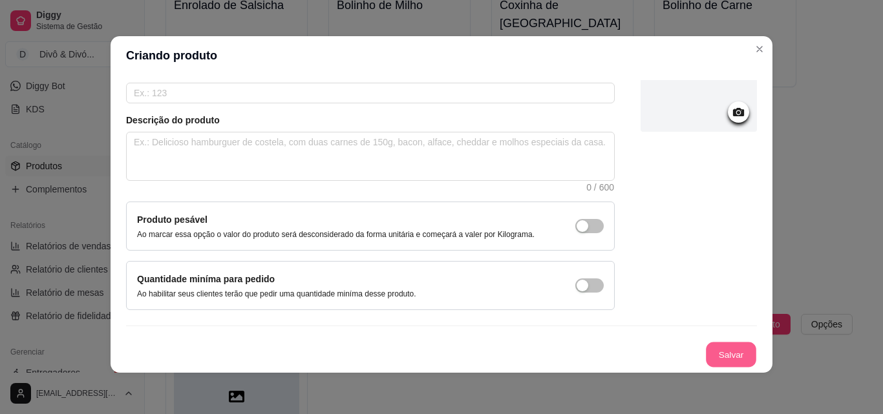
click at [710, 355] on button "Salvar" at bounding box center [731, 354] width 50 height 25
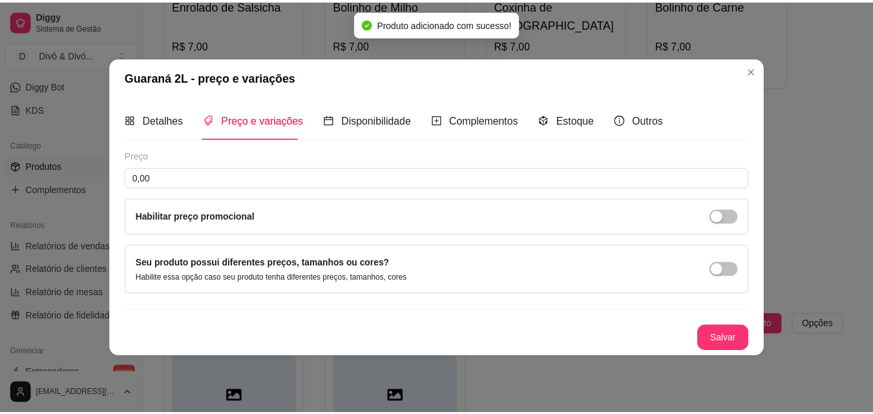
scroll to position [0, 0]
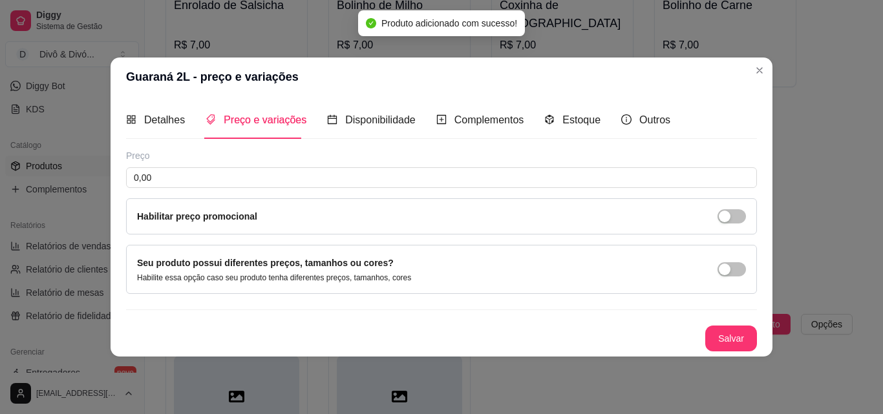
click at [214, 162] on div "Preço" at bounding box center [441, 155] width 631 height 13
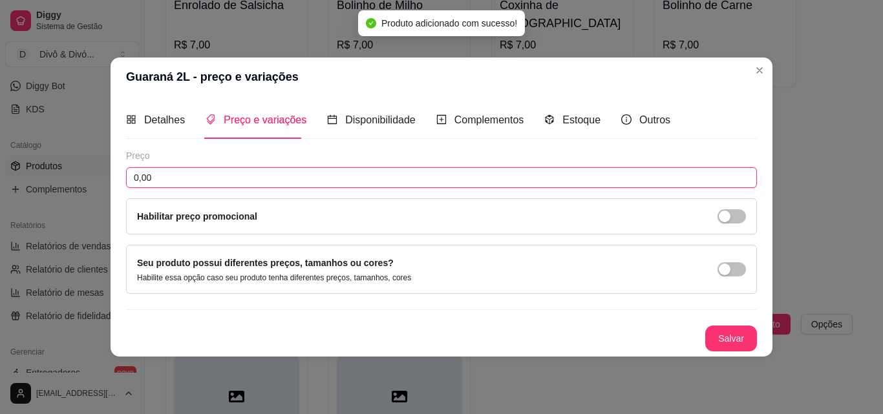
click at [209, 171] on input "0,00" at bounding box center [441, 177] width 631 height 21
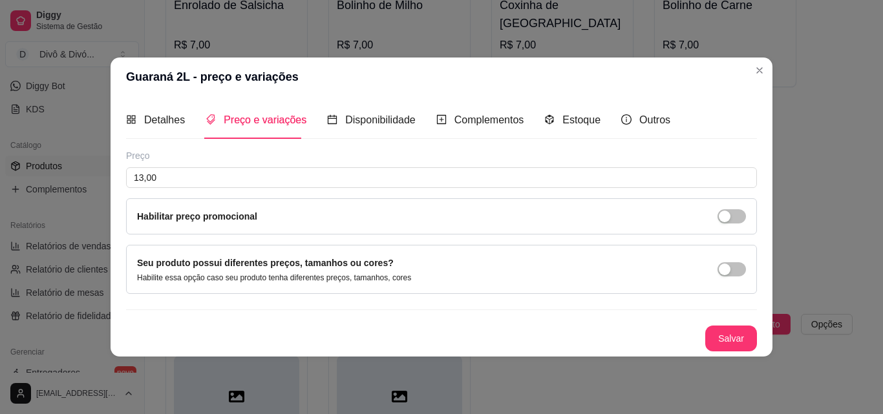
click at [750, 345] on button "Salvar" at bounding box center [731, 339] width 52 height 26
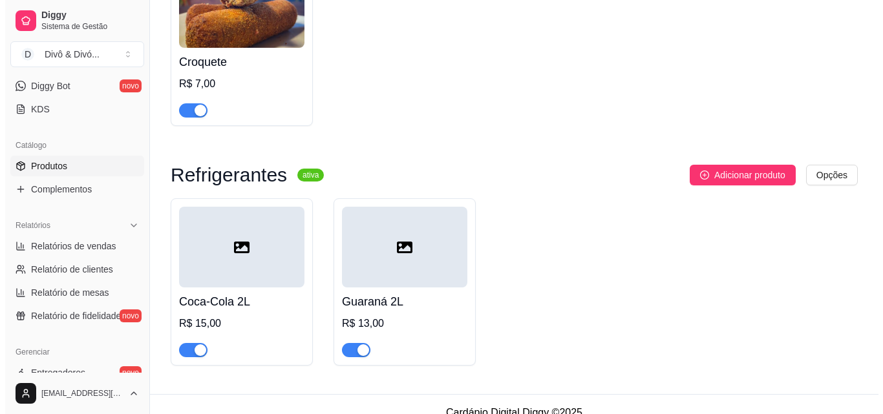
scroll to position [1254, 0]
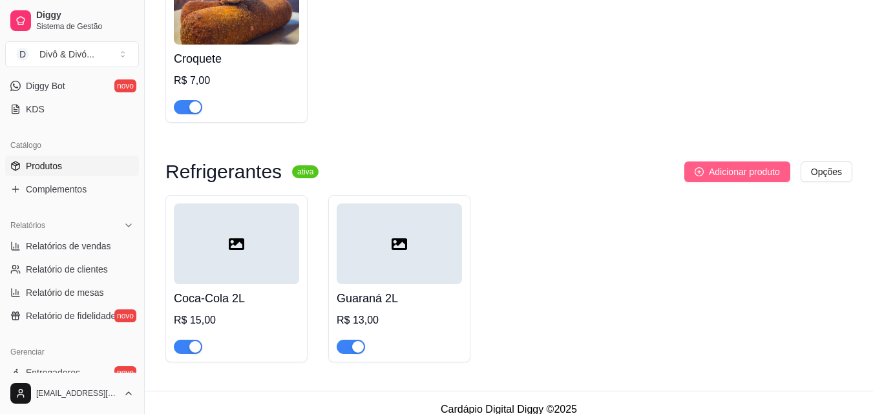
click at [762, 165] on span "Adicionar produto" at bounding box center [744, 172] width 71 height 14
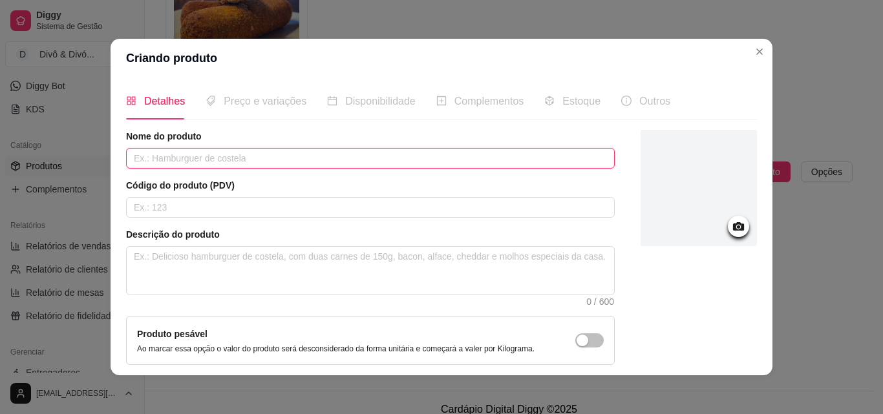
click at [182, 158] on input "text" at bounding box center [370, 158] width 488 height 21
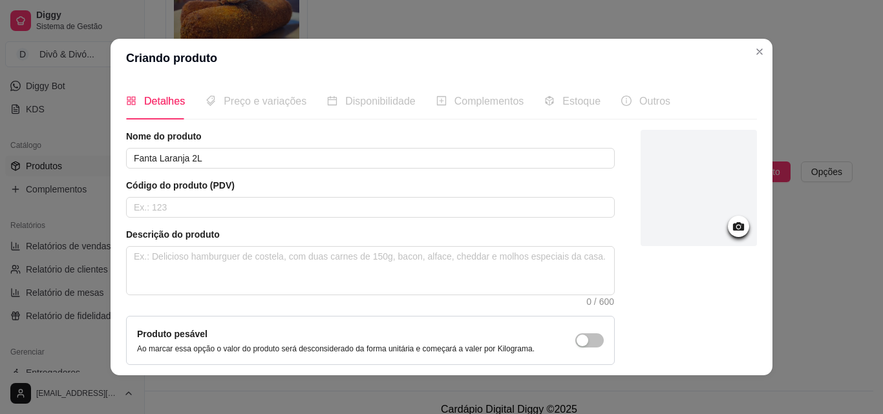
click at [717, 216] on div at bounding box center [698, 188] width 116 height 116
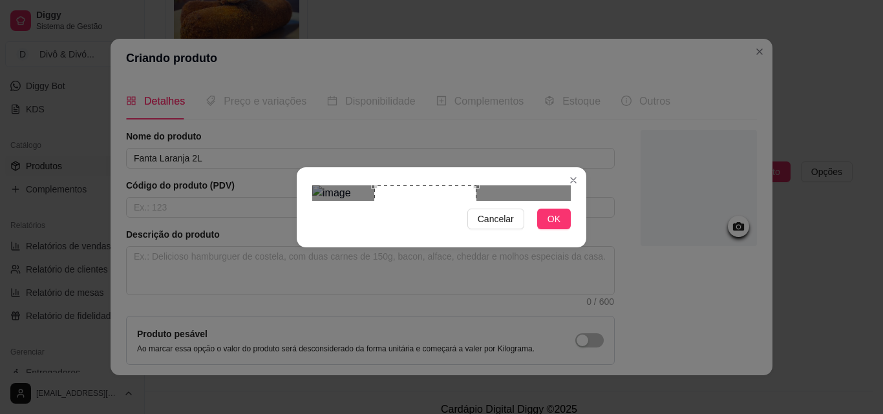
click at [476, 201] on div at bounding box center [441, 193] width 258 height 16
click at [456, 229] on div "Use the arrow keys to move the crop selection area" at bounding box center [439, 252] width 102 height 102
click at [561, 229] on button "OK" at bounding box center [554, 219] width 34 height 21
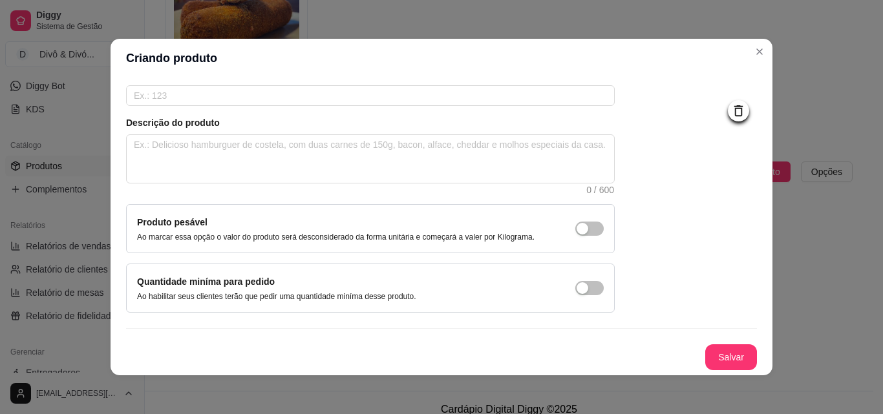
scroll to position [3, 0]
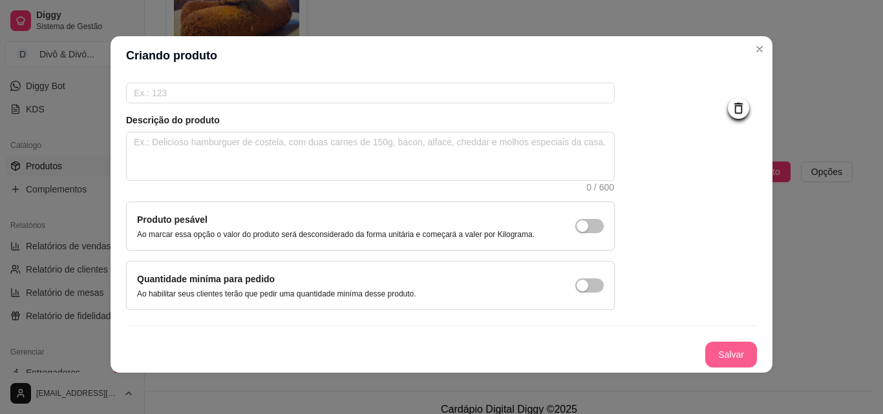
click at [715, 350] on button "Salvar" at bounding box center [731, 355] width 52 height 26
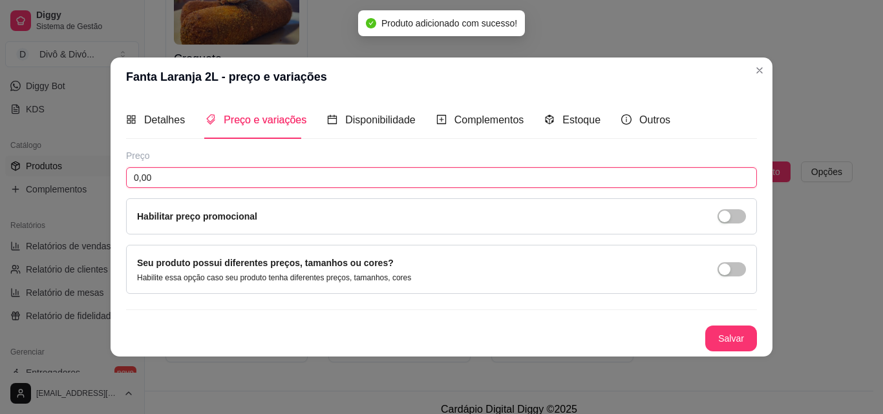
click at [326, 182] on input "0,00" at bounding box center [441, 177] width 631 height 21
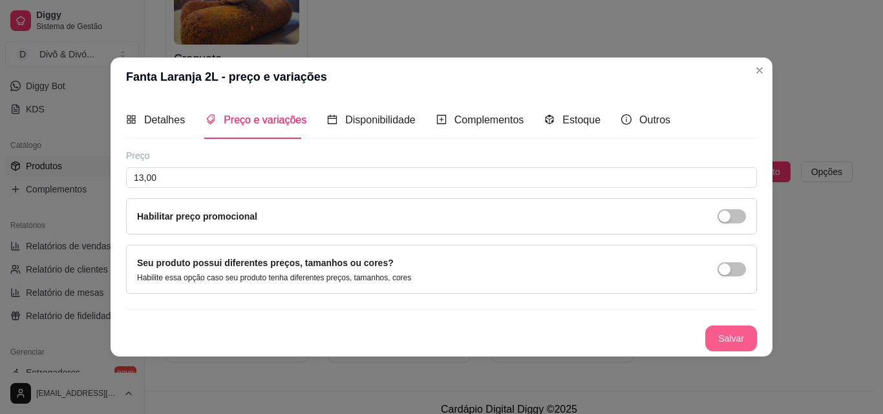
click at [713, 333] on button "Salvar" at bounding box center [731, 339] width 52 height 26
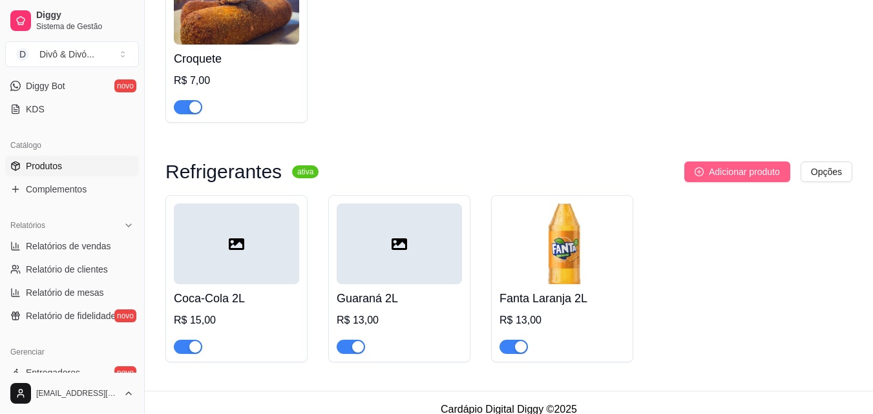
click at [762, 165] on span "Adicionar produto" at bounding box center [744, 172] width 71 height 14
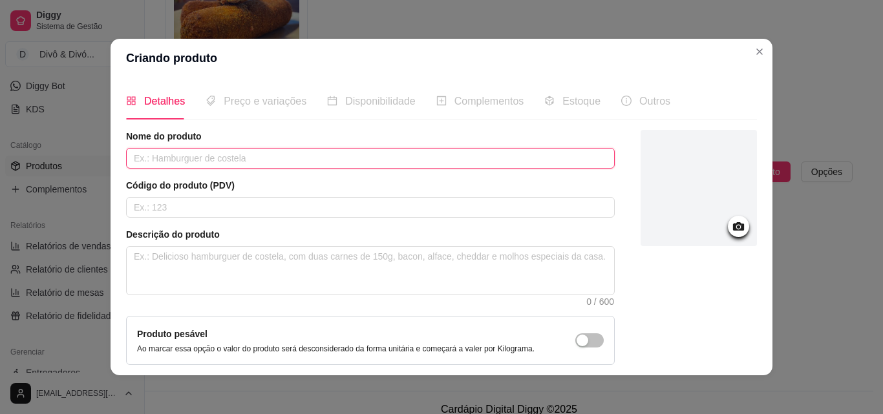
click at [303, 157] on input "text" at bounding box center [370, 158] width 488 height 21
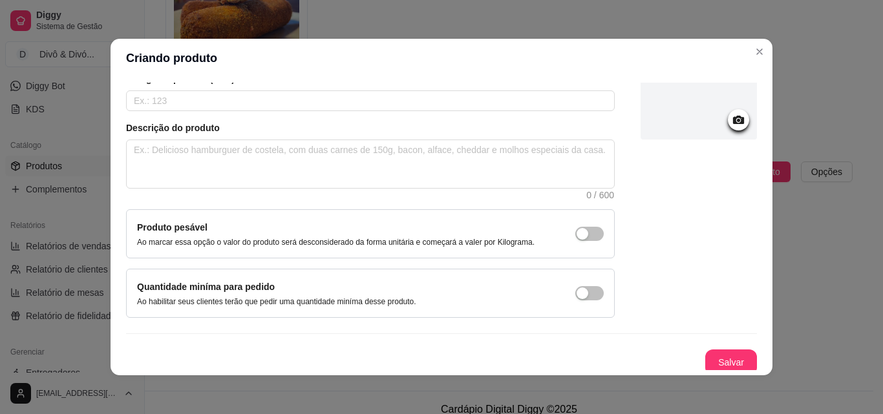
scroll to position [112, 0]
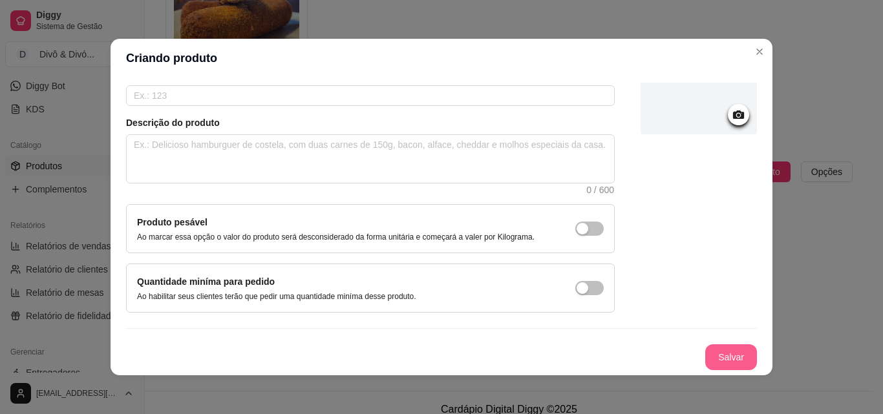
click at [711, 351] on button "Salvar" at bounding box center [731, 357] width 52 height 26
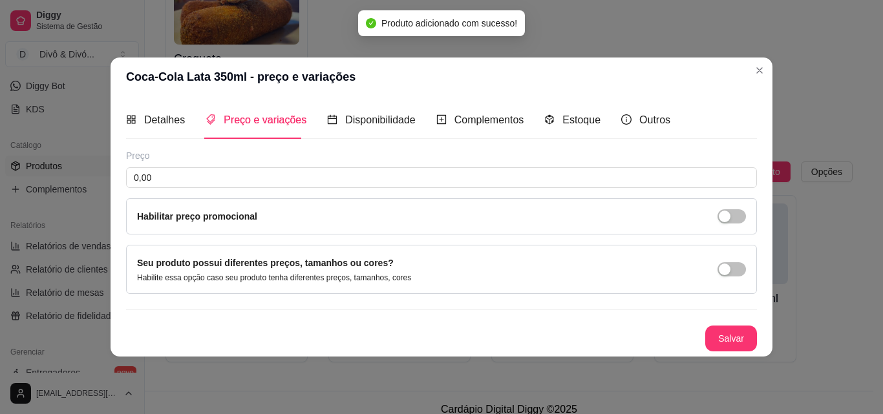
scroll to position [0, 0]
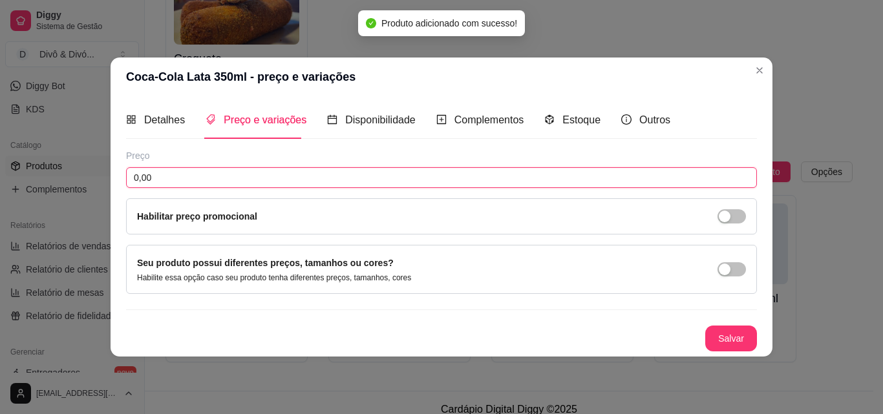
click at [266, 177] on input "0,00" at bounding box center [441, 177] width 631 height 21
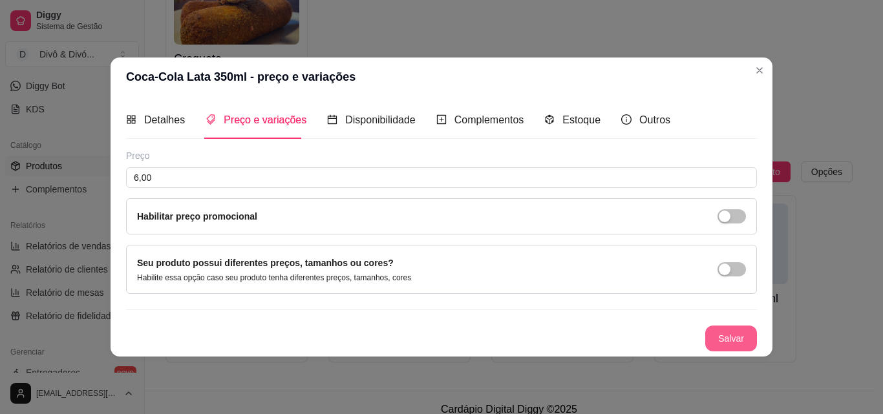
click at [742, 337] on button "Salvar" at bounding box center [731, 339] width 52 height 26
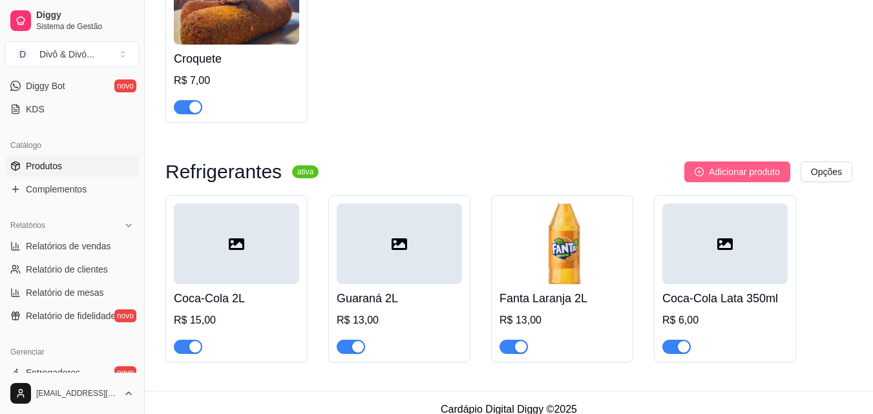
click at [772, 165] on span "Adicionar produto" at bounding box center [744, 172] width 71 height 14
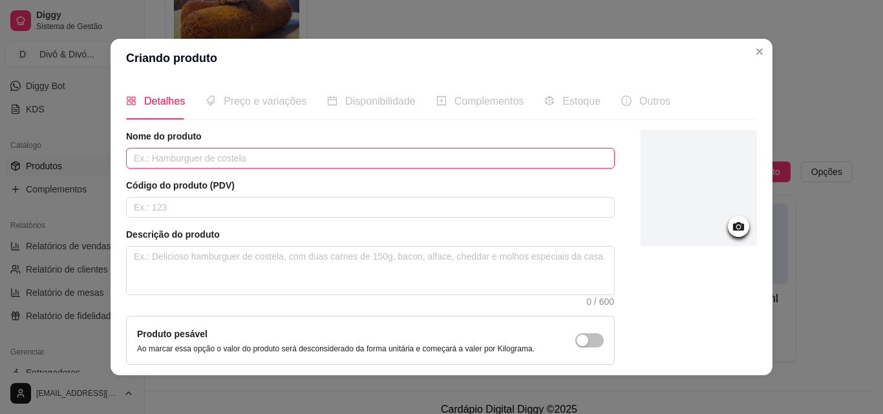
click at [367, 154] on input "text" at bounding box center [370, 158] width 488 height 21
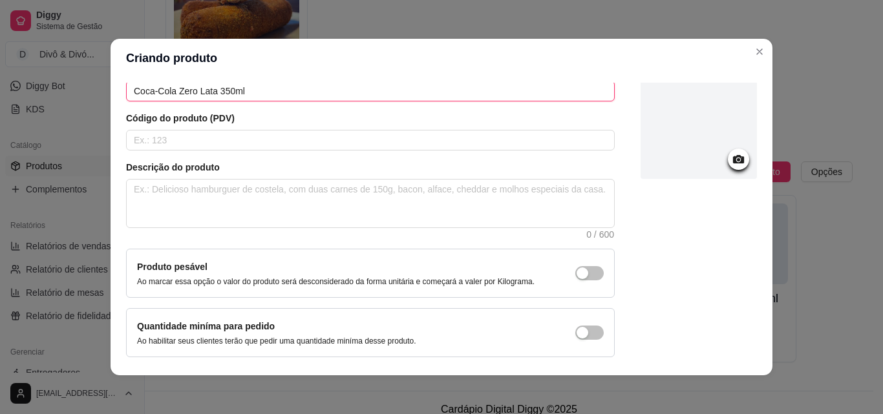
scroll to position [112, 0]
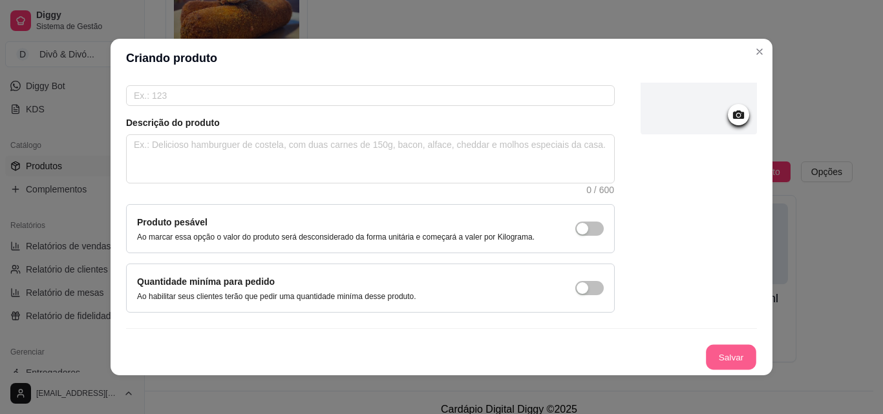
click at [717, 355] on button "Salvar" at bounding box center [731, 357] width 50 height 25
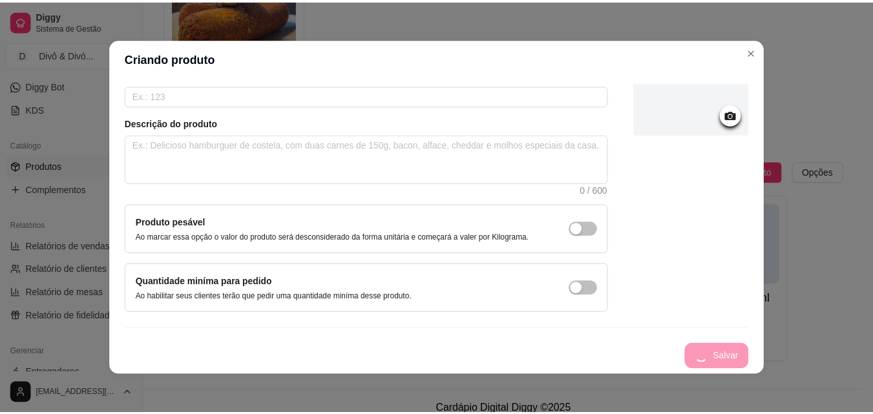
scroll to position [0, 0]
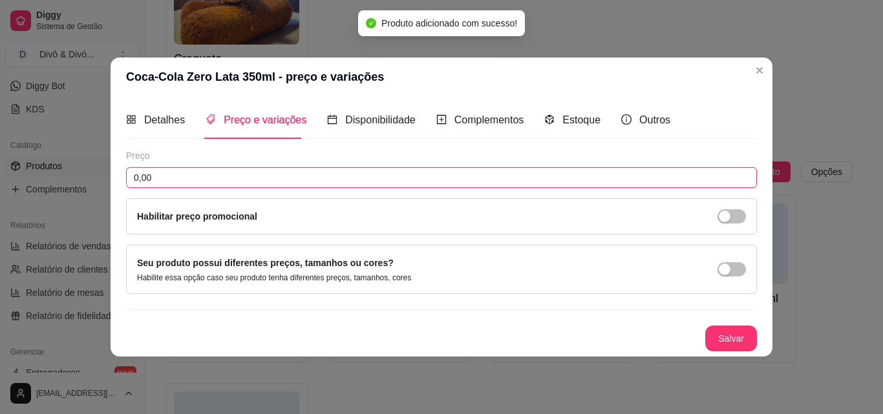
click at [235, 171] on input "0,00" at bounding box center [441, 177] width 631 height 21
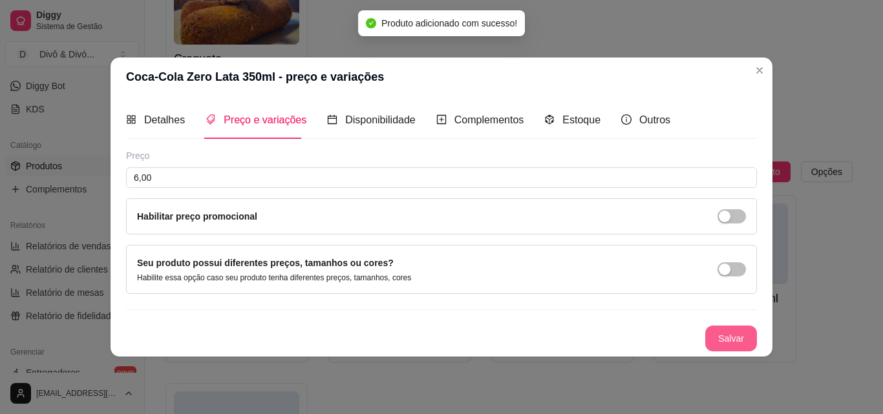
click at [737, 348] on button "Salvar" at bounding box center [731, 339] width 52 height 26
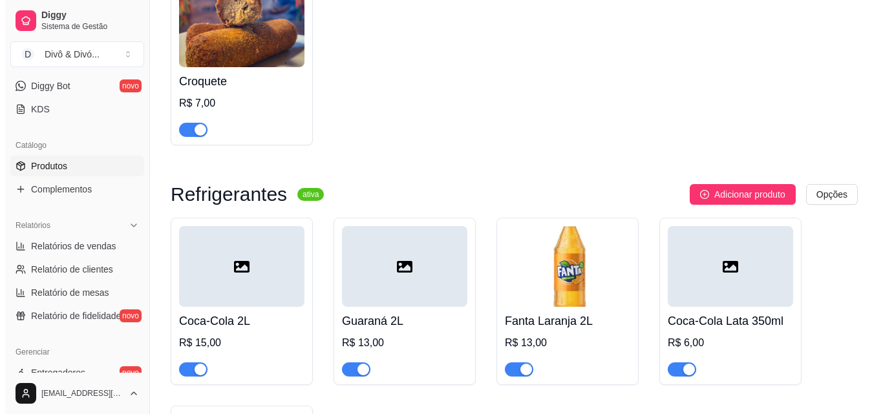
scroll to position [1202, 0]
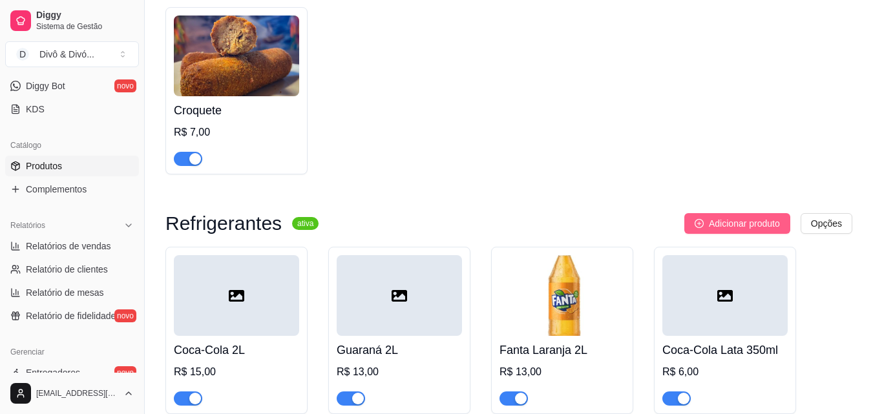
click at [740, 216] on span "Adicionar produto" at bounding box center [744, 223] width 71 height 14
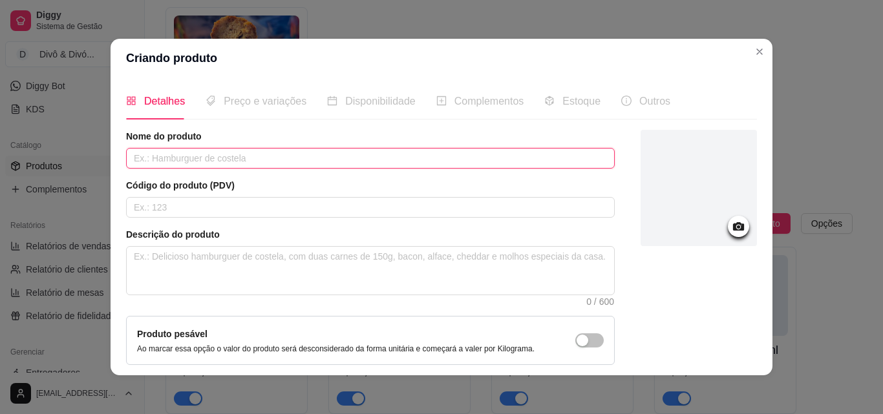
click at [372, 152] on input "text" at bounding box center [370, 158] width 488 height 21
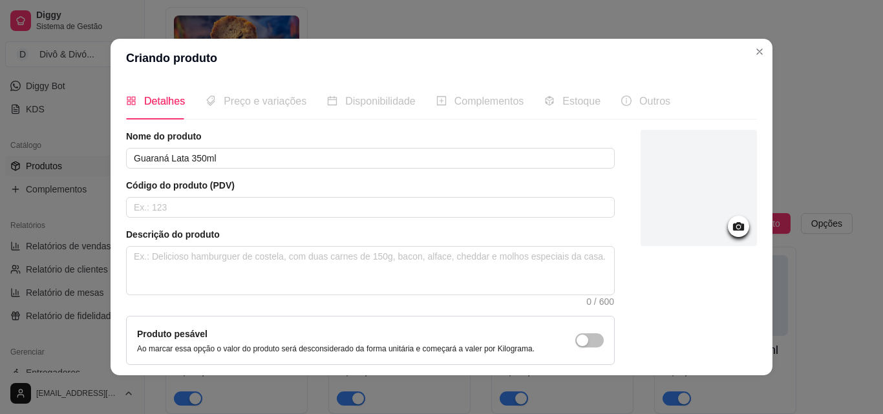
click at [733, 229] on icon at bounding box center [738, 226] width 11 height 8
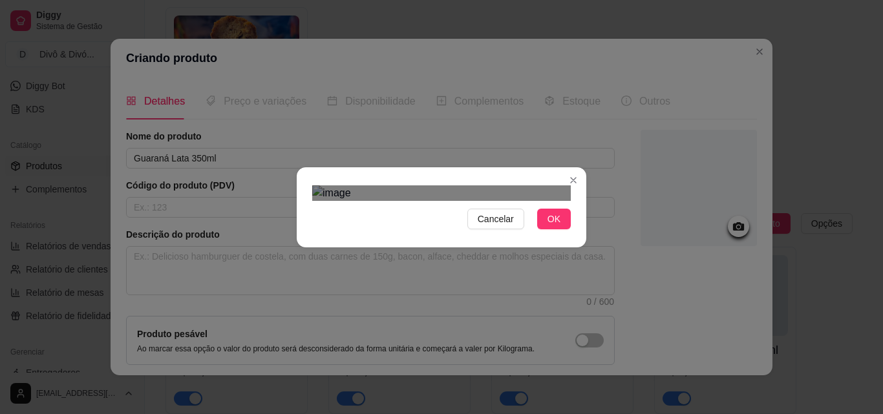
click at [439, 281] on div "Use the arrow keys to move the crop selection area" at bounding box center [444, 397] width 233 height 233
click at [552, 226] on span "OK" at bounding box center [553, 219] width 13 height 14
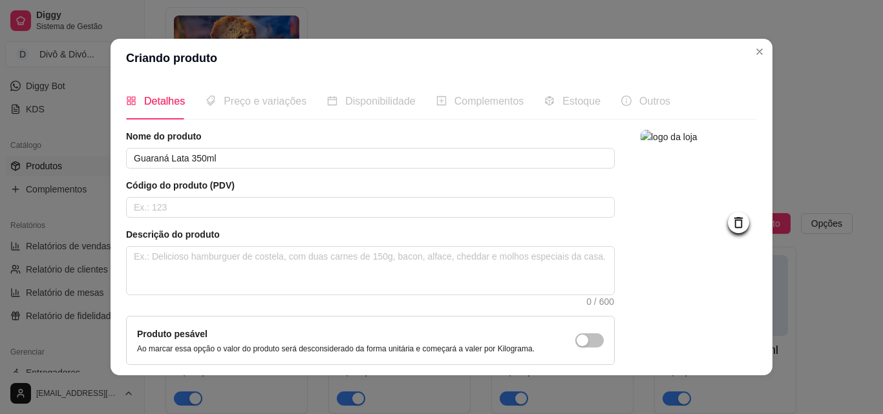
scroll to position [112, 0]
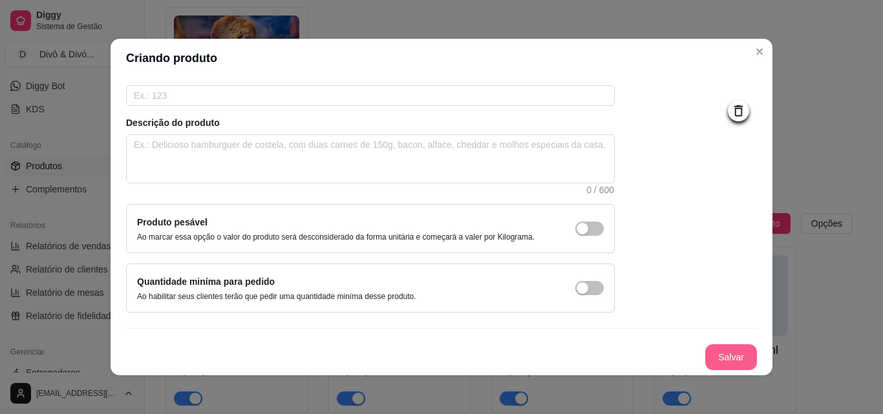
click at [714, 370] on button "Salvar" at bounding box center [731, 357] width 52 height 26
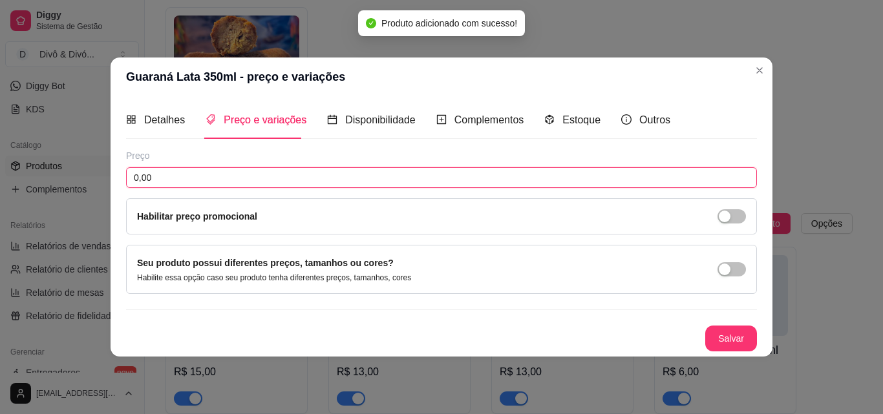
click at [273, 171] on input "0,00" at bounding box center [441, 177] width 631 height 21
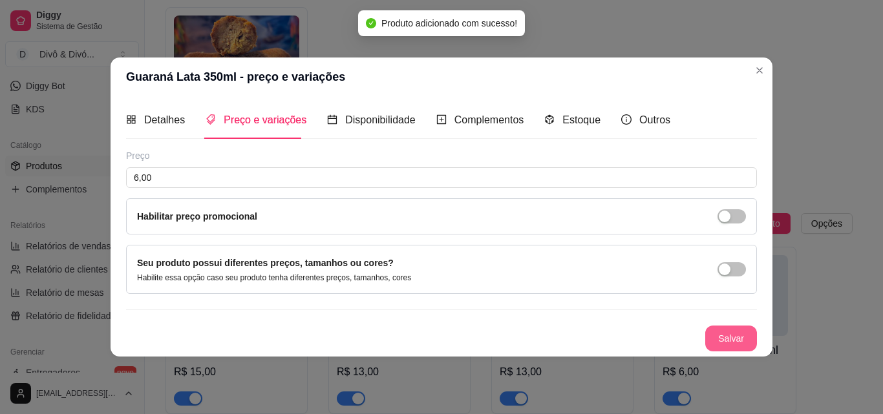
click at [719, 335] on button "Salvar" at bounding box center [731, 339] width 52 height 26
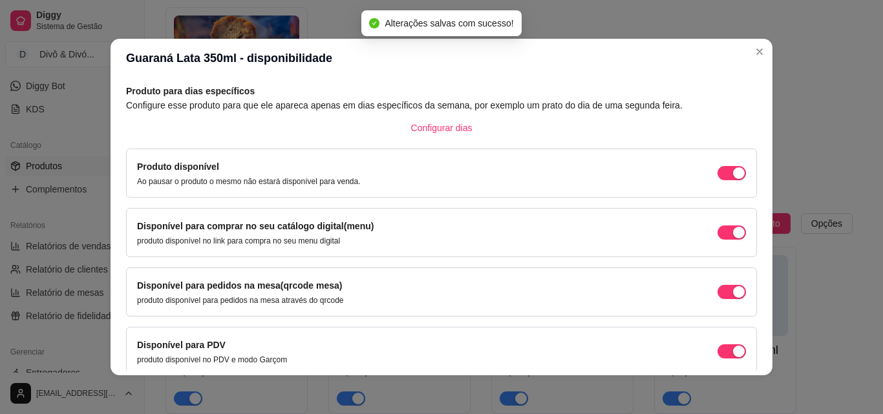
scroll to position [117, 0]
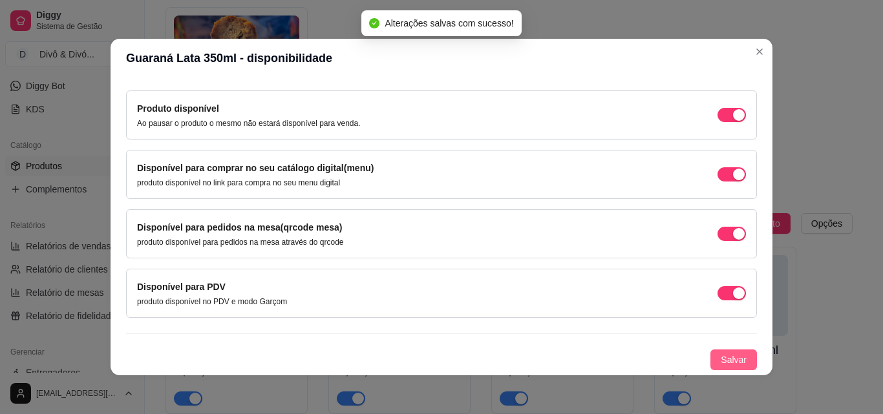
click at [720, 364] on span "Salvar" at bounding box center [733, 360] width 26 height 14
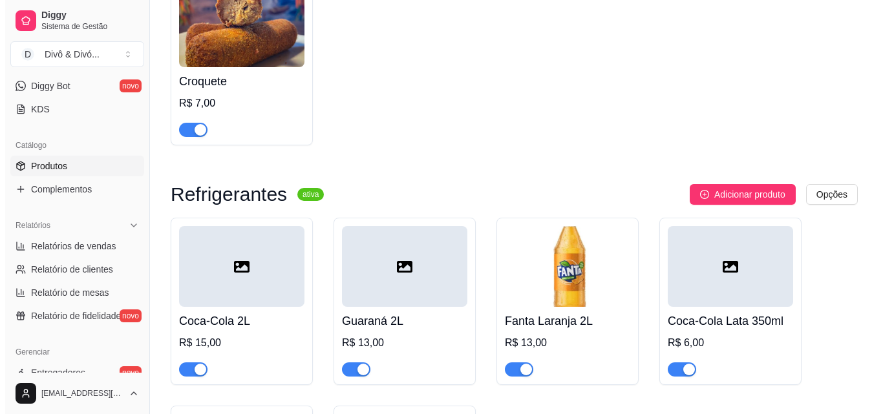
scroll to position [1202, 0]
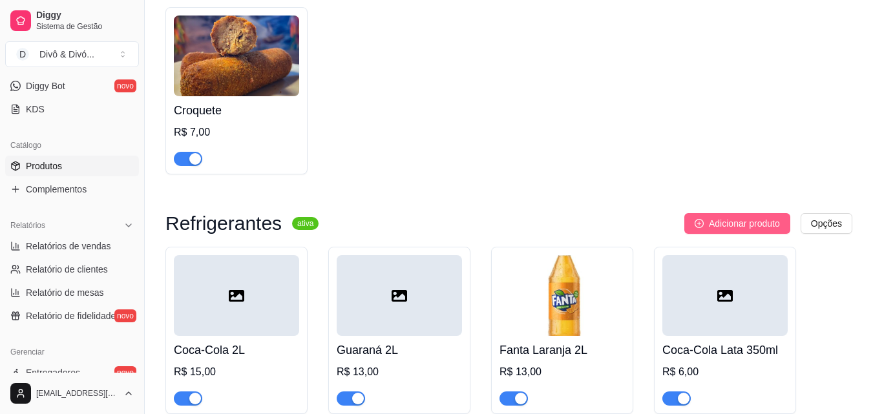
click at [725, 216] on span "Adicionar produto" at bounding box center [744, 223] width 71 height 14
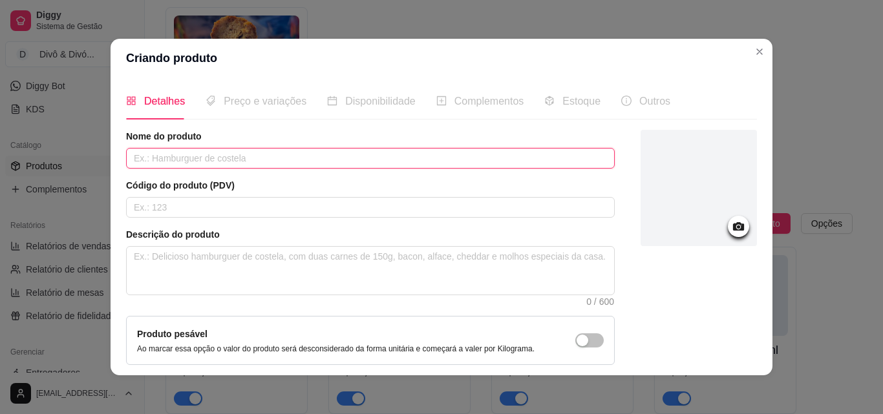
click at [384, 158] on input "text" at bounding box center [370, 158] width 488 height 21
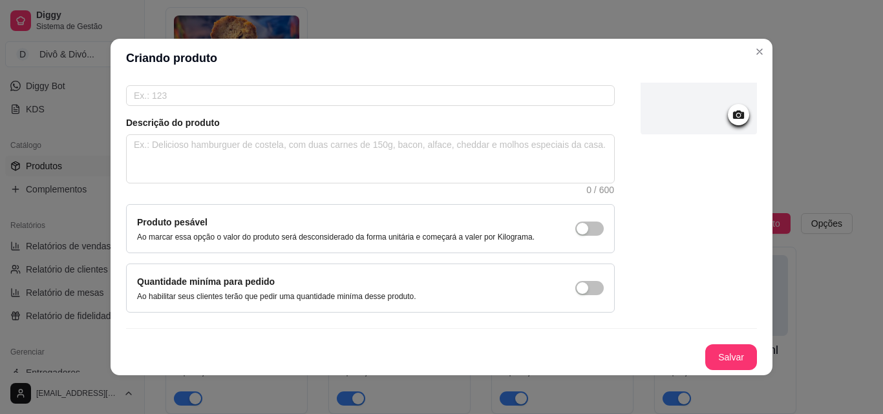
click at [731, 121] on icon at bounding box center [738, 114] width 15 height 15
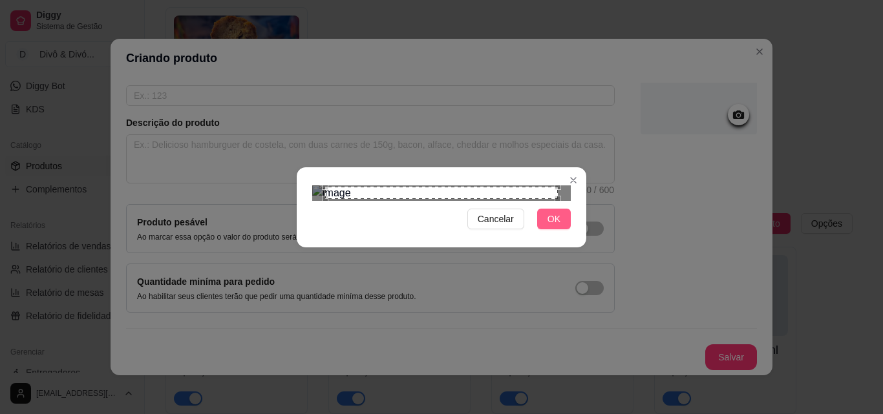
click at [541, 229] on button "OK" at bounding box center [554, 219] width 34 height 21
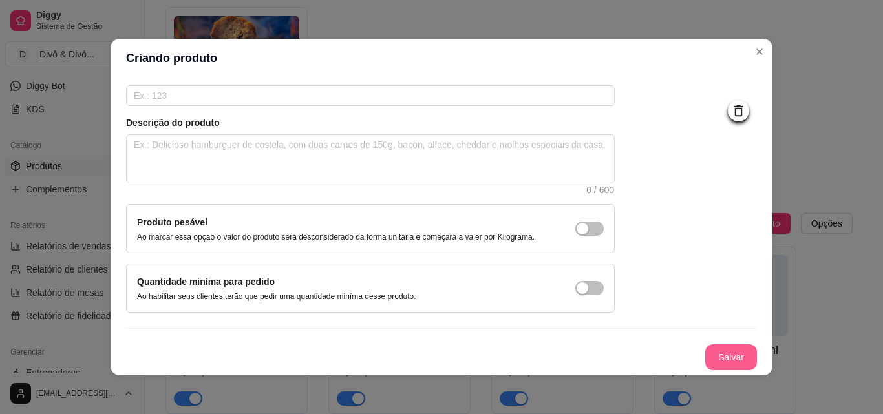
click at [717, 358] on button "Salvar" at bounding box center [731, 357] width 52 height 26
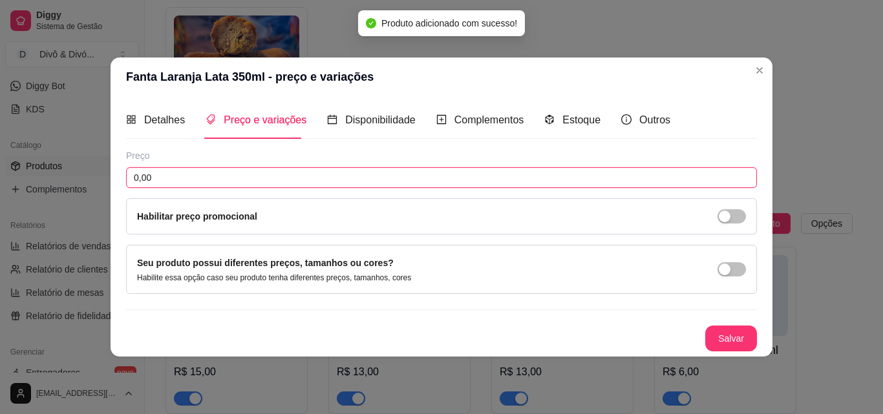
click at [224, 176] on input "0,00" at bounding box center [441, 177] width 631 height 21
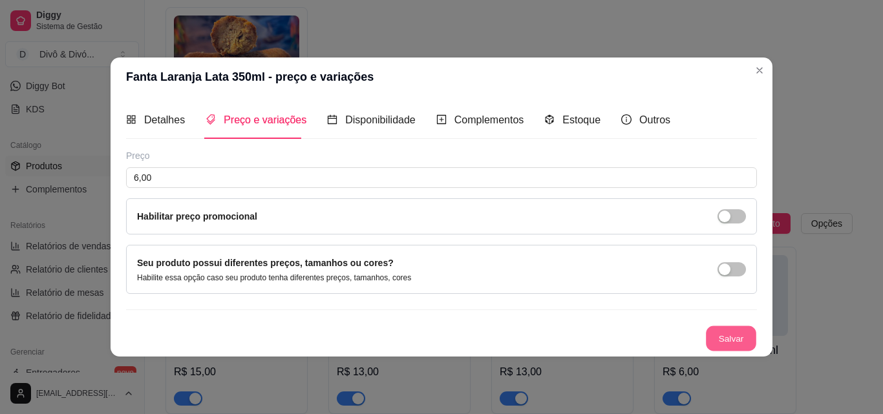
click at [735, 341] on button "Salvar" at bounding box center [731, 338] width 50 height 25
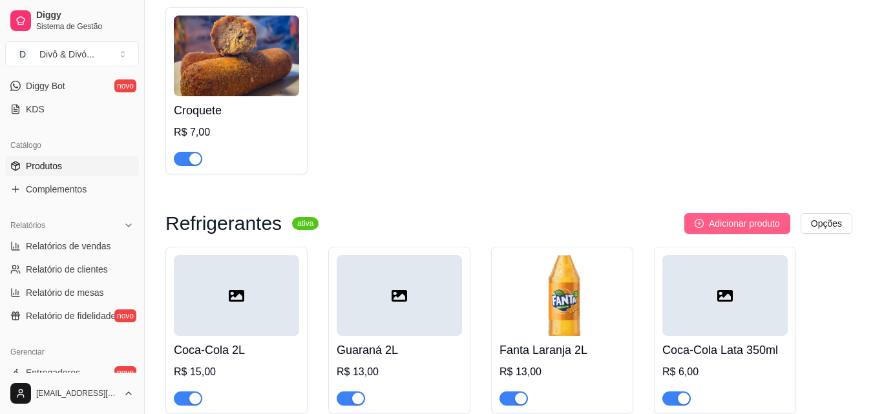
click at [770, 216] on button "Adicionar produto" at bounding box center [737, 223] width 106 height 21
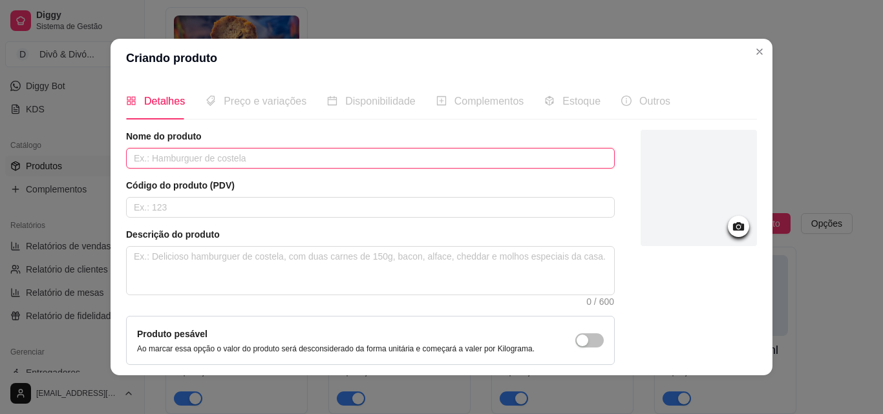
click at [474, 161] on input "text" at bounding box center [370, 158] width 488 height 21
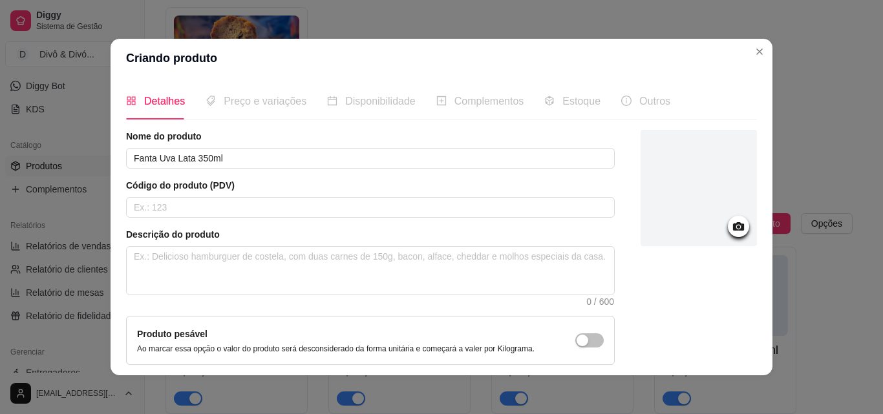
click at [733, 224] on icon at bounding box center [738, 226] width 11 height 8
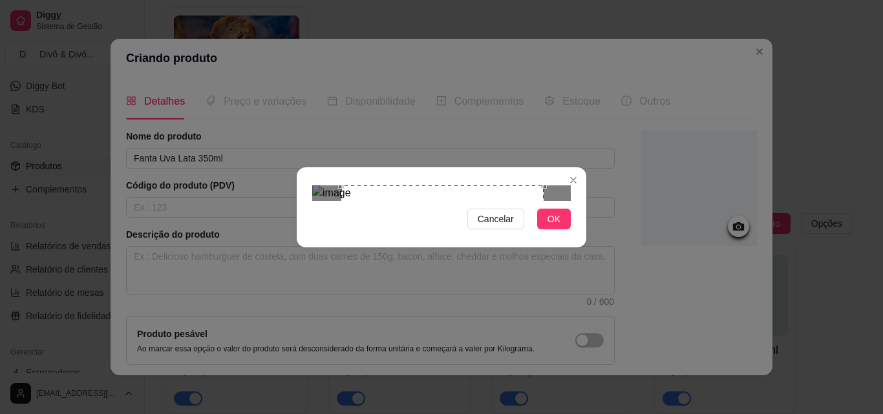
click at [495, 233] on div "Use the arrow keys to move the crop selection area" at bounding box center [442, 286] width 202 height 202
click at [555, 226] on span "OK" at bounding box center [553, 219] width 13 height 14
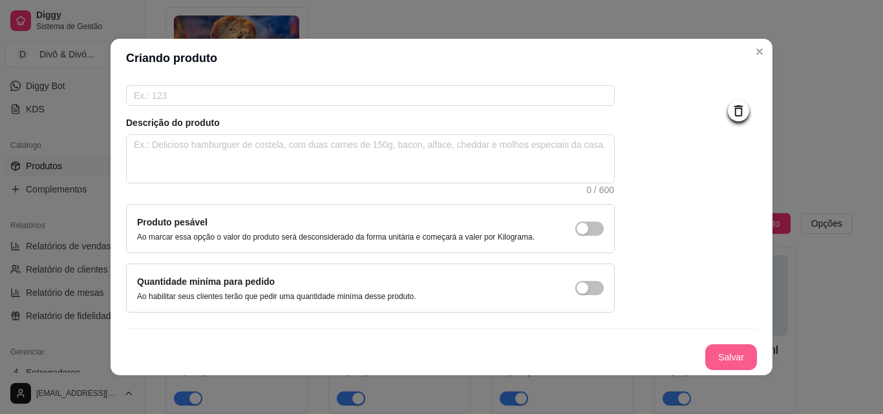
scroll to position [3, 0]
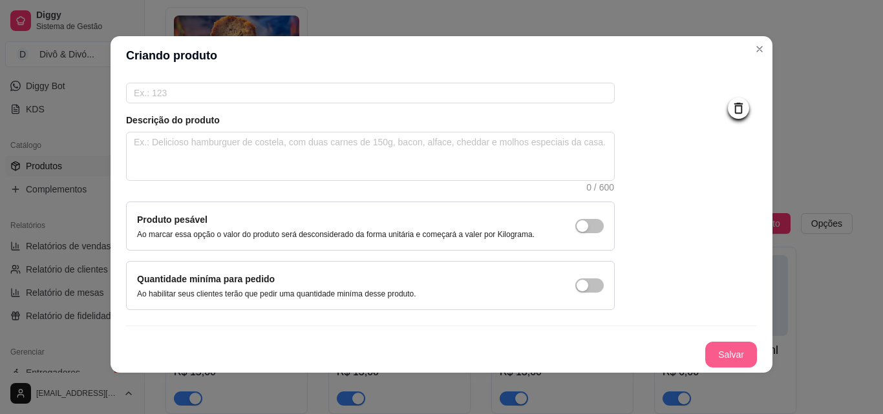
click at [720, 355] on button "Salvar" at bounding box center [731, 355] width 52 height 26
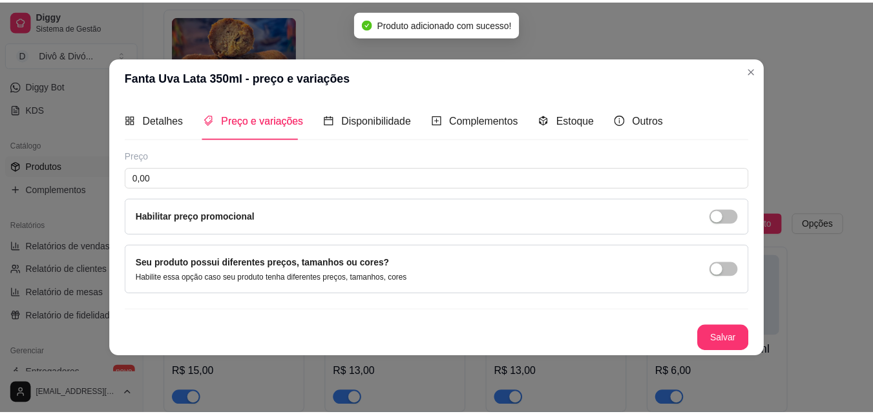
scroll to position [0, 0]
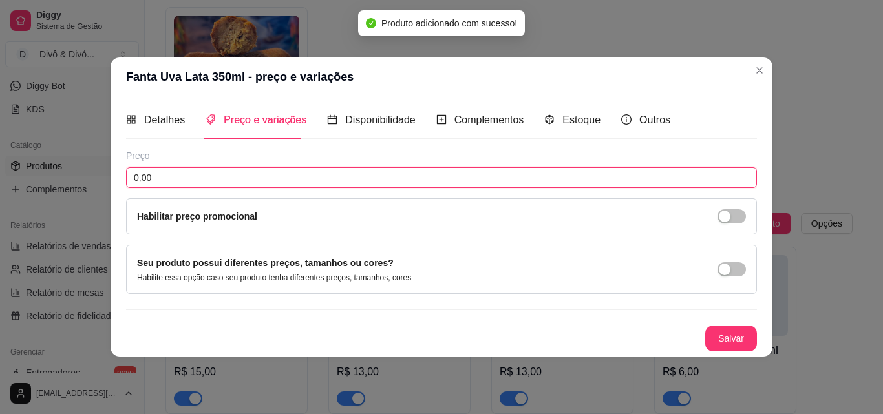
click at [428, 180] on input "0,00" at bounding box center [441, 177] width 631 height 21
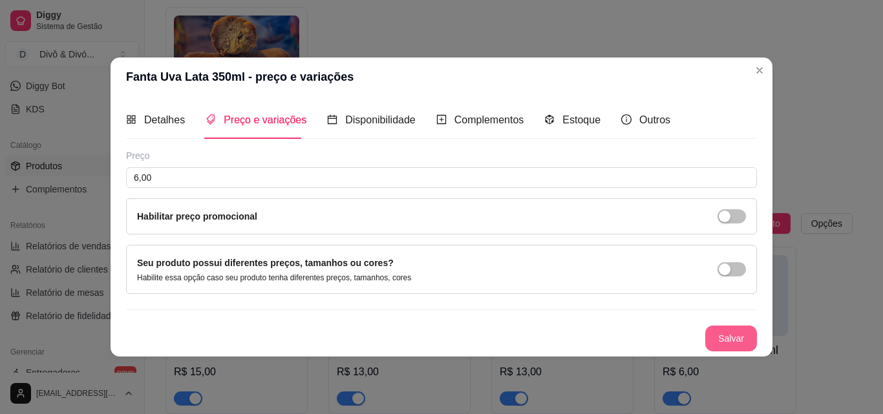
click at [735, 335] on button "Salvar" at bounding box center [731, 339] width 52 height 26
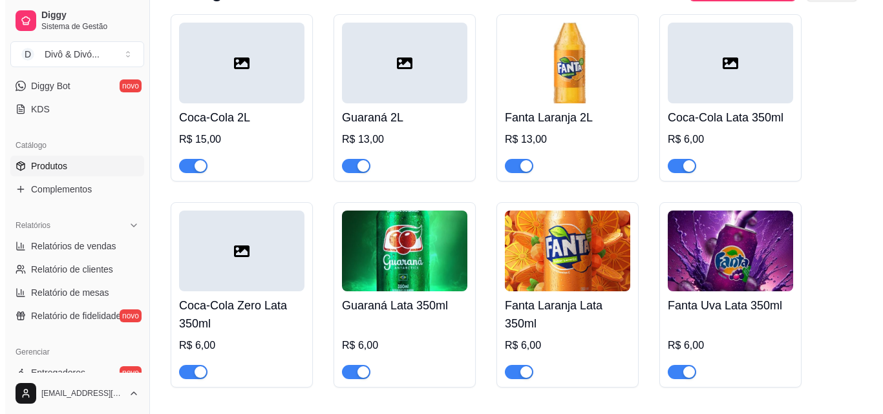
scroll to position [1460, 0]
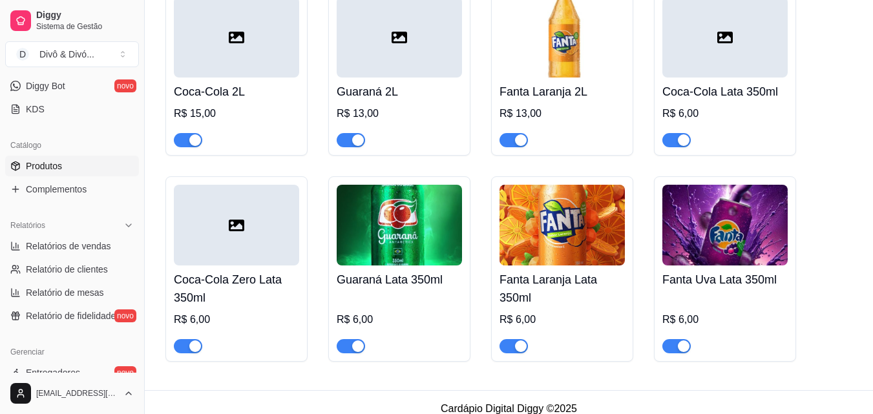
click at [731, 40] on div at bounding box center [724, 37] width 125 height 81
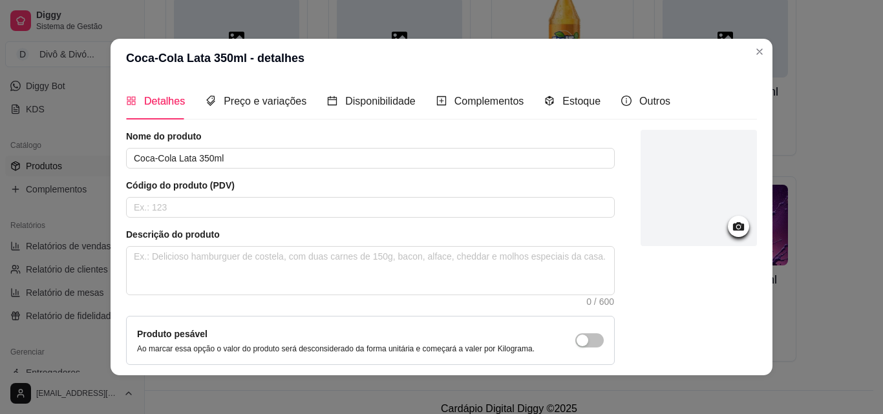
click at [731, 232] on icon at bounding box center [738, 226] width 15 height 15
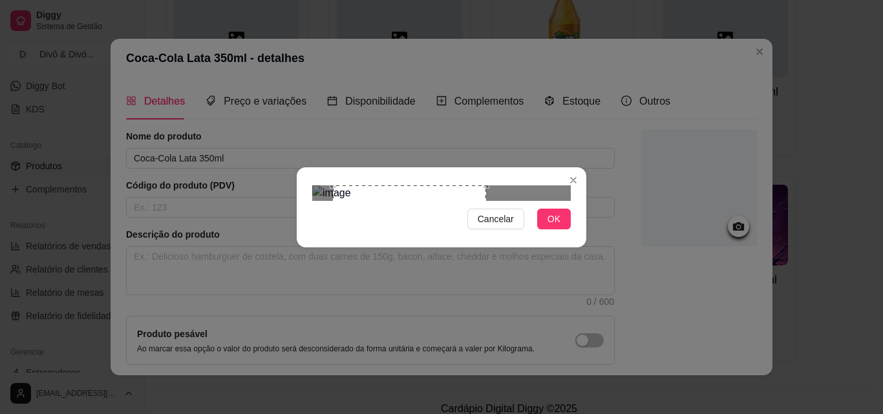
click at [438, 215] on div "Use the arrow keys to move the crop selection area" at bounding box center [409, 261] width 153 height 153
click at [557, 226] on span "OK" at bounding box center [553, 219] width 13 height 14
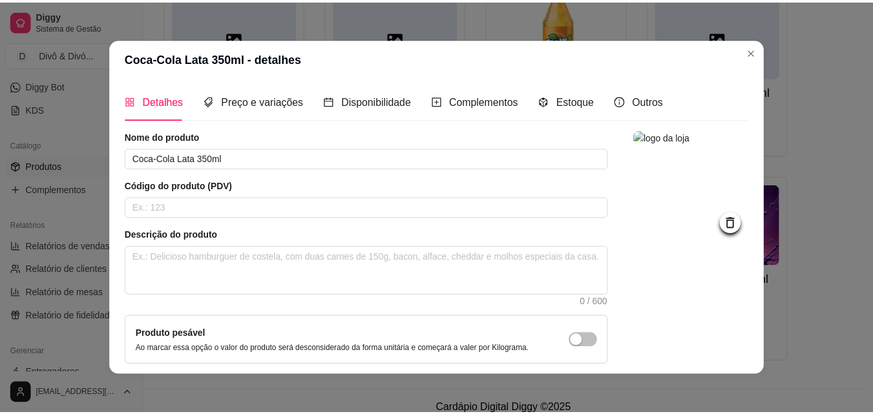
scroll to position [112, 0]
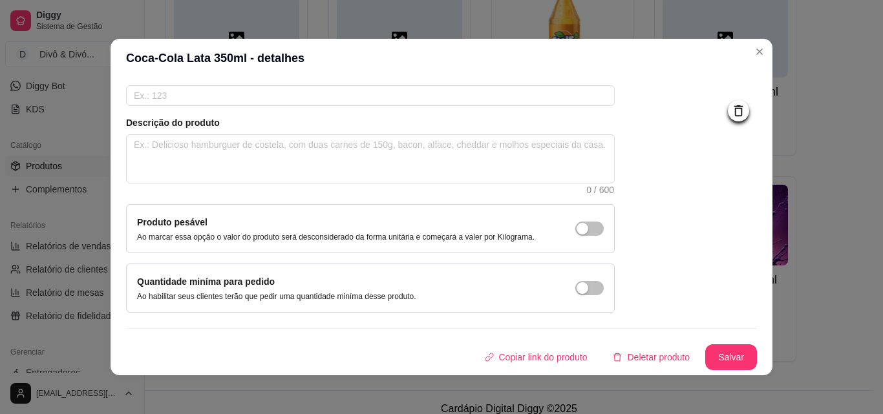
click at [715, 355] on button "Salvar" at bounding box center [731, 357] width 52 height 26
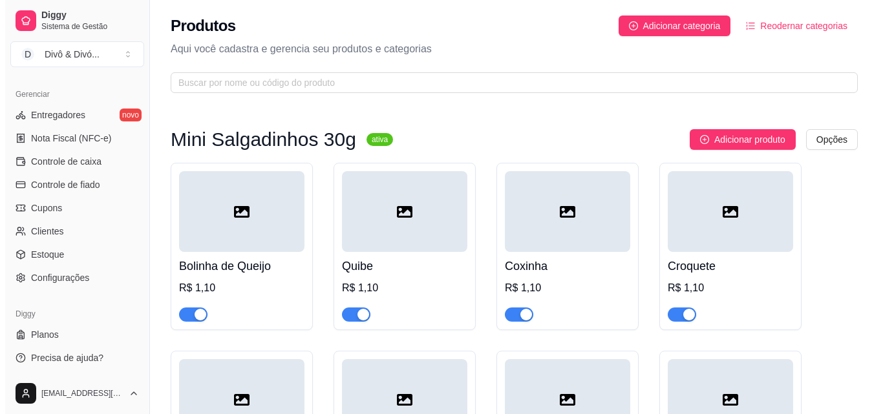
scroll to position [516, 0]
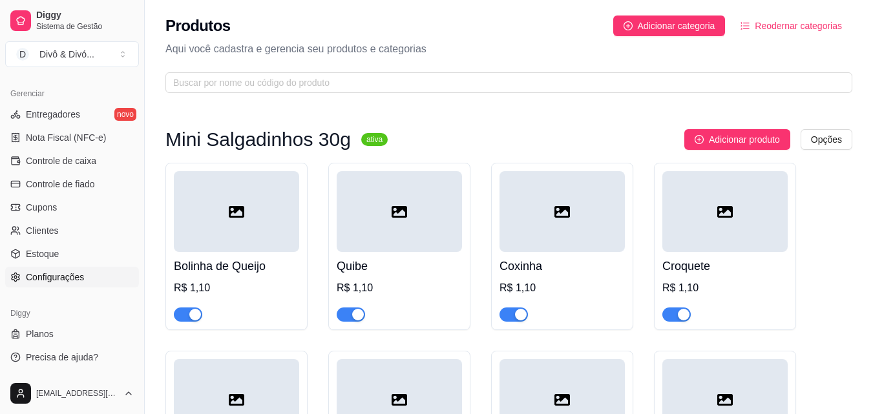
click at [79, 281] on span "Configurações" at bounding box center [55, 277] width 58 height 13
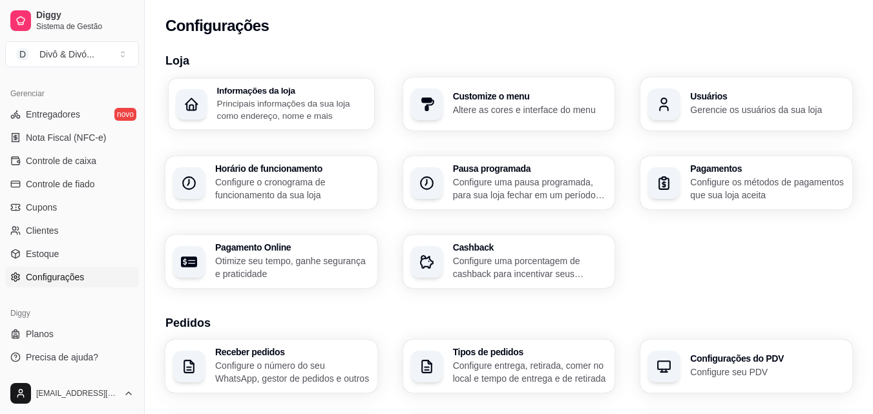
click at [305, 93] on h3 "Informações da loja" at bounding box center [291, 90] width 149 height 9
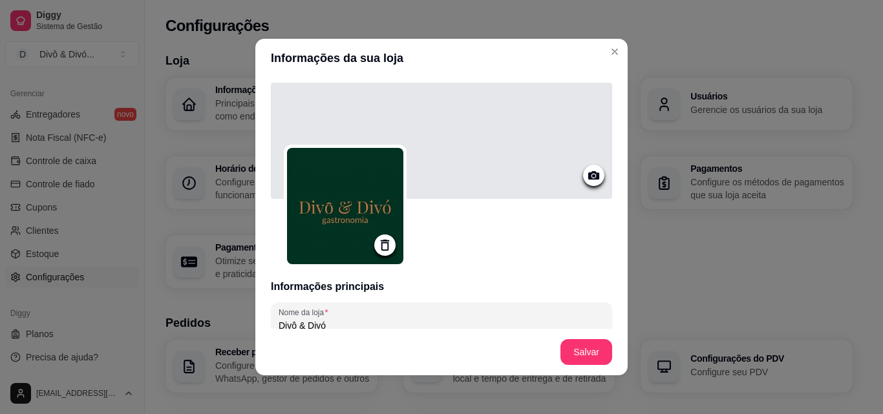
click at [515, 160] on div at bounding box center [441, 141] width 341 height 116
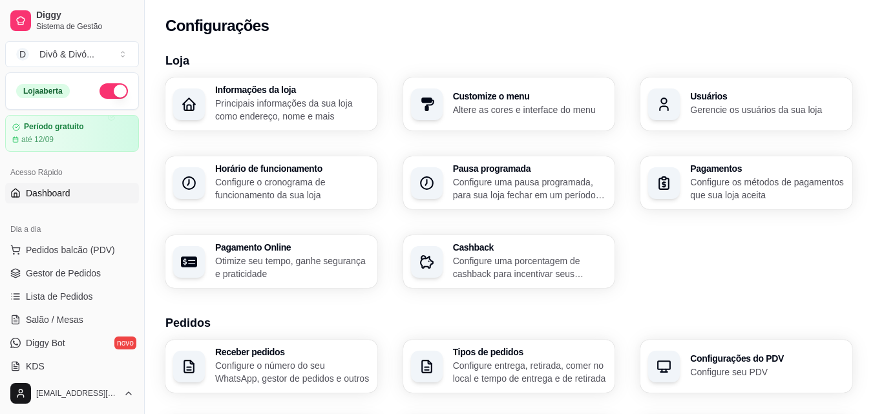
click at [66, 198] on span "Dashboard" at bounding box center [48, 193] width 45 height 13
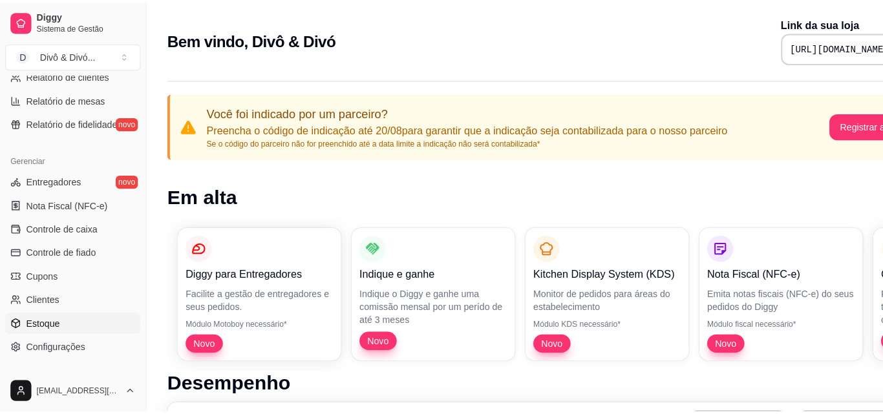
scroll to position [516, 0]
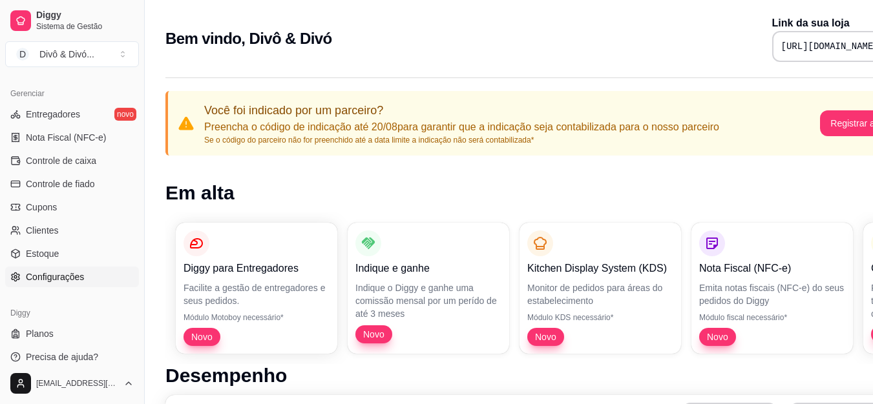
click at [74, 278] on span "Configurações" at bounding box center [55, 277] width 58 height 13
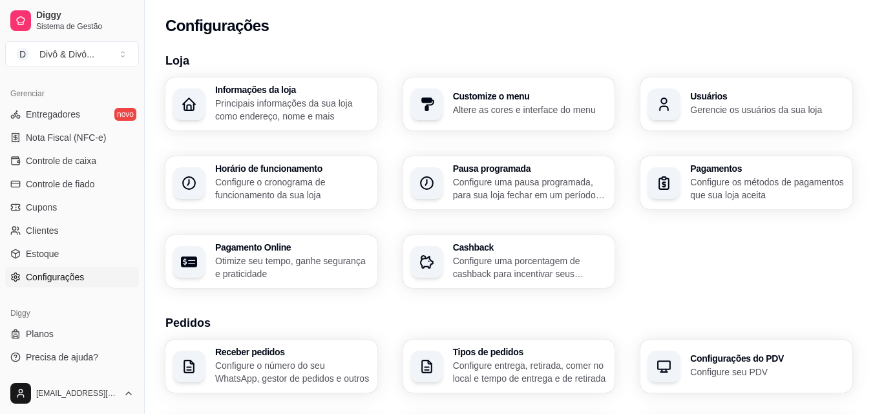
click at [540, 114] on p "Altere as cores e interface do menu" at bounding box center [530, 109] width 154 height 13
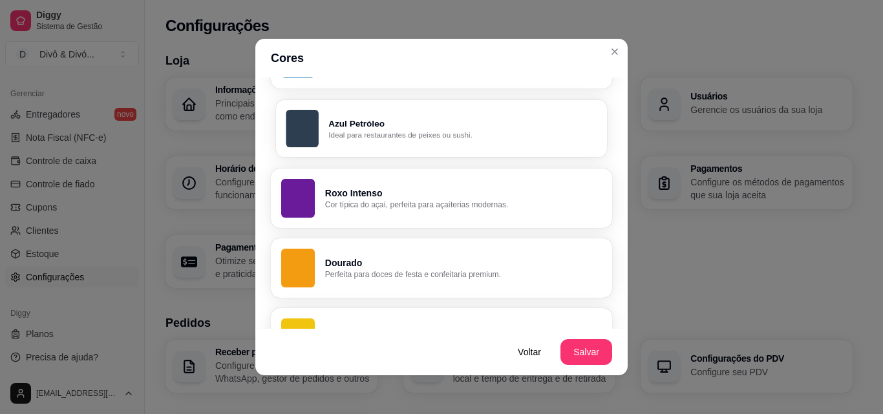
click at [393, 119] on p "Azul Petróleo" at bounding box center [462, 124] width 268 height 12
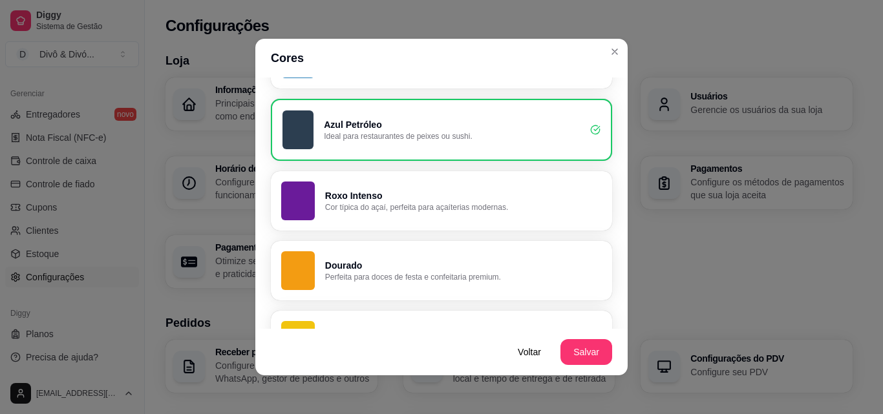
click at [554, 348] on footer "Voltar Salvar" at bounding box center [441, 352] width 372 height 47
click at [578, 354] on button "Salvar" at bounding box center [586, 352] width 50 height 25
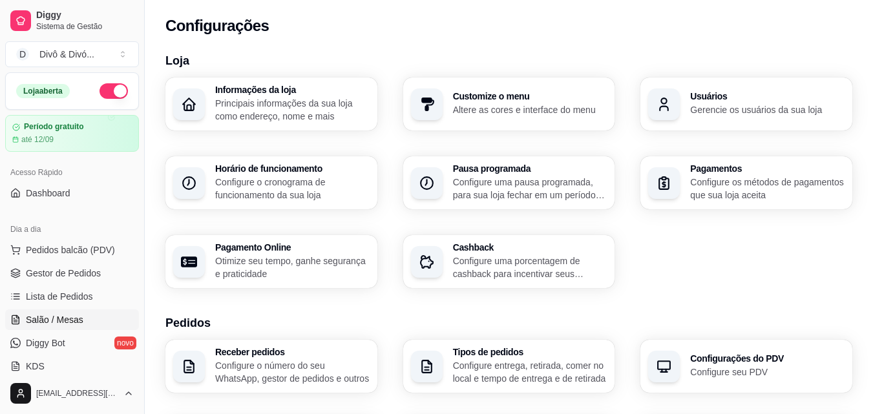
scroll to position [129, 0]
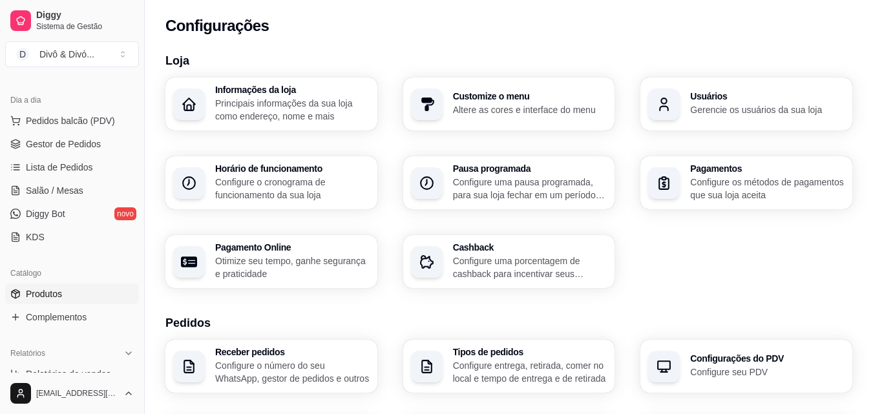
click at [63, 292] on link "Produtos" at bounding box center [72, 294] width 134 height 21
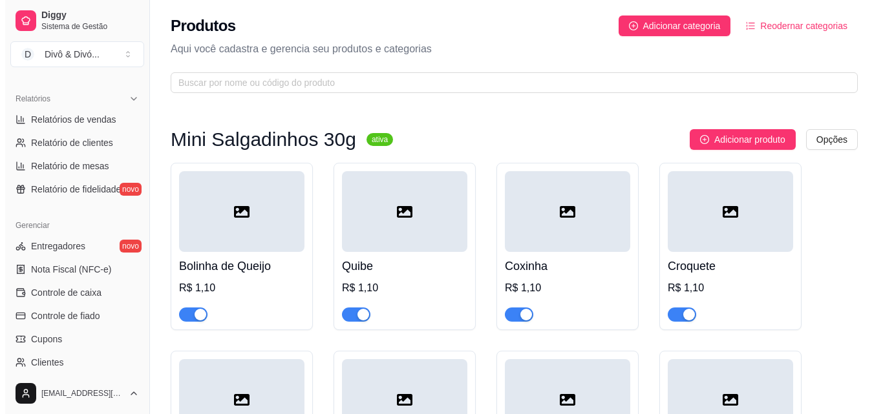
scroll to position [516, 0]
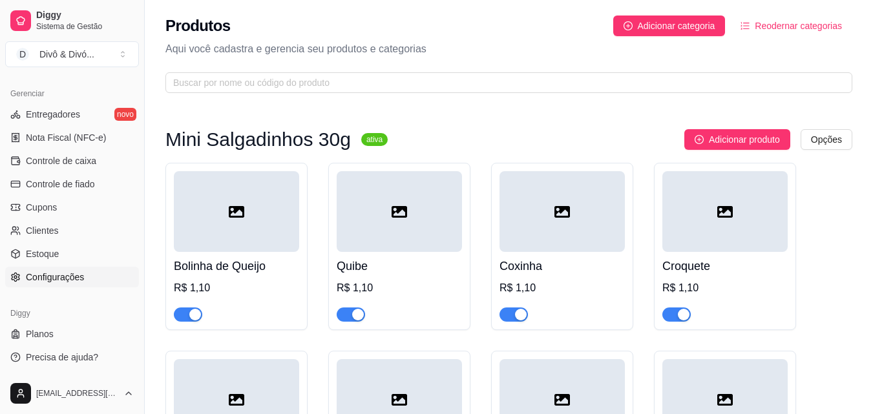
click at [61, 280] on span "Configurações" at bounding box center [55, 277] width 58 height 13
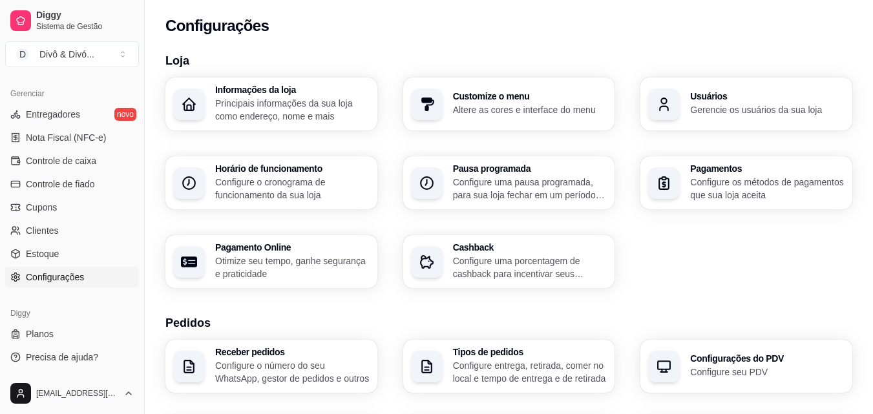
click at [443, 118] on div "Customize o menu Altere as cores e interface do menu" at bounding box center [509, 104] width 212 height 53
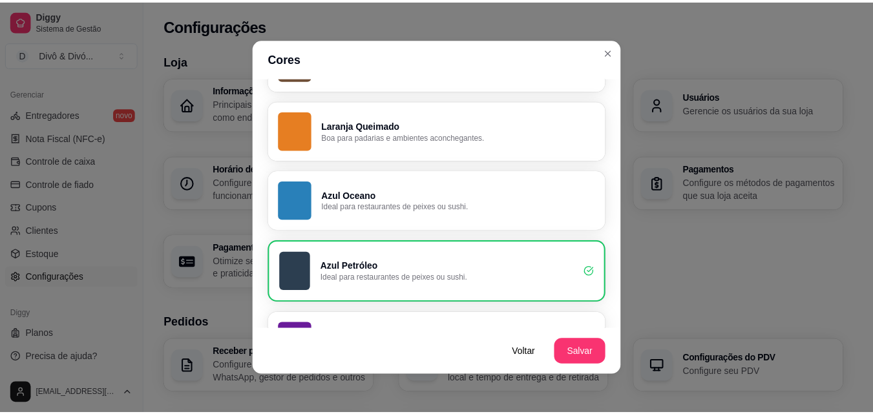
scroll to position [517, 0]
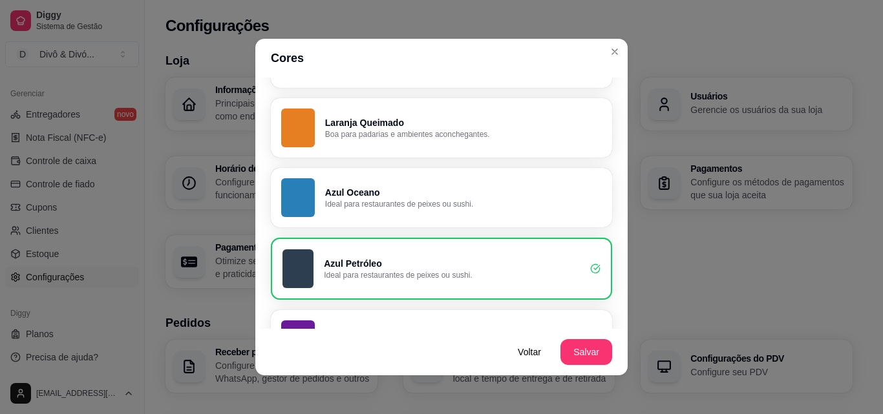
click at [406, 147] on button "Laranja Queimado Boa para padarias e ambientes aconchegantes." at bounding box center [441, 127] width 341 height 59
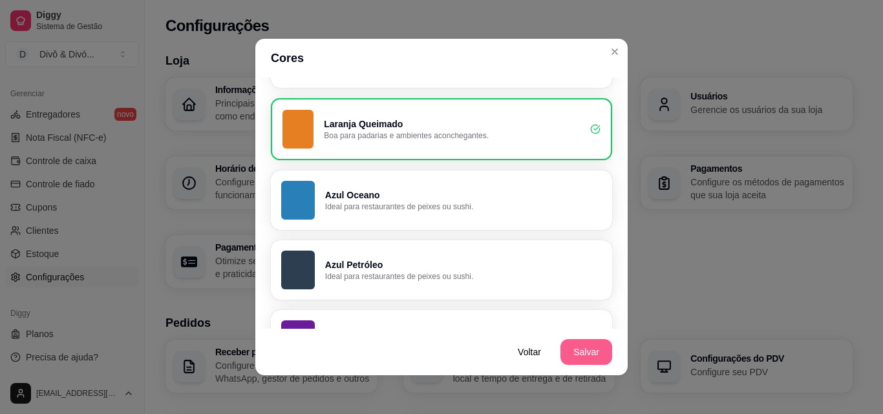
click at [563, 352] on button "Salvar" at bounding box center [586, 352] width 52 height 26
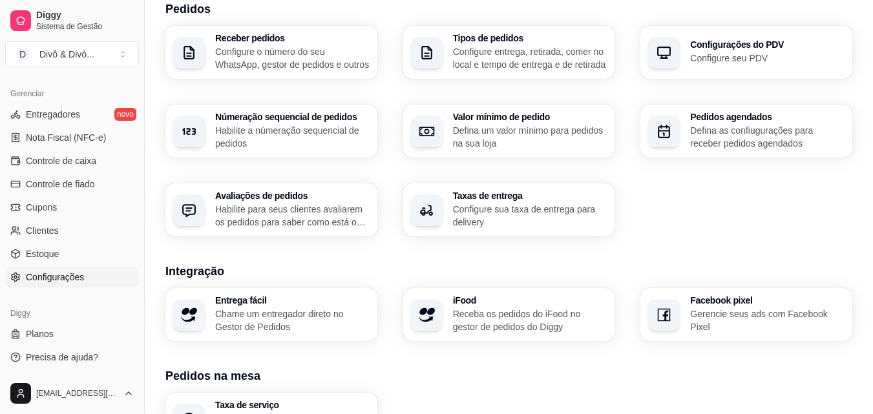
scroll to position [233, 0]
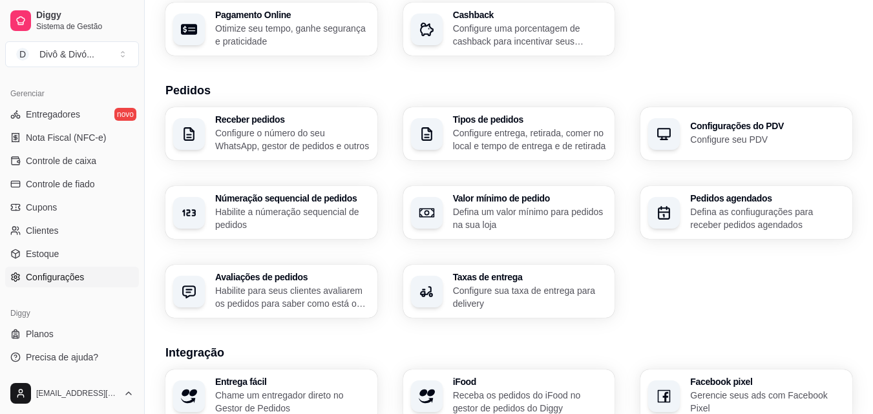
click at [303, 288] on p "Habilite para seus clientes avaliarem os pedidos para saber como está o feedbac…" at bounding box center [292, 297] width 154 height 26
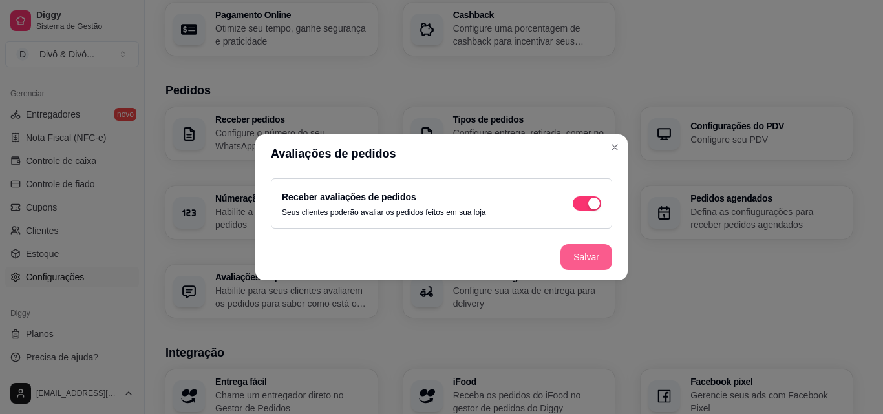
click at [580, 256] on button "Salvar" at bounding box center [586, 257] width 52 height 26
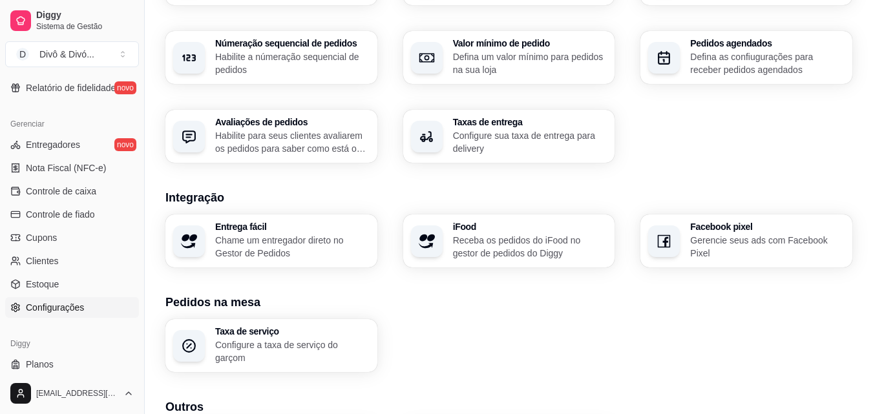
scroll to position [516, 0]
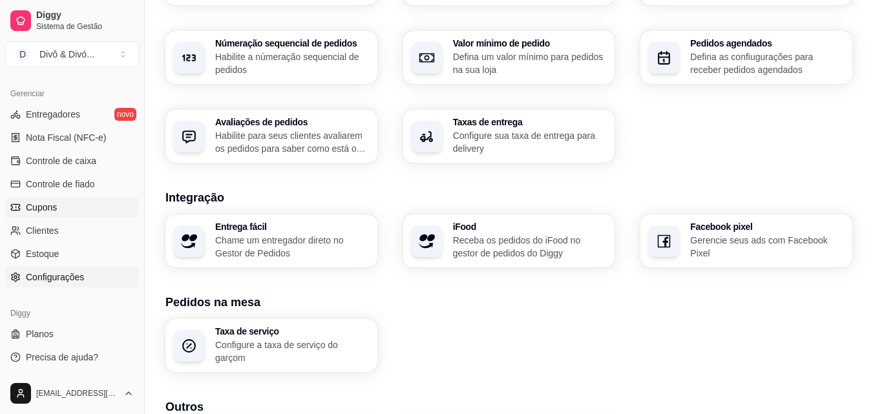
click at [61, 212] on link "Cupons" at bounding box center [72, 207] width 134 height 21
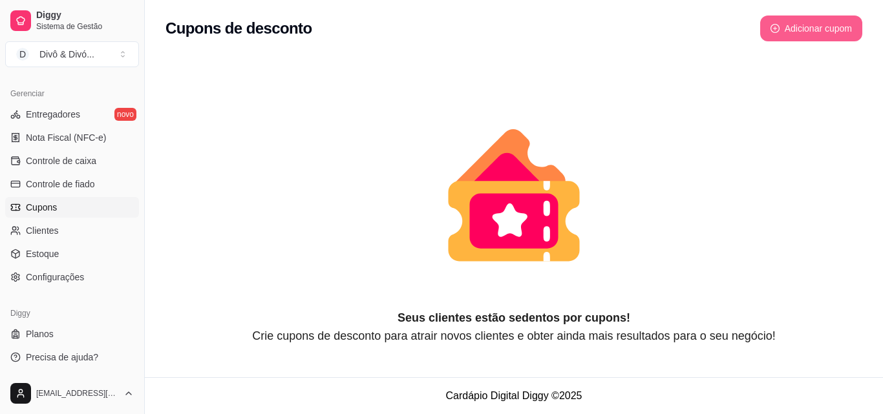
click at [795, 30] on button "Adicionar cupom" at bounding box center [811, 29] width 102 height 26
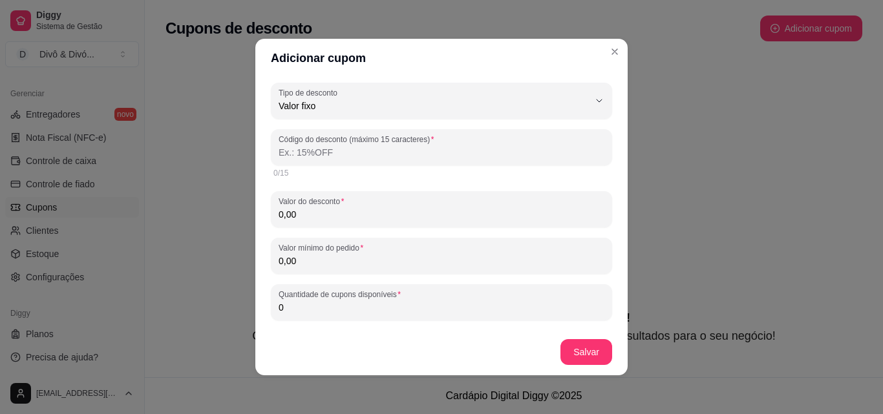
click at [459, 147] on input "Código do desconto (máximo 15 caracteres)" at bounding box center [441, 152] width 326 height 13
click at [392, 156] on input "10OFF" at bounding box center [441, 152] width 326 height 13
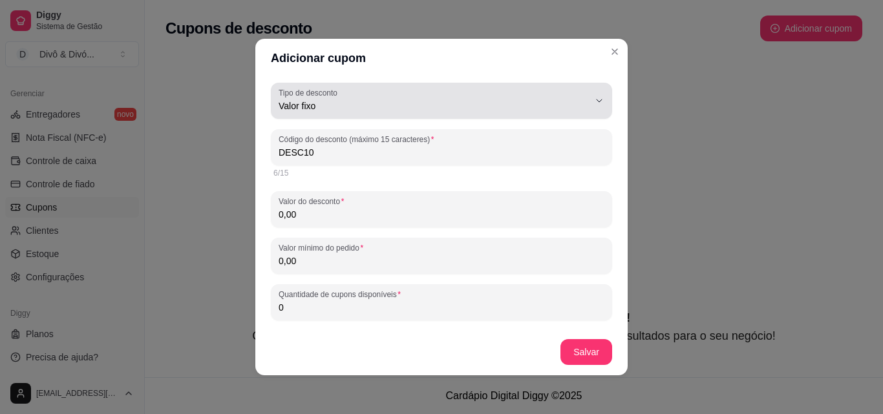
click at [423, 115] on button "Tipo de desconto Valor fixo" at bounding box center [441, 101] width 341 height 36
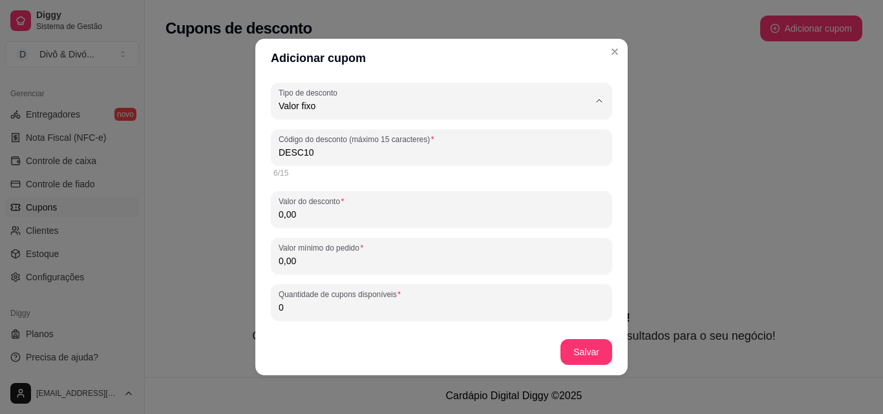
click at [326, 162] on span "Porcentagem" at bounding box center [425, 158] width 286 height 12
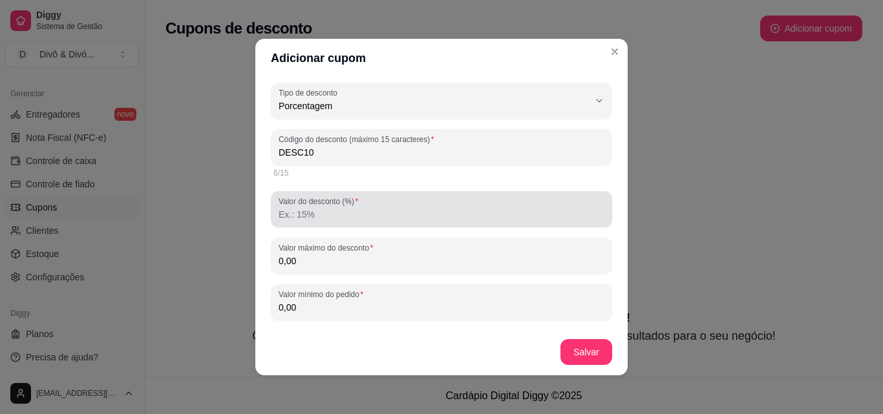
click at [329, 212] on input "Valor do desconto (%)" at bounding box center [441, 214] width 326 height 13
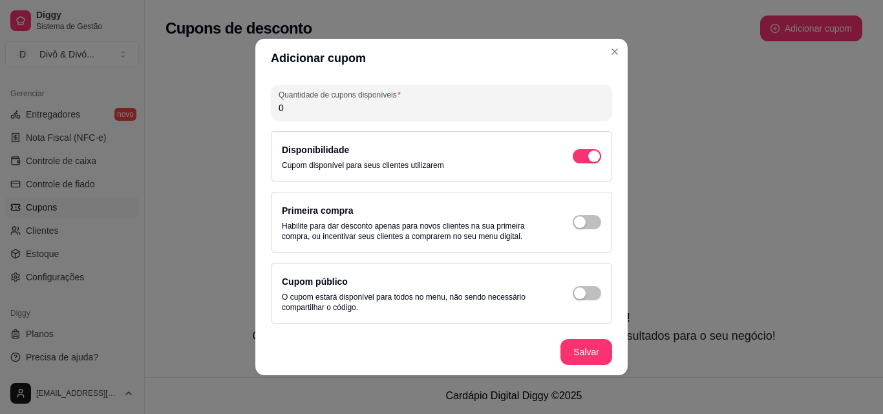
scroll to position [3, 0]
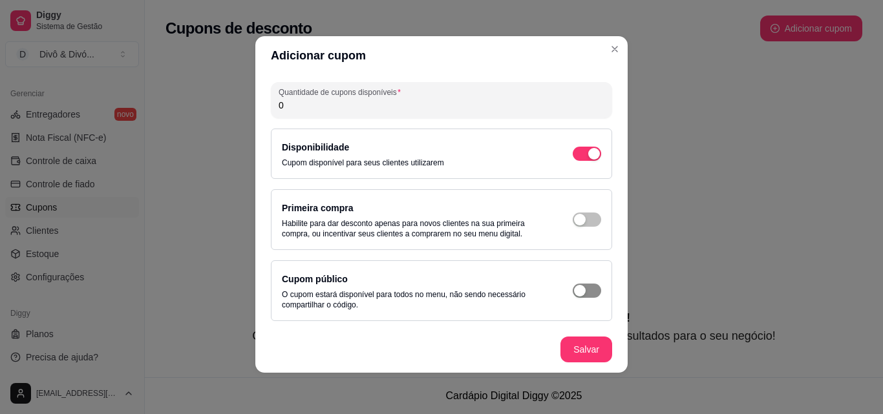
click at [574, 288] on div "button" at bounding box center [580, 291] width 12 height 12
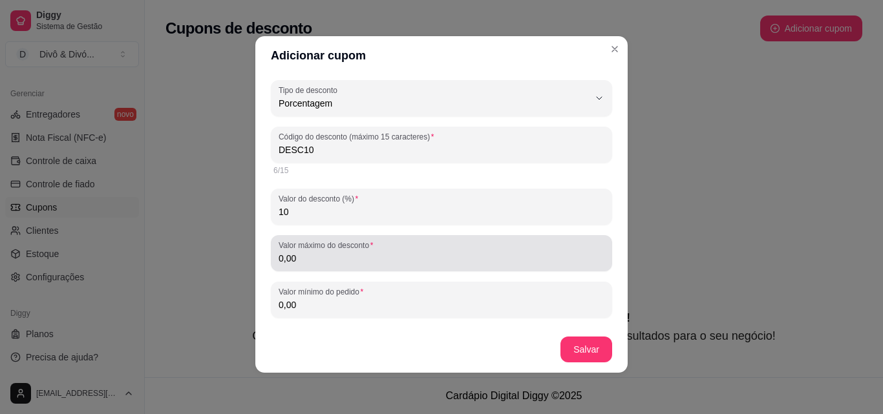
scroll to position [65, 0]
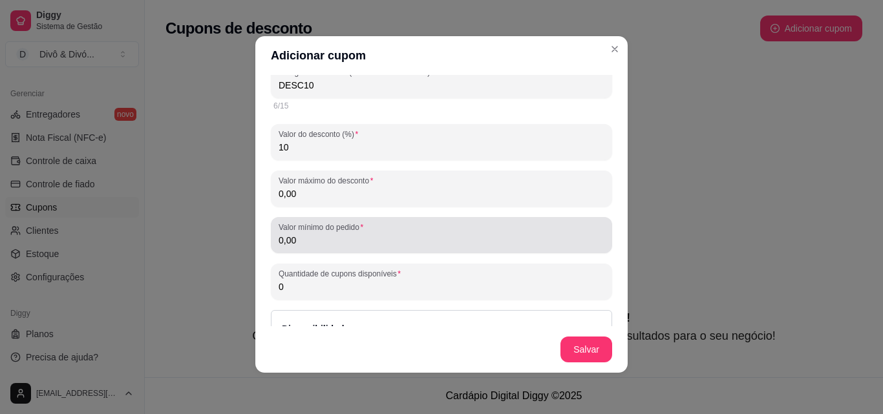
click at [339, 242] on input "0,00" at bounding box center [441, 240] width 326 height 13
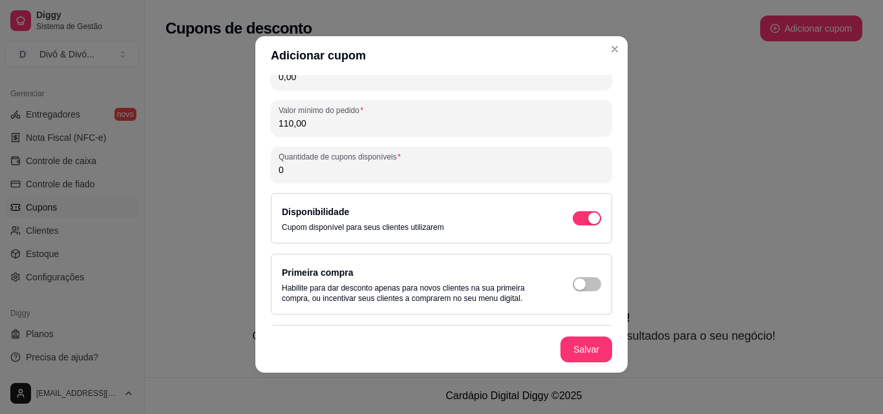
scroll to position [117, 0]
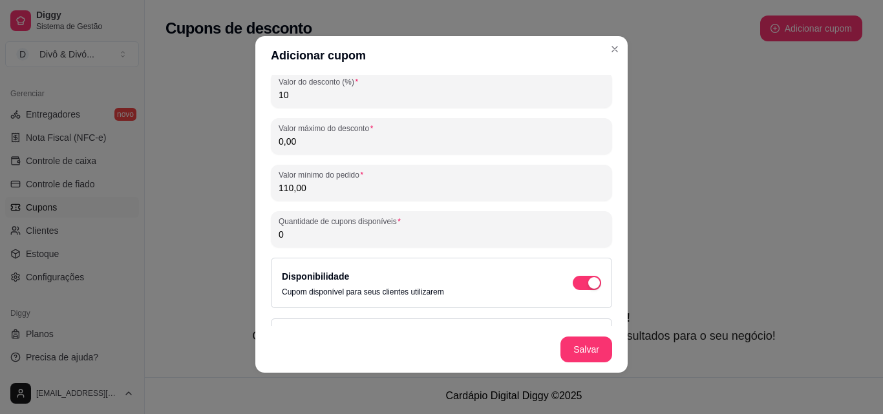
click at [386, 238] on input "0" at bounding box center [441, 234] width 326 height 13
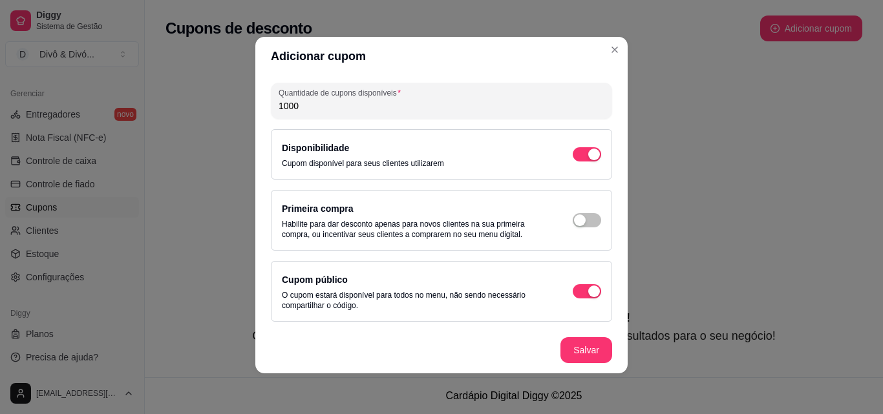
scroll to position [3, 0]
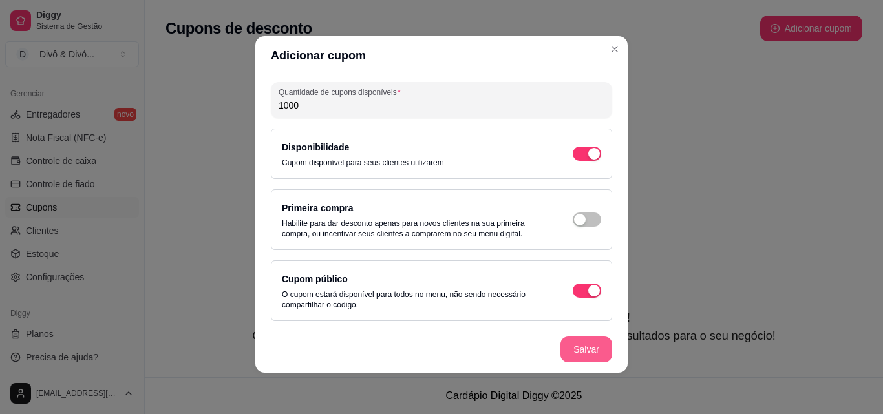
click at [577, 348] on button "Salvar" at bounding box center [586, 350] width 52 height 26
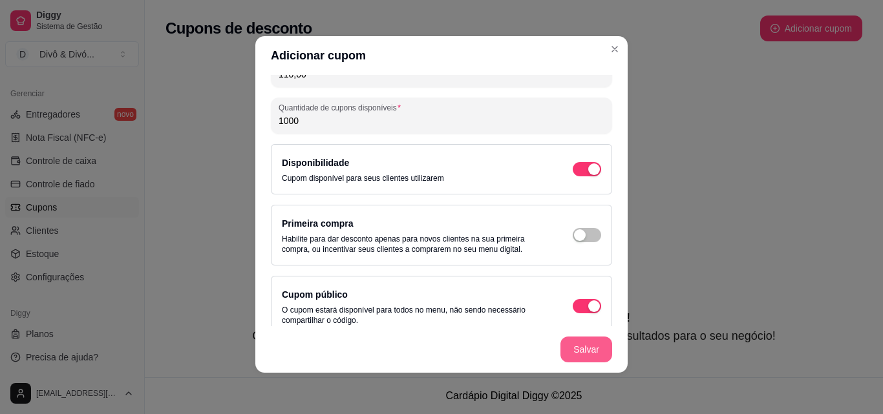
scroll to position [262, 0]
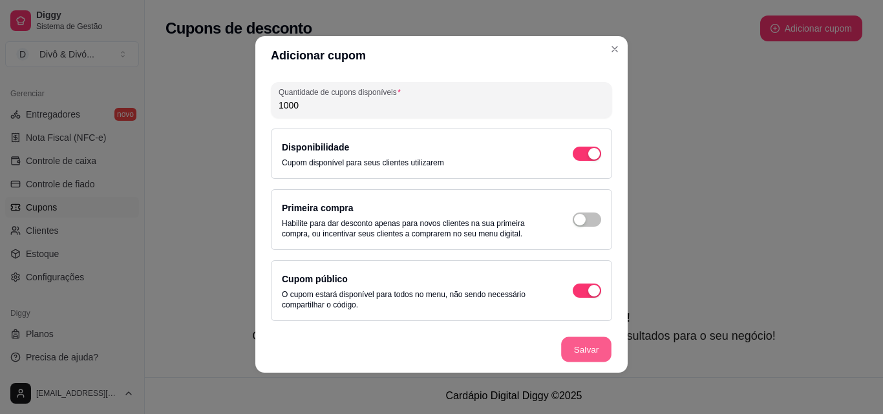
click at [585, 350] on button "Salvar" at bounding box center [586, 349] width 50 height 25
click at [585, 350] on button "Salvar" at bounding box center [586, 350] width 52 height 26
click at [593, 346] on button "Salvar" at bounding box center [586, 350] width 52 height 26
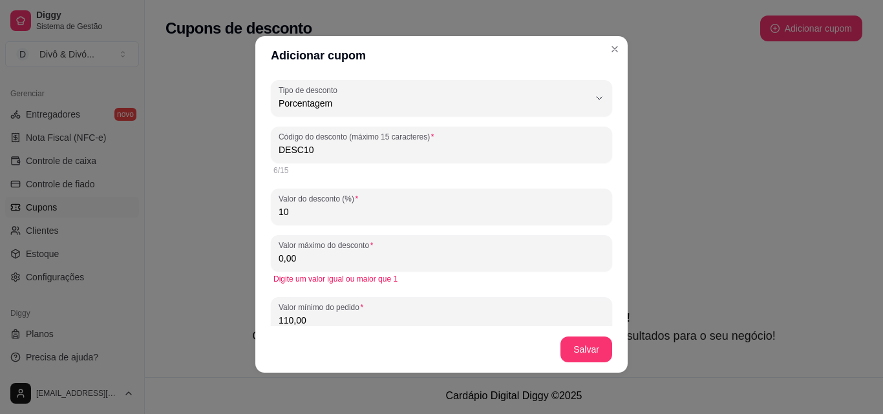
scroll to position [0, 0]
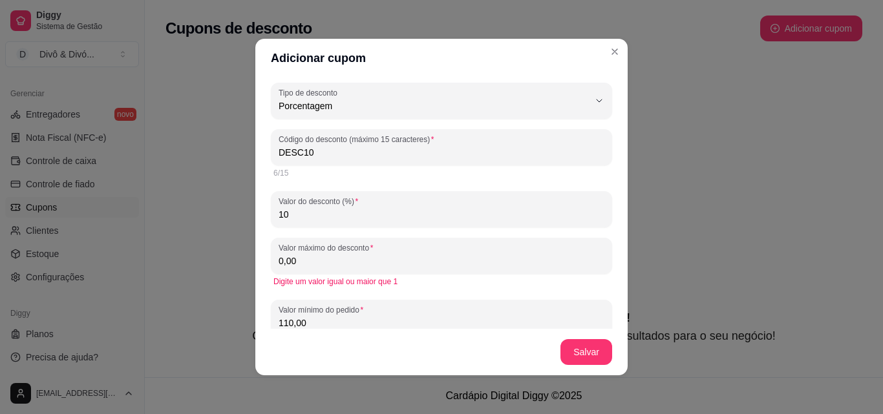
click at [419, 267] on input "0,00" at bounding box center [441, 261] width 326 height 13
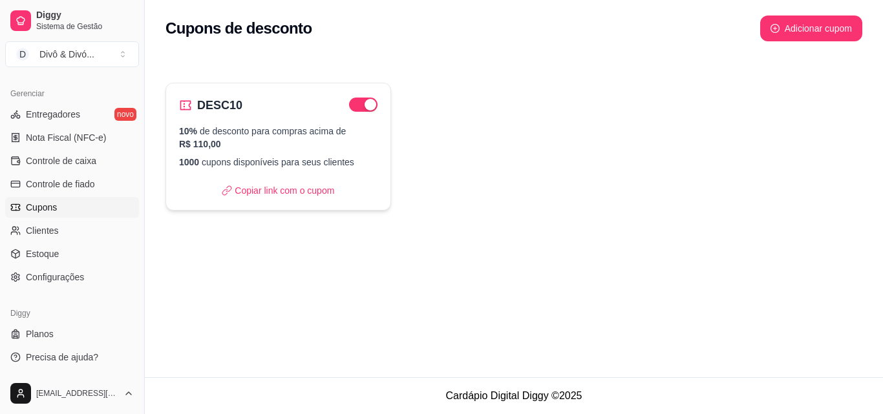
click at [342, 152] on div "10% de desconto para compras acima de R$ 110,00 1000 cupons disponíveis para se…" at bounding box center [278, 147] width 198 height 44
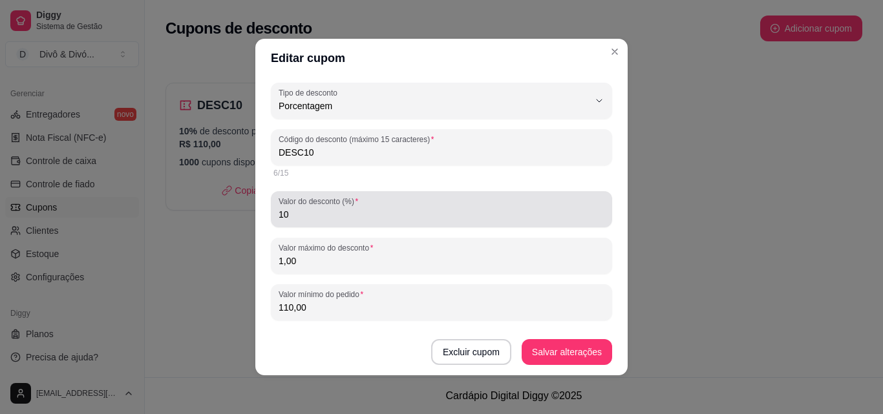
scroll to position [65, 0]
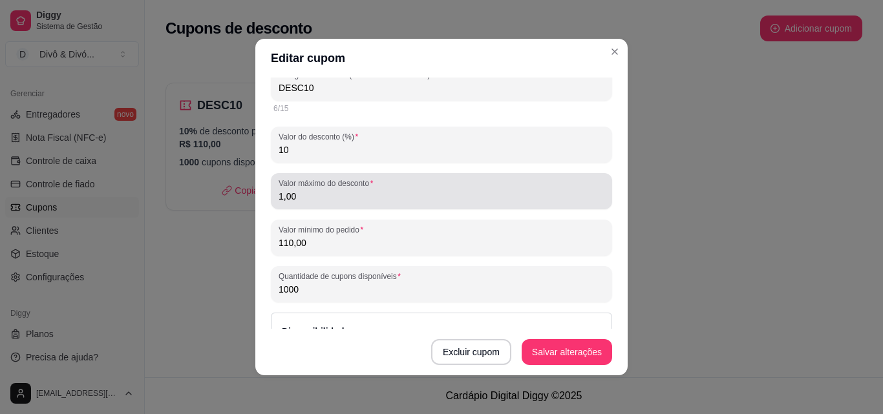
click at [317, 201] on input "1,00" at bounding box center [441, 196] width 326 height 13
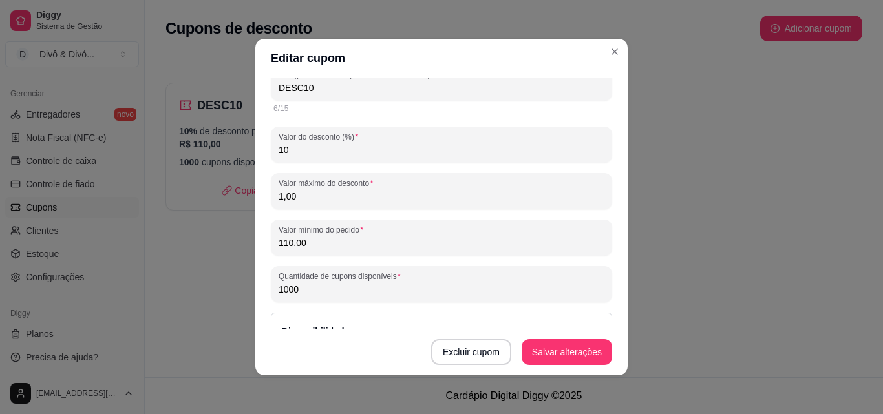
click at [317, 201] on input "1,00" at bounding box center [441, 196] width 326 height 13
click at [451, 342] on button "Excluir cupom" at bounding box center [471, 352] width 80 height 26
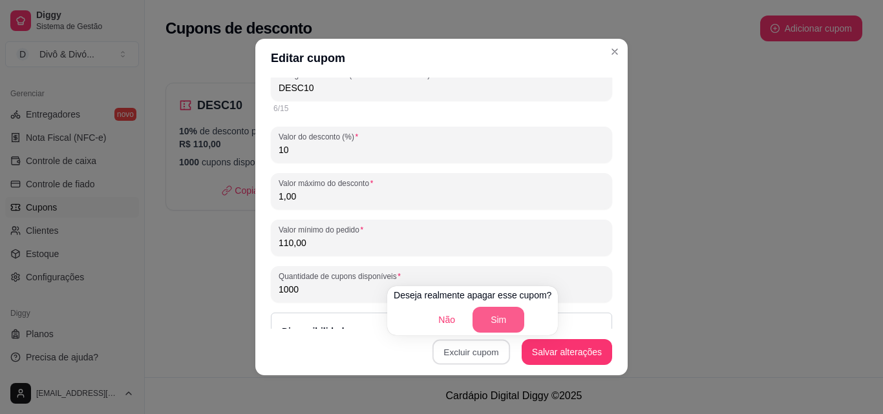
click at [482, 315] on button "Sim" at bounding box center [498, 320] width 52 height 26
